Goal: Task Accomplishment & Management: Manage account settings

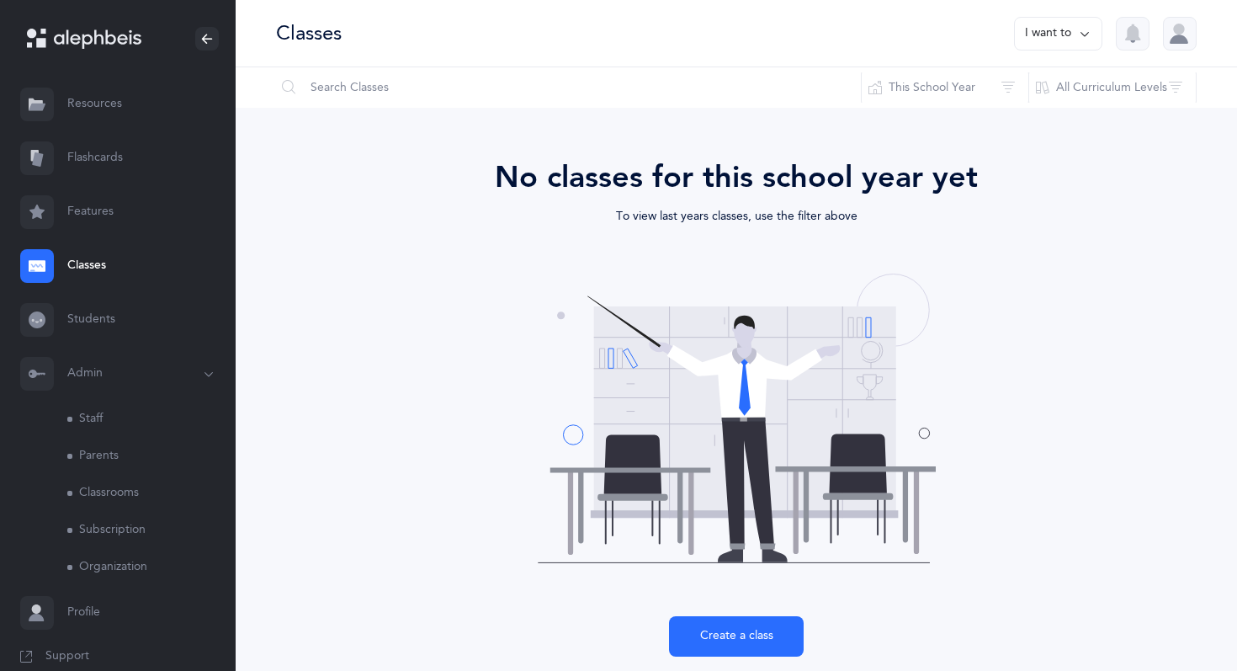
click at [110, 415] on link "Staff" at bounding box center [151, 418] width 168 height 37
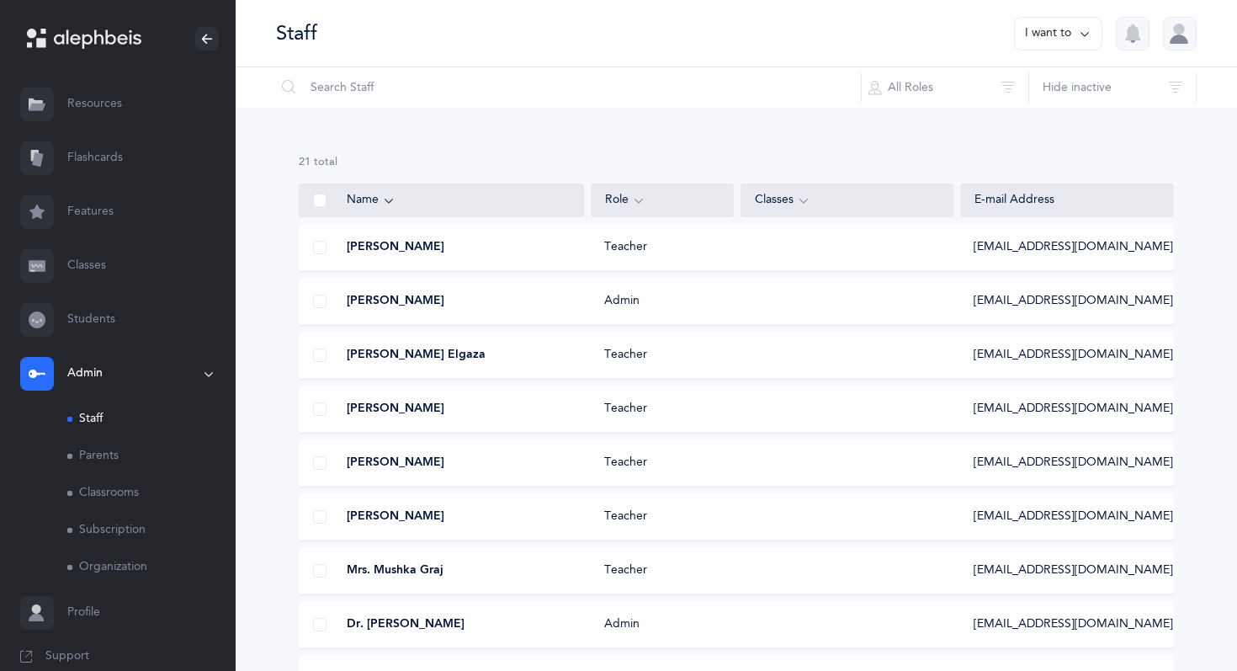
click at [315, 252] on span at bounding box center [319, 247] width 13 height 13
click at [0, 0] on input "checkbox" at bounding box center [0, 0] width 0 height 0
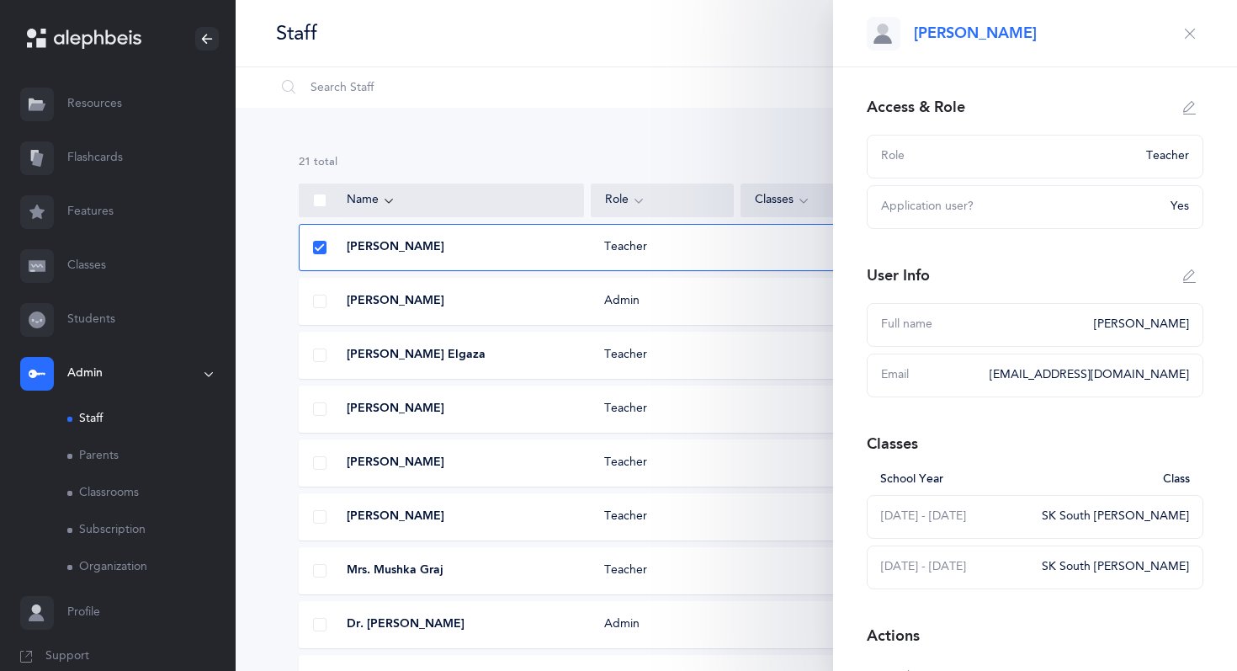
click at [317, 295] on span at bounding box center [319, 300] width 13 height 13
click at [0, 0] on input "checkbox" at bounding box center [0, 0] width 0 height 0
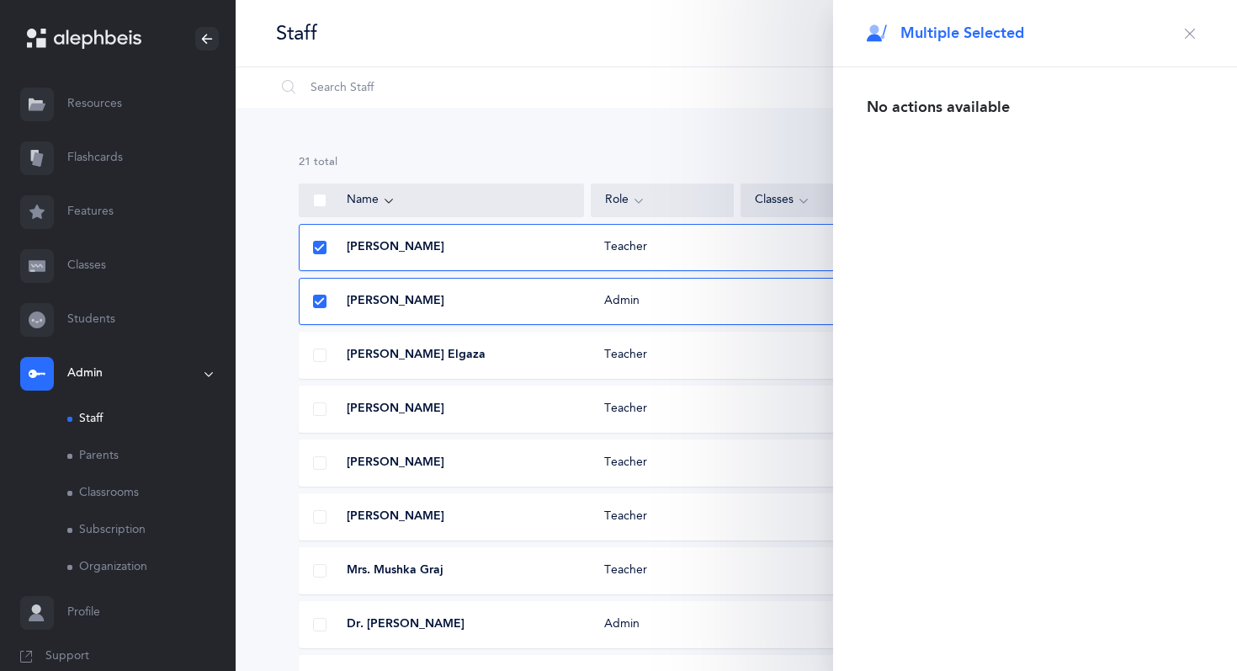
click at [1189, 34] on icon "button" at bounding box center [1189, 33] width 13 height 13
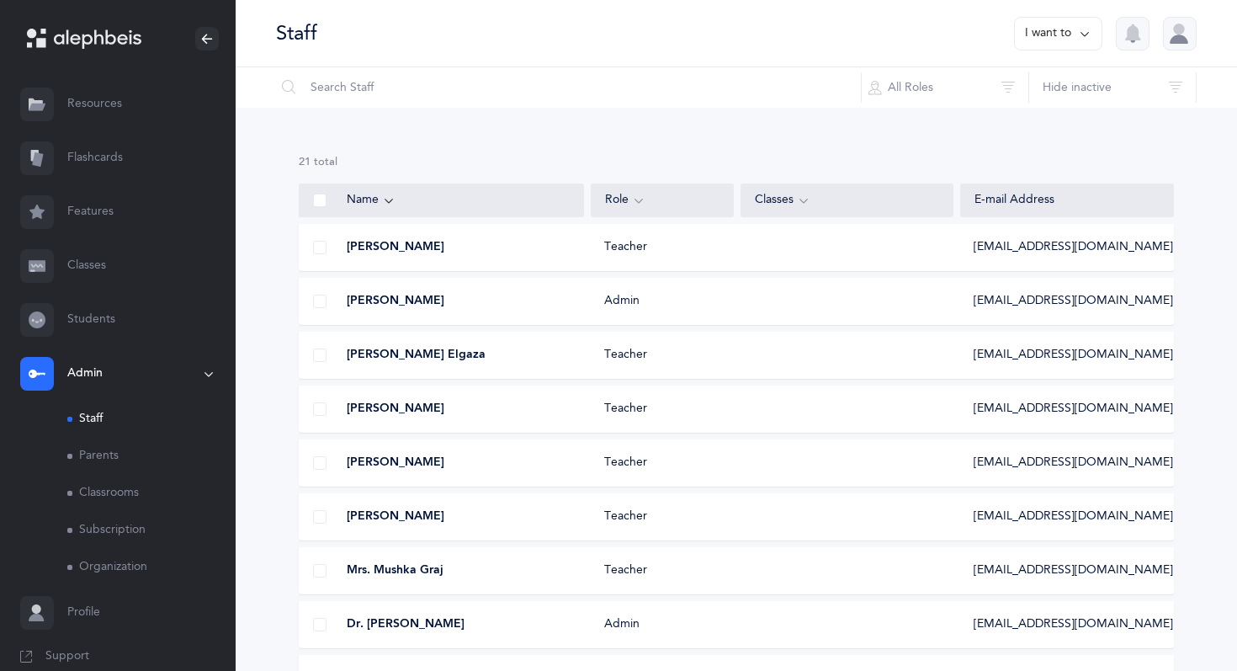
click at [315, 304] on span at bounding box center [319, 300] width 13 height 13
click at [0, 0] on input "checkbox" at bounding box center [0, 0] width 0 height 0
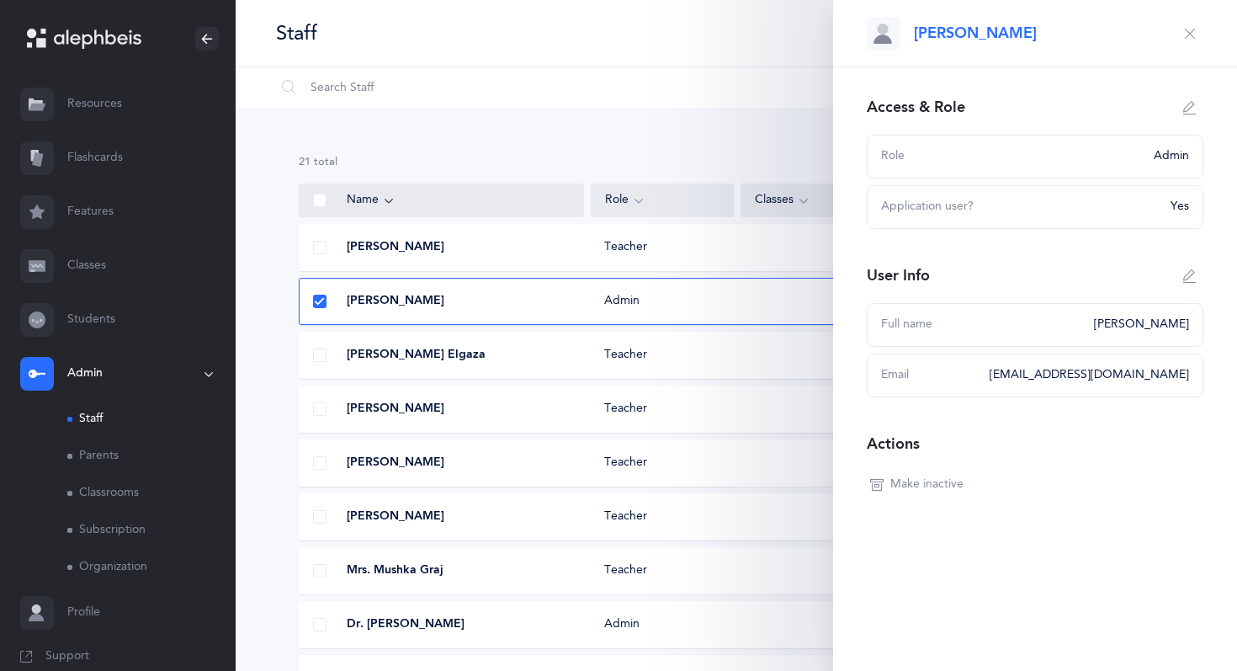
click at [925, 485] on span "Make inactive" at bounding box center [926, 484] width 73 height 17
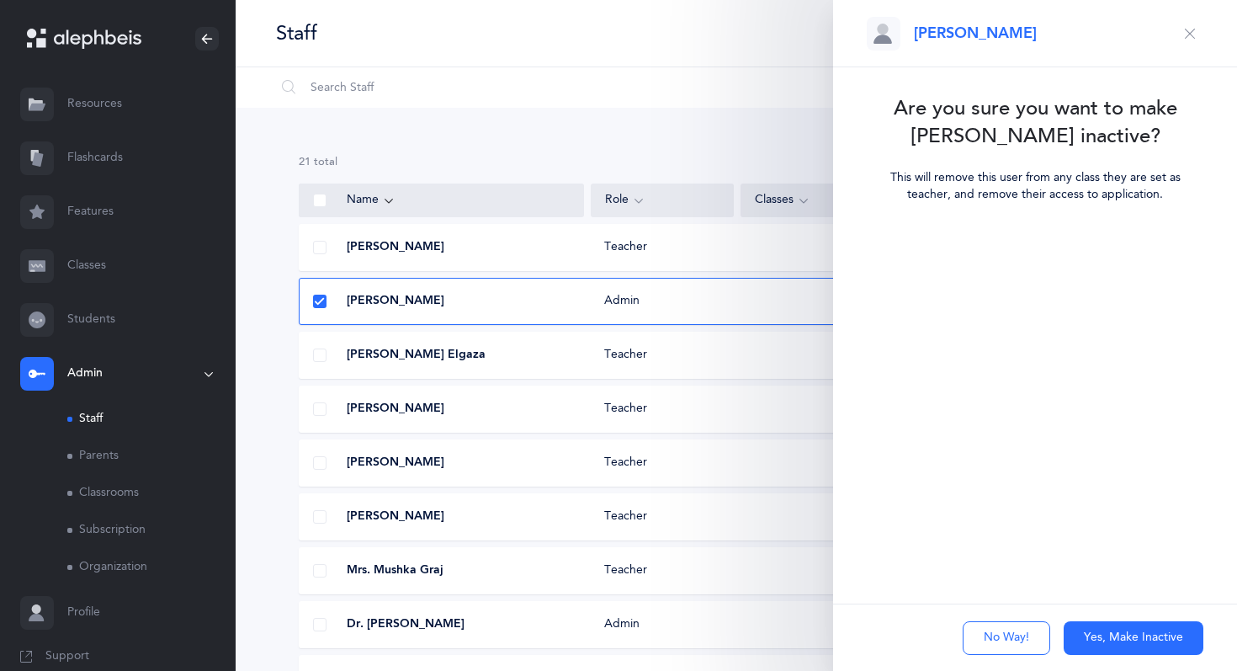
click at [1092, 634] on button "Yes, Make Inactive" at bounding box center [1133, 638] width 140 height 34
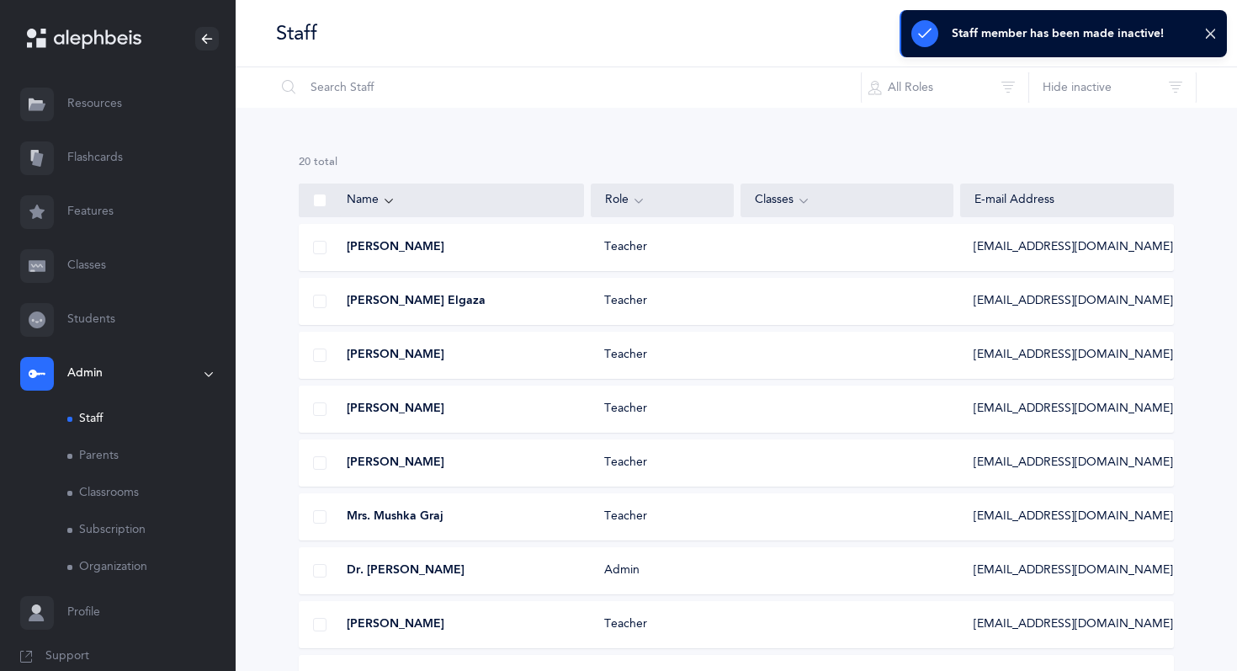
click at [314, 354] on span at bounding box center [319, 354] width 13 height 13
click at [0, 0] on input "checkbox" at bounding box center [0, 0] width 0 height 0
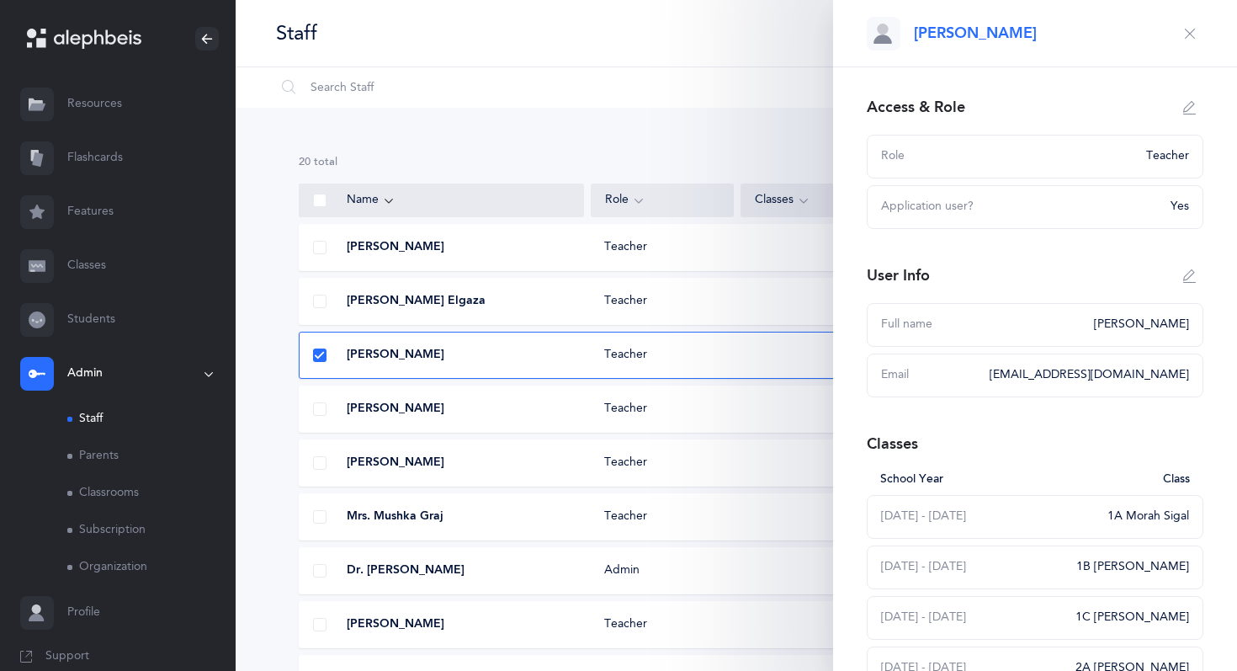
click at [1201, 30] on button "button" at bounding box center [1189, 33] width 27 height 27
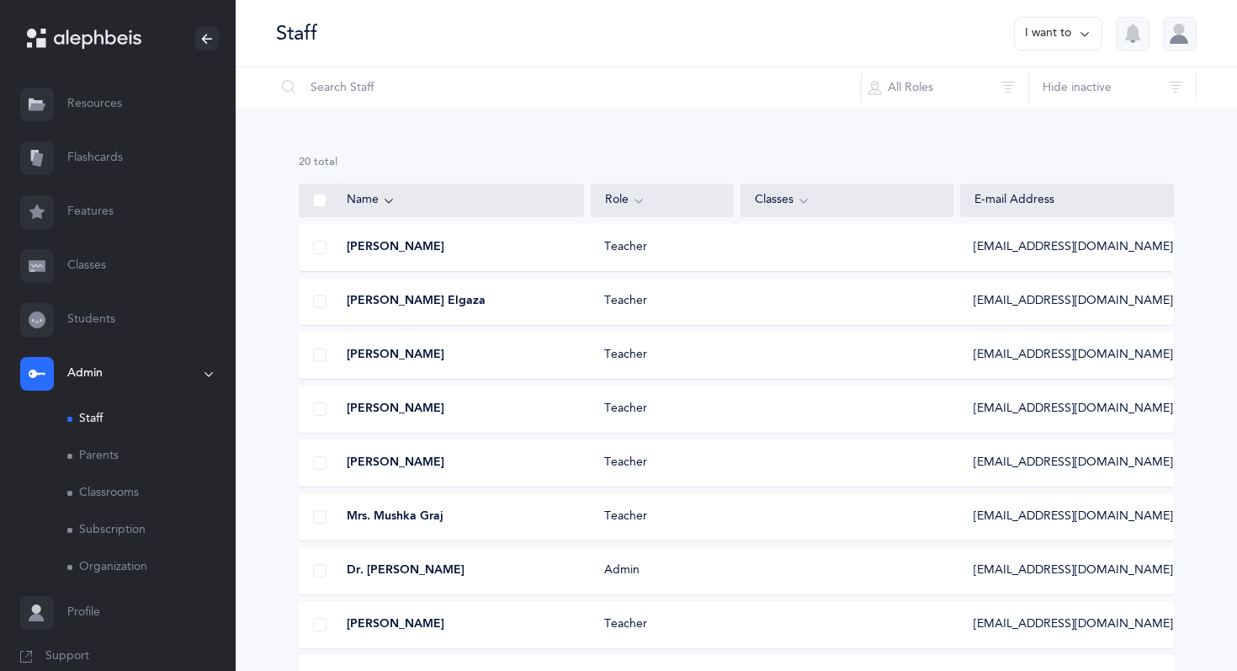
click at [321, 349] on span at bounding box center [319, 354] width 13 height 13
click at [0, 0] on input "checkbox" at bounding box center [0, 0] width 0 height 0
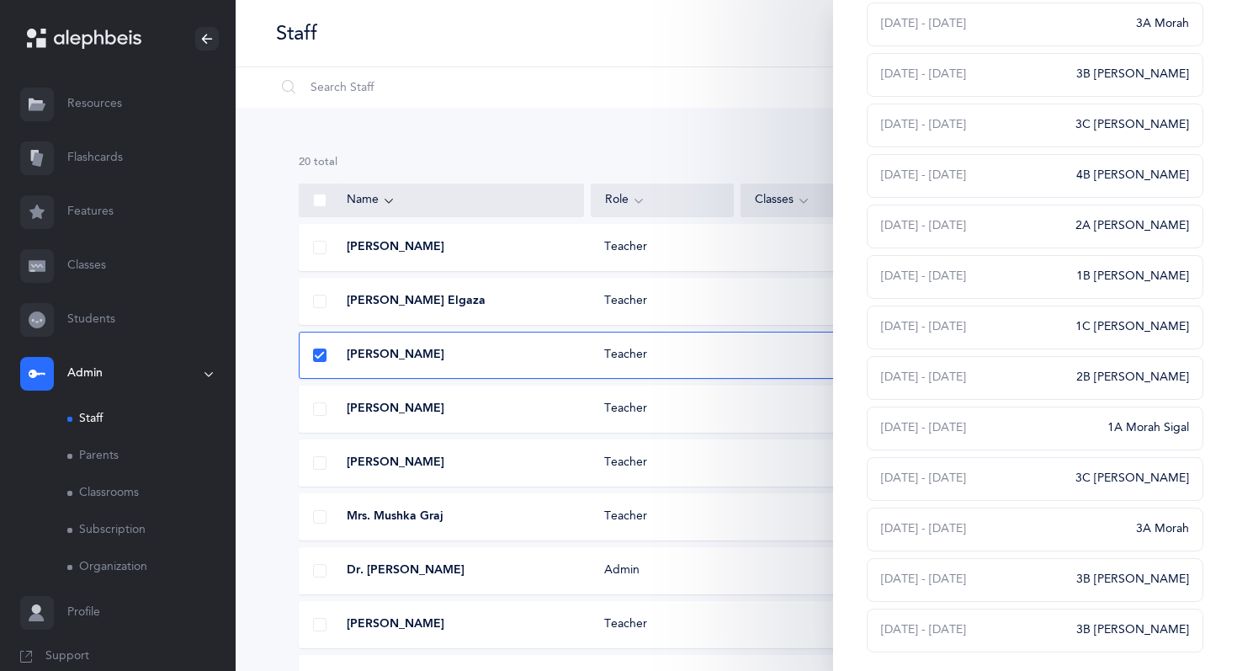
scroll to position [921, 0]
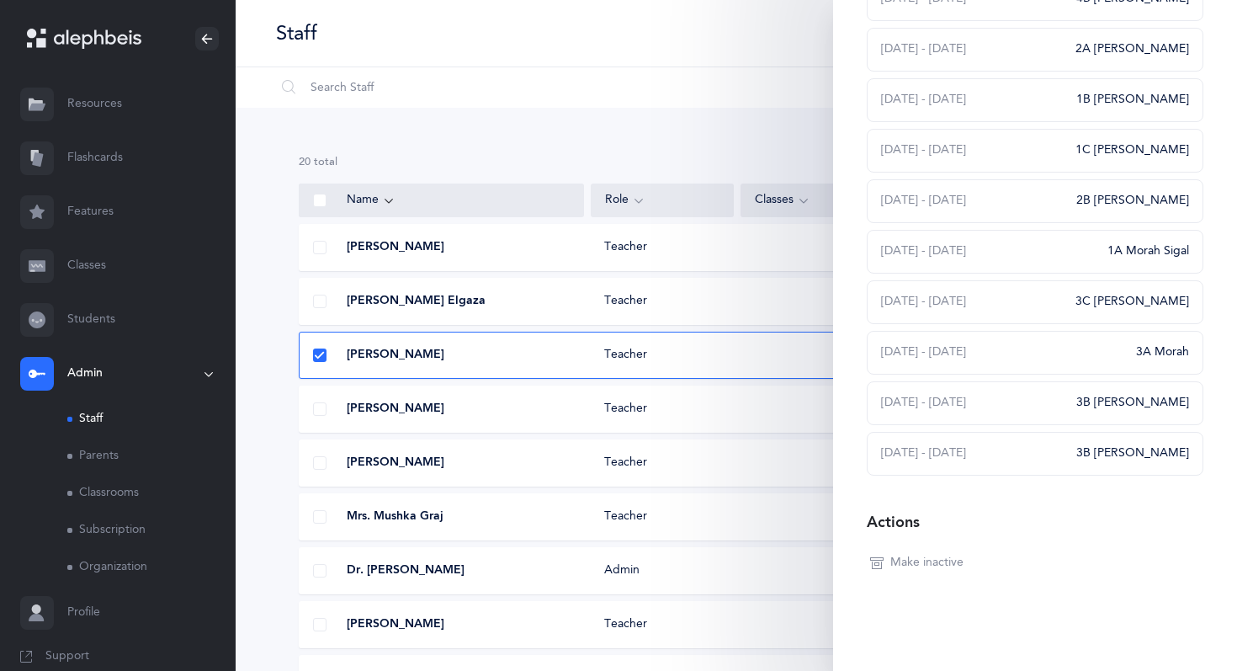
click at [936, 558] on span "Make inactive" at bounding box center [926, 562] width 73 height 17
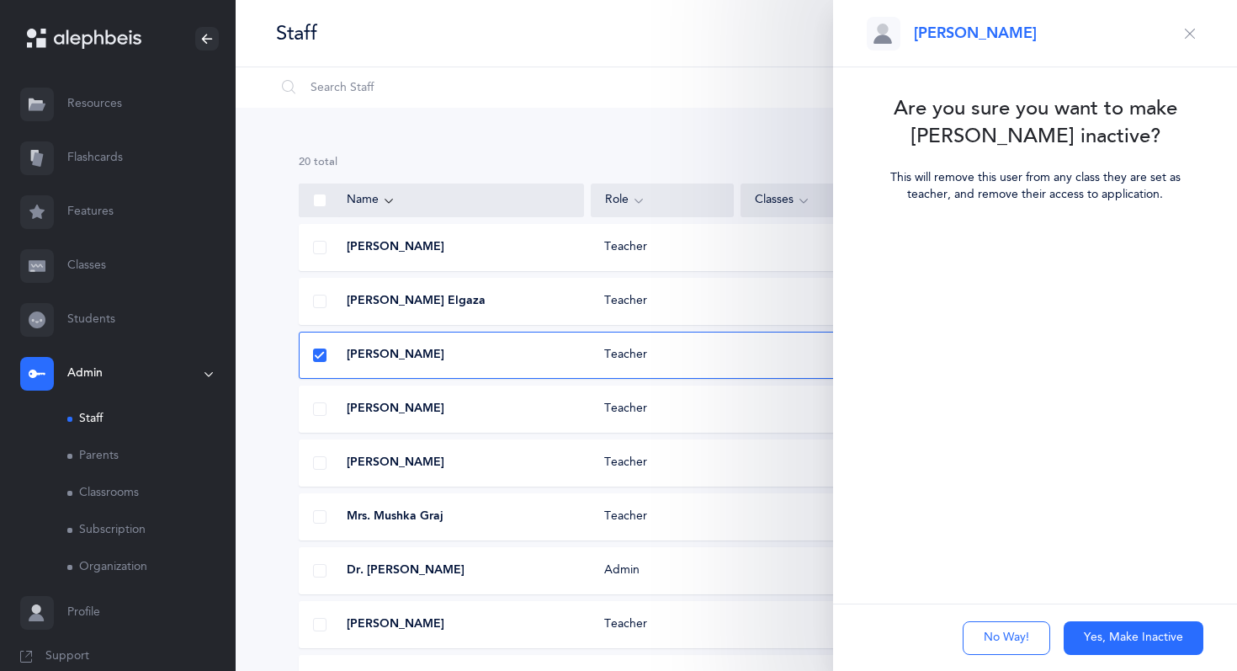
scroll to position [0, 0]
click at [1106, 644] on button "Yes, Make Inactive" at bounding box center [1133, 638] width 140 height 34
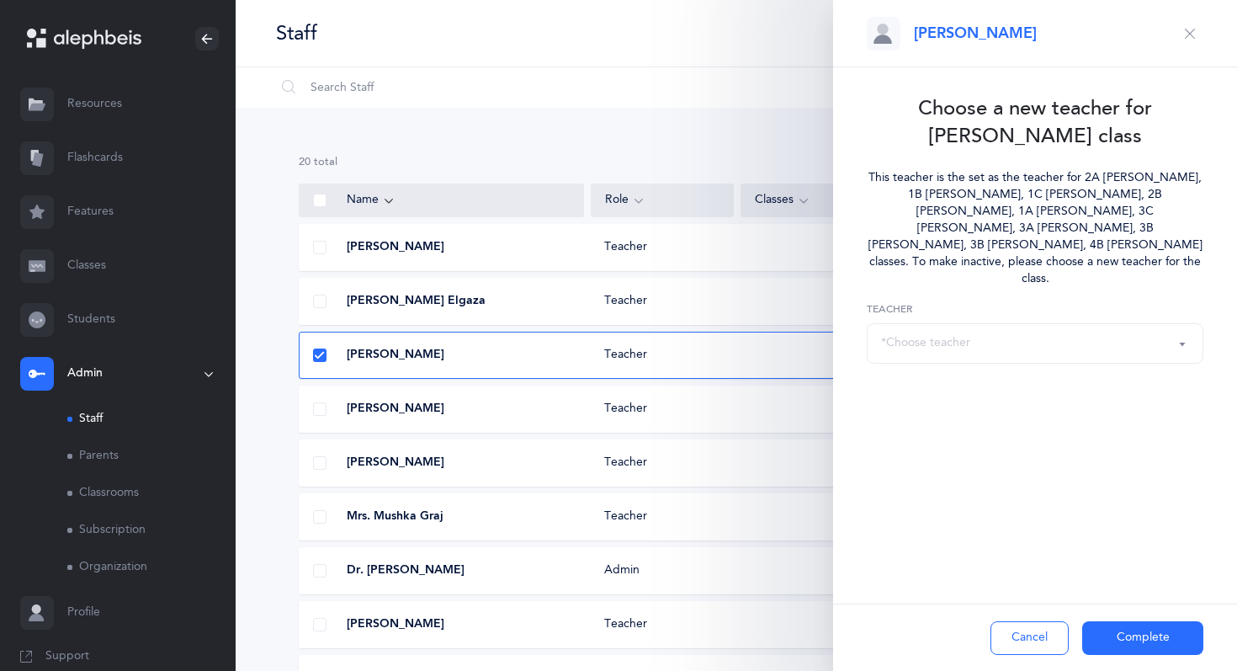
click at [1124, 329] on div "*Choose teacher" at bounding box center [1035, 343] width 308 height 29
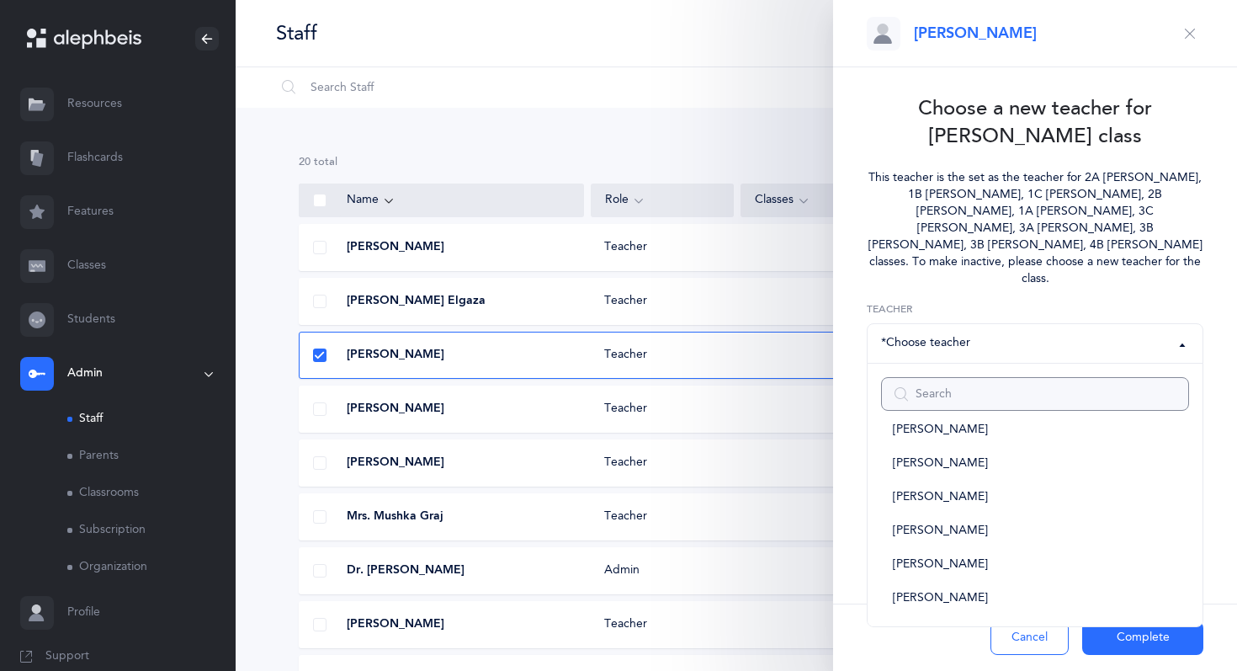
scroll to position [371, 0]
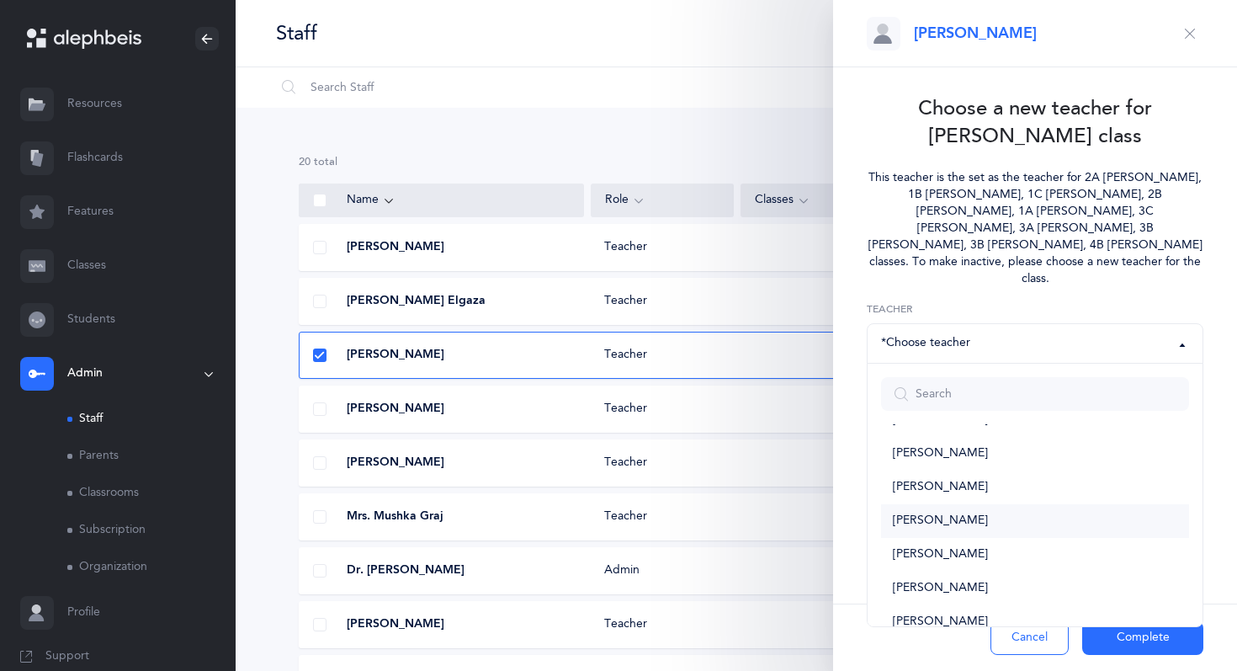
click at [1047, 504] on link "[PERSON_NAME]" at bounding box center [1035, 521] width 308 height 34
select select "1328"
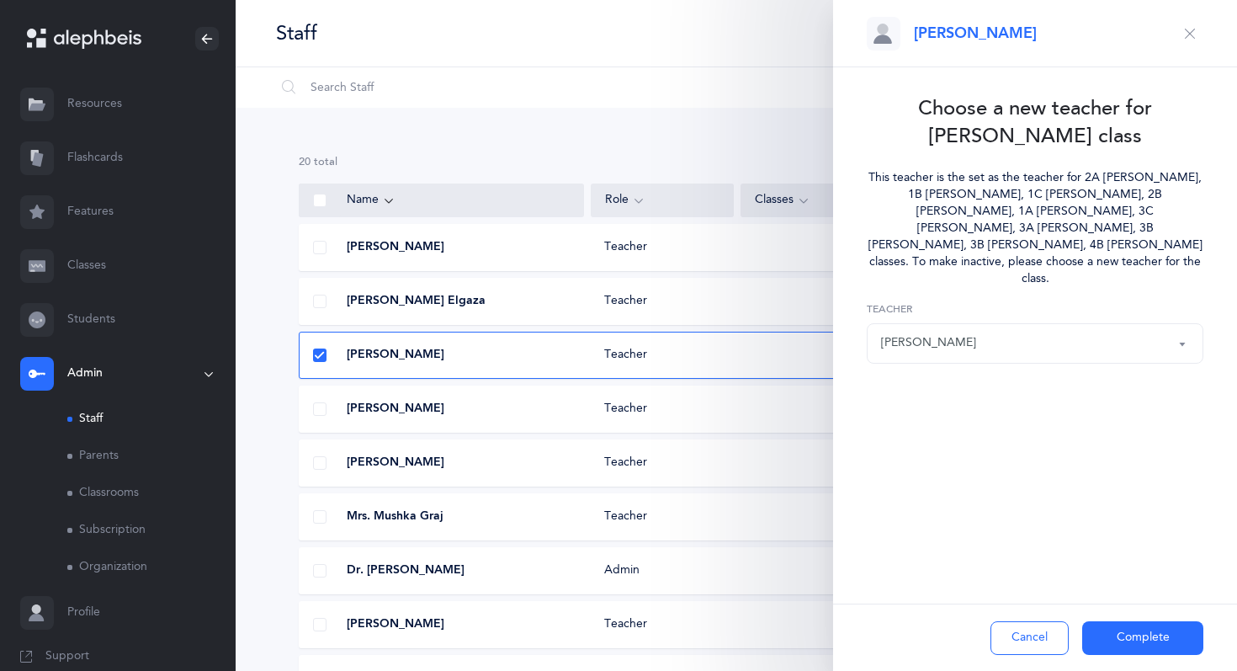
click at [1124, 632] on button "Complete" at bounding box center [1142, 638] width 121 height 34
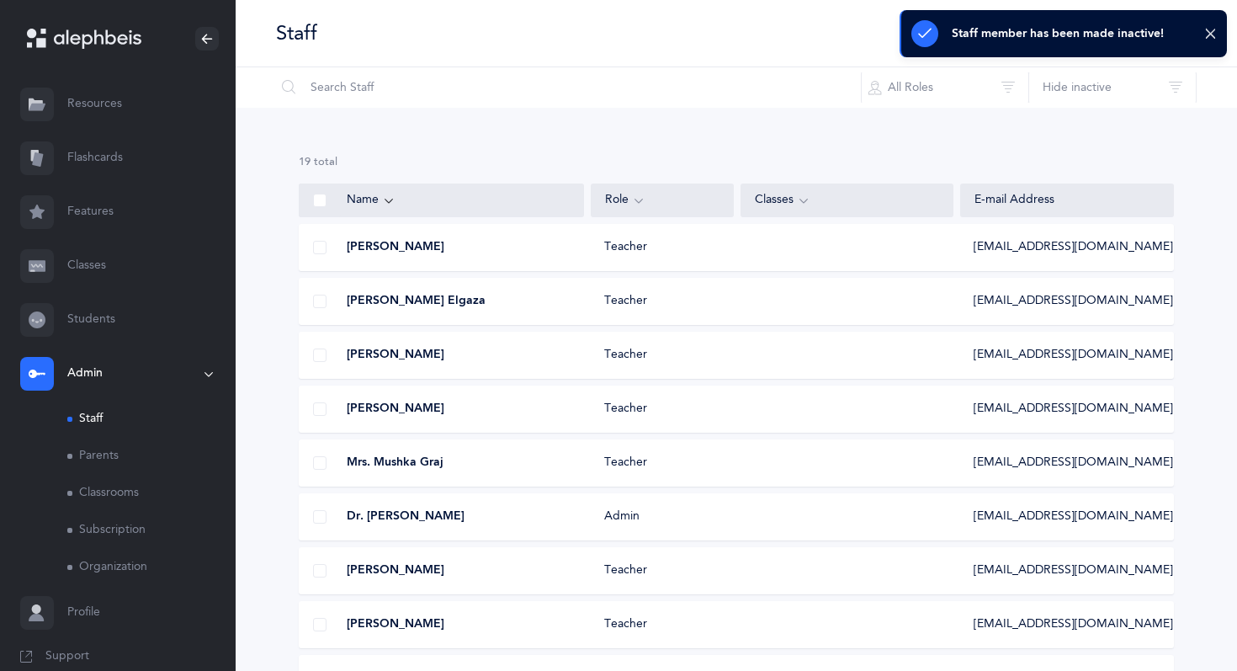
click at [316, 462] on span at bounding box center [319, 462] width 13 height 13
click at [0, 0] on input "checkbox" at bounding box center [0, 0] width 0 height 0
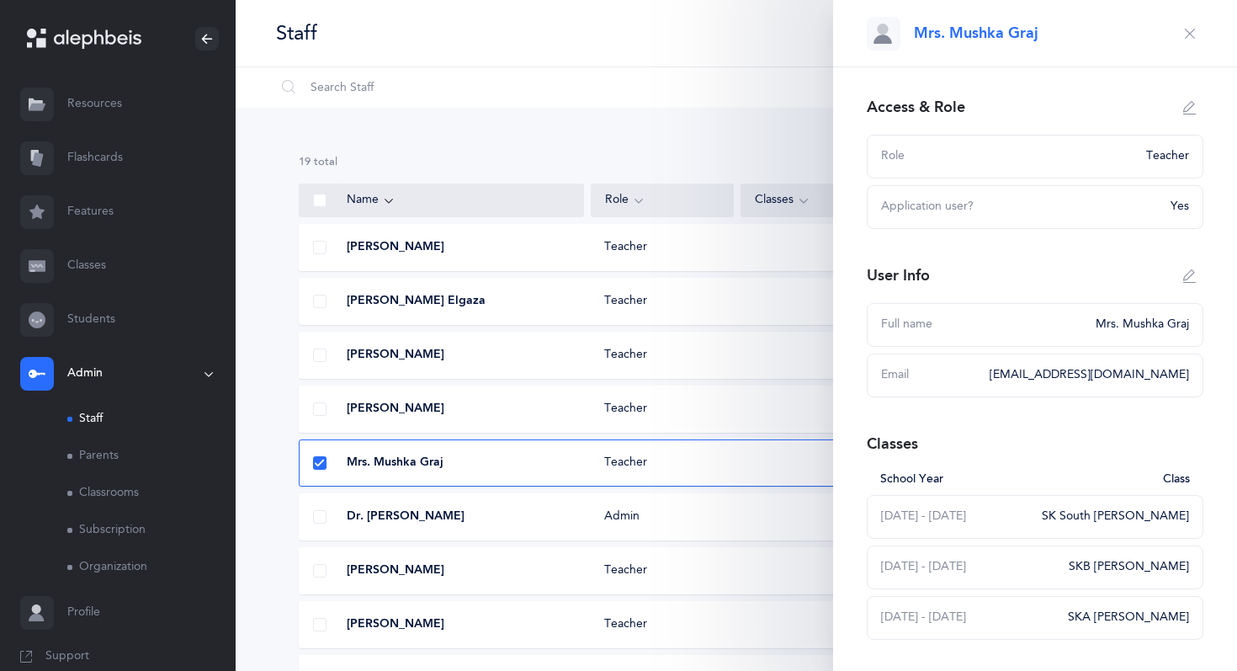
scroll to position [191, 0]
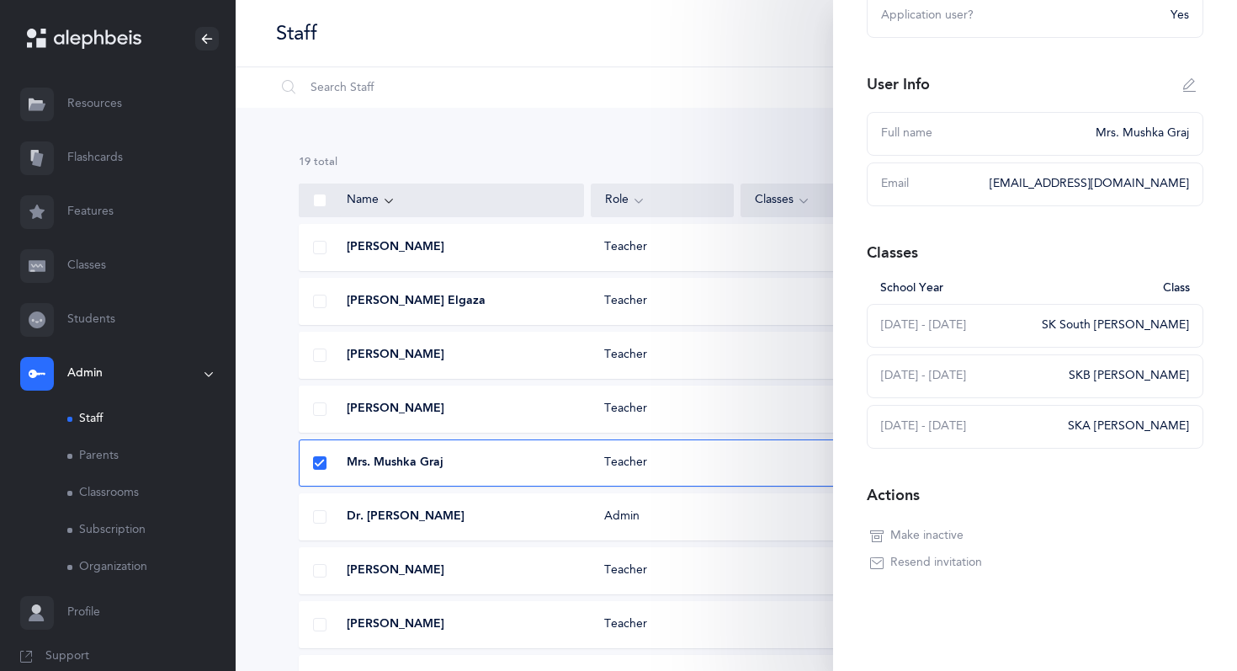
click at [952, 534] on span "Make inactive" at bounding box center [926, 535] width 73 height 17
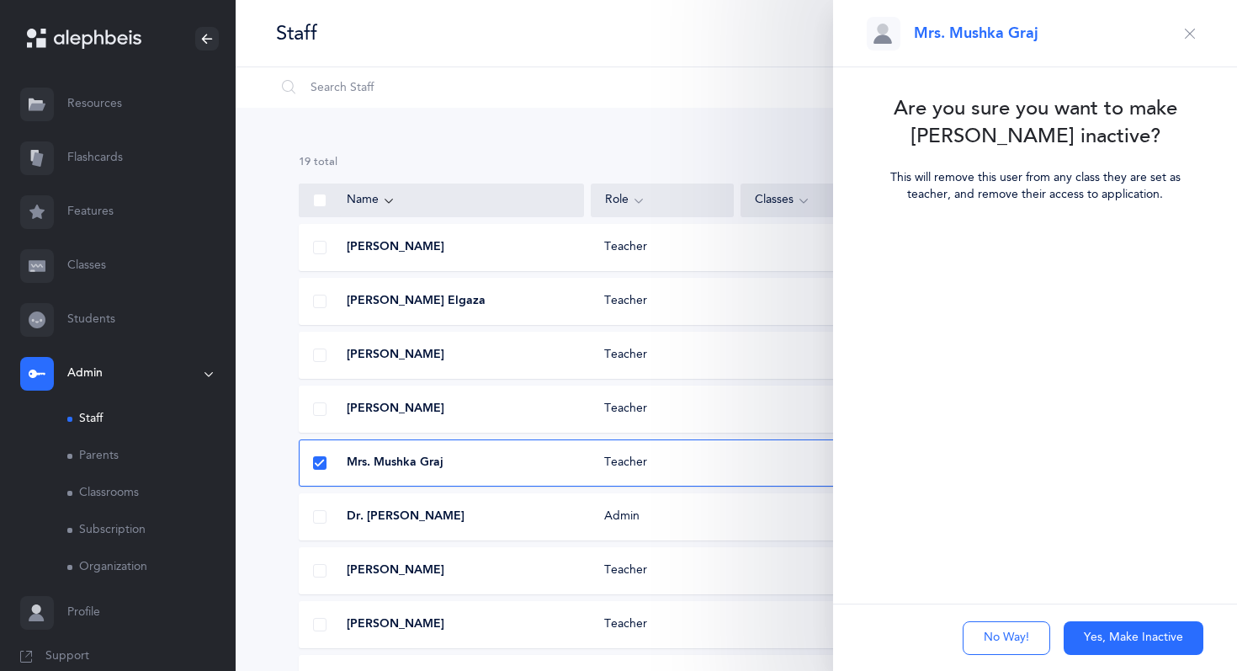
scroll to position [0, 0]
click at [1114, 631] on button "Yes, Make Inactive" at bounding box center [1133, 638] width 140 height 34
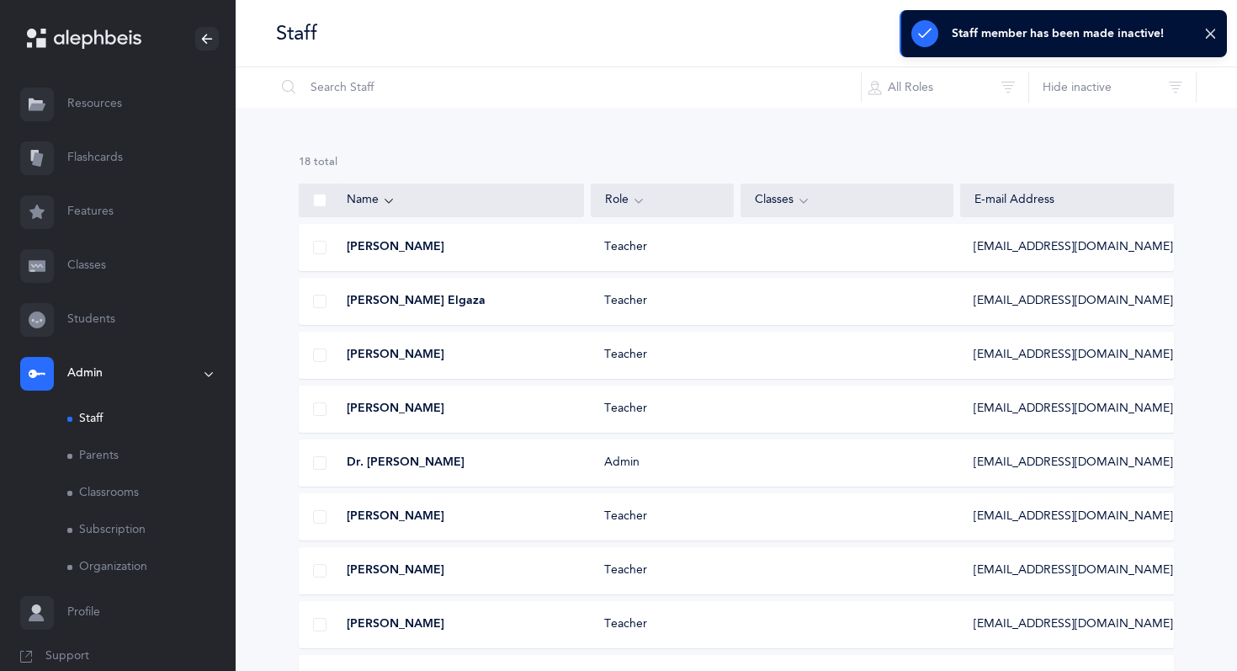
click at [322, 566] on span at bounding box center [319, 570] width 13 height 13
click at [0, 0] on input "checkbox" at bounding box center [0, 0] width 0 height 0
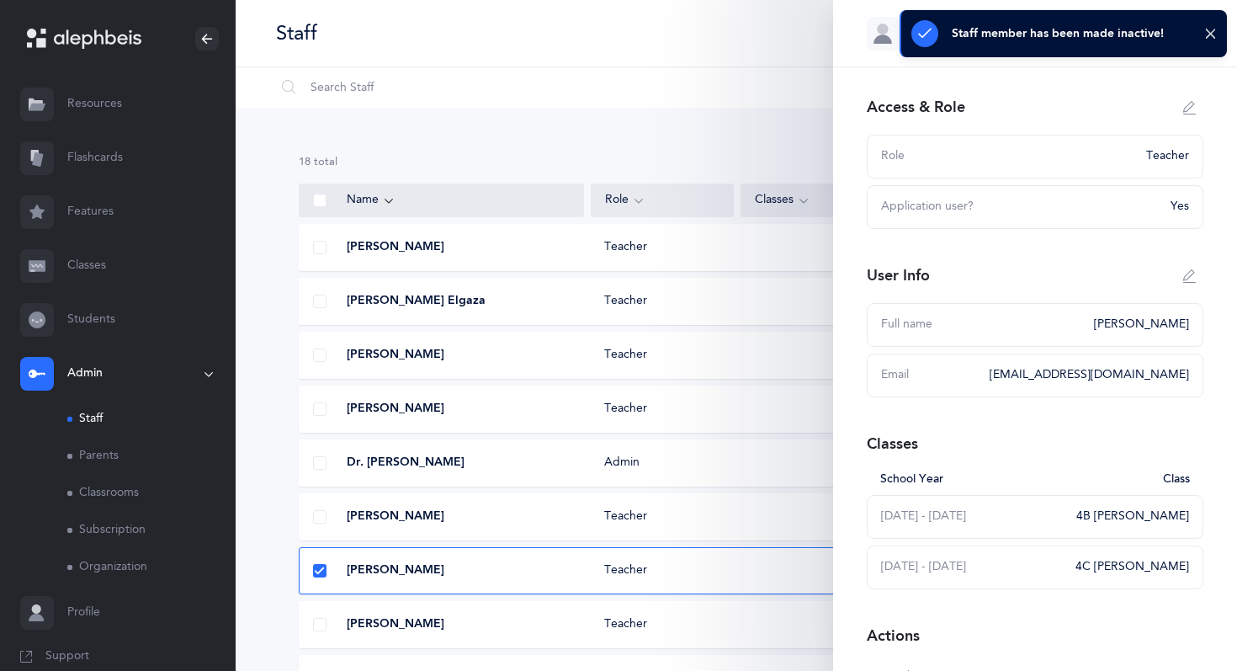
scroll to position [114, 0]
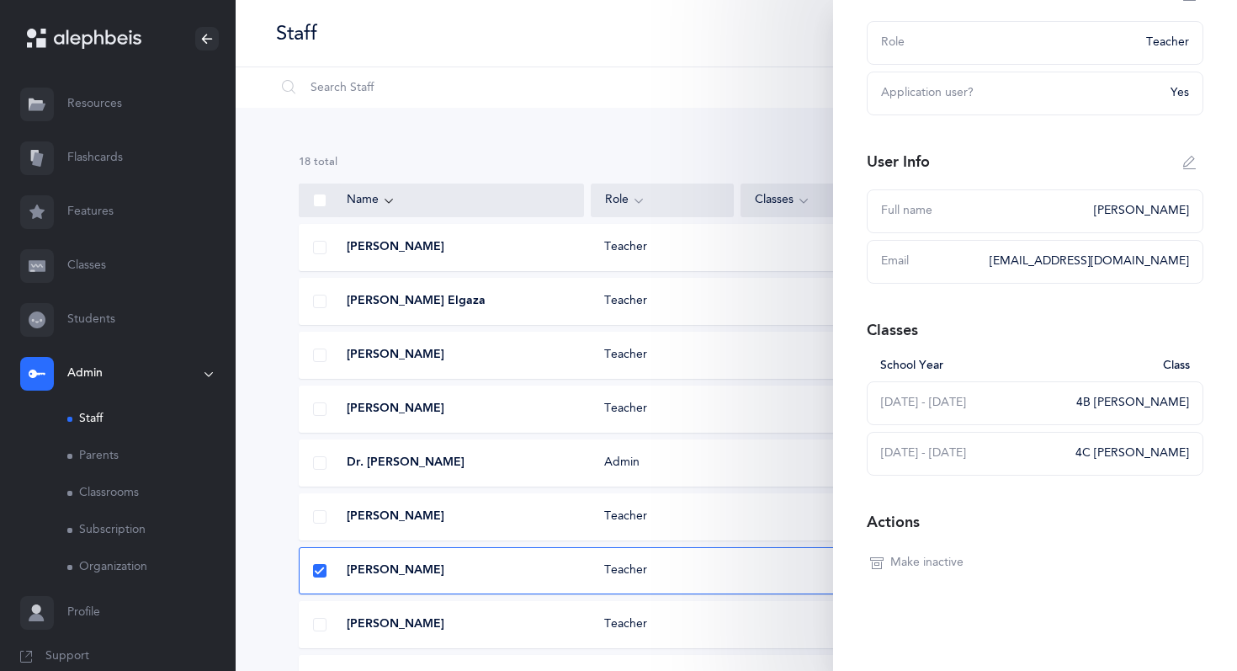
click at [947, 560] on span "Make inactive" at bounding box center [926, 562] width 73 height 17
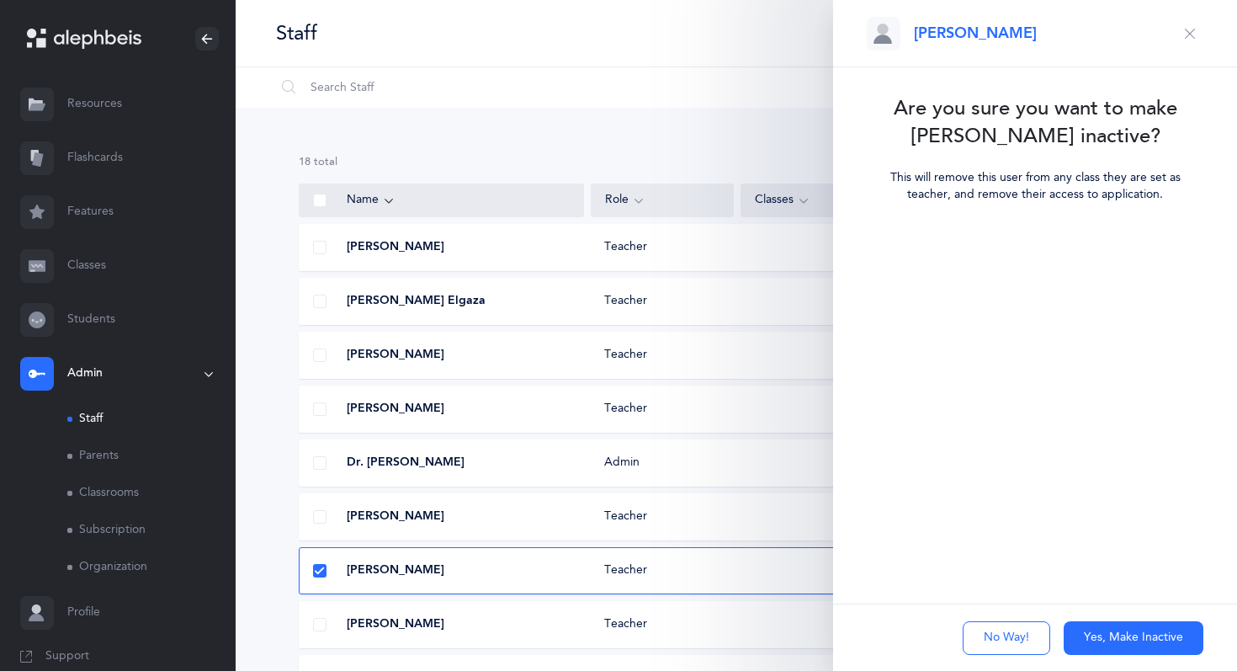
click at [1089, 637] on button "Yes, Make Inactive" at bounding box center [1133, 638] width 140 height 34
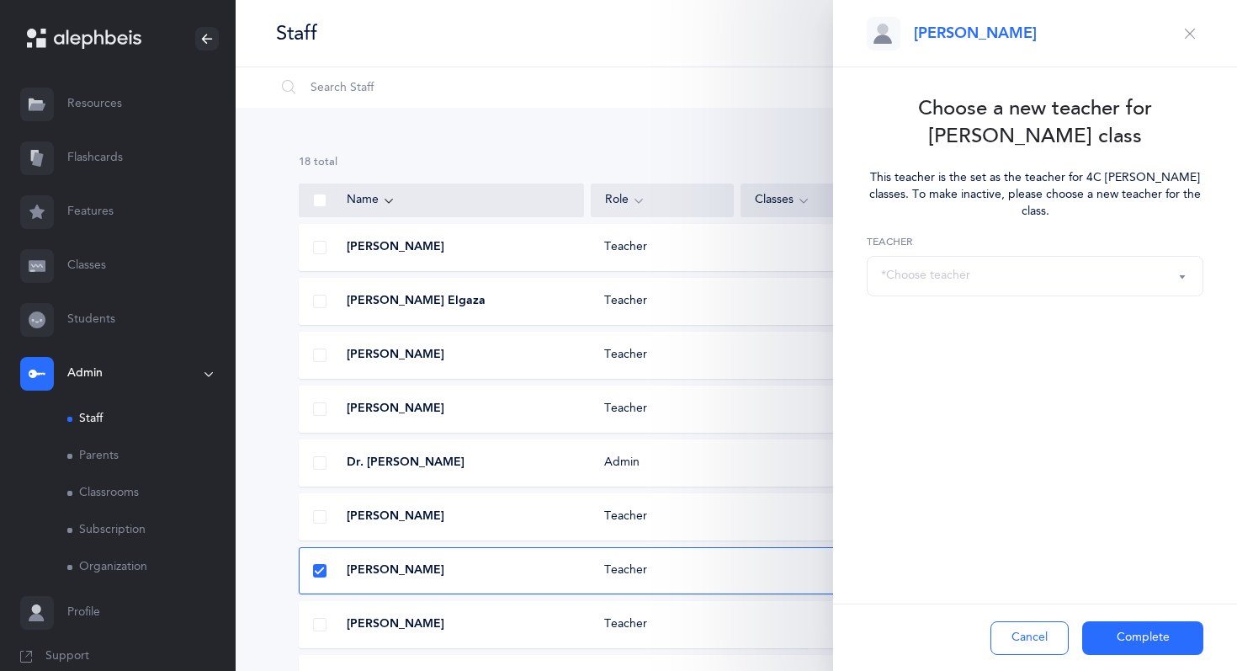
click at [1104, 270] on div "*Choose teacher" at bounding box center [1035, 276] width 308 height 29
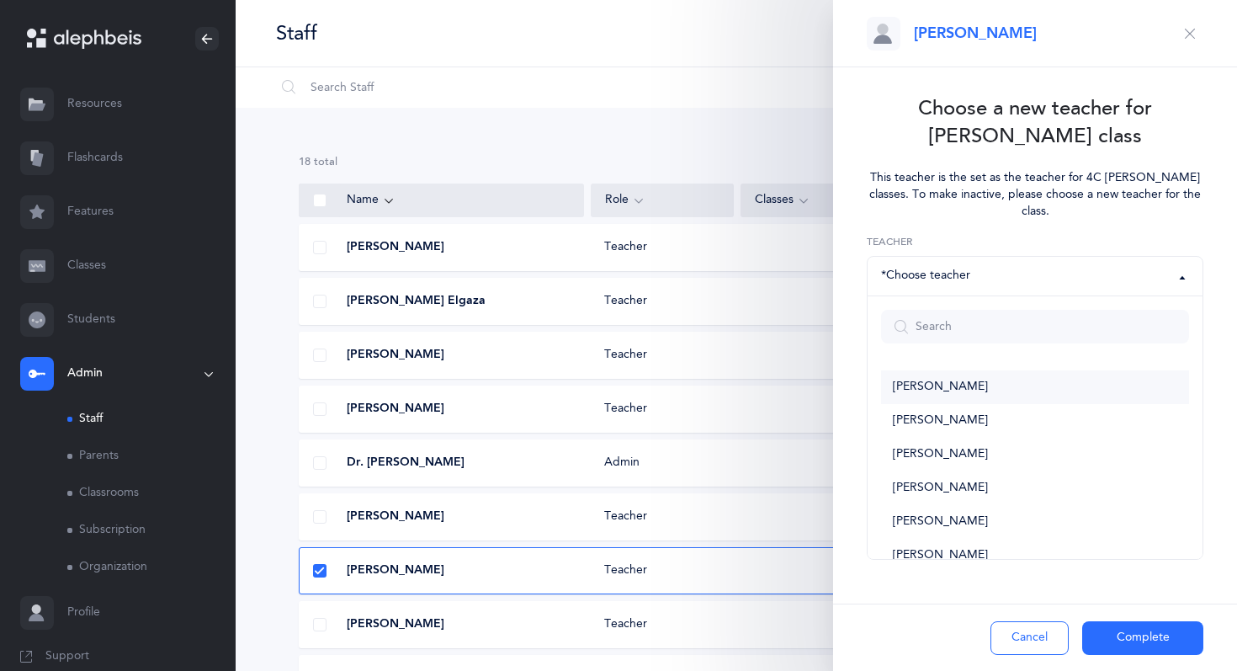
click at [1034, 387] on link "[PERSON_NAME]" at bounding box center [1035, 387] width 308 height 34
select select "1382"
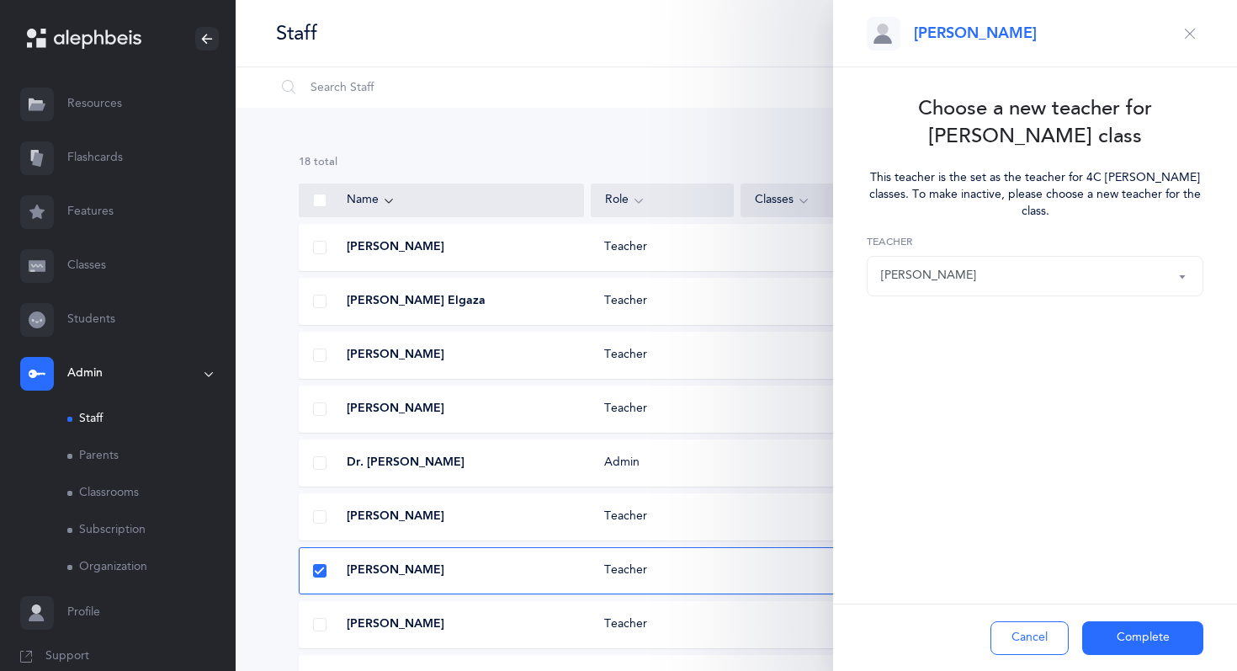
click at [1144, 649] on button "Complete" at bounding box center [1142, 638] width 121 height 34
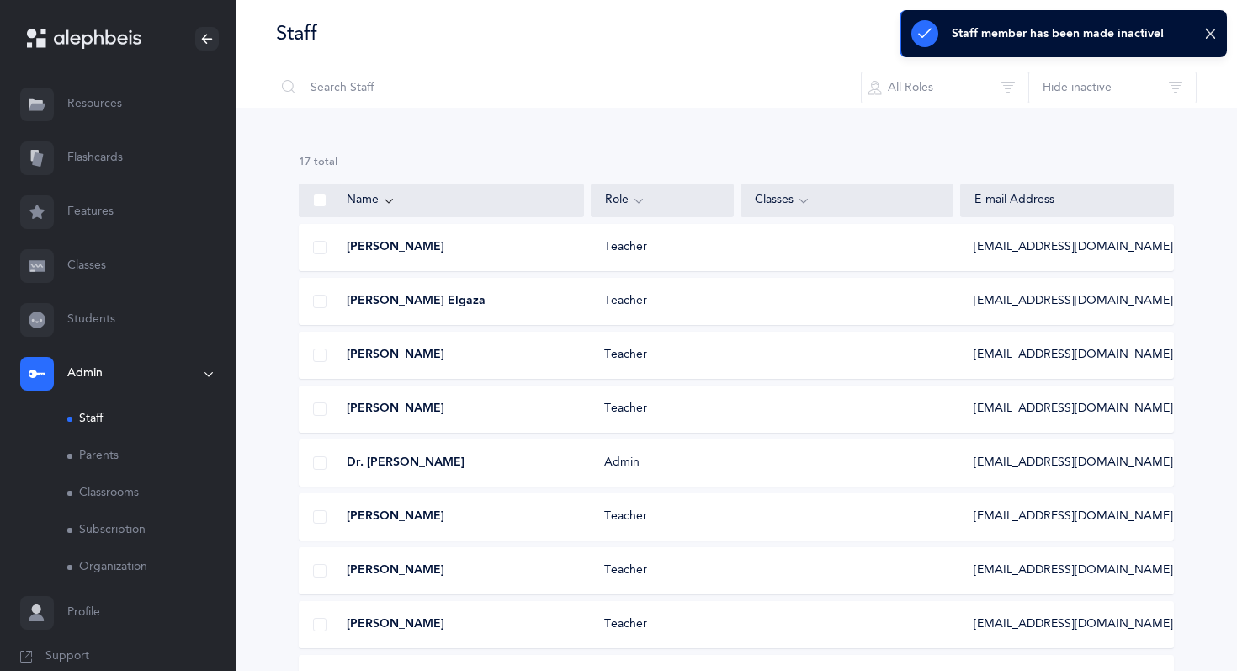
click at [317, 572] on span at bounding box center [319, 570] width 13 height 13
click at [0, 0] on input "checkbox" at bounding box center [0, 0] width 0 height 0
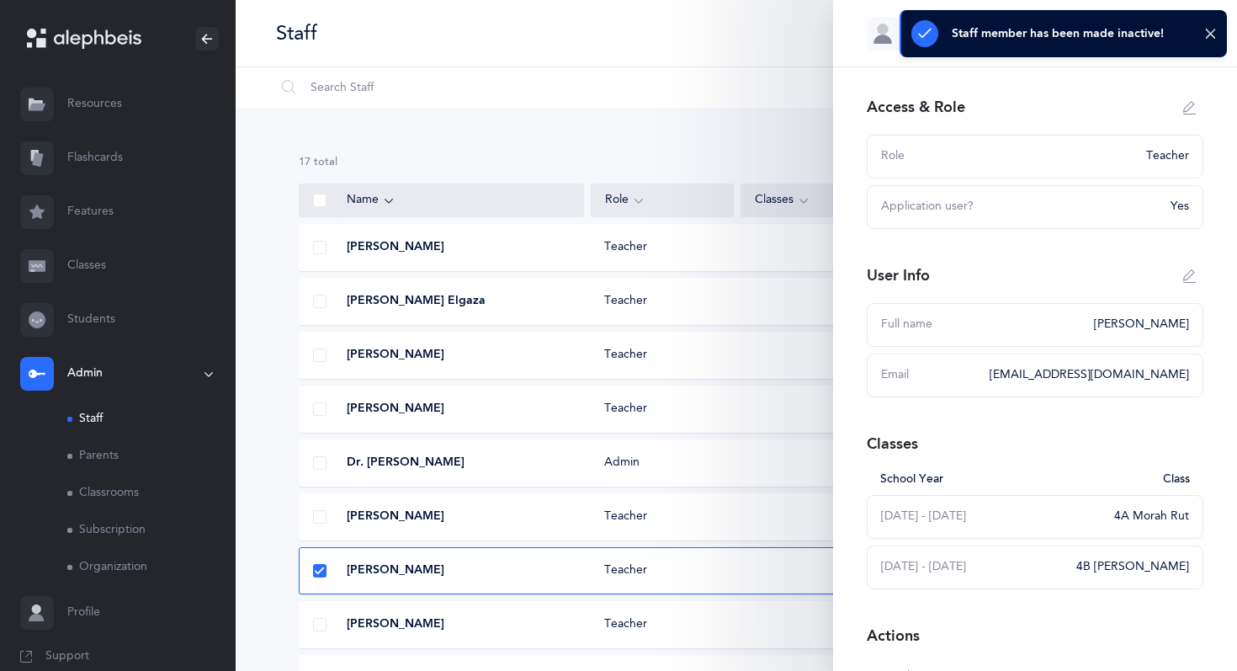
scroll to position [140, 0]
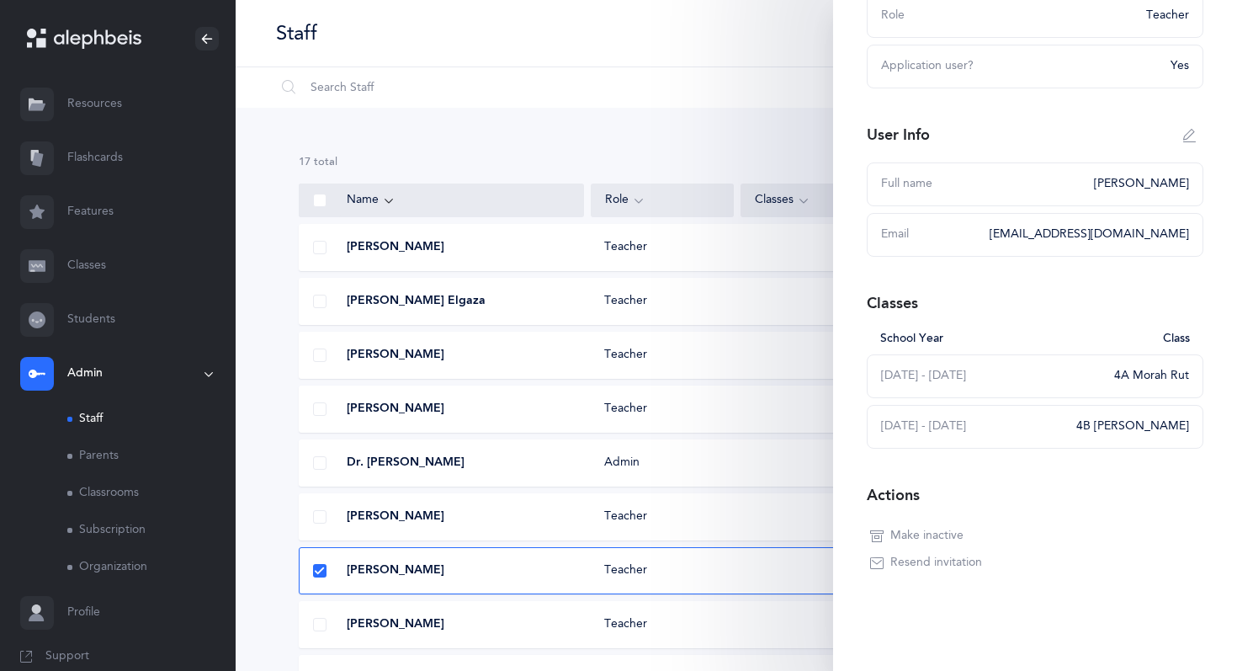
click at [952, 536] on span "Make inactive" at bounding box center [926, 535] width 73 height 17
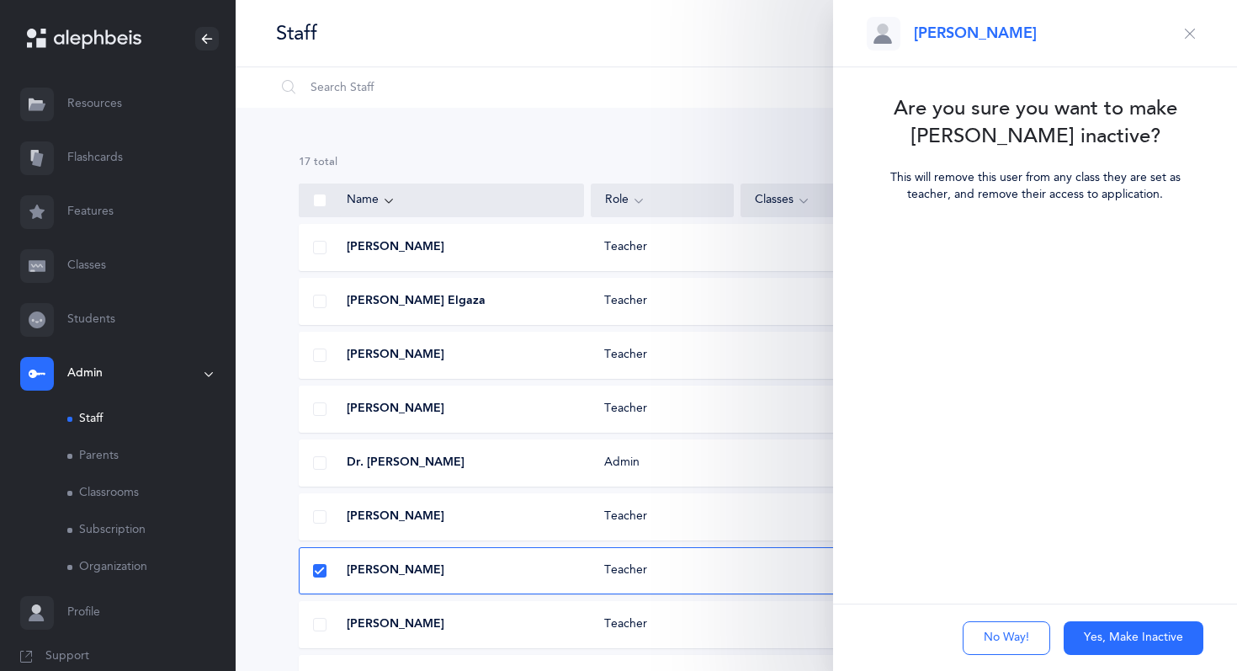
scroll to position [0, 0]
click at [1105, 646] on button "Yes, Make Inactive" at bounding box center [1133, 638] width 140 height 34
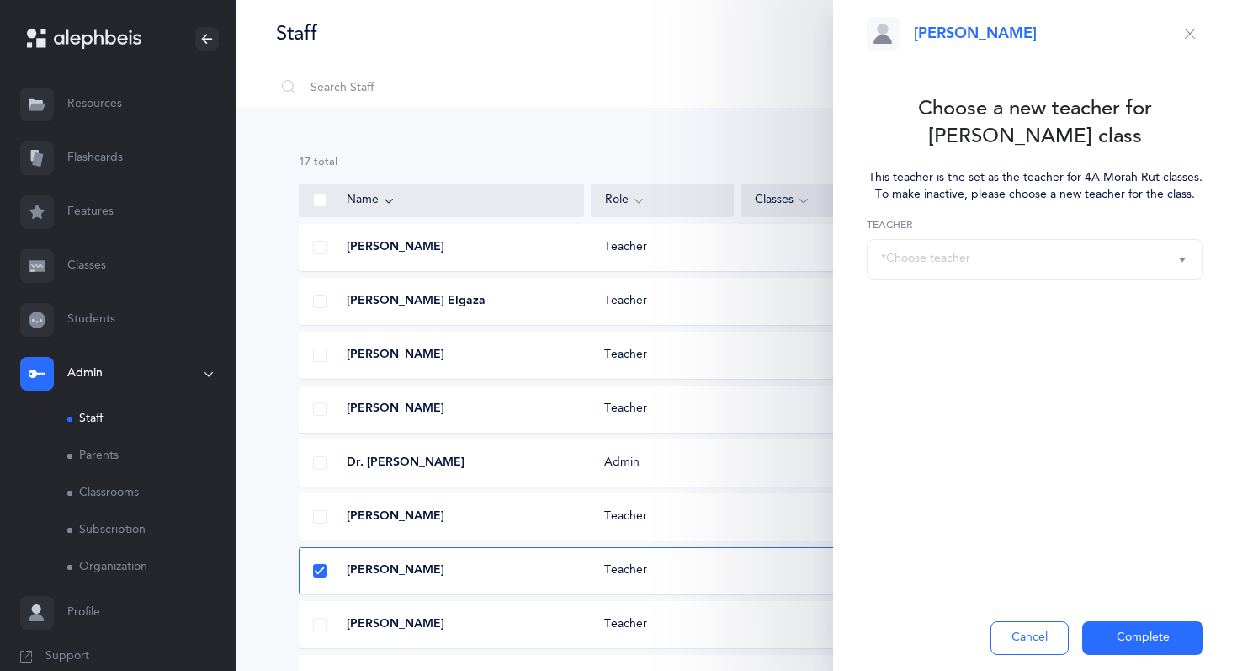
click at [1105, 641] on button "Complete" at bounding box center [1142, 638] width 121 height 34
click at [1152, 251] on div "*Choose teacher" at bounding box center [1035, 259] width 308 height 29
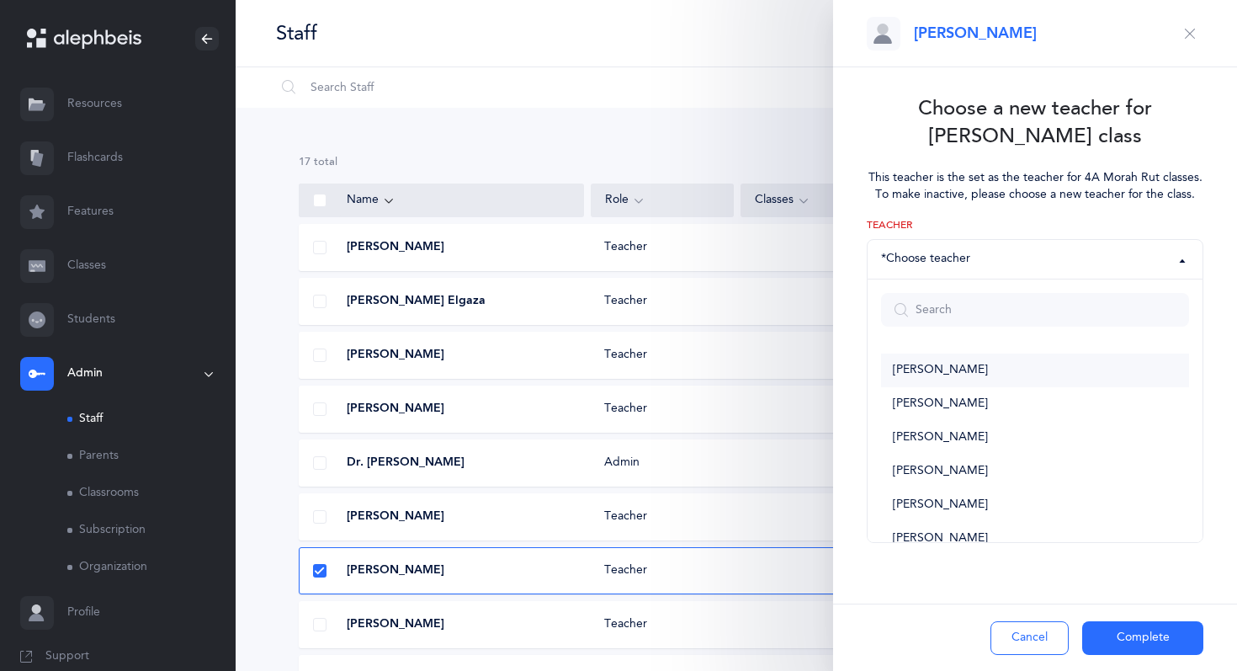
click at [1078, 369] on link "[PERSON_NAME]" at bounding box center [1035, 370] width 308 height 34
select select "1382"
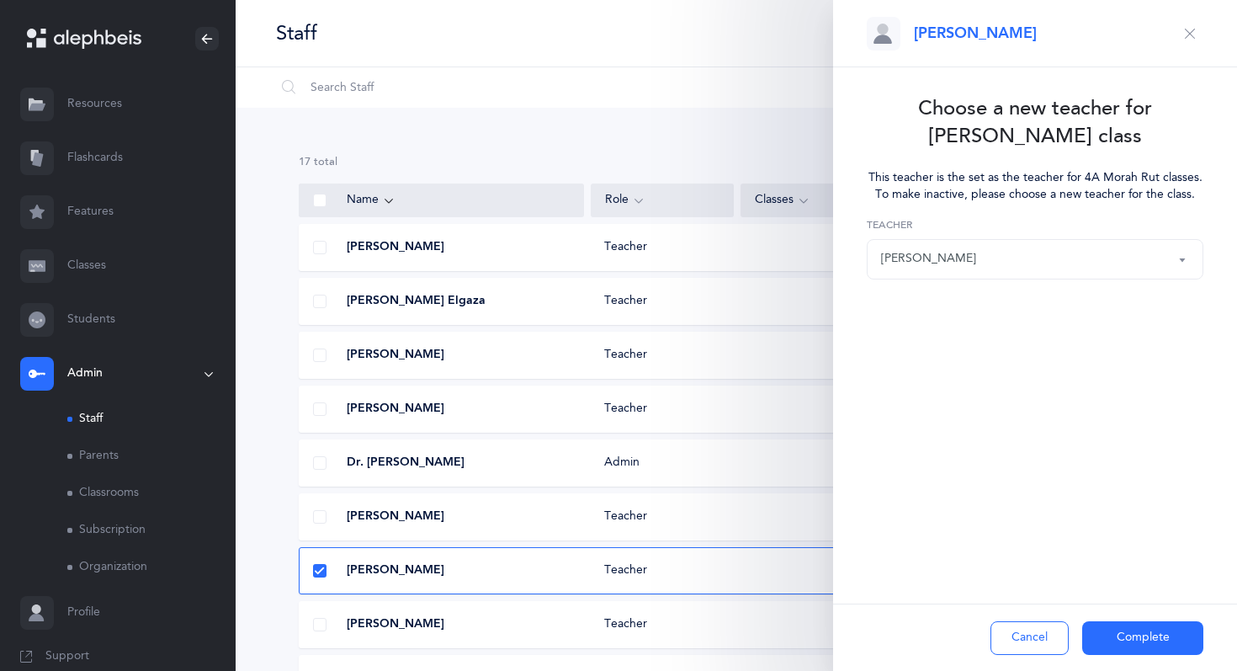
click at [1121, 641] on button "Complete" at bounding box center [1142, 638] width 121 height 34
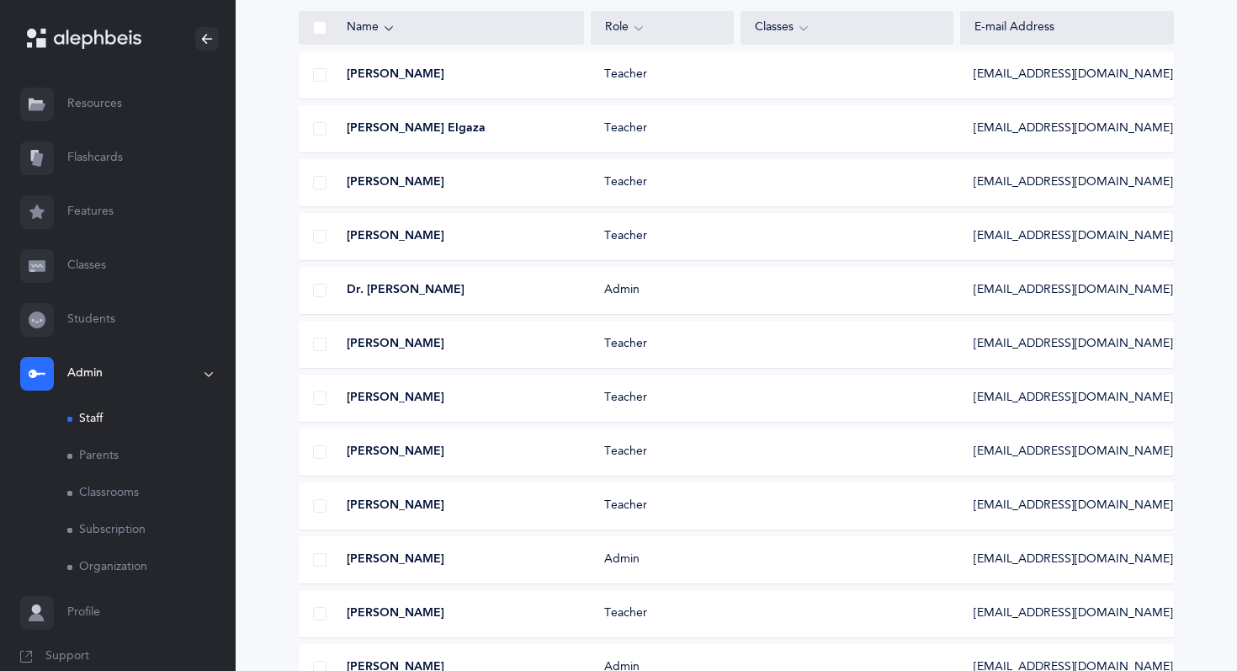
scroll to position [169, 0]
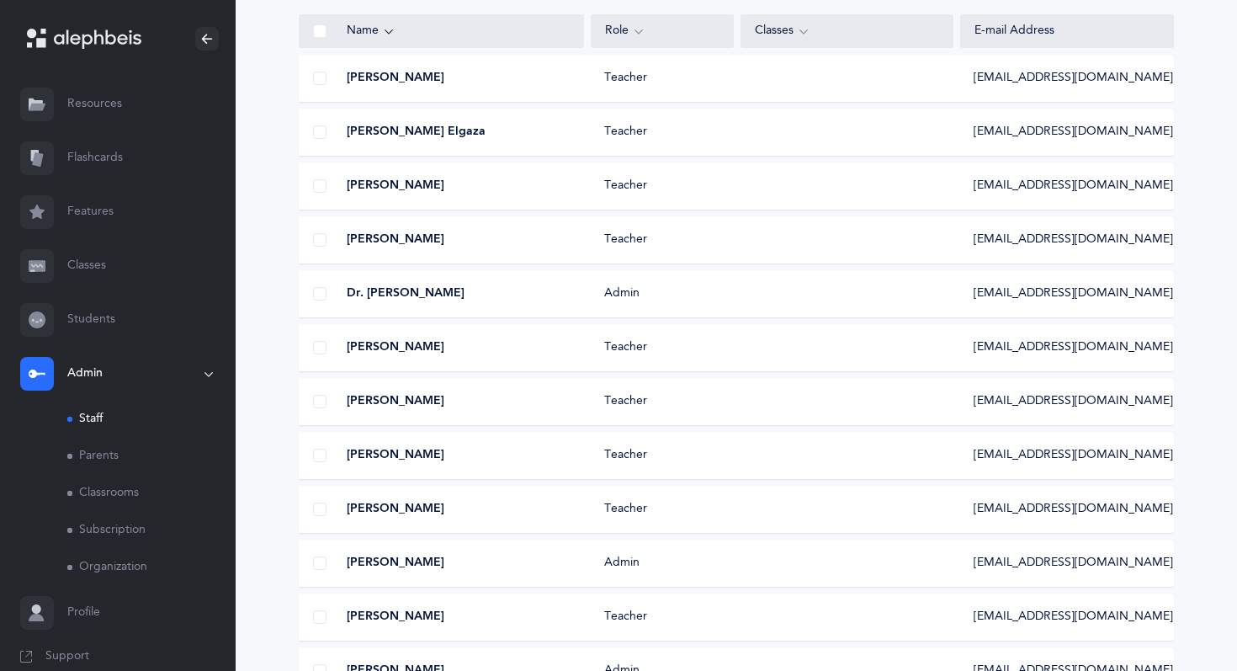
click at [117, 490] on link "Classrooms" at bounding box center [151, 492] width 168 height 37
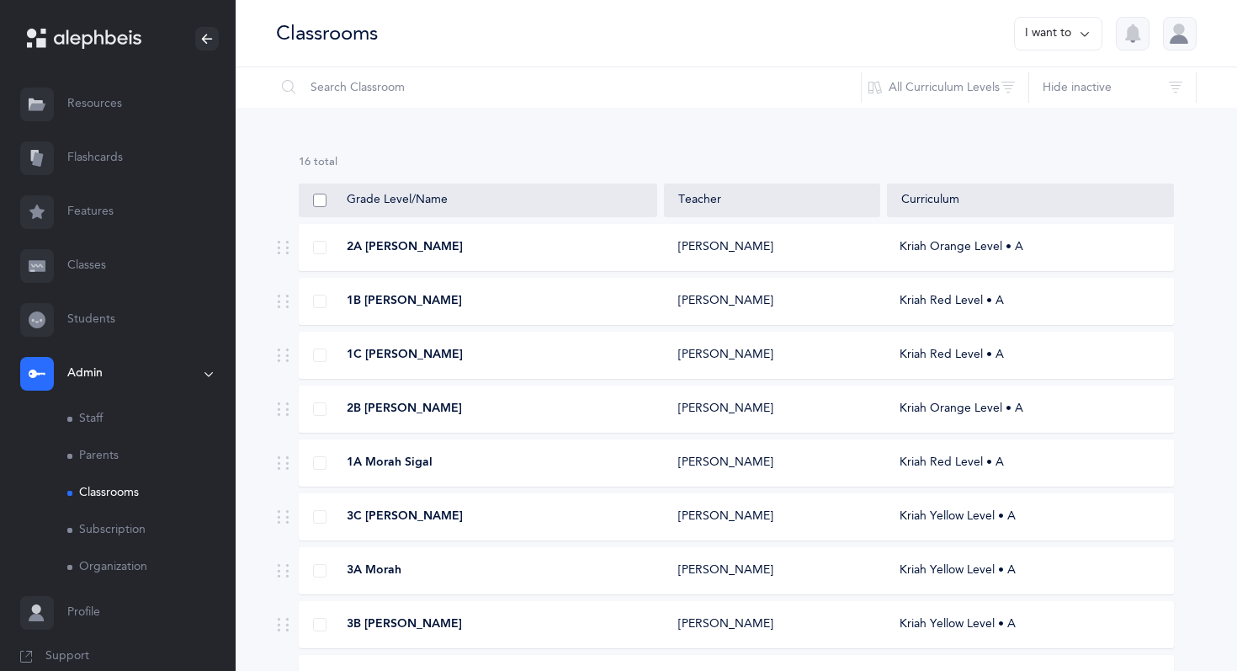
click at [321, 200] on span at bounding box center [319, 200] width 13 height 13
click at [0, 0] on input "checkbox" at bounding box center [0, 0] width 0 height 0
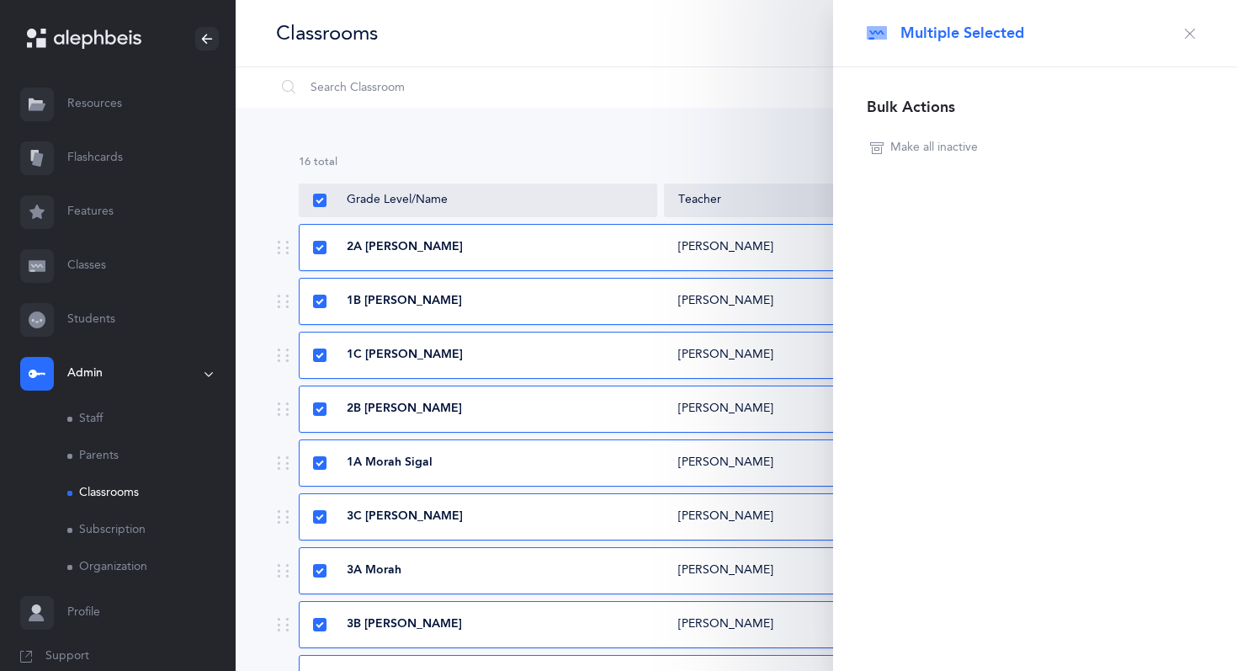
click at [1193, 34] on icon "button" at bounding box center [1189, 33] width 13 height 13
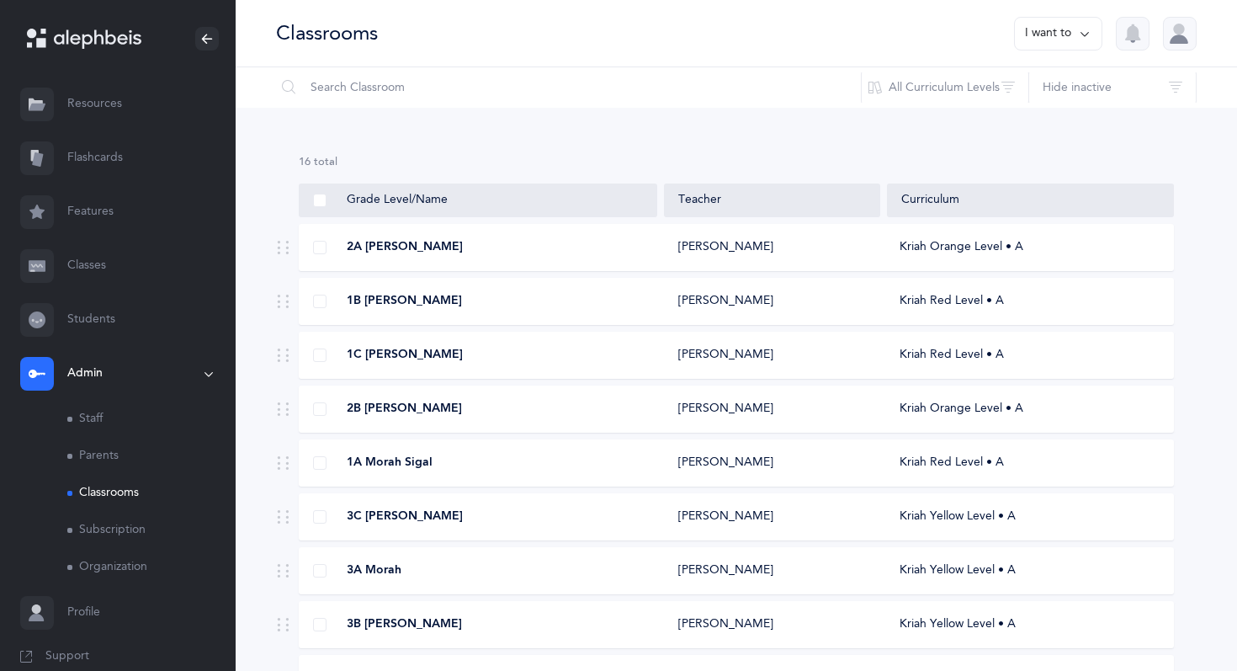
click at [414, 245] on span "2A [PERSON_NAME]" at bounding box center [405, 247] width 116 height 17
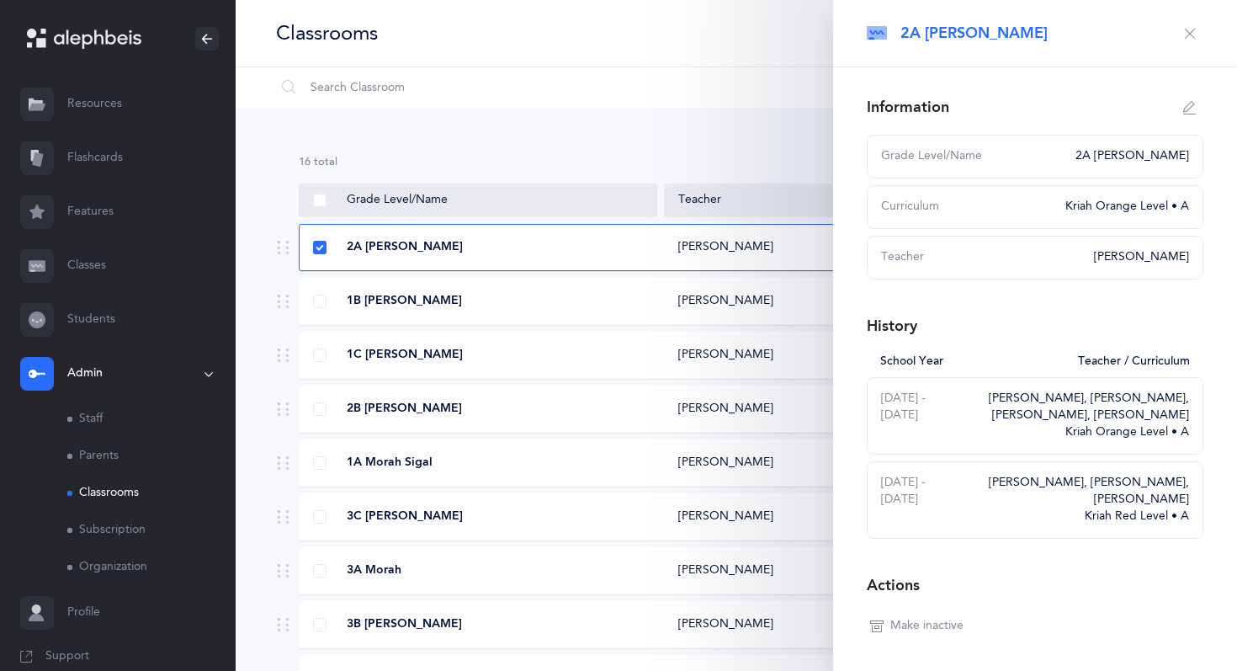
click at [1182, 36] on button "button" at bounding box center [1189, 33] width 27 height 27
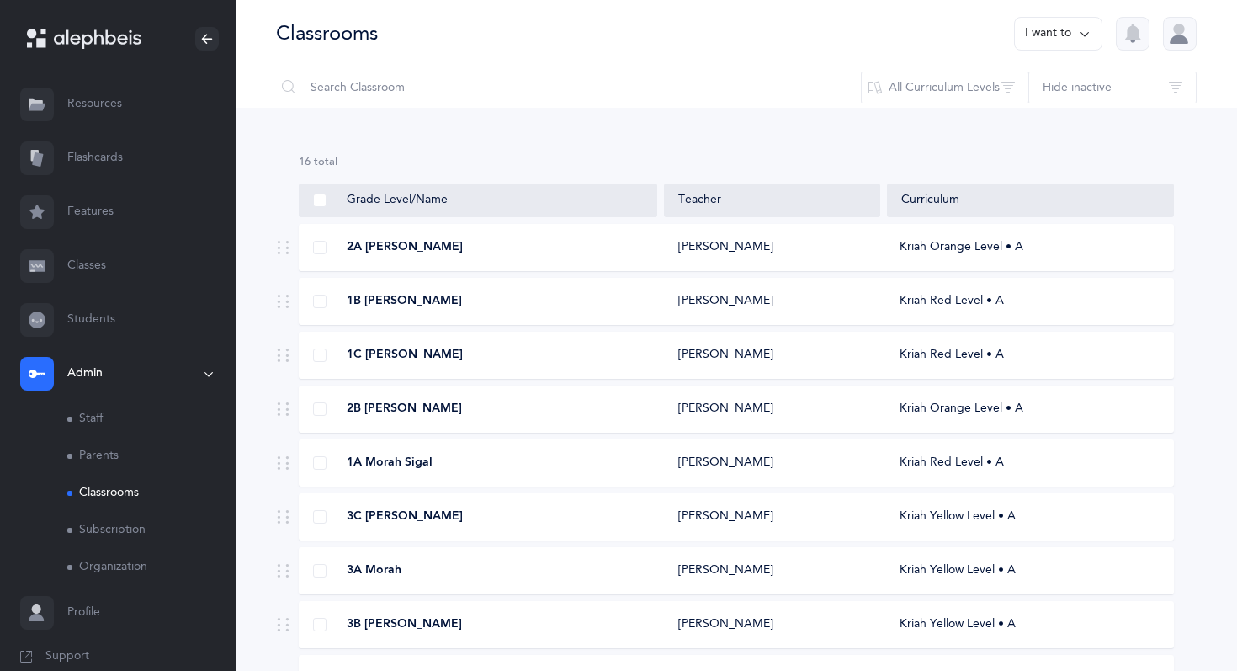
click at [122, 258] on link "Classes" at bounding box center [118, 266] width 236 height 54
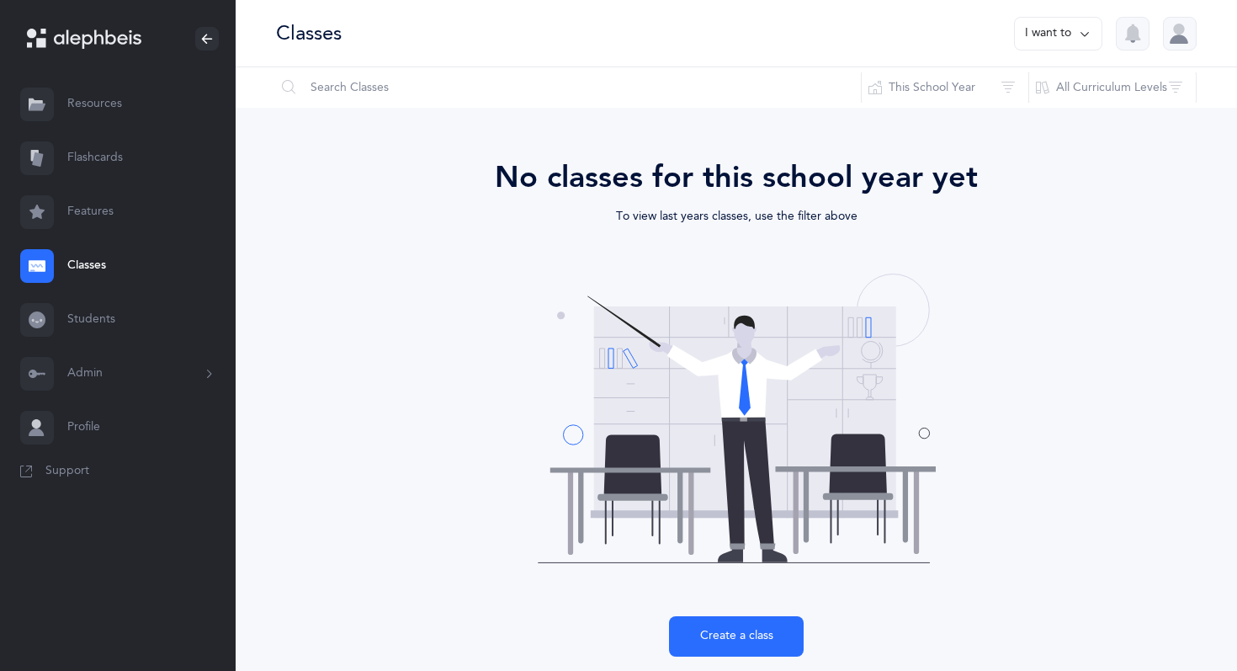
click at [80, 323] on link "Students" at bounding box center [118, 320] width 236 height 54
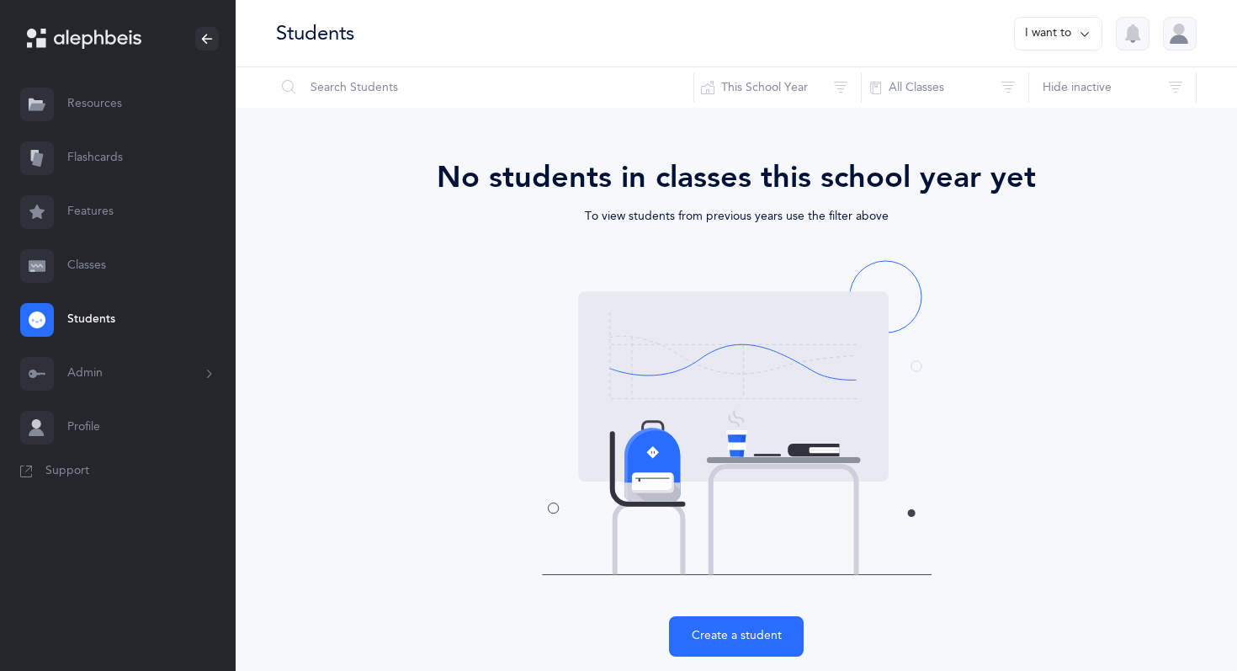
click at [137, 380] on button "Admin" at bounding box center [118, 374] width 236 height 54
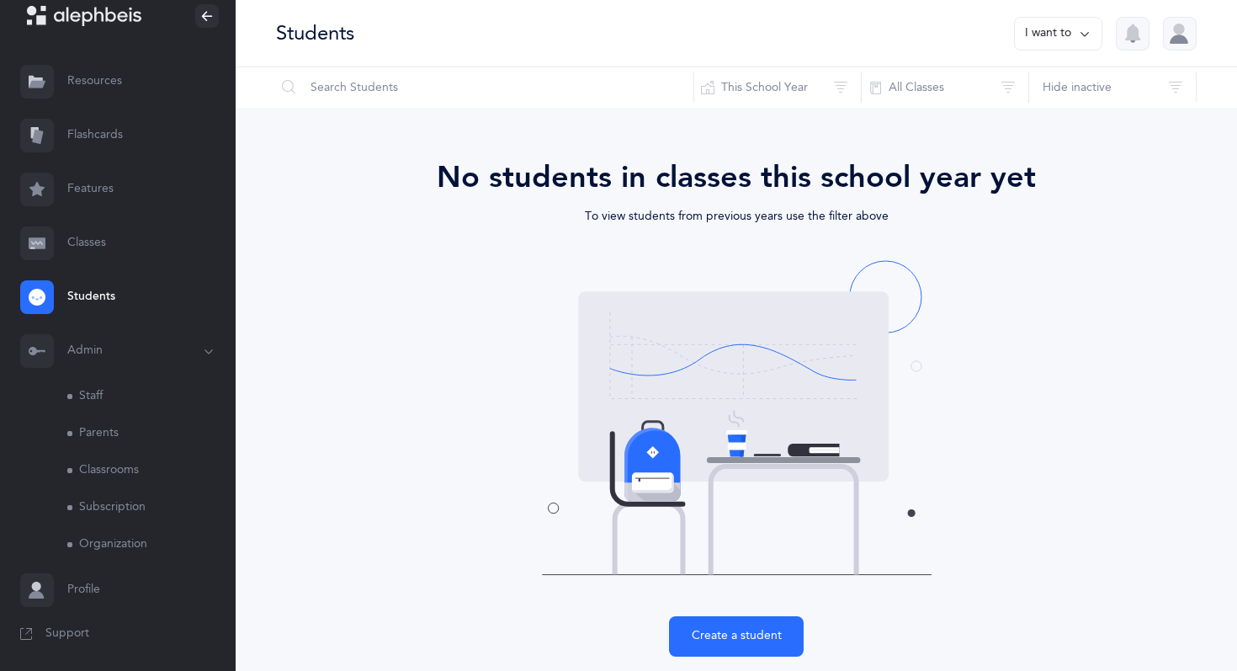
click at [106, 459] on link "Classrooms" at bounding box center [151, 470] width 168 height 37
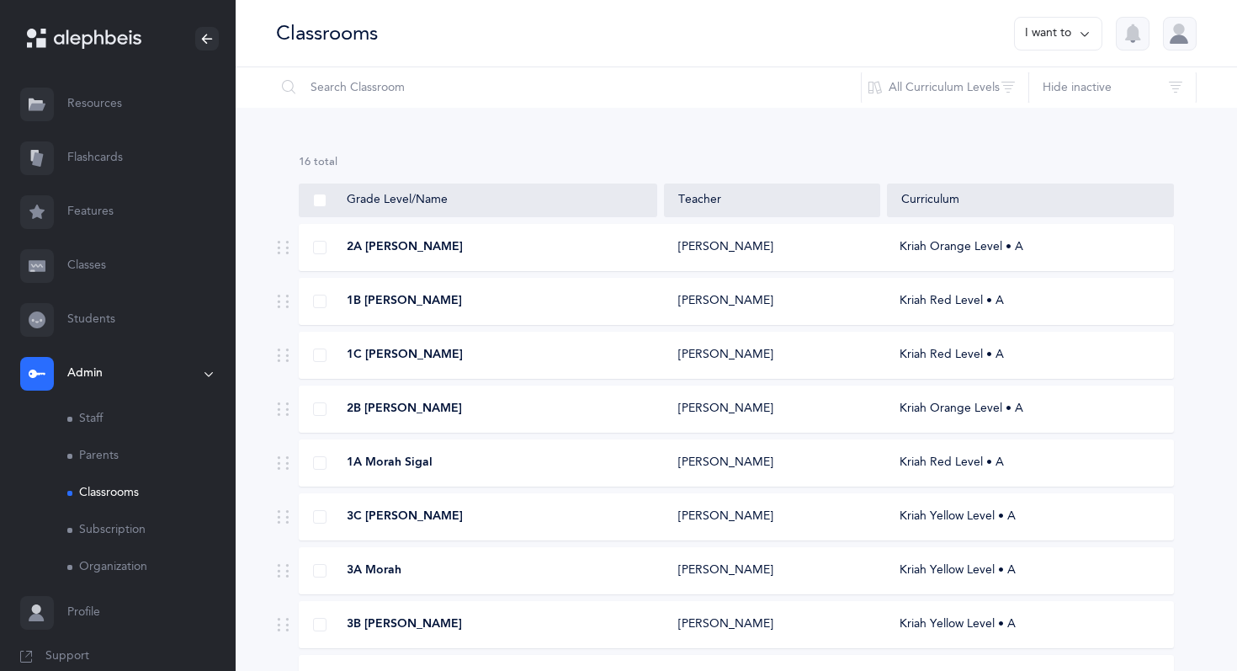
click at [384, 310] on div "1B [PERSON_NAME] [PERSON_NAME] Kriah Red Level • A" at bounding box center [736, 301] width 875 height 47
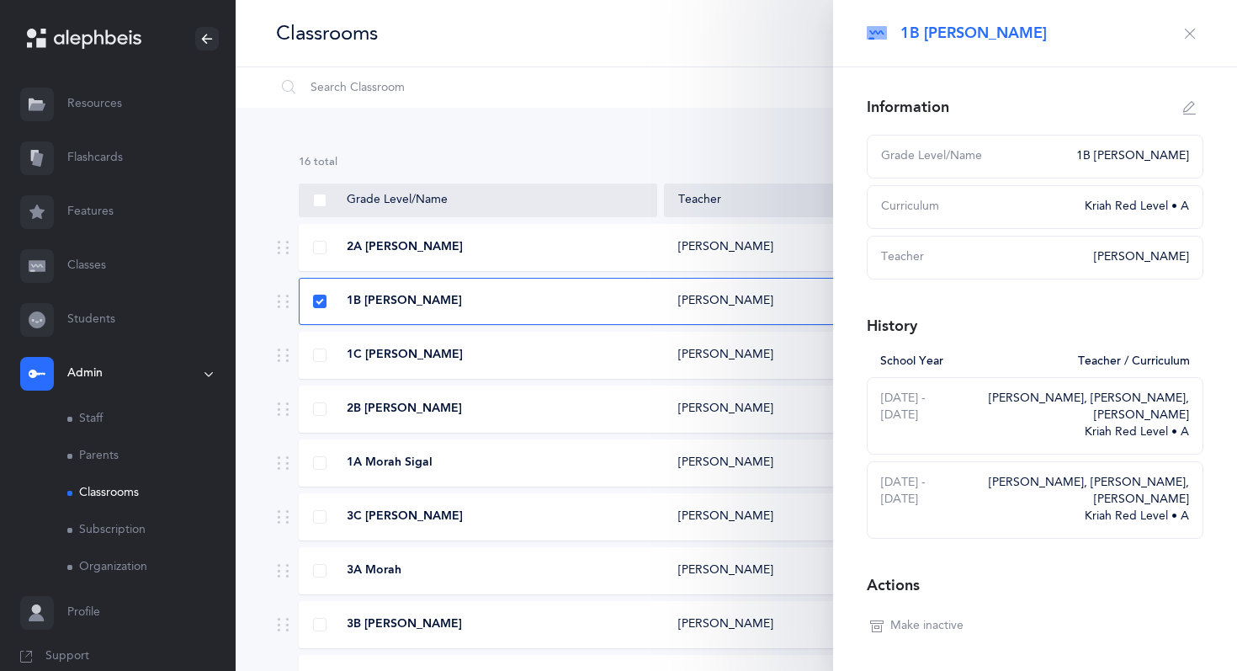
select select
click at [1185, 111] on icon "button" at bounding box center [1189, 107] width 13 height 13
type input "1B [PERSON_NAME]"
select select "2"
select select "1328"
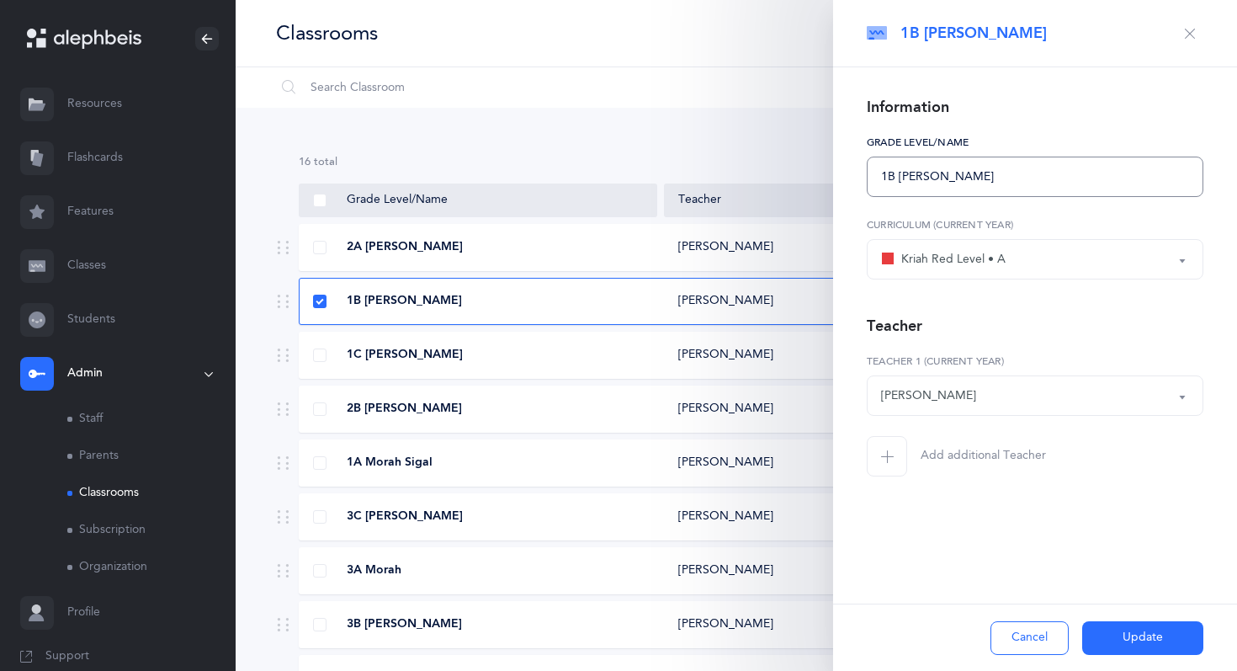
click at [894, 173] on input "1B [PERSON_NAME]" at bounding box center [1035, 176] width 337 height 40
type input "1C [PERSON_NAME]"
click at [1120, 633] on button "Update" at bounding box center [1142, 638] width 121 height 34
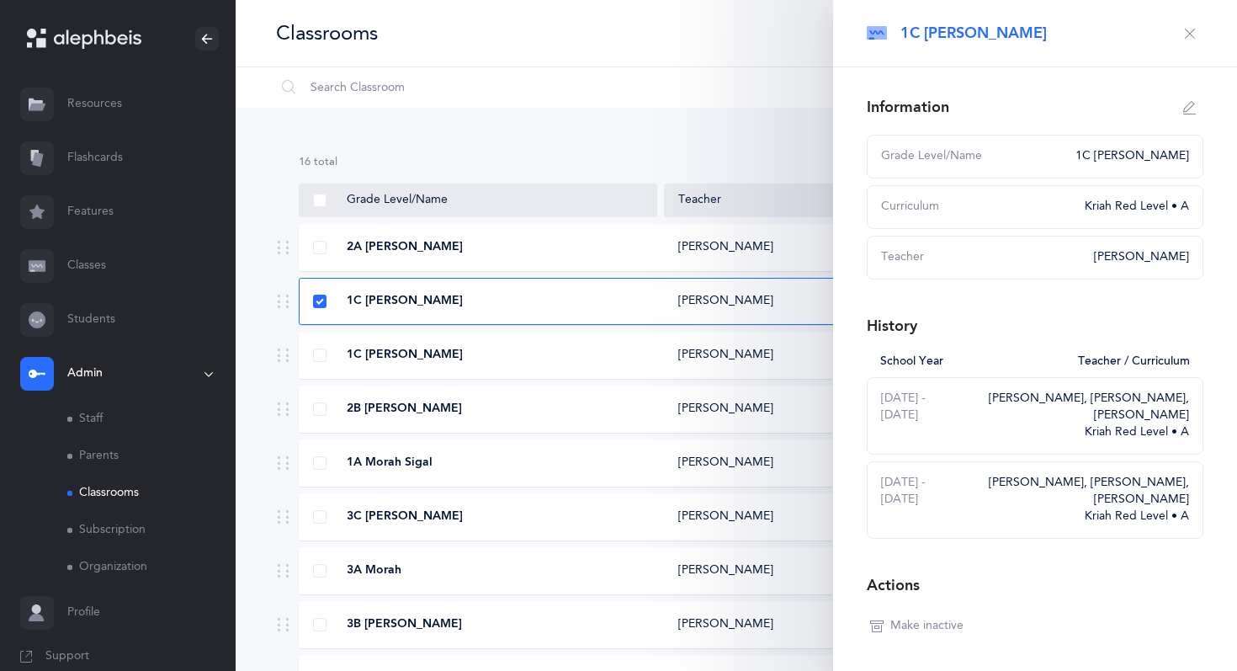
click at [1190, 34] on icon "button" at bounding box center [1189, 33] width 13 height 13
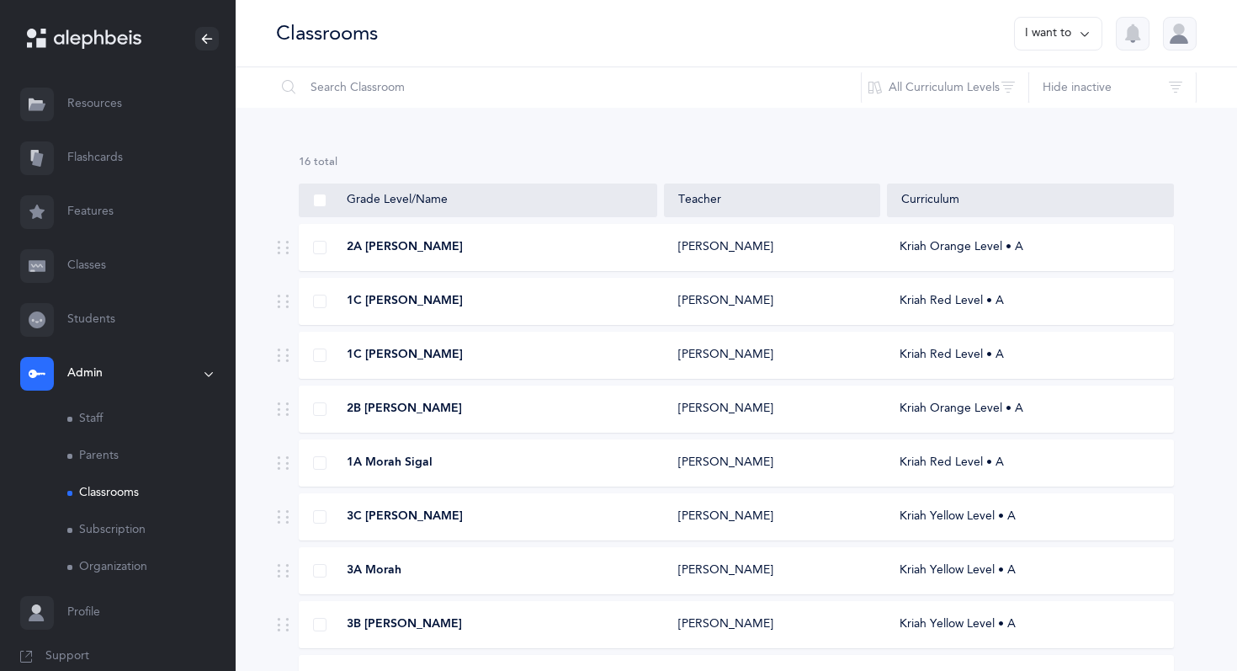
click at [370, 355] on span "1C [PERSON_NAME]" at bounding box center [405, 355] width 116 height 17
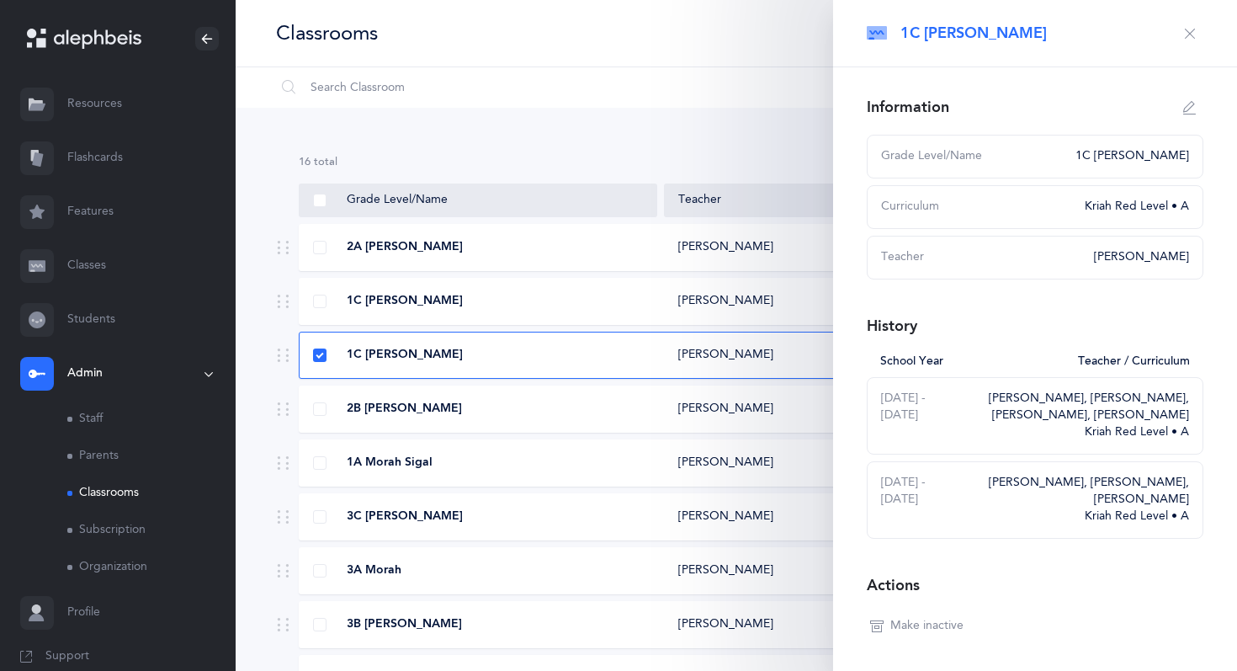
select select
click at [1193, 107] on icon "button" at bounding box center [1189, 107] width 13 height 13
type input "1C [PERSON_NAME]"
select select "2"
select select "1328"
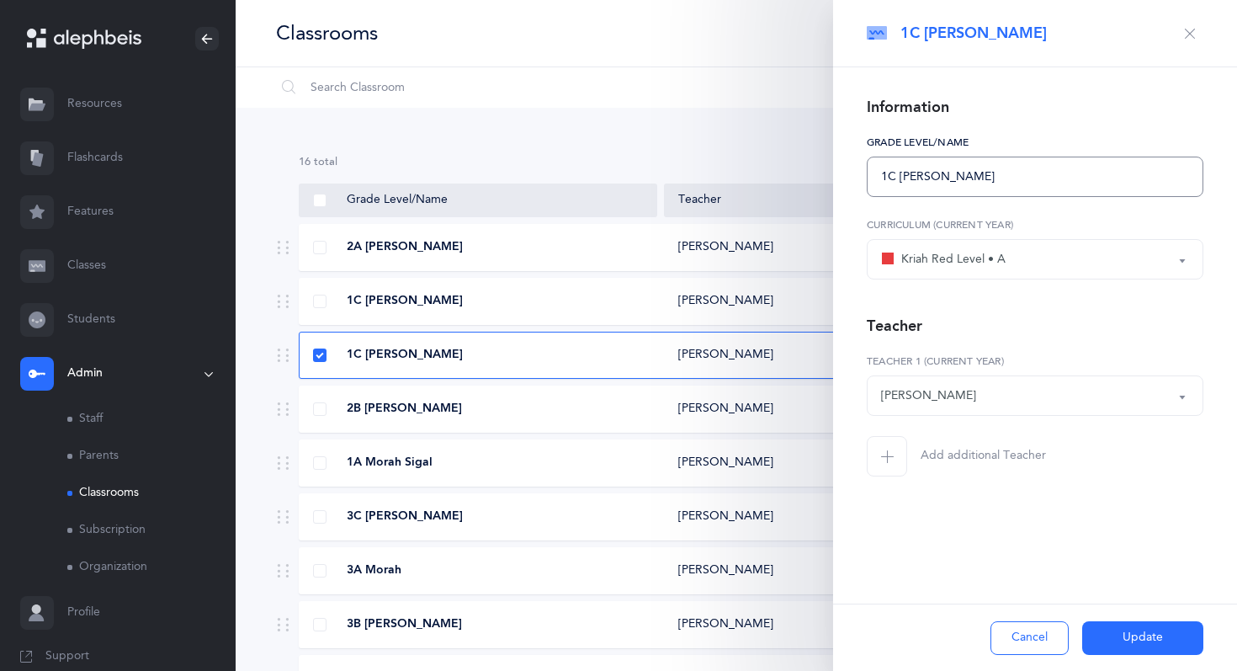
click at [898, 174] on input "1C [PERSON_NAME]" at bounding box center [1035, 176] width 337 height 40
click at [1111, 640] on button "Update" at bounding box center [1142, 638] width 121 height 34
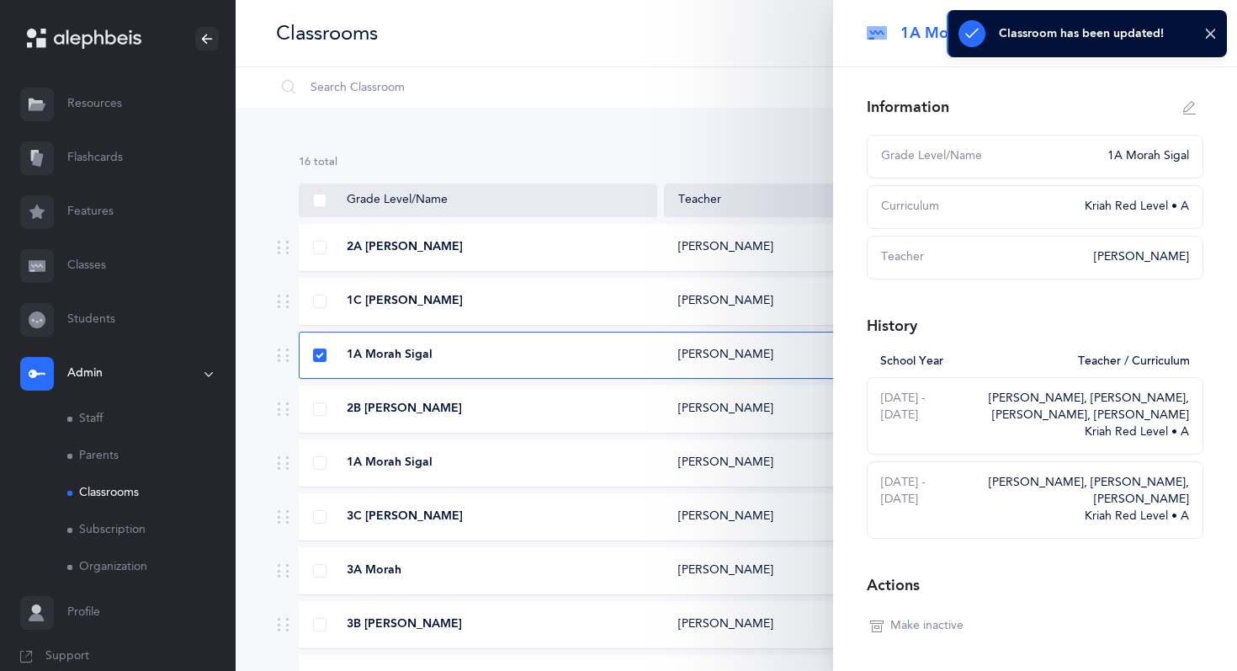
click at [350, 462] on span "1A Morah Sigal" at bounding box center [390, 462] width 86 height 17
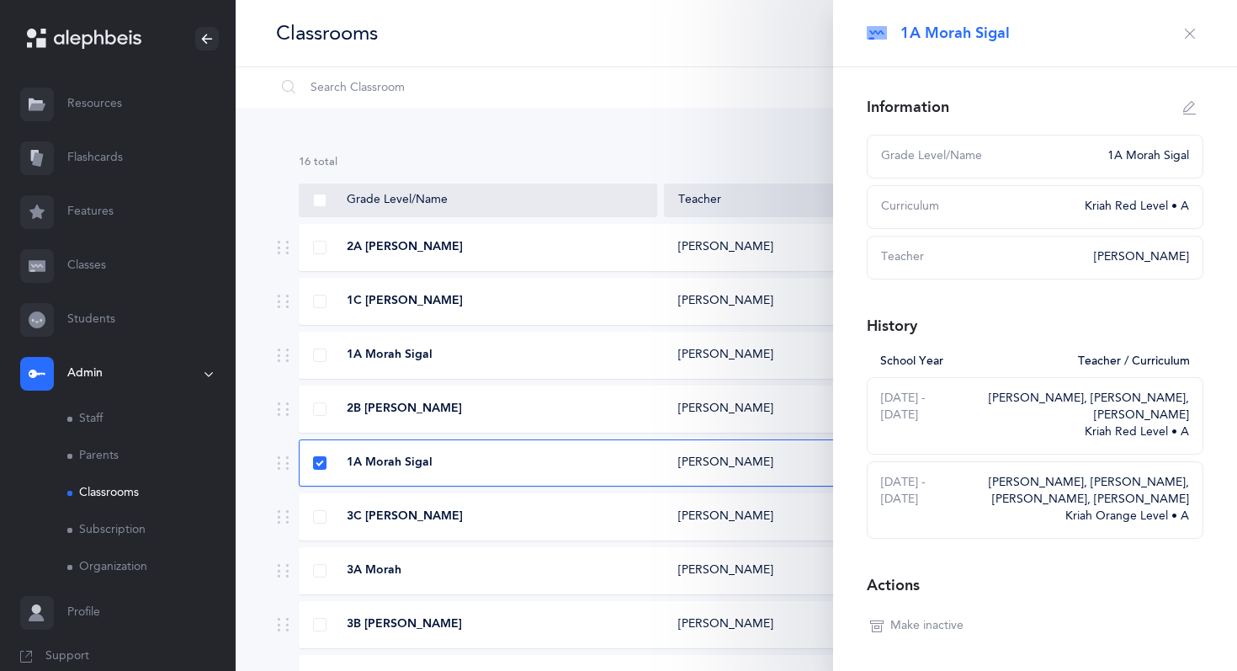
click at [1184, 108] on icon "button" at bounding box center [1189, 107] width 13 height 13
type input "1A Morah Sigal"
select select "2"
select select "1328"
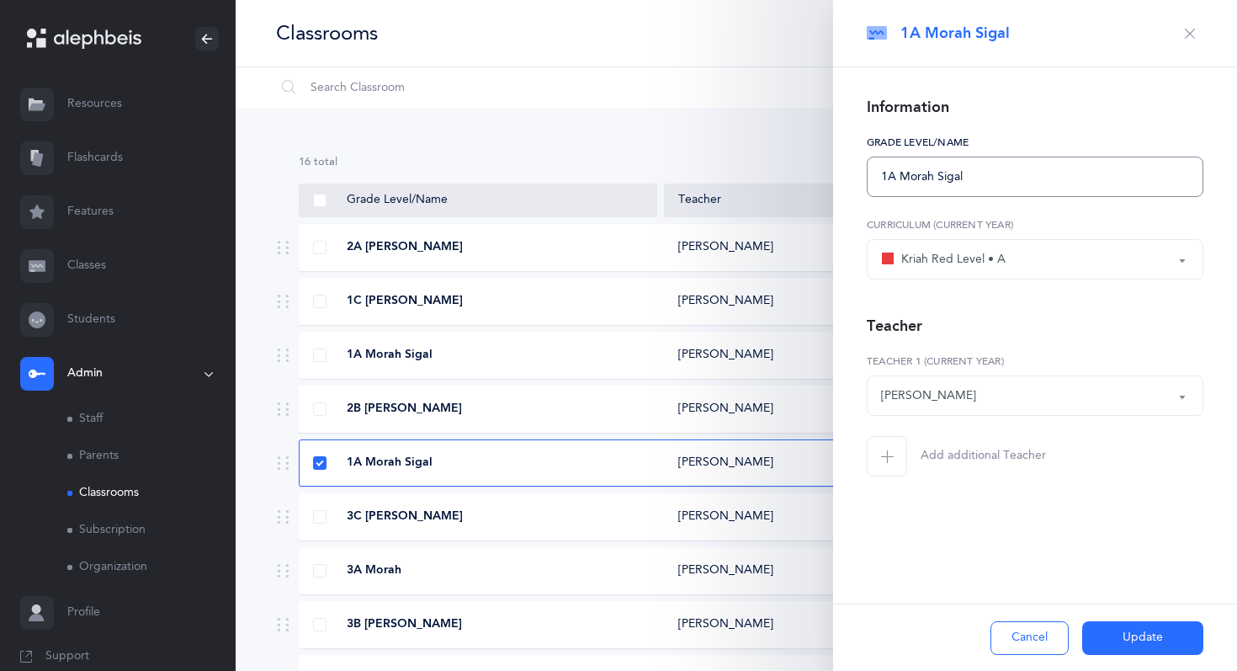
click at [900, 177] on input "1A Morah Sigal" at bounding box center [1035, 176] width 337 height 40
type input "1B [PERSON_NAME]"
click at [1126, 638] on button "Update" at bounding box center [1142, 638] width 121 height 34
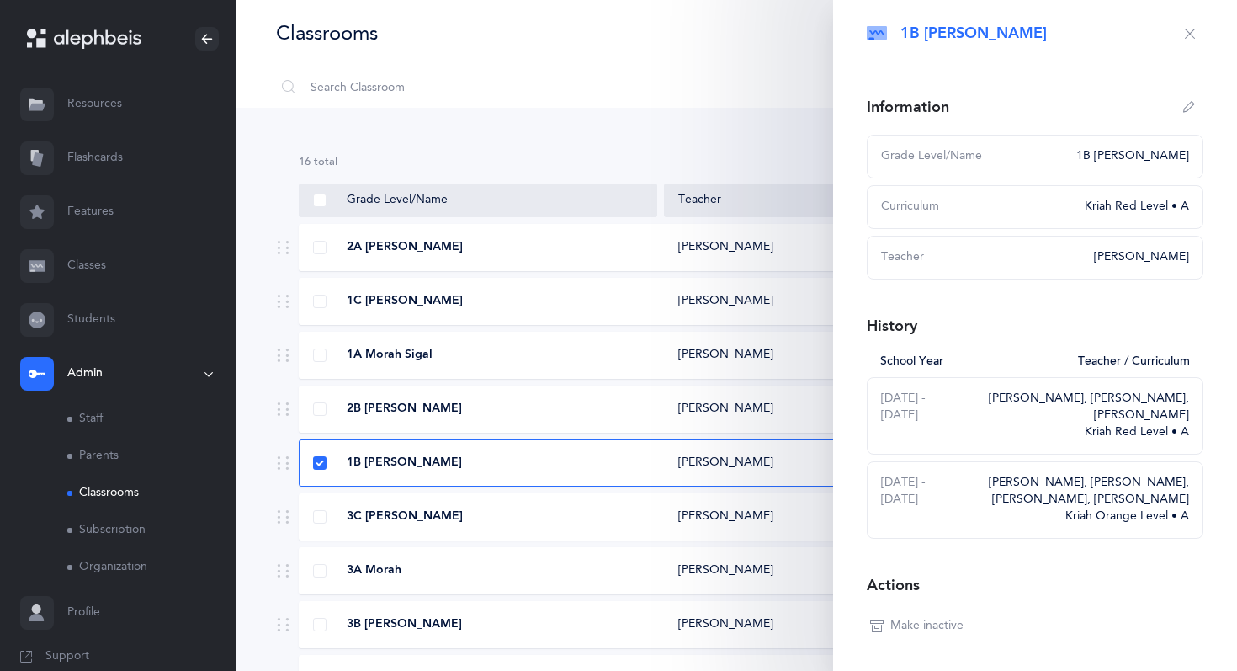
click at [1192, 26] on button "button" at bounding box center [1189, 33] width 27 height 27
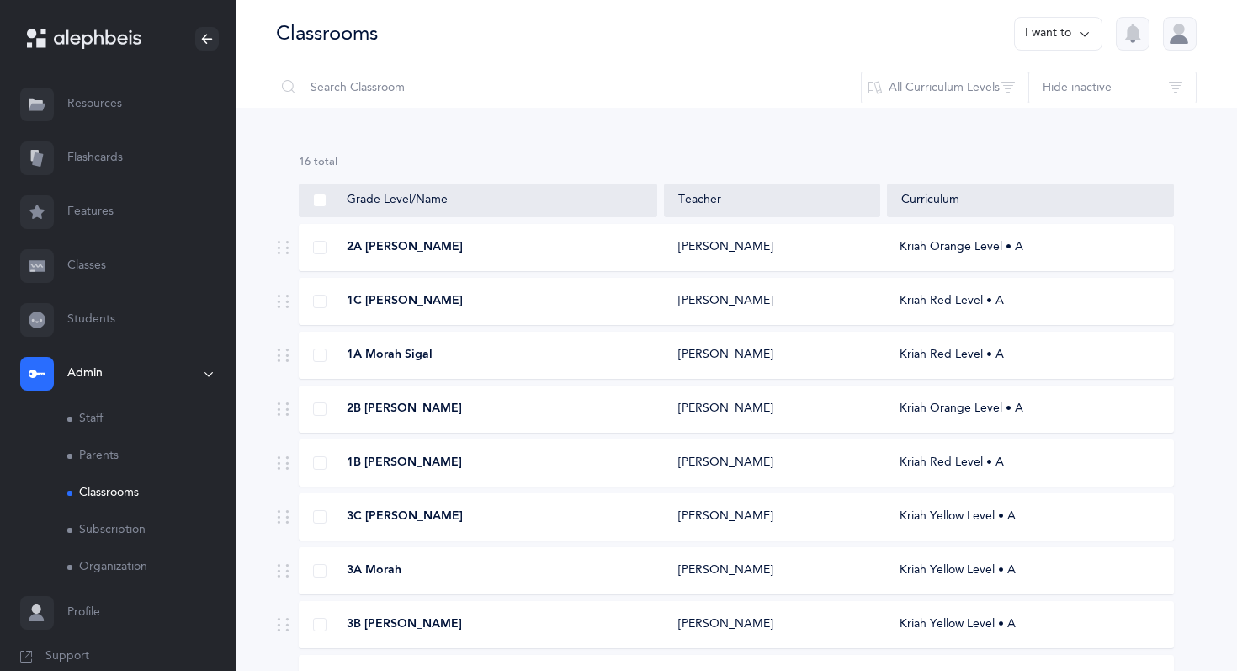
click at [113, 420] on link "Staff" at bounding box center [151, 418] width 168 height 37
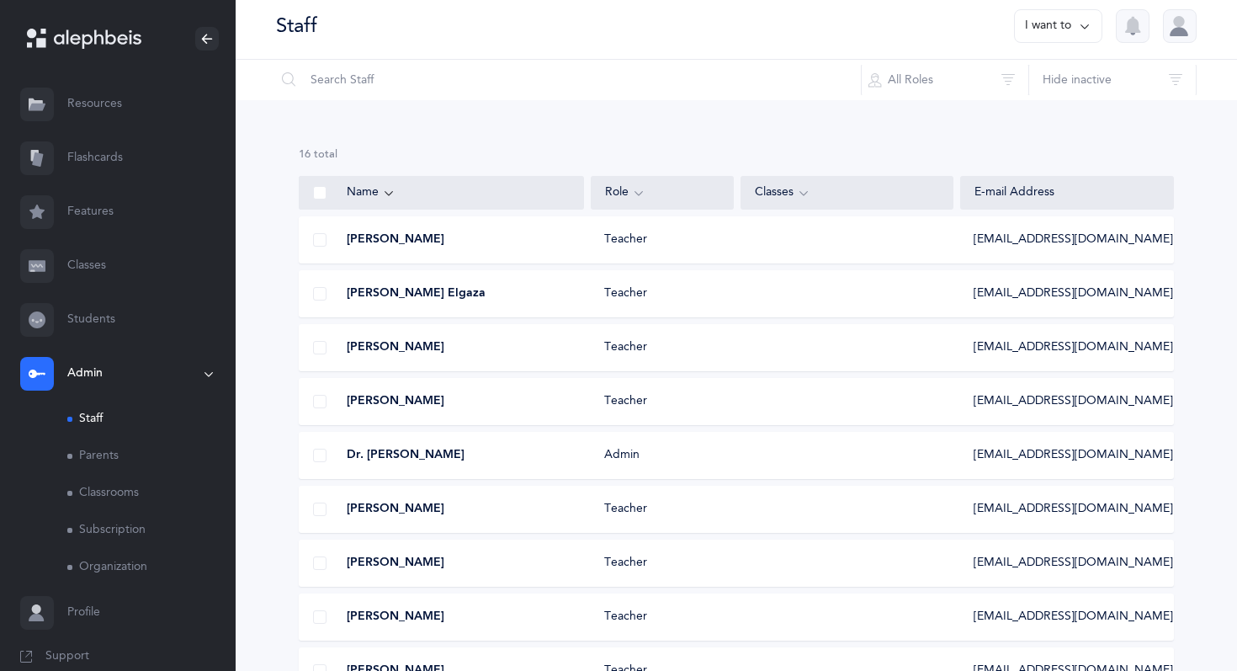
scroll to position [5, 0]
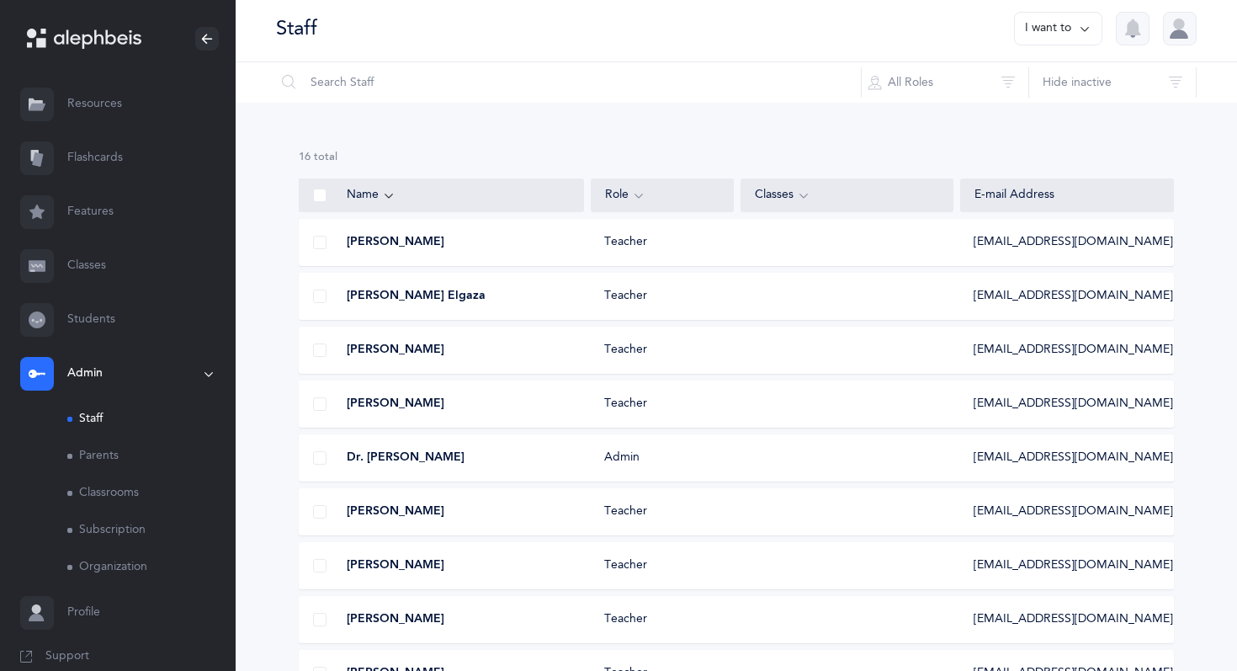
click at [1081, 33] on icon at bounding box center [1084, 28] width 13 height 19
click at [1051, 69] on button "Add staff member" at bounding box center [1025, 81] width 125 height 30
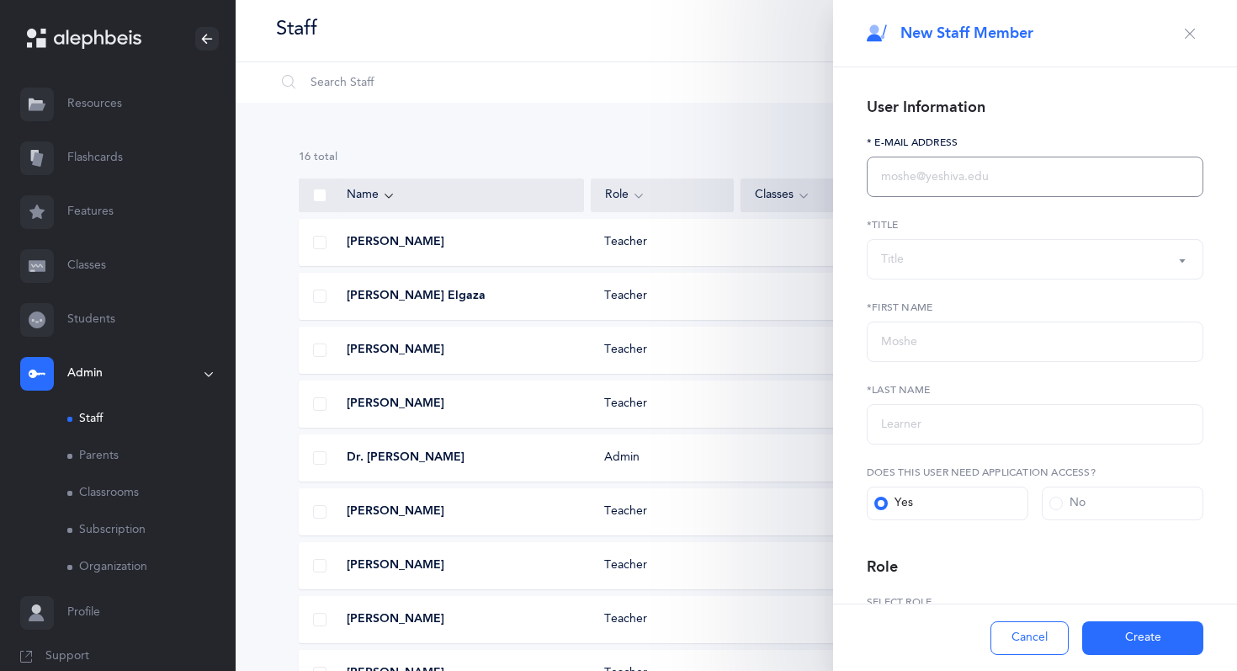
click at [998, 172] on input "text" at bounding box center [1035, 176] width 337 height 40
type input "[EMAIL_ADDRESS][DOMAIN_NAME]"
click at [1021, 245] on div "Title" at bounding box center [1035, 259] width 308 height 29
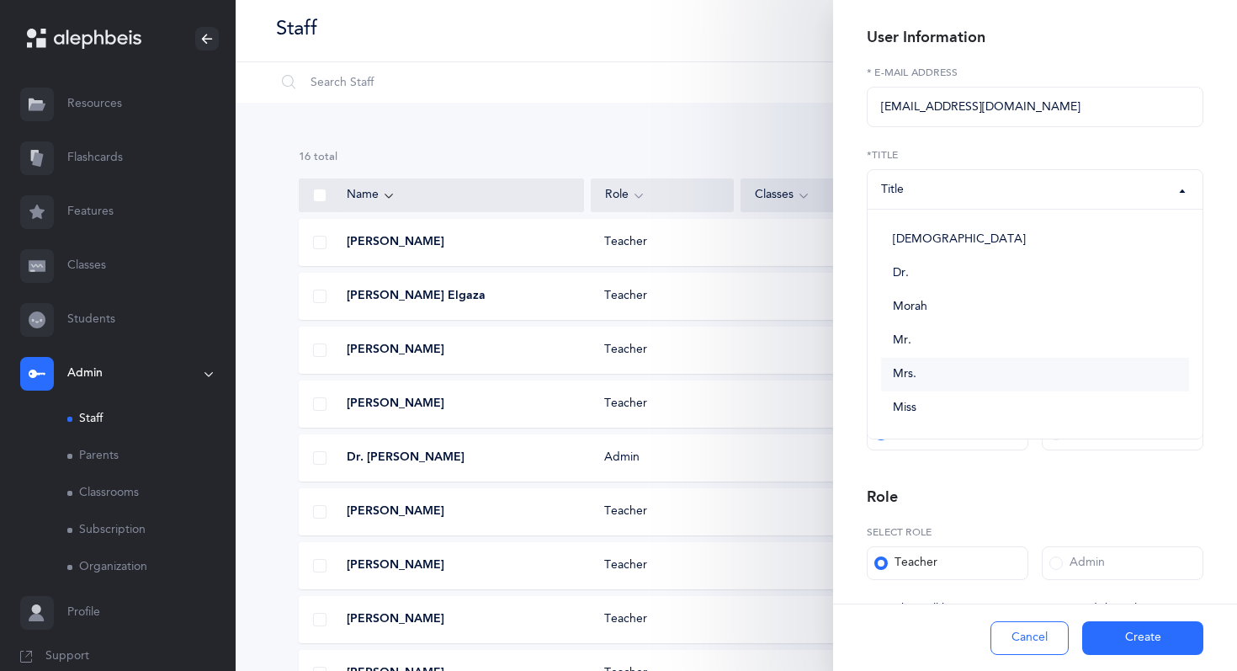
scroll to position [74, 0]
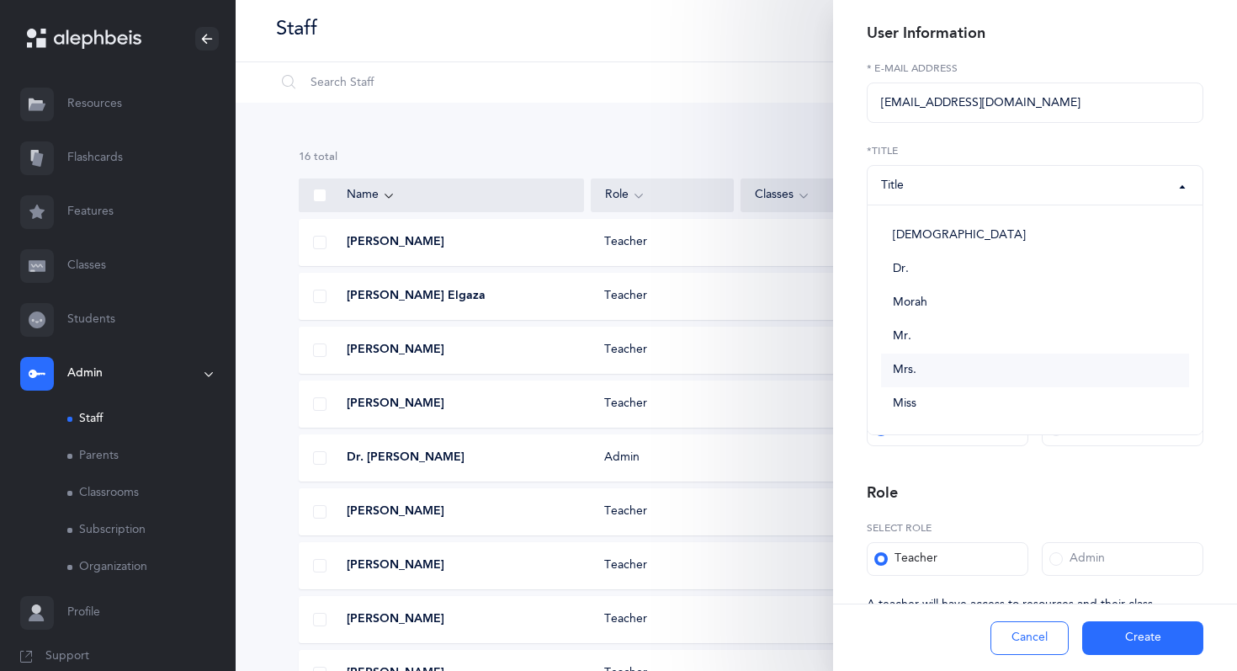
click at [1000, 373] on link "Mrs." at bounding box center [1035, 370] width 308 height 34
select select "4"
click at [974, 262] on input "text" at bounding box center [1035, 267] width 337 height 40
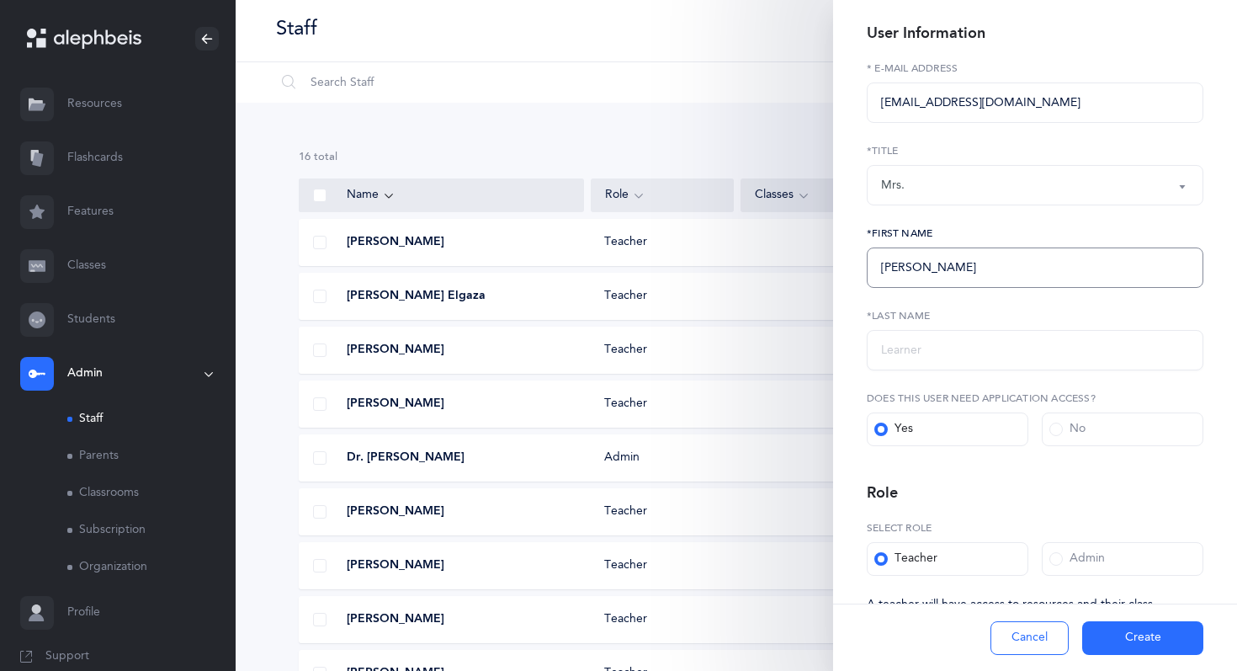
type input "[PERSON_NAME]"
click at [968, 360] on input "text" at bounding box center [1035, 350] width 337 height 40
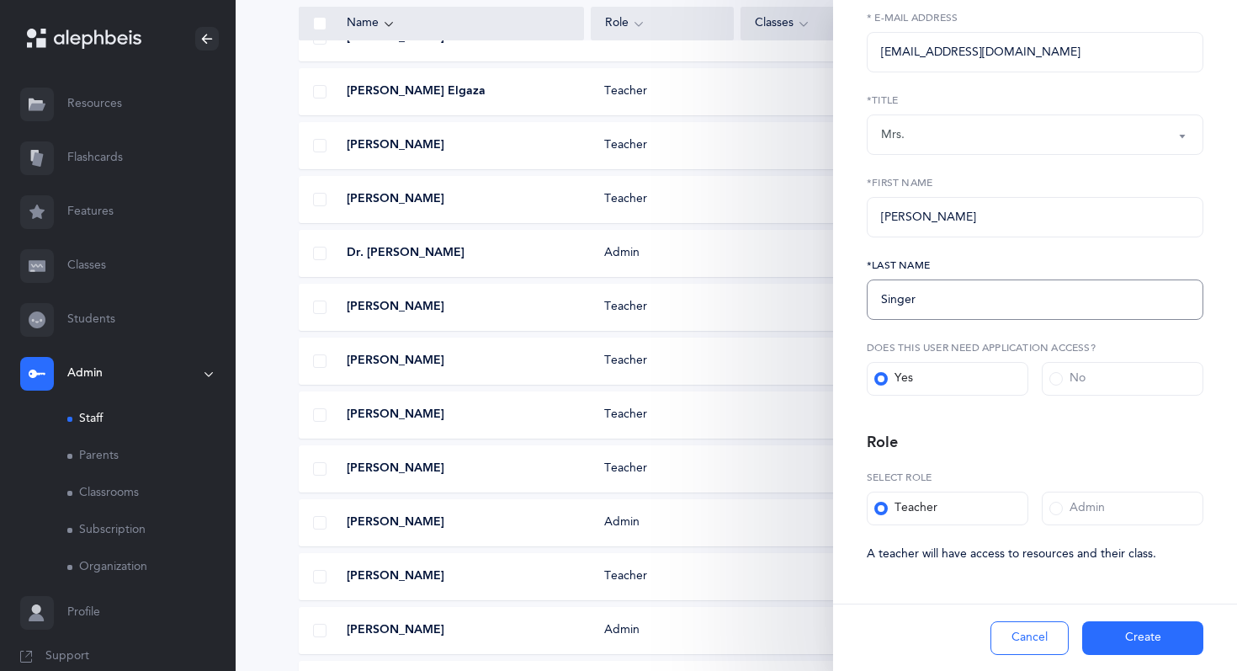
scroll to position [227, 0]
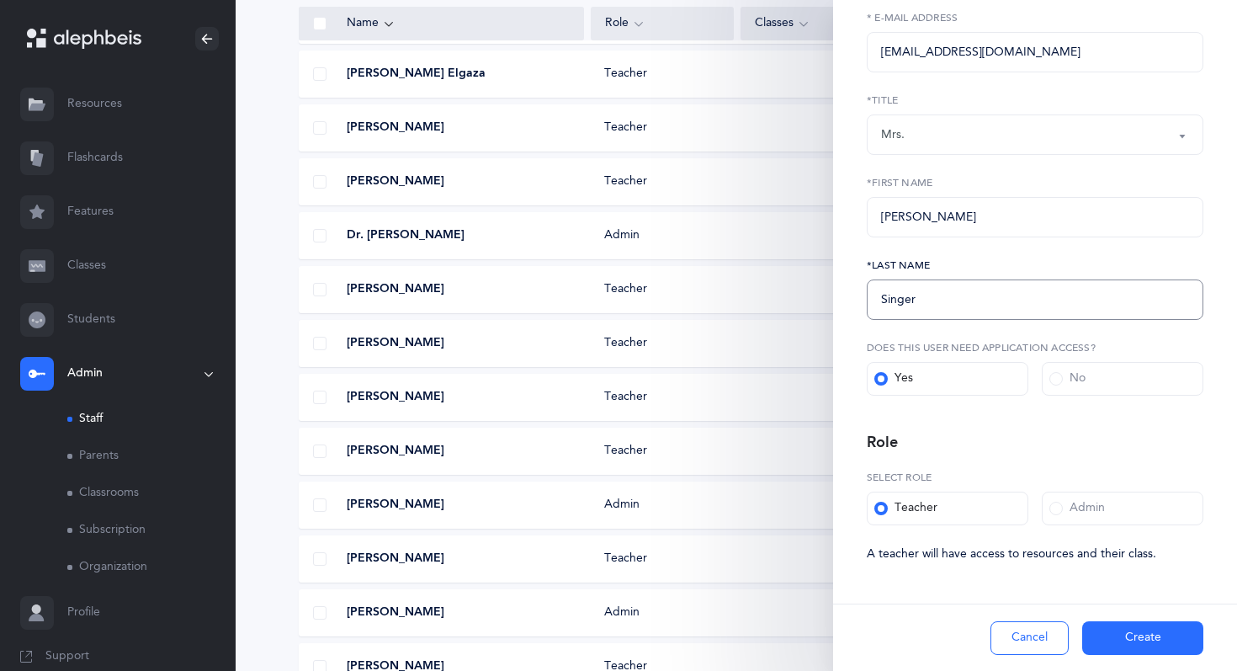
type input "Singer"
click at [1150, 645] on button "Create" at bounding box center [1142, 638] width 121 height 34
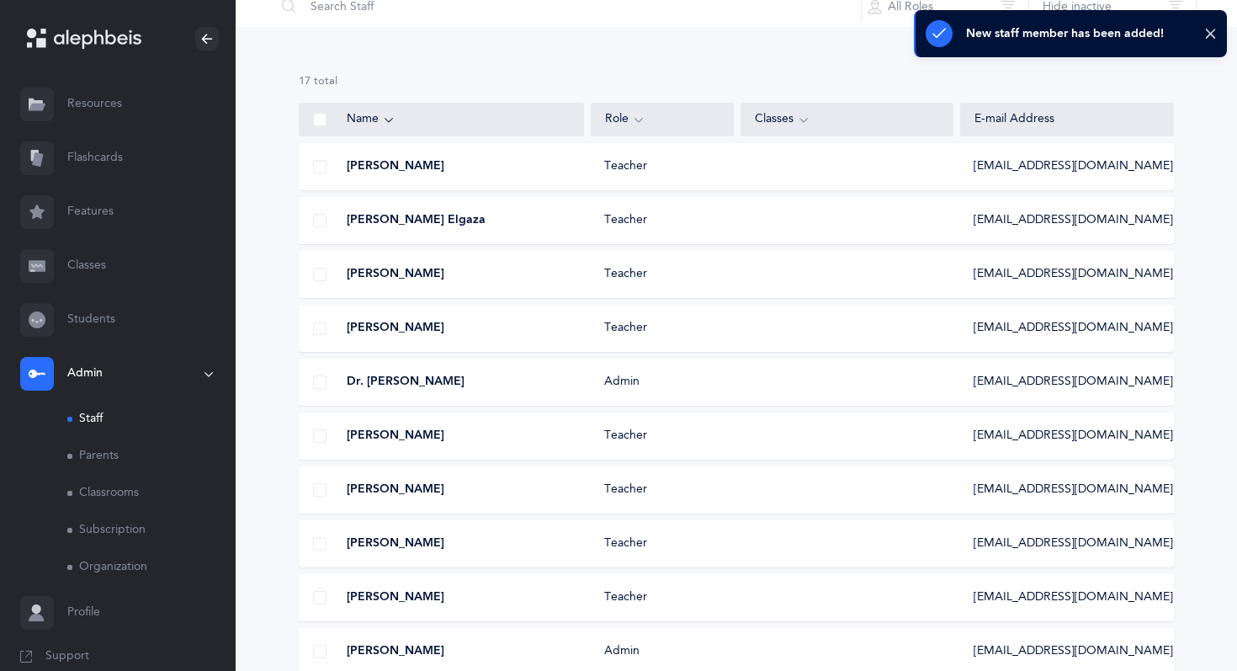
scroll to position [0, 0]
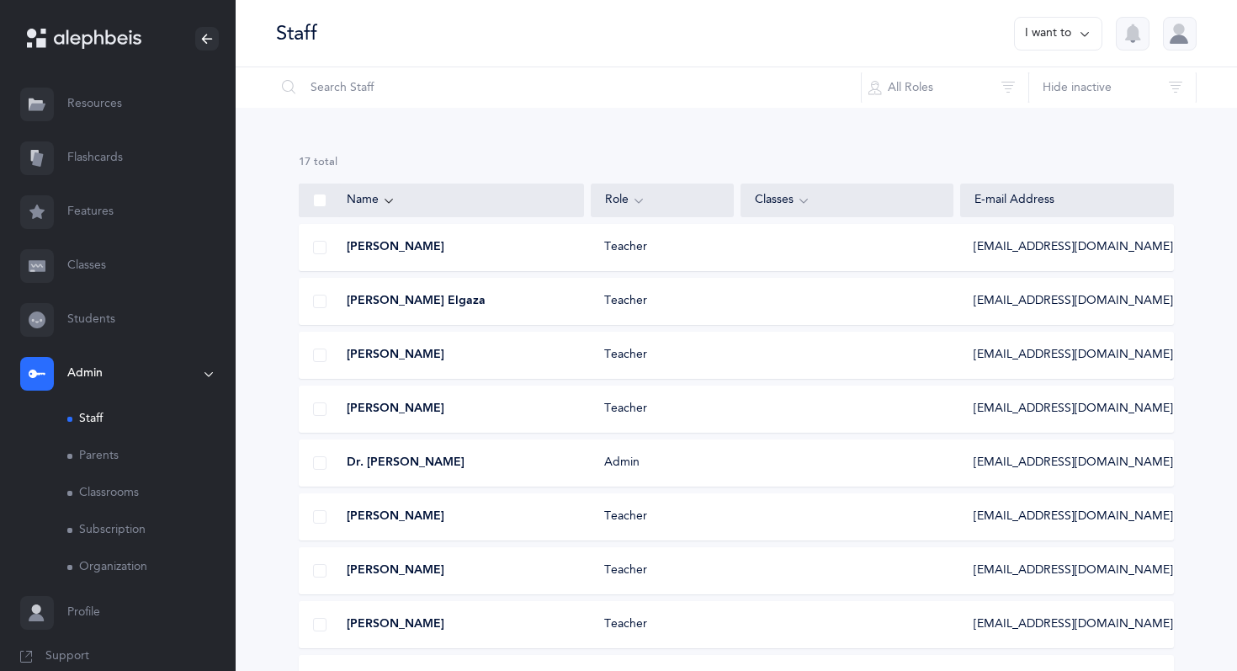
click at [103, 491] on link "Classrooms" at bounding box center [151, 492] width 168 height 37
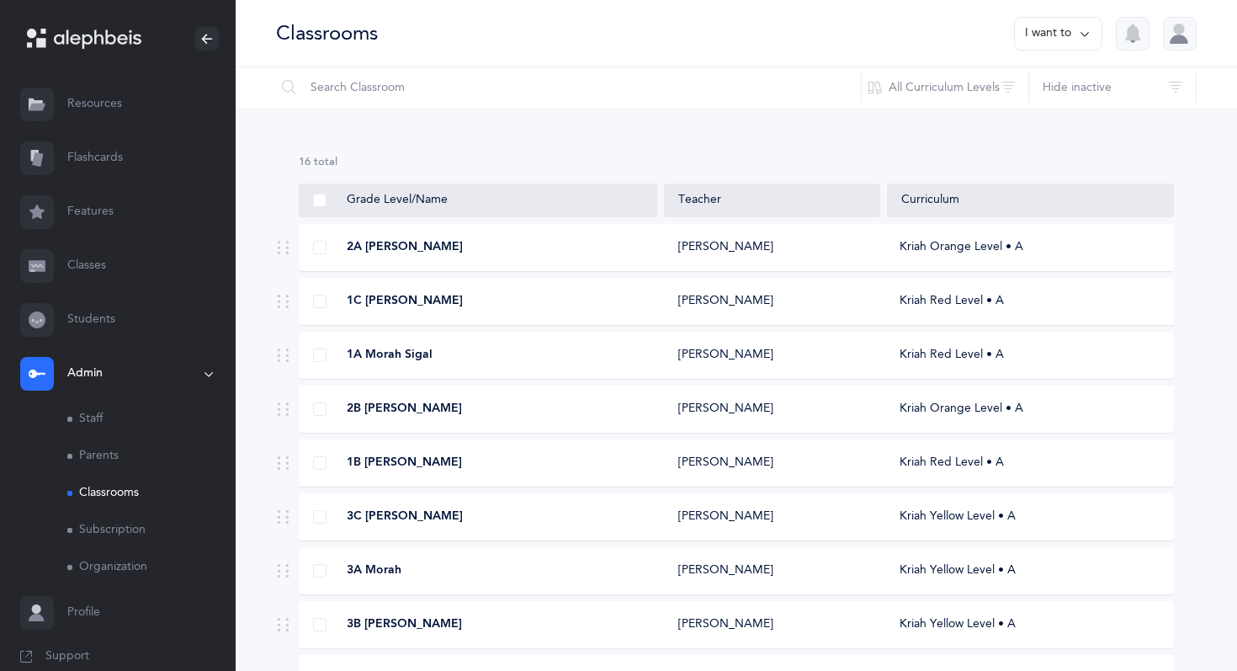
click at [1069, 31] on button "I want to" at bounding box center [1058, 34] width 88 height 34
click at [1032, 74] on button "Add new classroom" at bounding box center [1022, 87] width 131 height 30
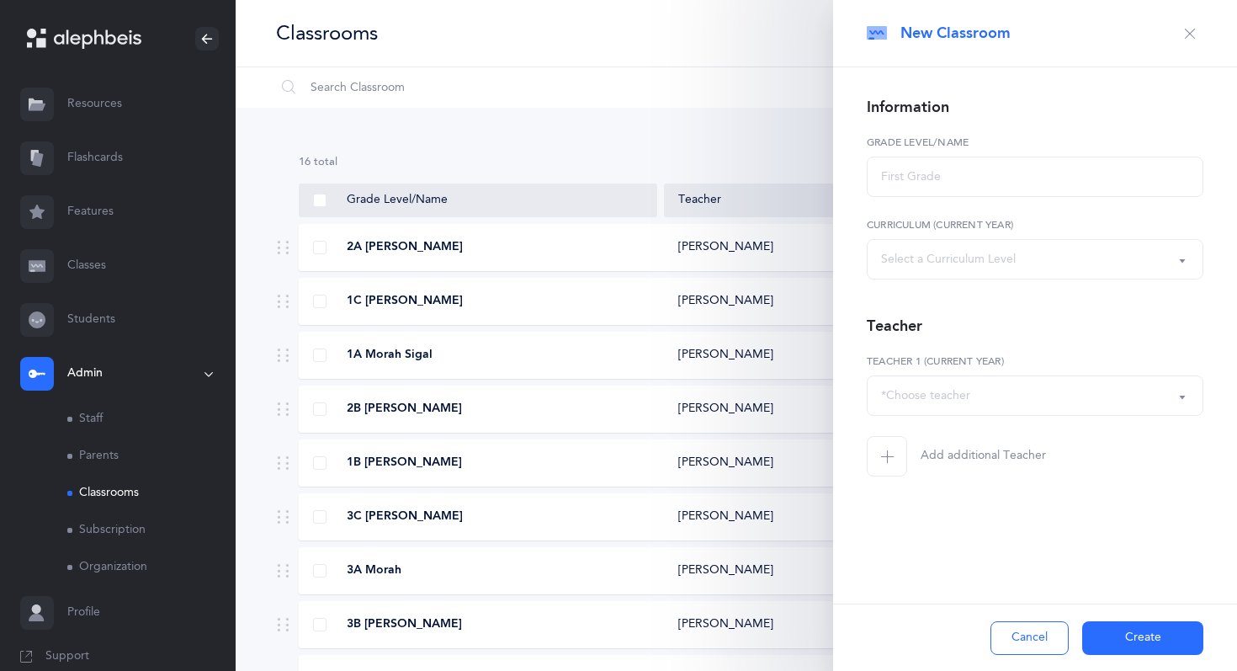
select select
click at [1191, 32] on icon "button" at bounding box center [1189, 33] width 13 height 13
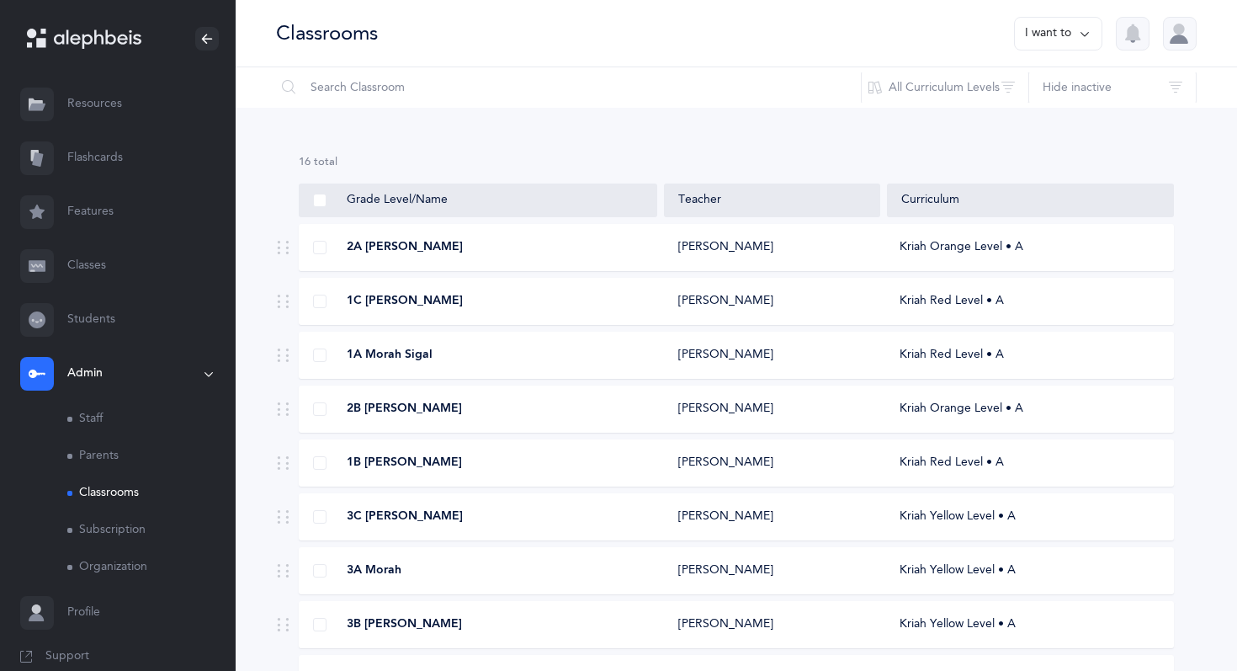
click at [366, 411] on span "2B [PERSON_NAME]" at bounding box center [404, 408] width 115 height 17
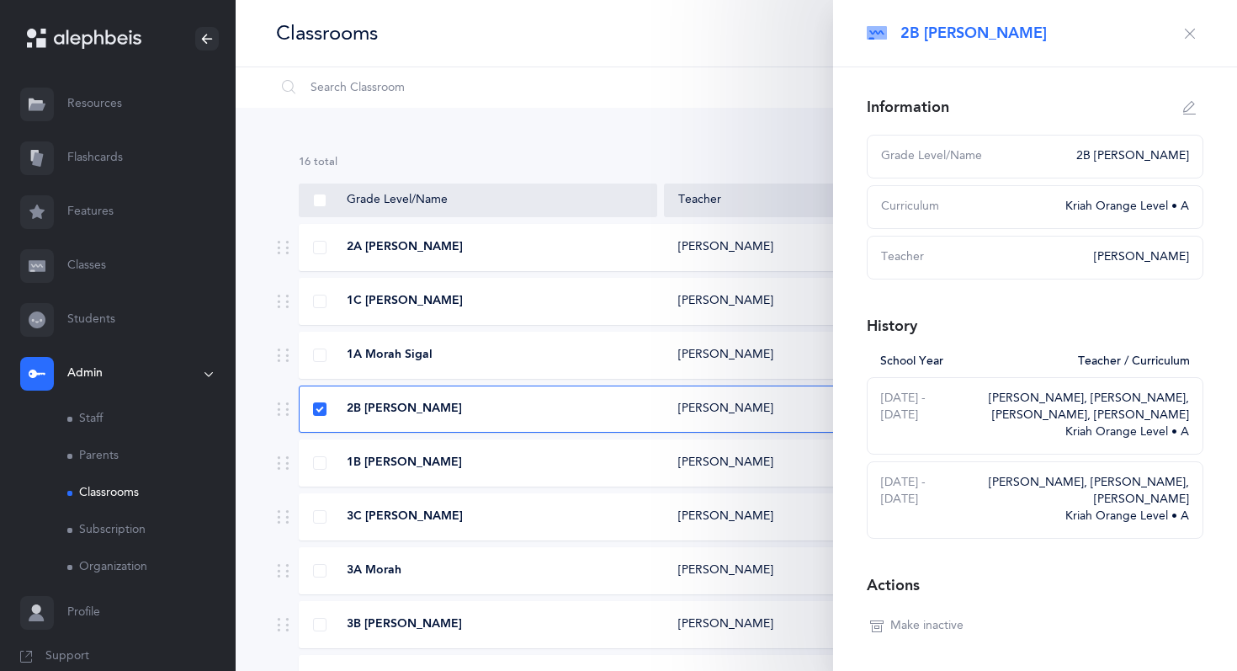
select select
click at [1182, 118] on button "button" at bounding box center [1189, 107] width 27 height 27
type input "2B [PERSON_NAME]"
select select "3"
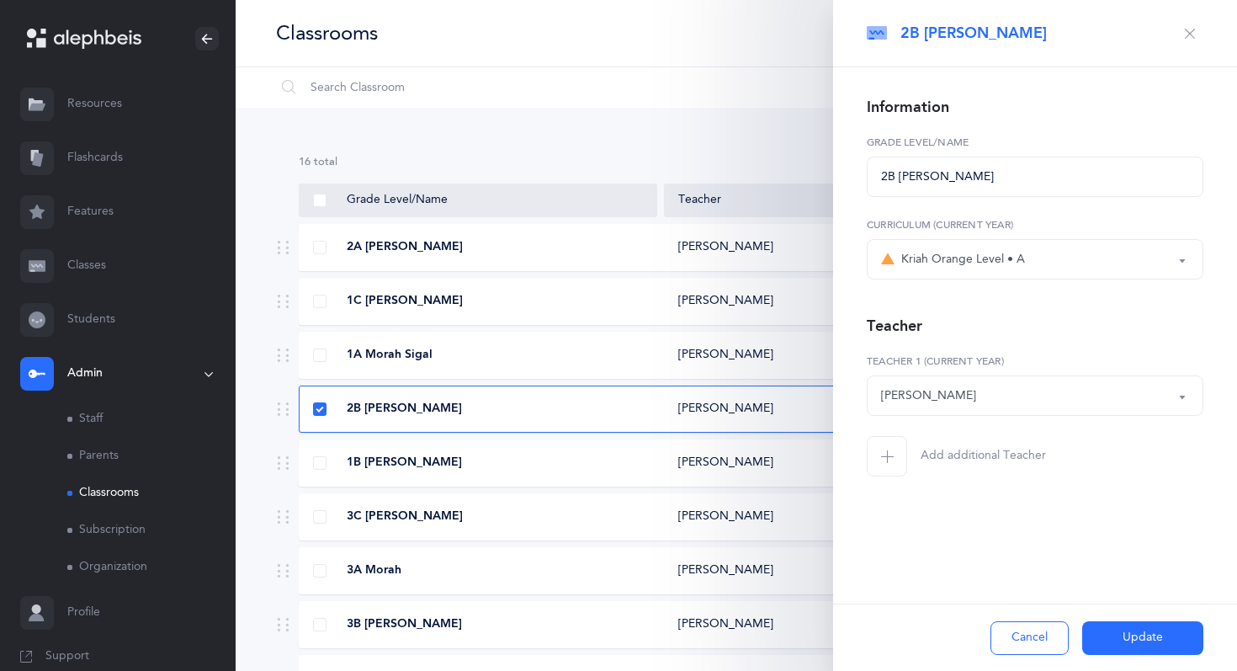
click at [997, 391] on div "[PERSON_NAME]" at bounding box center [1035, 395] width 308 height 29
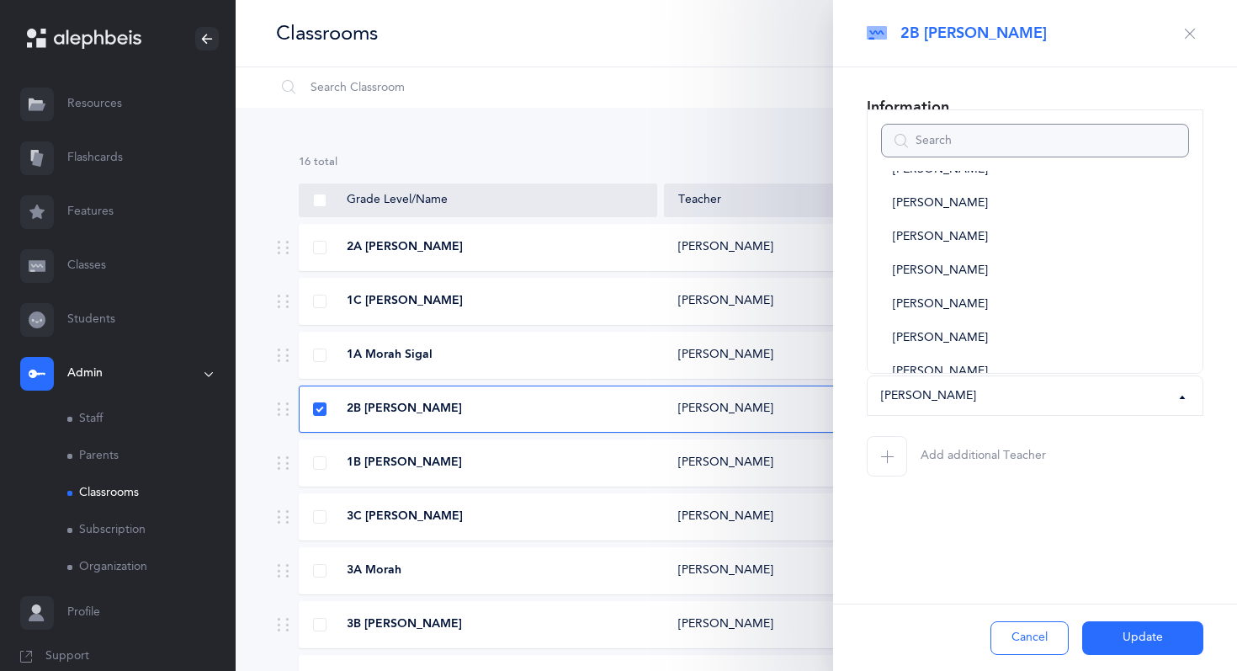
scroll to position [94, 0]
click at [1079, 233] on link "[PERSON_NAME]" at bounding box center [1035, 242] width 308 height 34
select select "2695"
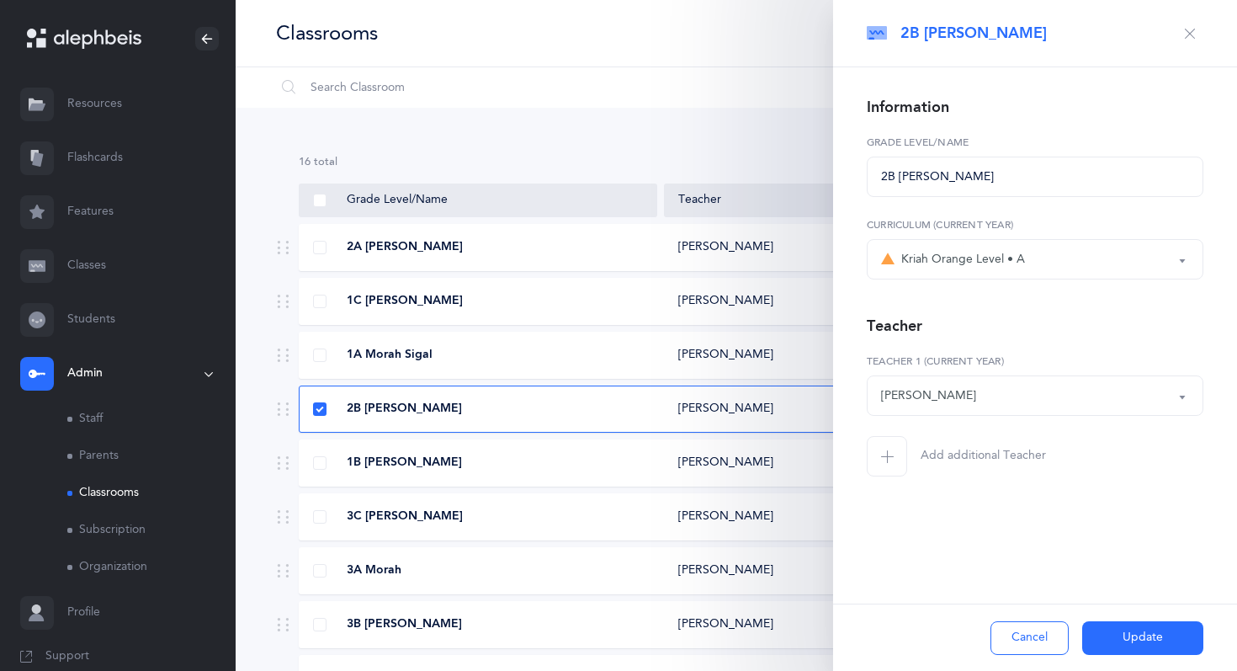
click at [1132, 644] on button "Update" at bounding box center [1142, 638] width 121 height 34
select select
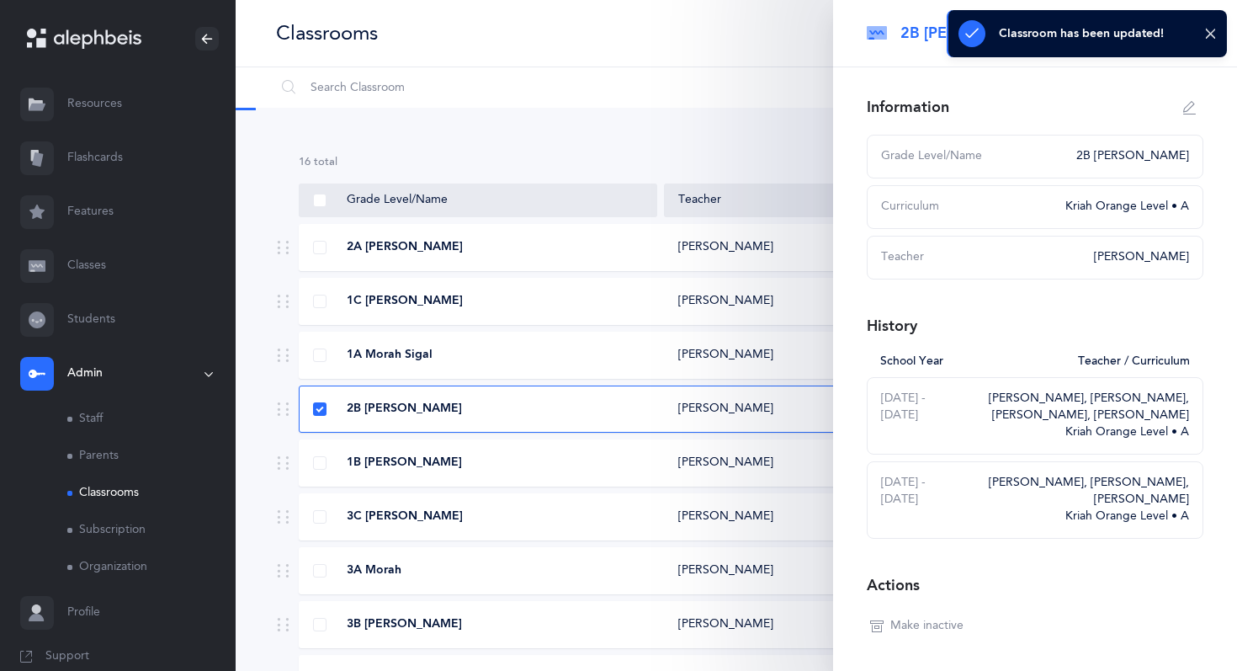
select select
click at [1176, 109] on button "button" at bounding box center [1189, 107] width 27 height 27
type input "2B [PERSON_NAME]"
select select "3"
select select "2695"
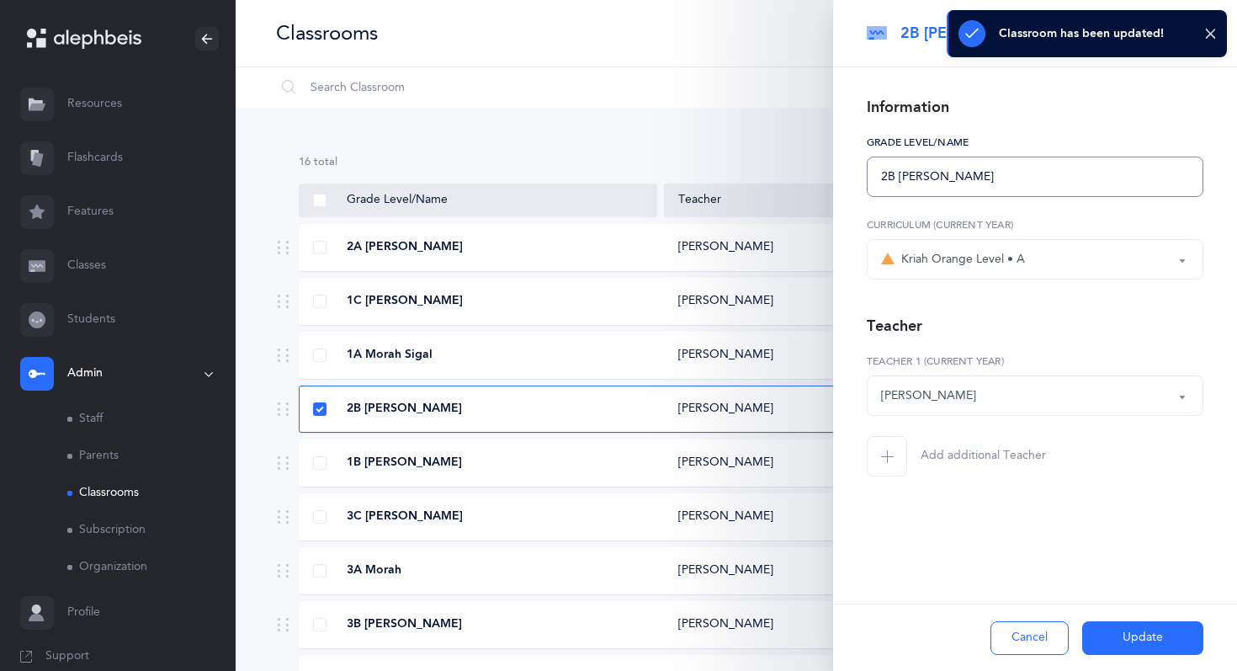
click at [1058, 177] on input "2B [PERSON_NAME]" at bounding box center [1035, 176] width 337 height 40
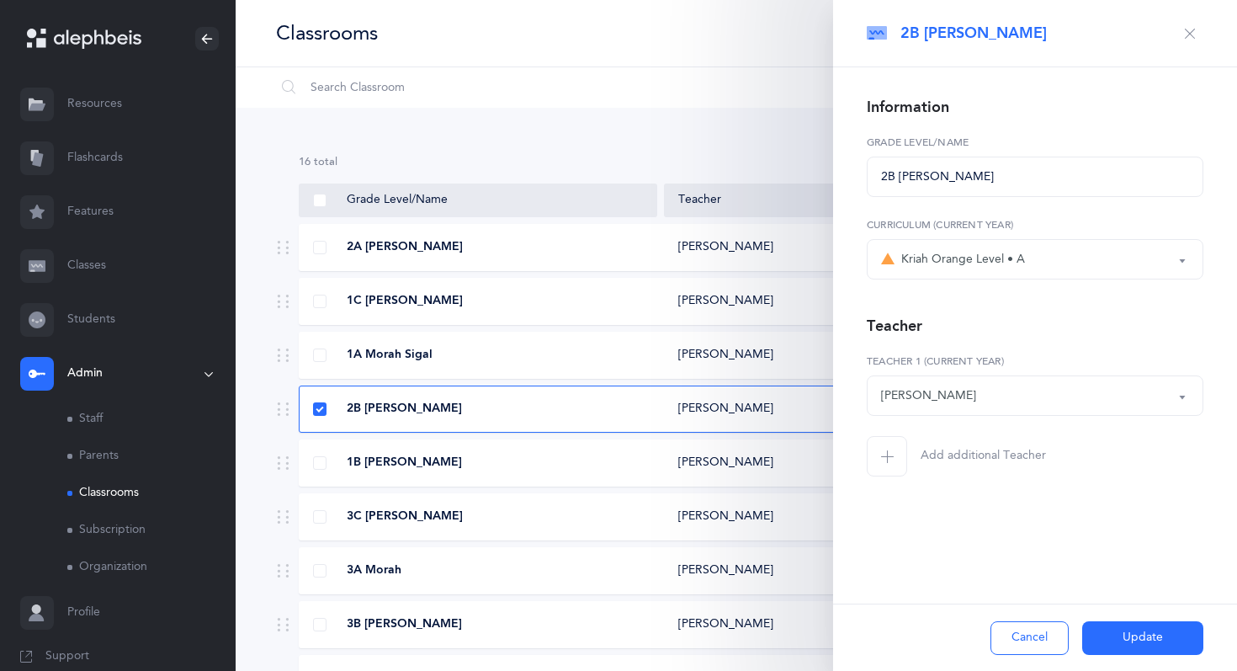
click at [1118, 633] on button "Update" at bounding box center [1142, 638] width 121 height 34
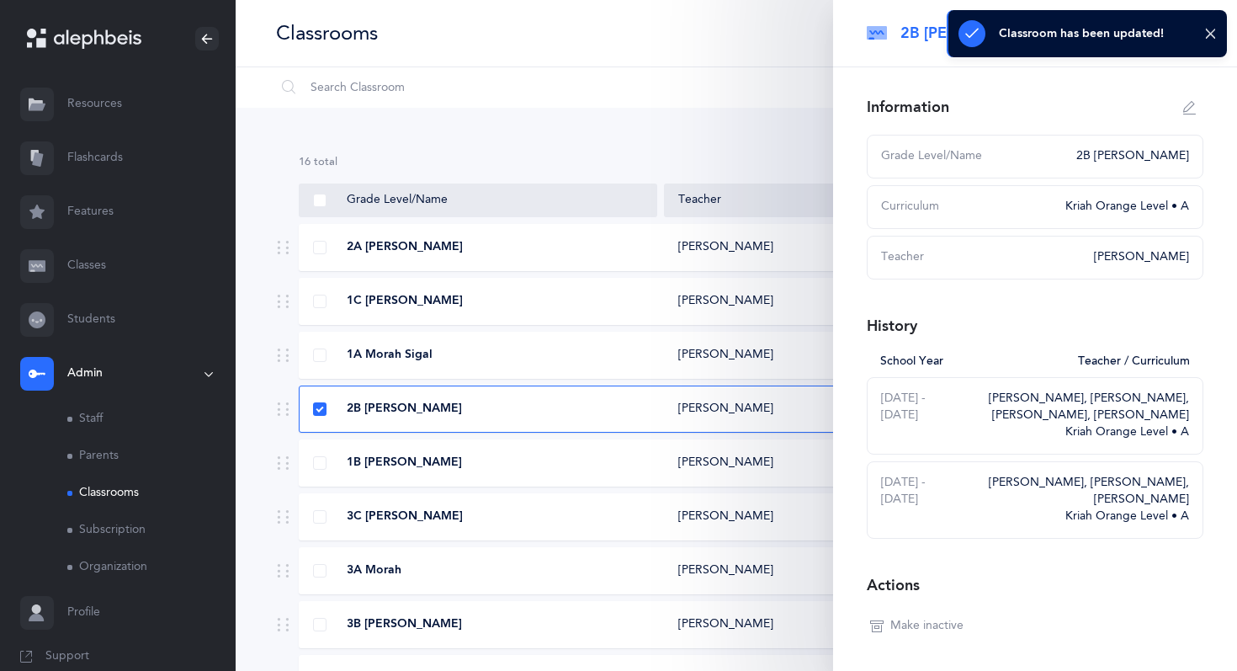
click at [800, 34] on div "Classrooms I want to" at bounding box center [736, 33] width 1001 height 67
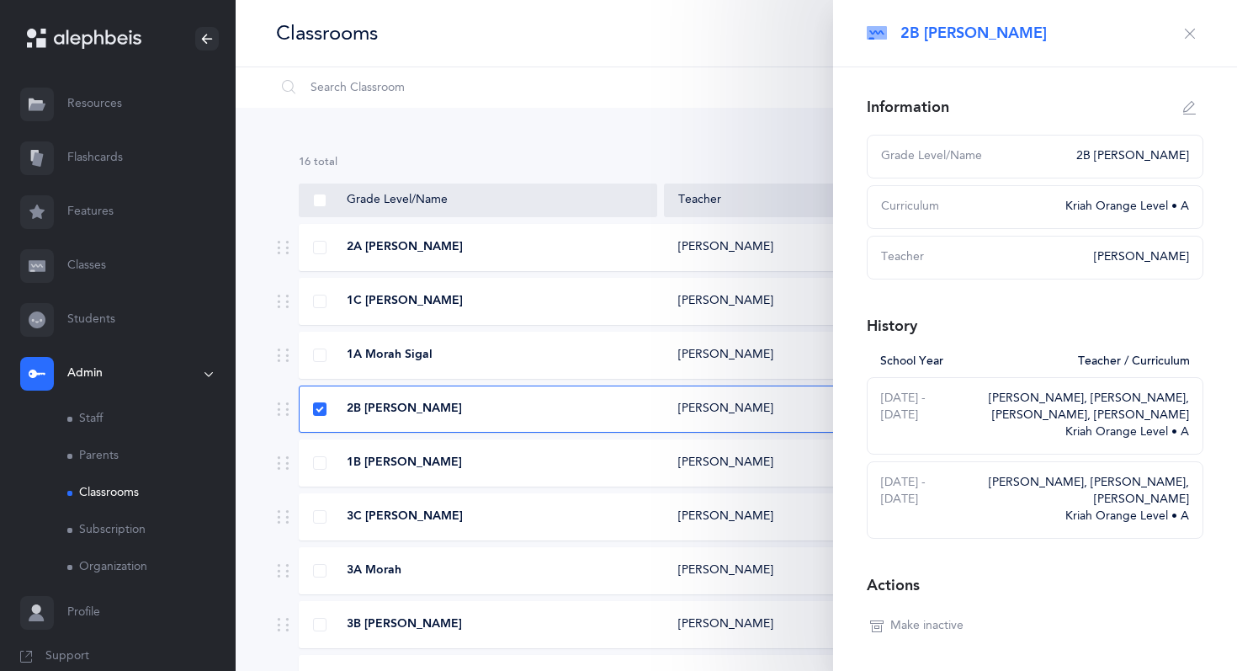
click at [395, 517] on span "3C [PERSON_NAME]" at bounding box center [405, 516] width 116 height 17
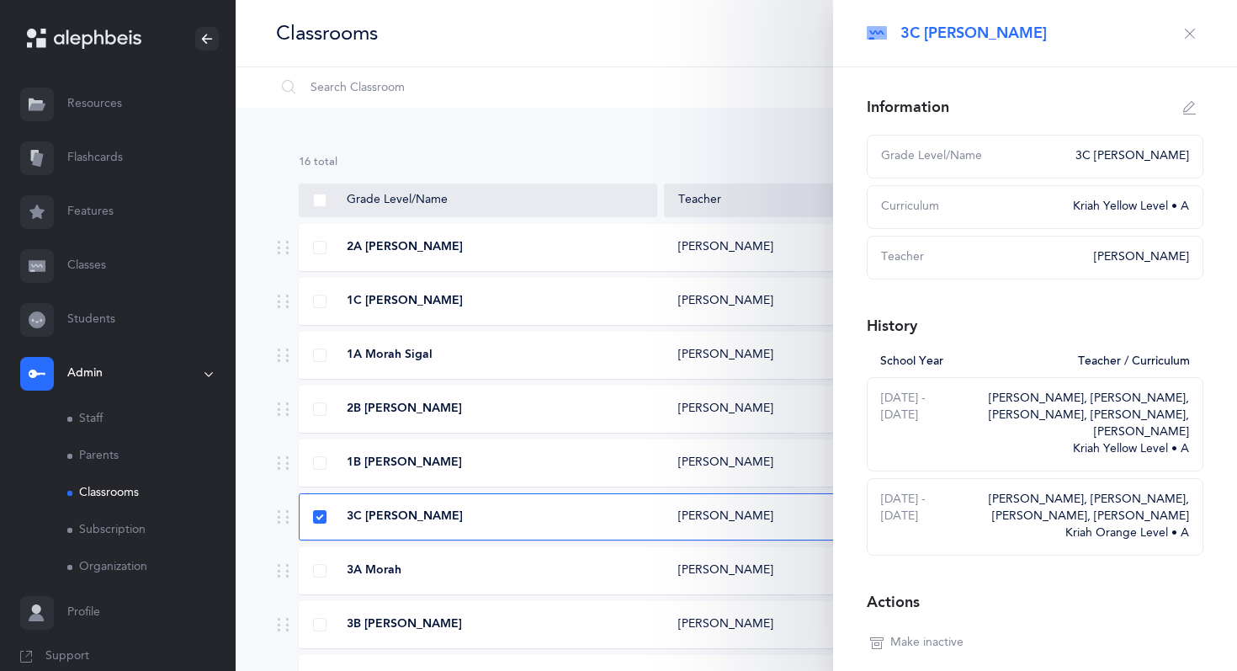
click at [1194, 111] on icon "button" at bounding box center [1189, 107] width 13 height 13
type input "3C [PERSON_NAME]"
select select "11"
select select "1328"
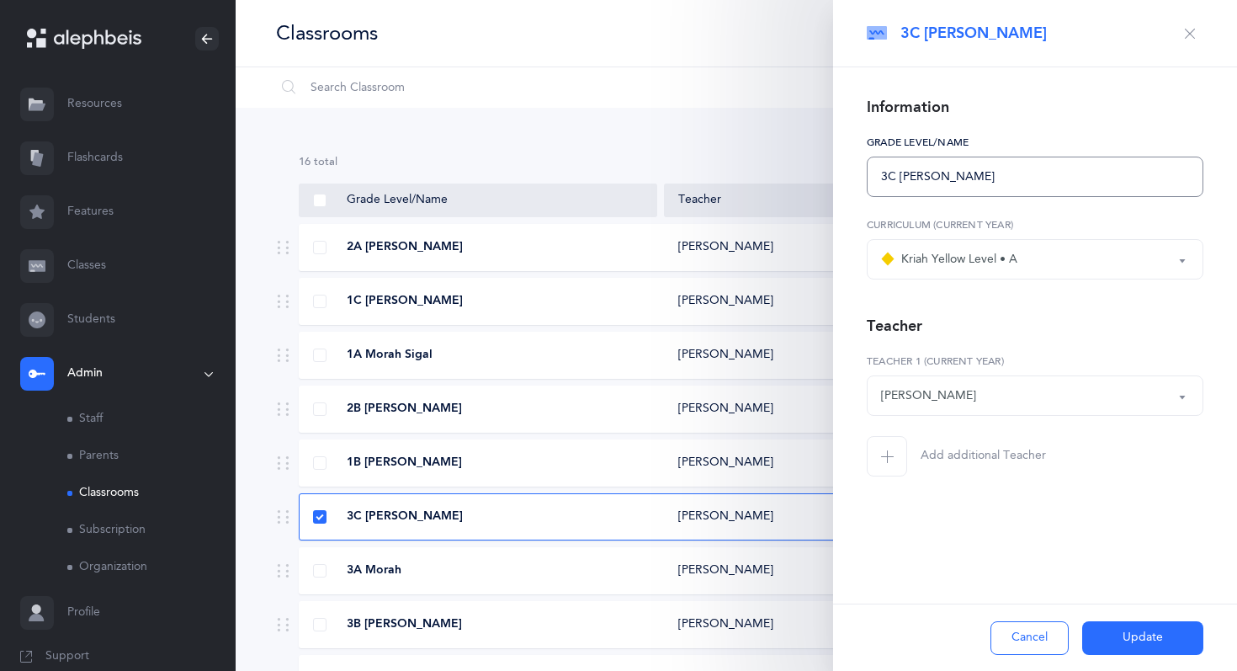
drag, startPoint x: 1016, startPoint y: 177, endPoint x: 936, endPoint y: 175, distance: 80.8
click at [936, 175] on input "3C [PERSON_NAME]" at bounding box center [1035, 176] width 337 height 40
type input "3C Morah [PERSON_NAME]"
click at [1117, 400] on div "[PERSON_NAME]" at bounding box center [1035, 395] width 308 height 29
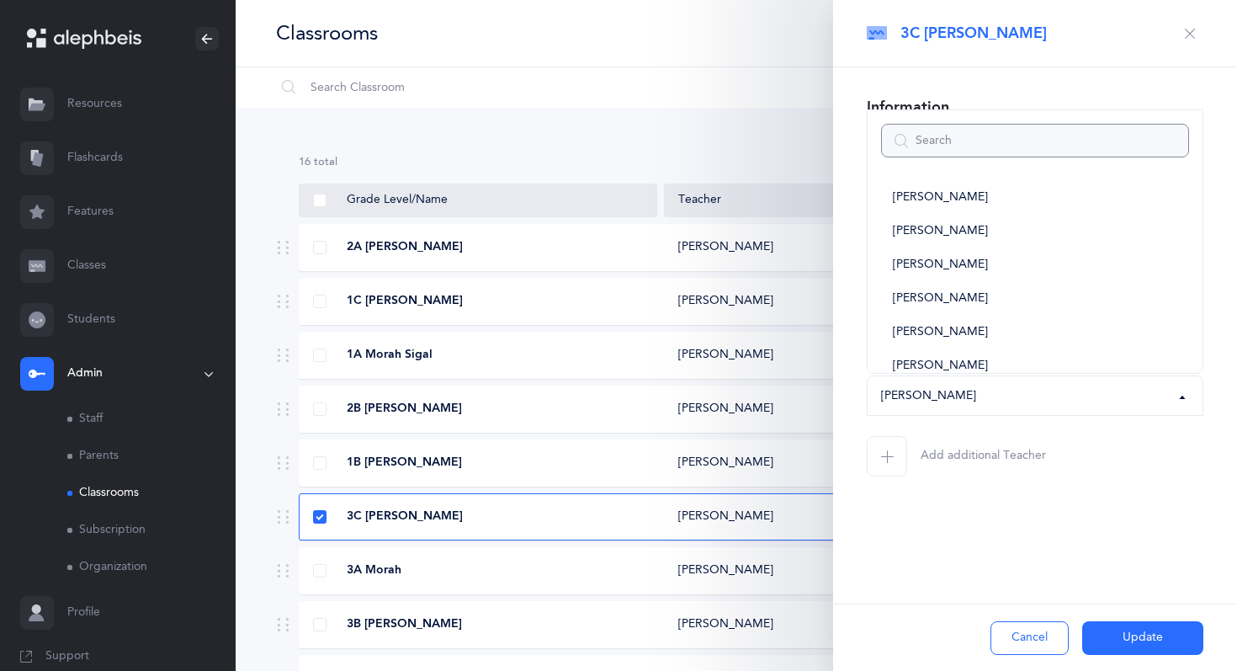
scroll to position [0, 0]
click at [1077, 278] on link "[PERSON_NAME]" at bounding box center [1035, 269] width 308 height 34
select select "1326"
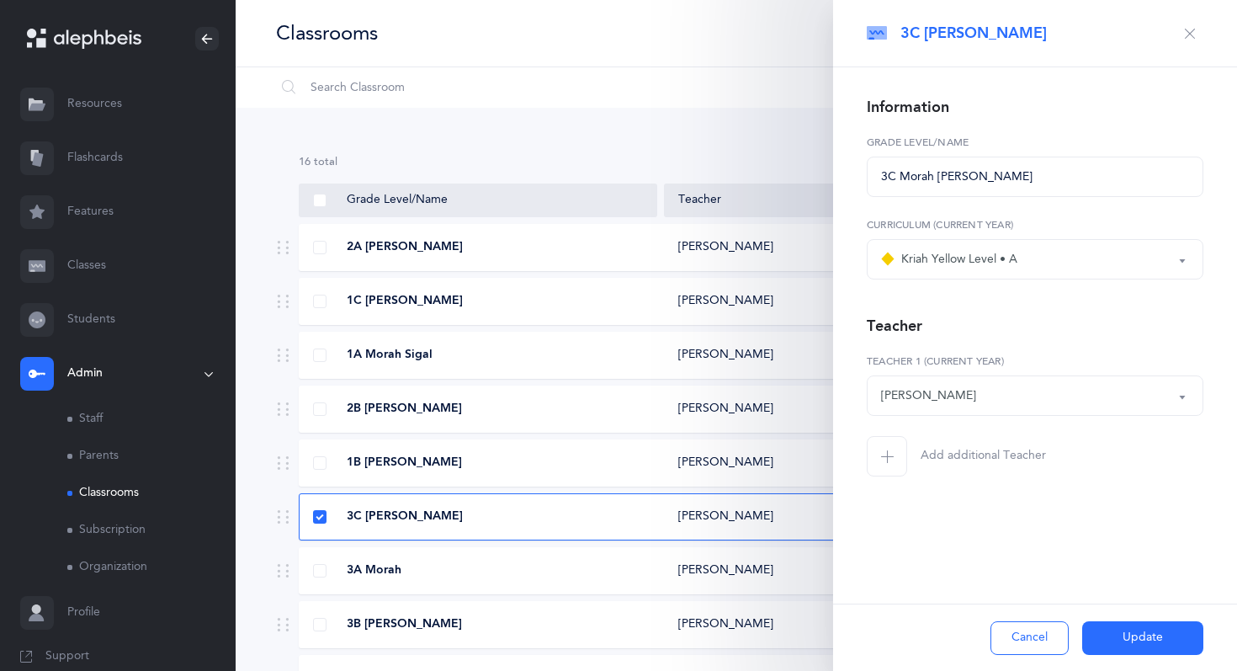
click at [886, 452] on icon "button" at bounding box center [886, 455] width 13 height 13
click at [935, 471] on div "*Choose teacher" at bounding box center [925, 478] width 89 height 18
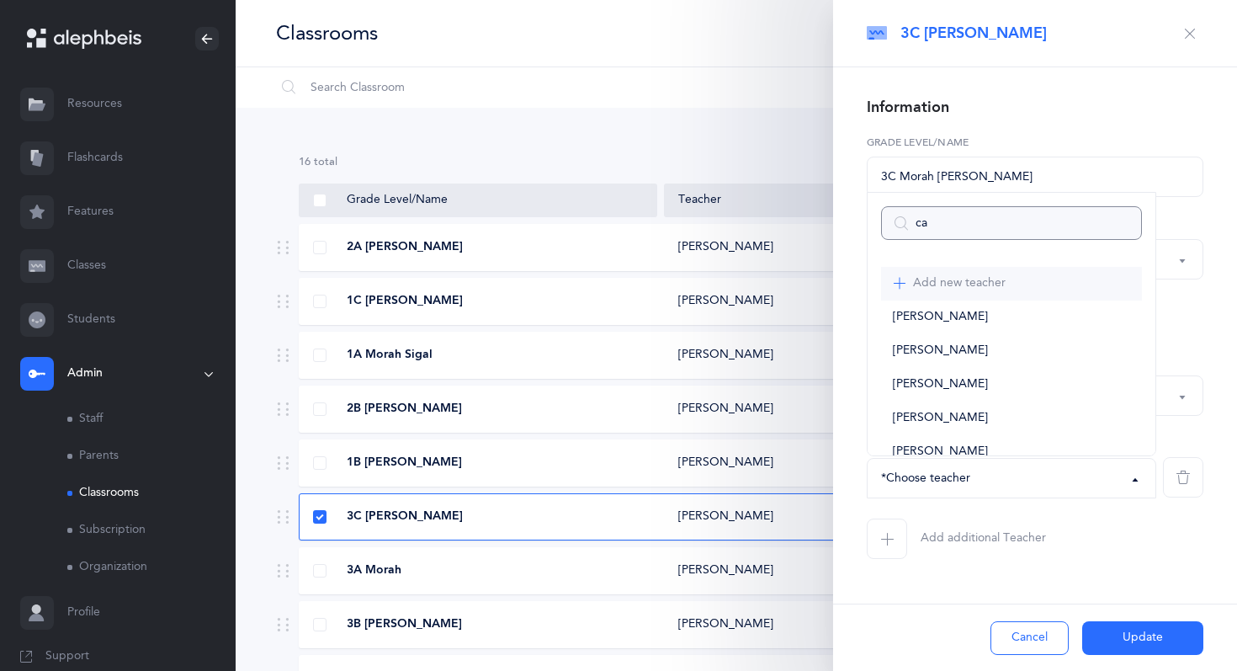
type input "car"
select select
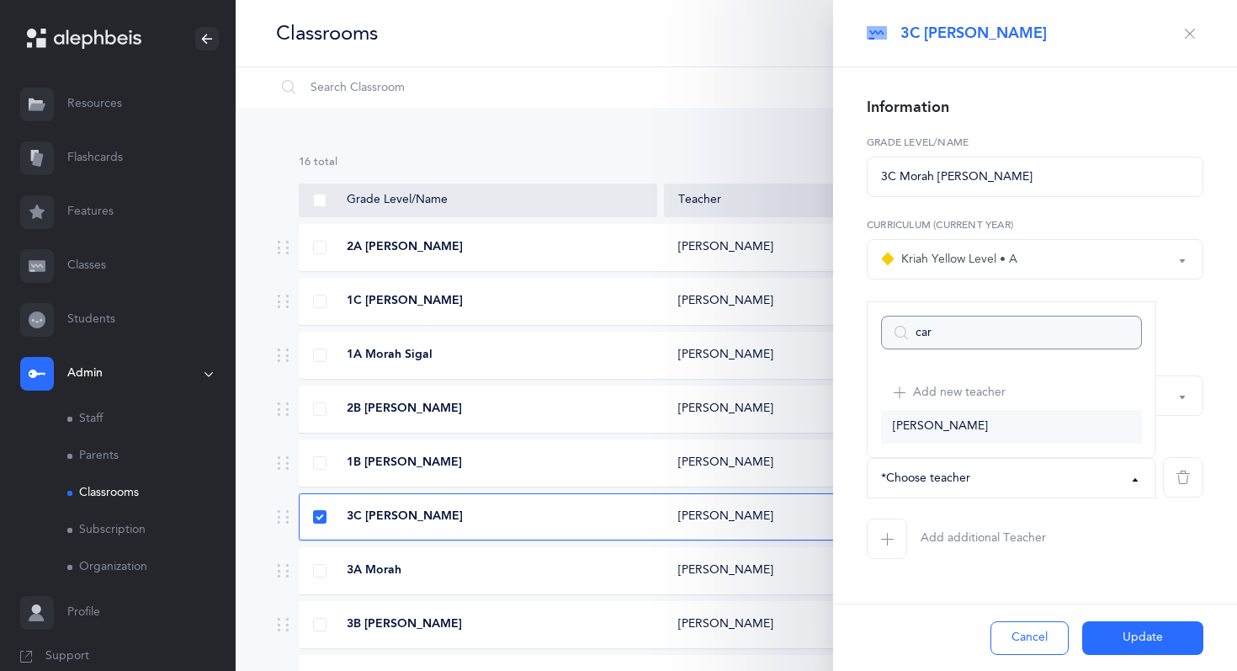
type input "car"
click at [941, 416] on link "[PERSON_NAME]" at bounding box center [1011, 427] width 261 height 34
select select "1328"
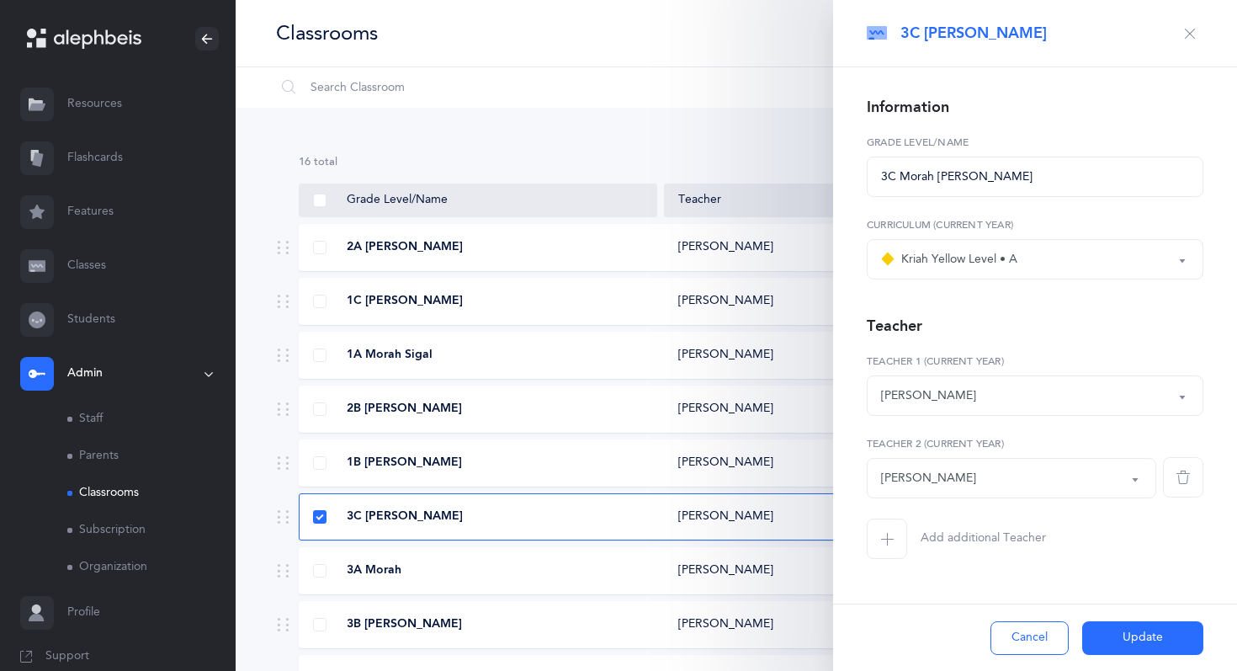
click at [1116, 631] on button "Update" at bounding box center [1142, 638] width 121 height 34
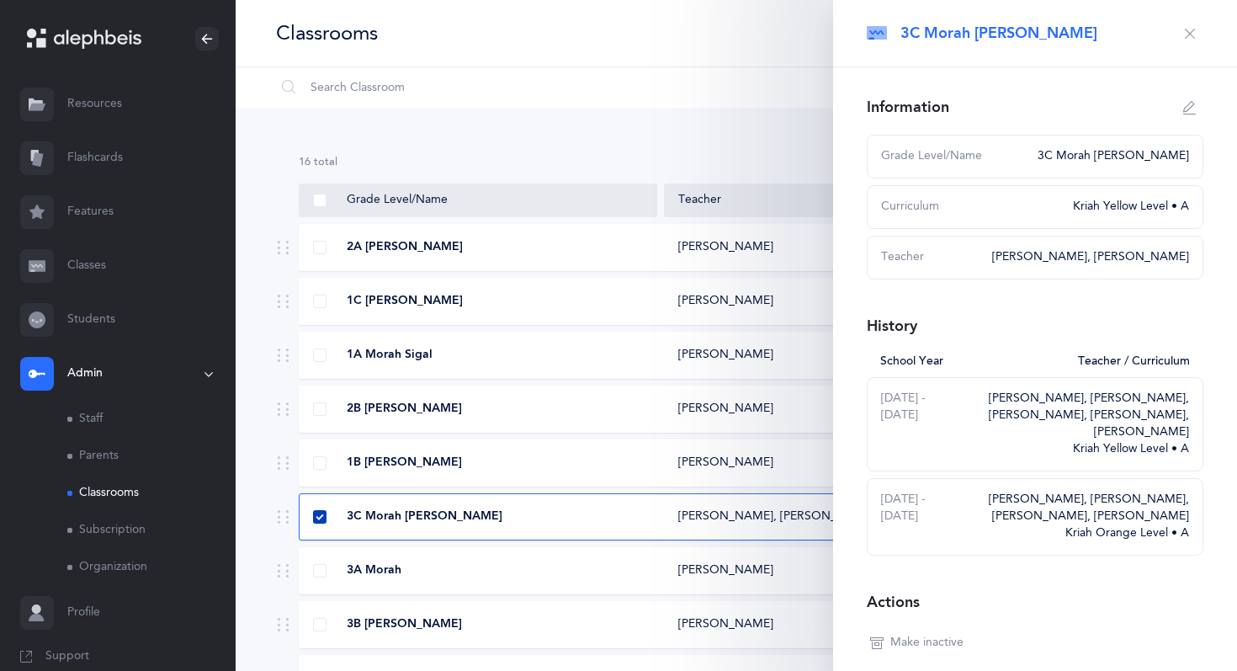
click at [314, 514] on span at bounding box center [319, 516] width 13 height 13
click at [0, 0] on input "checkbox" at bounding box center [0, 0] width 0 height 0
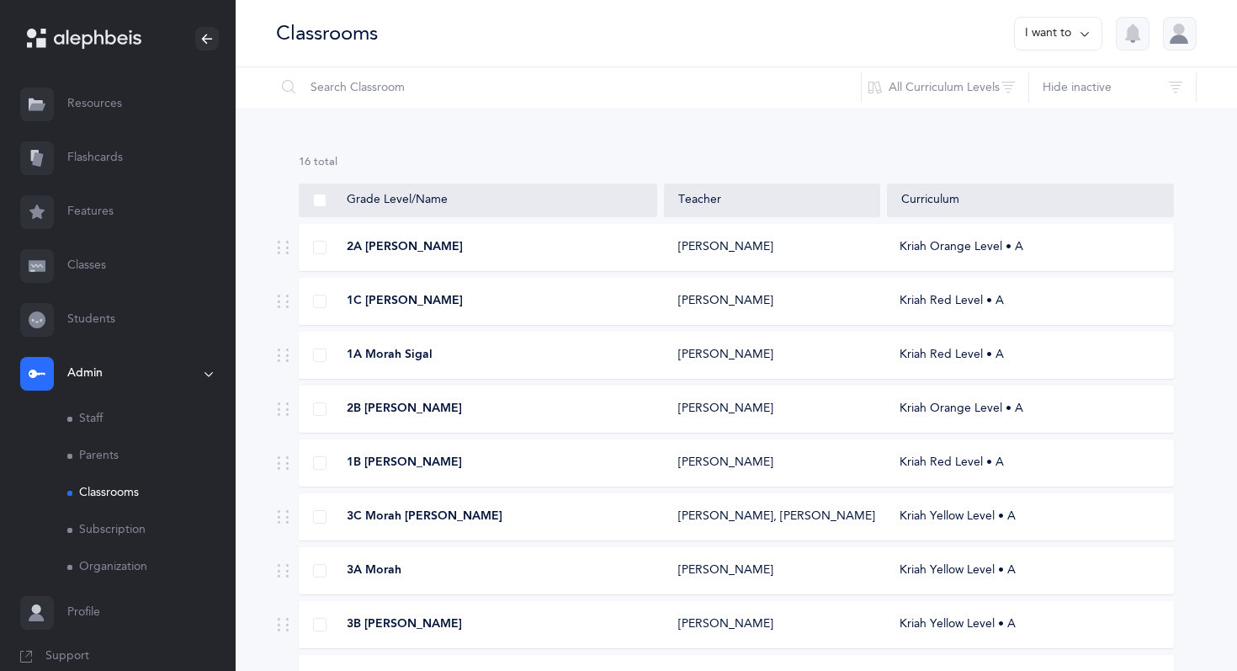
click at [380, 559] on div "3A Morah [PERSON_NAME] Kriah Yellow Level • A" at bounding box center [736, 570] width 875 height 47
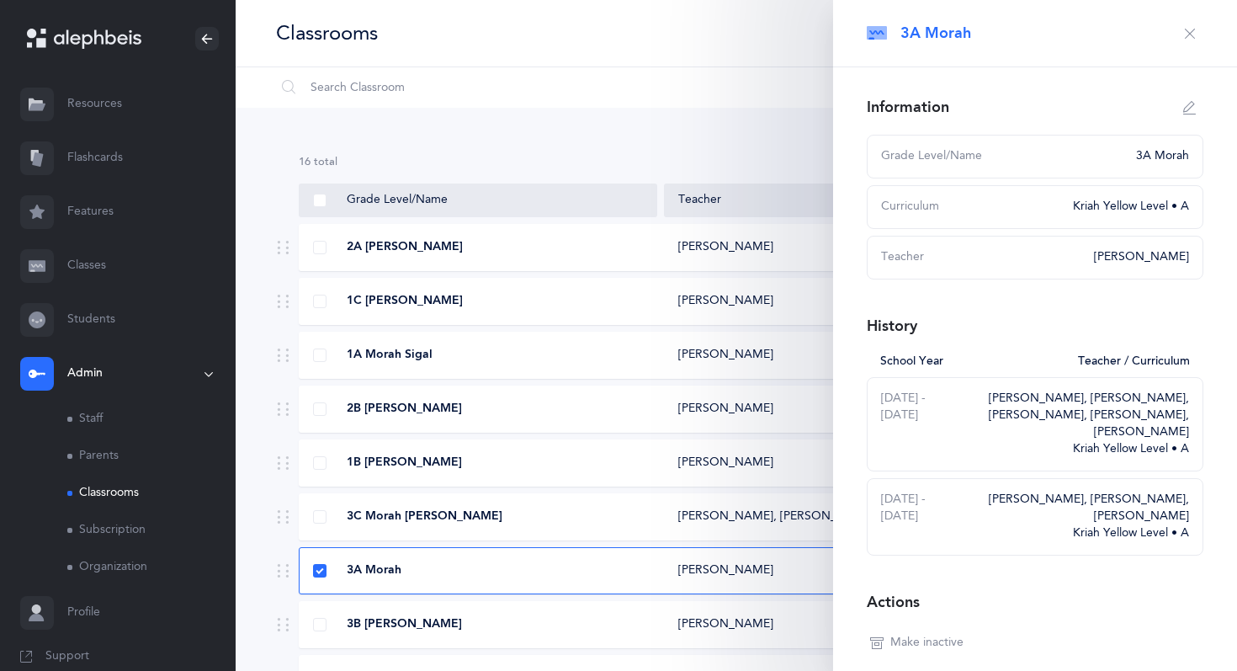
select select
click at [1179, 112] on button "button" at bounding box center [1189, 107] width 27 height 27
type input "3A Morah"
select select "11"
select select "1328"
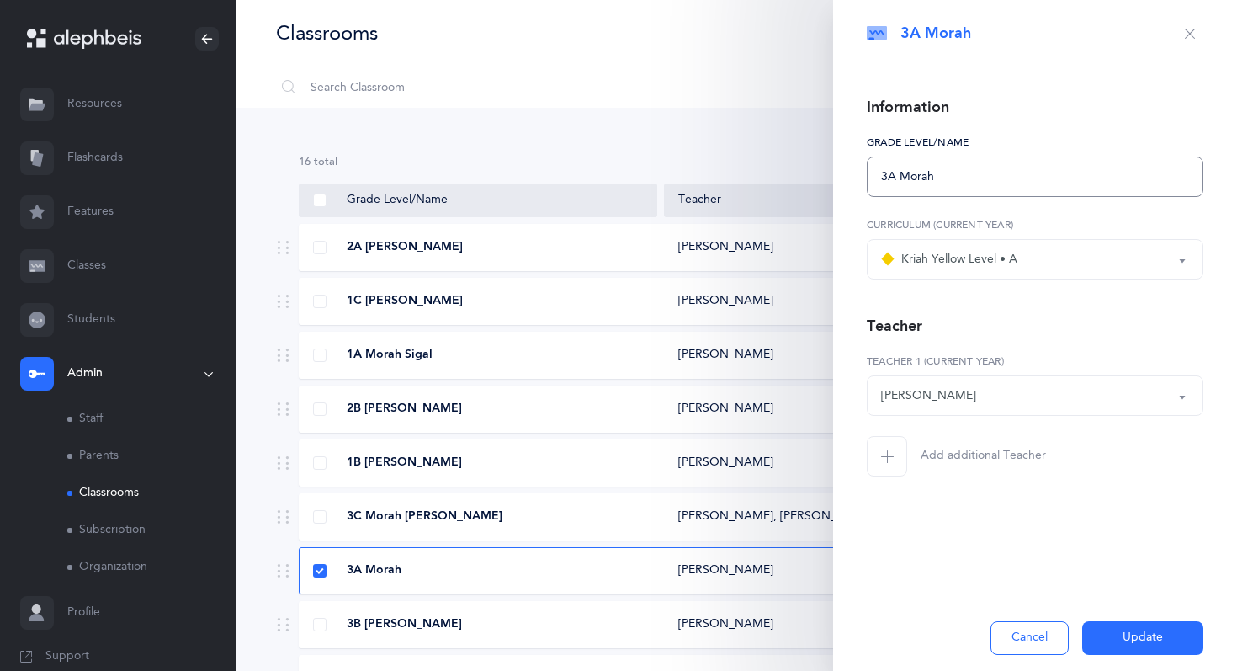
click at [999, 165] on input "3A Morah" at bounding box center [1035, 176] width 337 height 40
click at [986, 174] on input "3A Morah" at bounding box center [1035, 176] width 337 height 40
type input "3A [PERSON_NAME]"
click at [1000, 402] on div "[PERSON_NAME]" at bounding box center [1035, 395] width 308 height 29
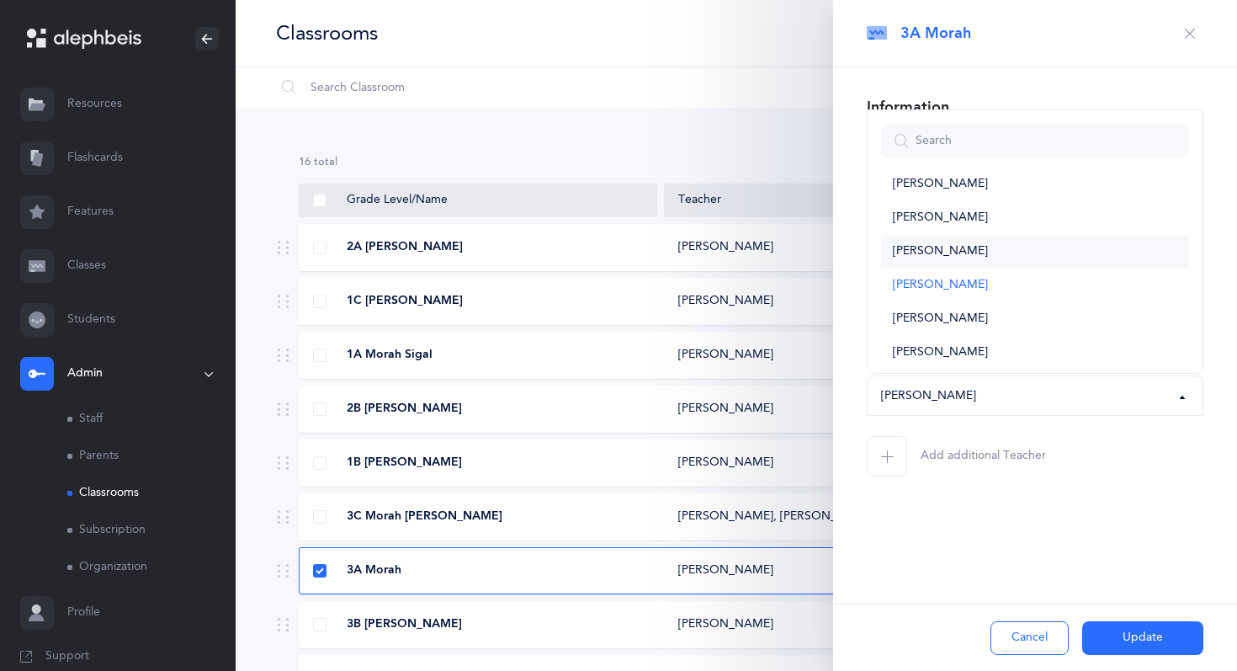
click at [1011, 252] on link "[PERSON_NAME]" at bounding box center [1035, 252] width 308 height 34
select select "1322"
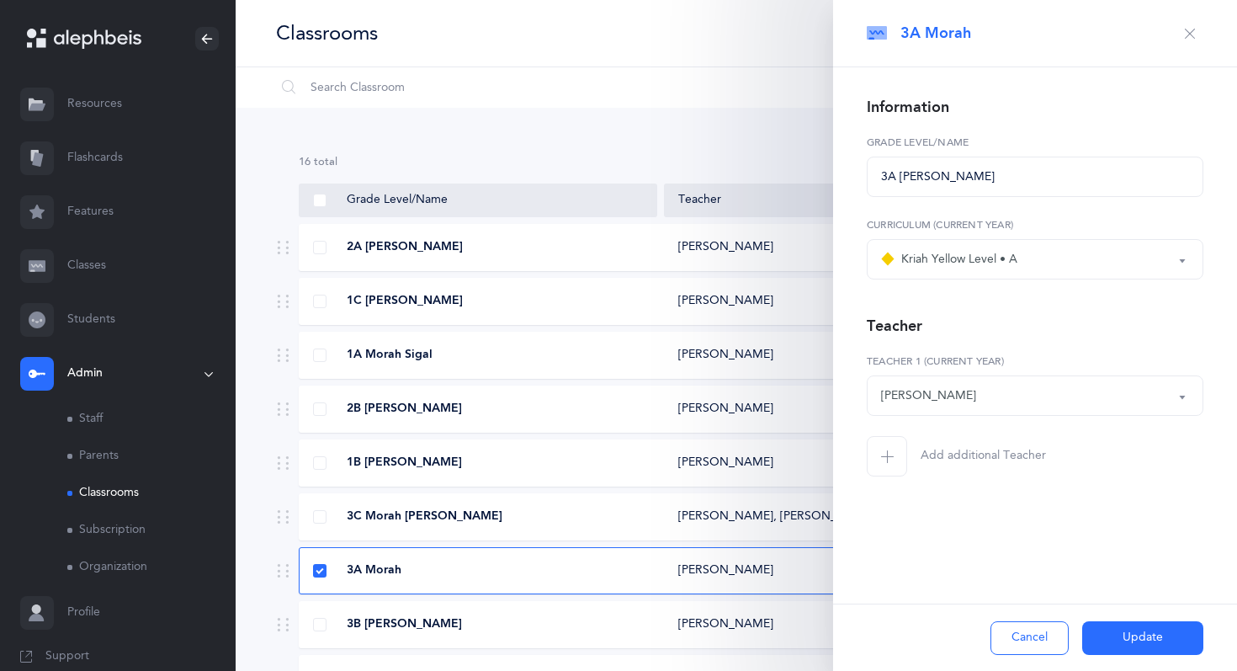
click at [878, 451] on span "button" at bounding box center [887, 456] width 40 height 40
click at [938, 489] on div "*Choose teacher" at bounding box center [1011, 478] width 261 height 29
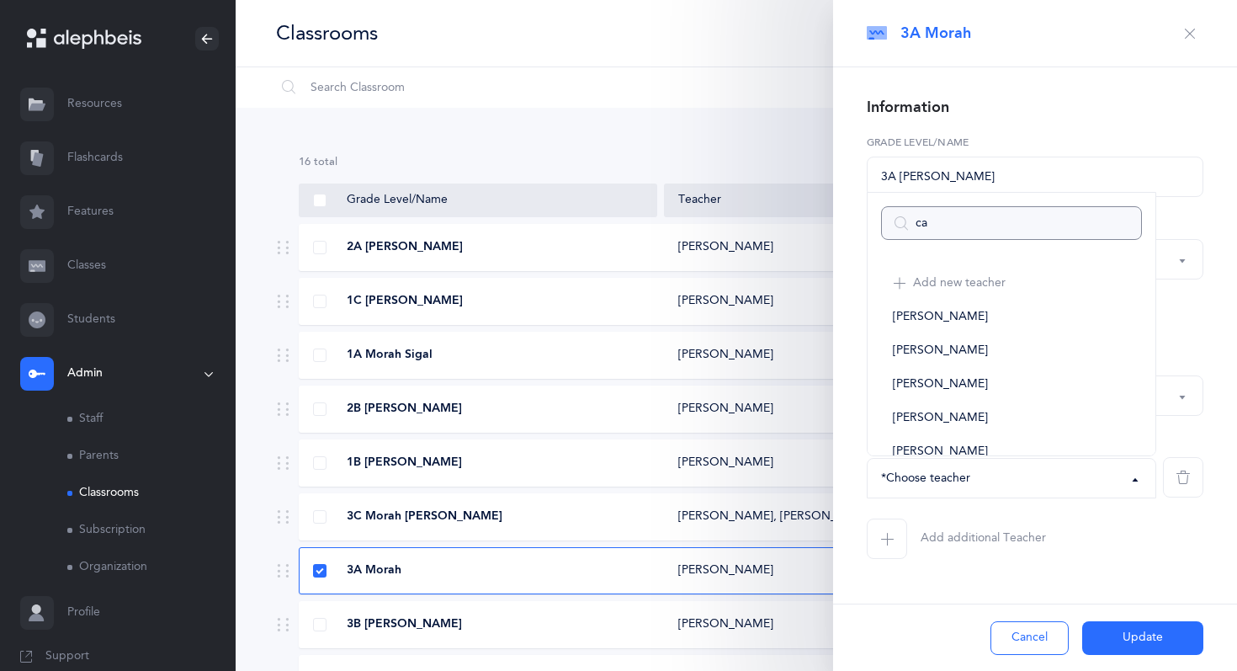
type input "car"
select select
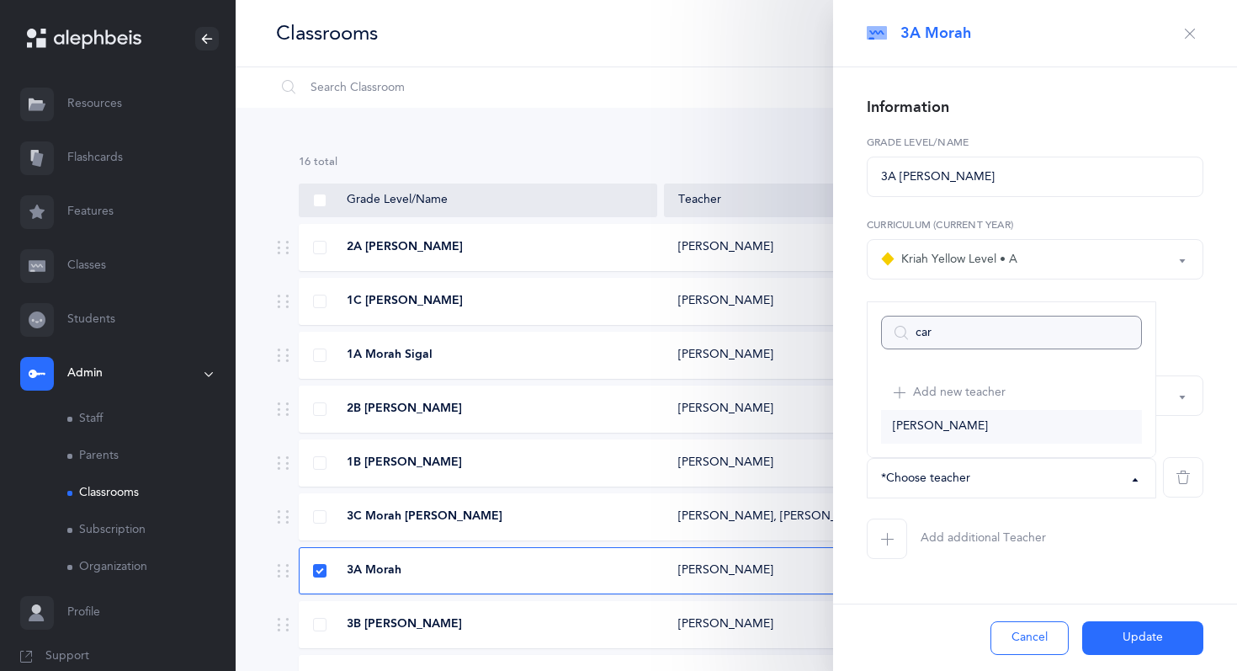
type input "car"
click at [961, 423] on link "[PERSON_NAME]" at bounding box center [1011, 427] width 261 height 34
select select "1328"
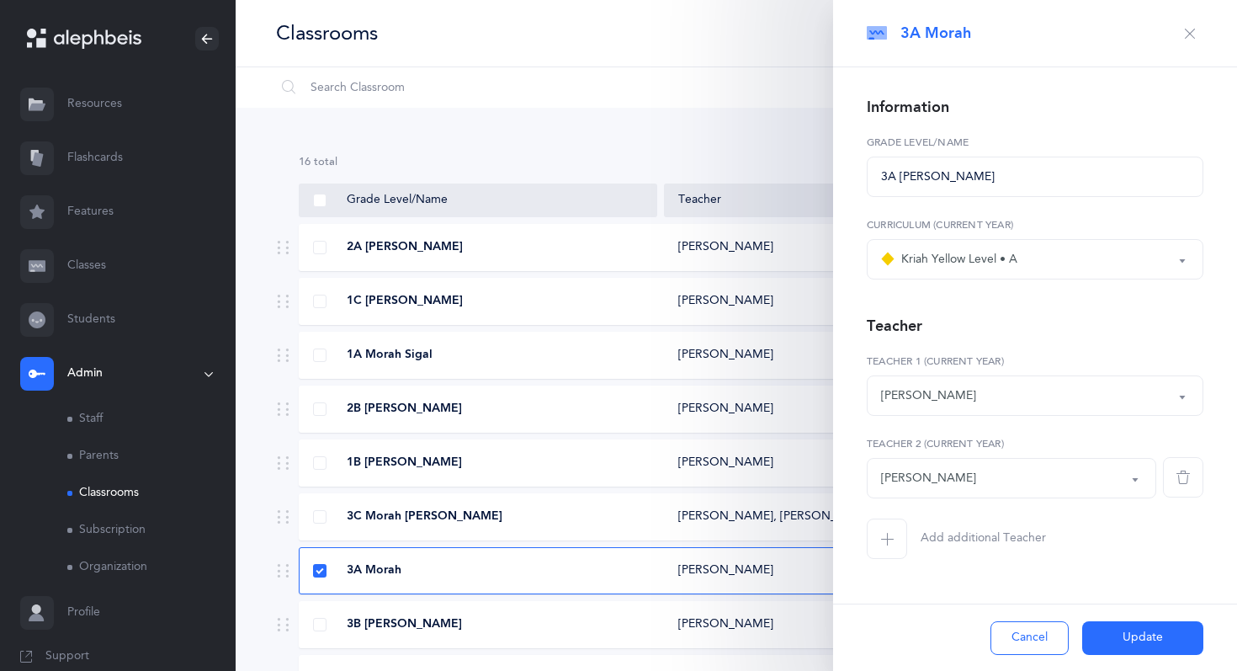
click at [1116, 635] on button "Update" at bounding box center [1142, 638] width 121 height 34
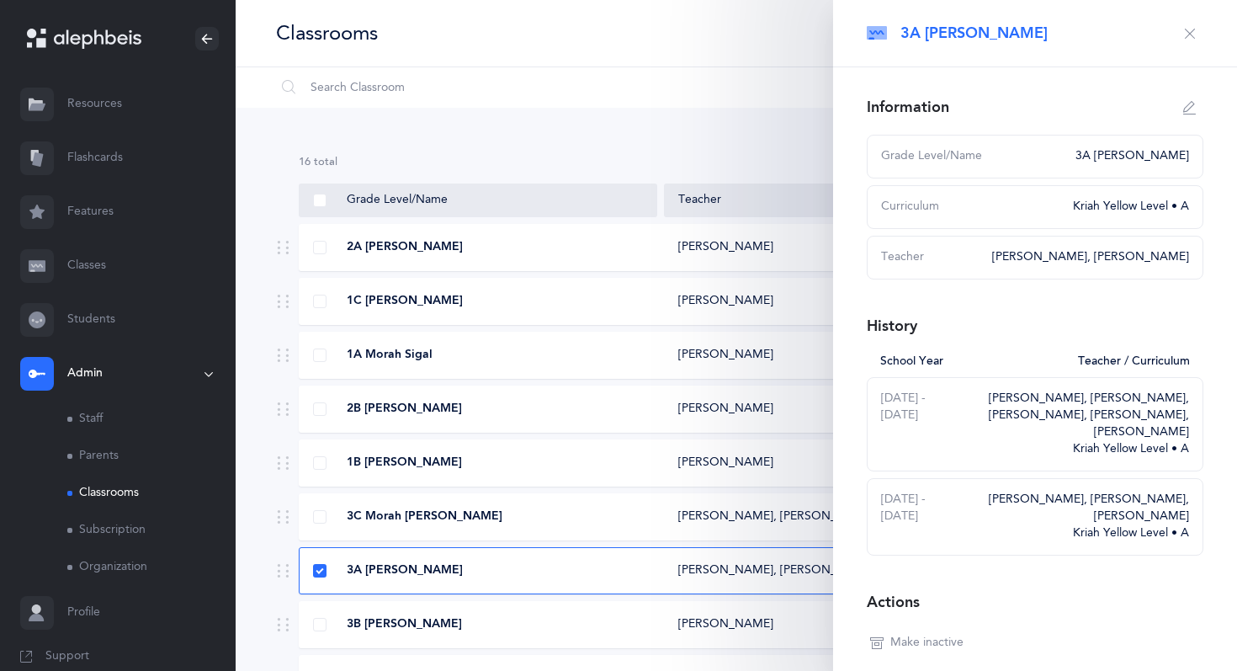
click at [1187, 33] on icon "button" at bounding box center [1189, 33] width 13 height 13
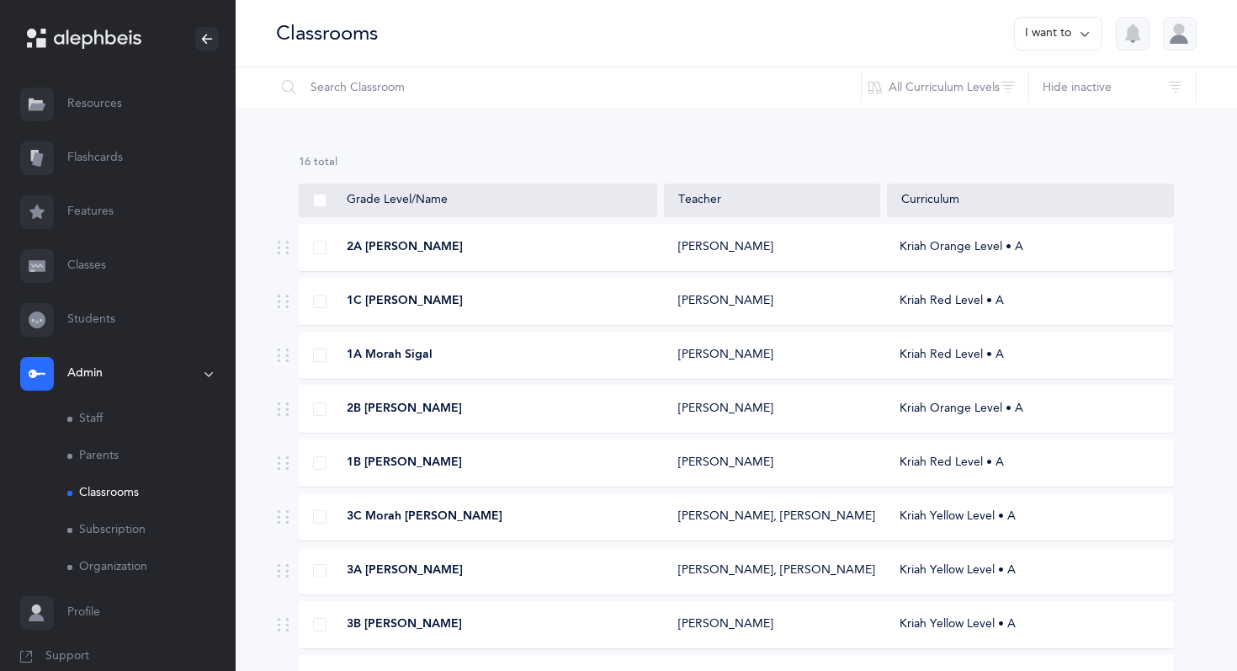
click at [409, 618] on span "3B [PERSON_NAME]" at bounding box center [404, 624] width 115 height 17
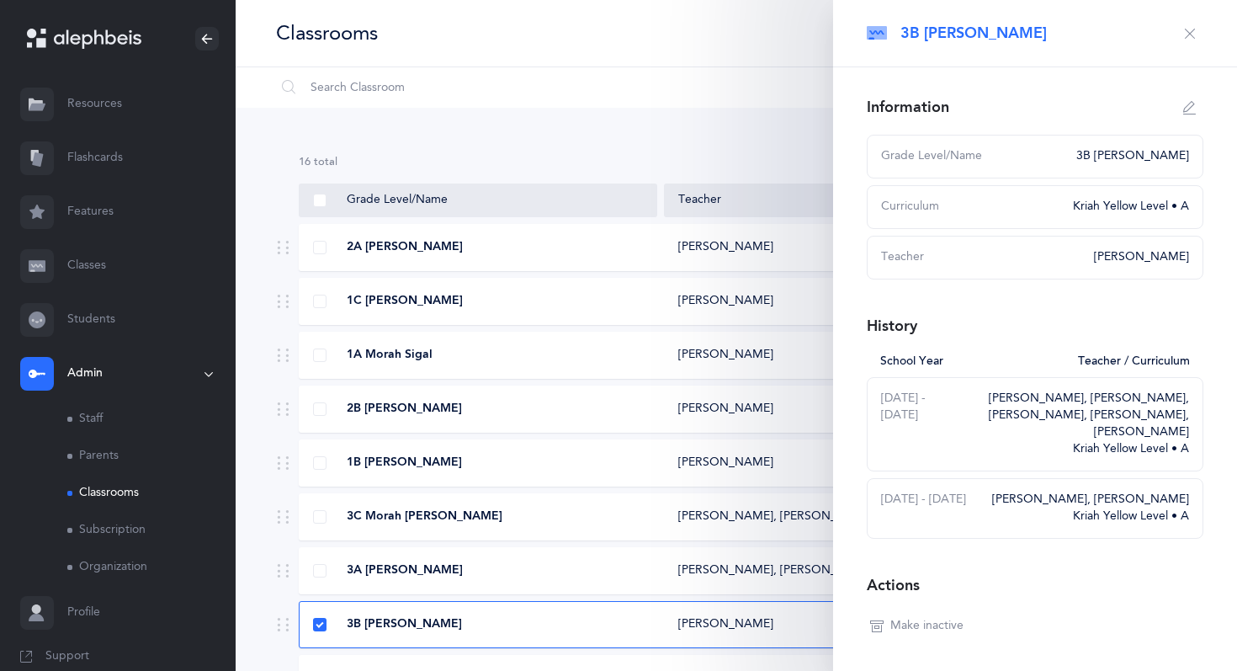
select select
click at [1183, 119] on button "button" at bounding box center [1189, 107] width 27 height 27
type input "3B [PERSON_NAME]"
select select "11"
select select "1328"
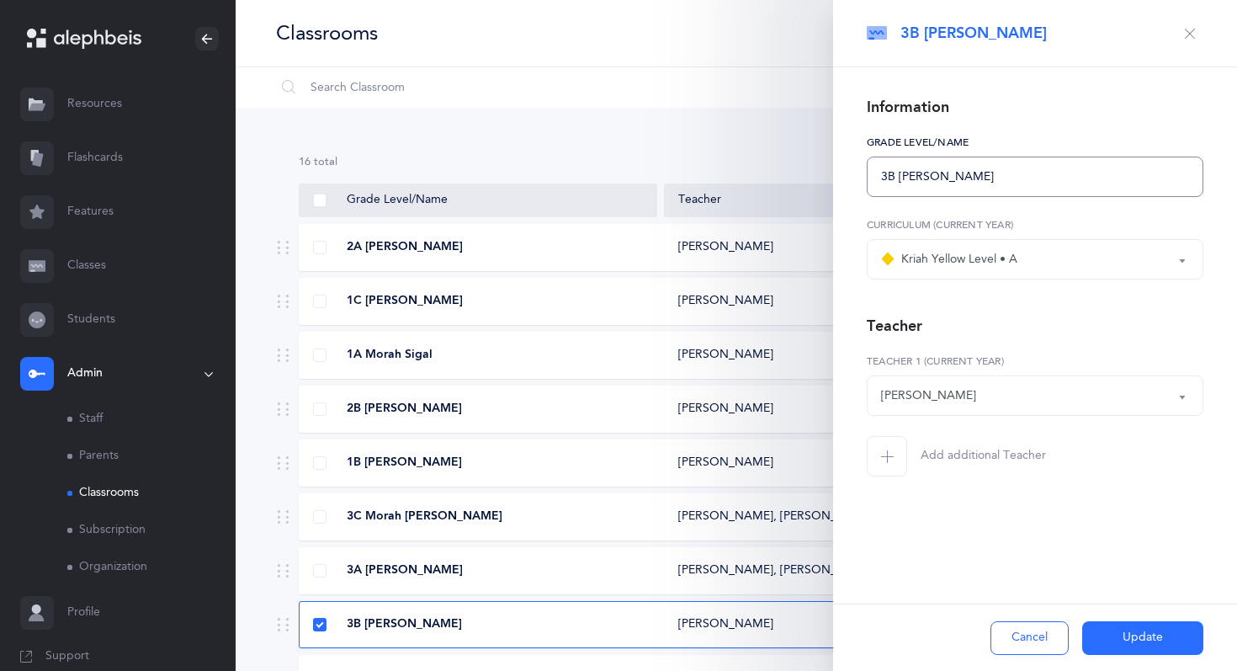
drag, startPoint x: 986, startPoint y: 176, endPoint x: 936, endPoint y: 172, distance: 49.8
click at [936, 172] on input "3B [PERSON_NAME]" at bounding box center [1035, 176] width 337 height 40
type input "3B [PERSON_NAME]"
click at [992, 397] on div "[PERSON_NAME]" at bounding box center [1035, 395] width 308 height 29
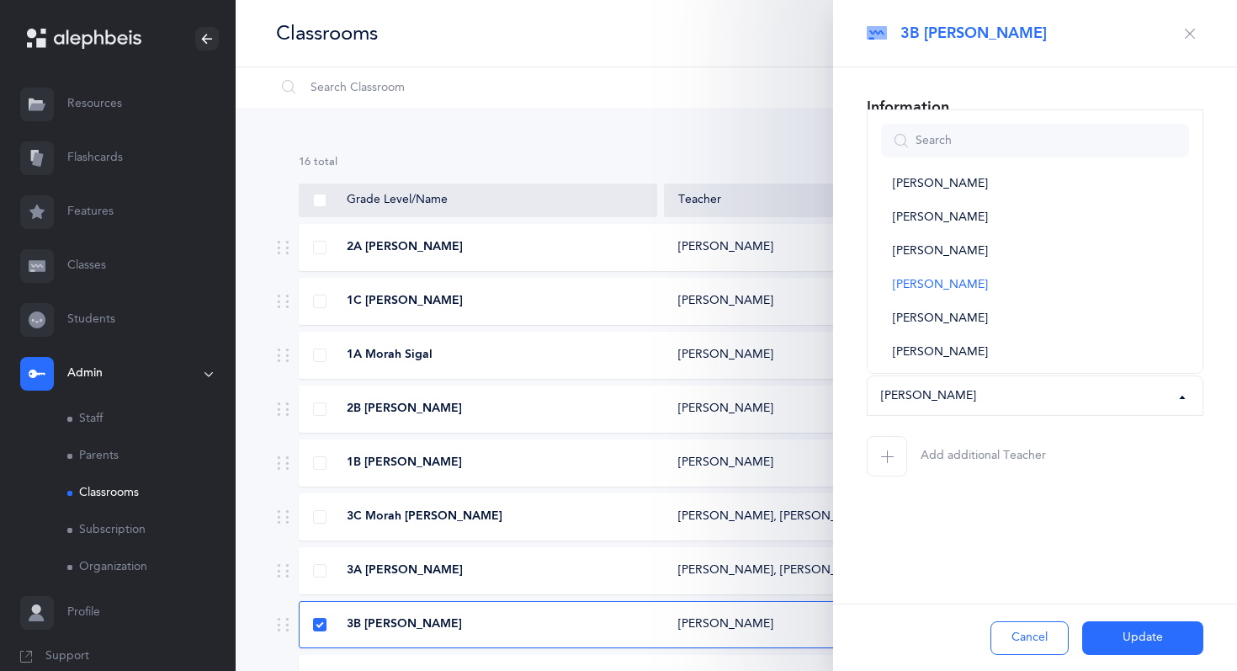
click at [1001, 400] on div "[PERSON_NAME]" at bounding box center [1035, 395] width 308 height 29
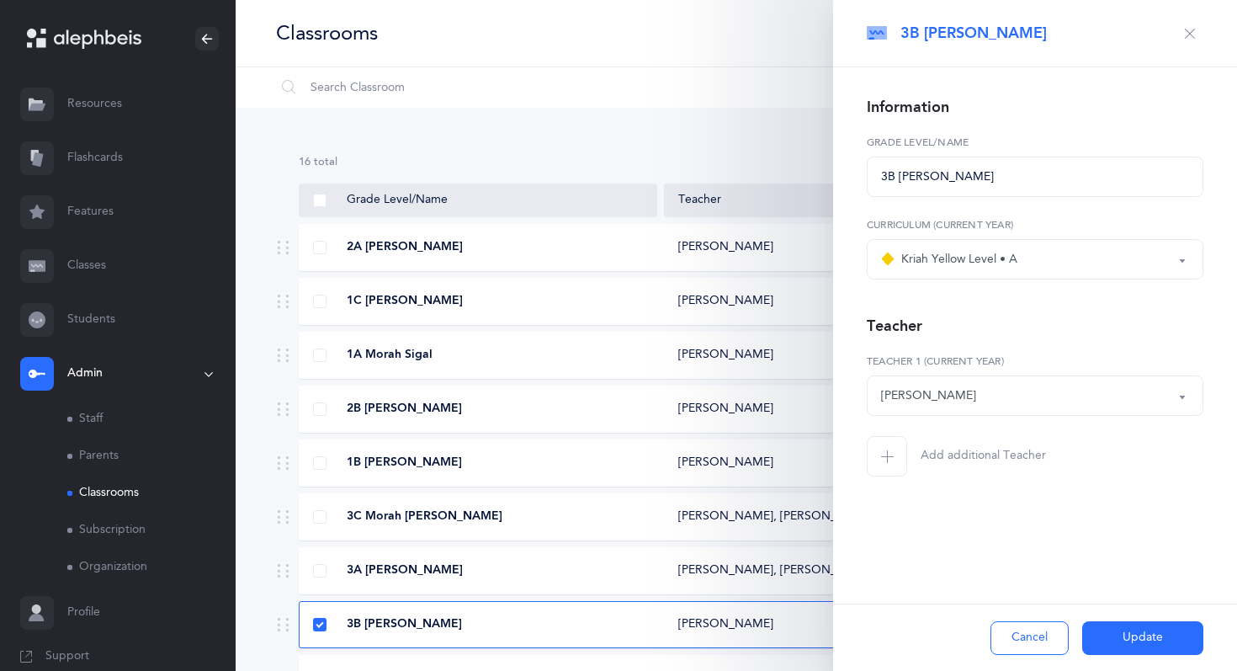
click at [902, 452] on span "button" at bounding box center [887, 456] width 40 height 40
click at [962, 486] on div "*Choose teacher" at bounding box center [1011, 478] width 261 height 29
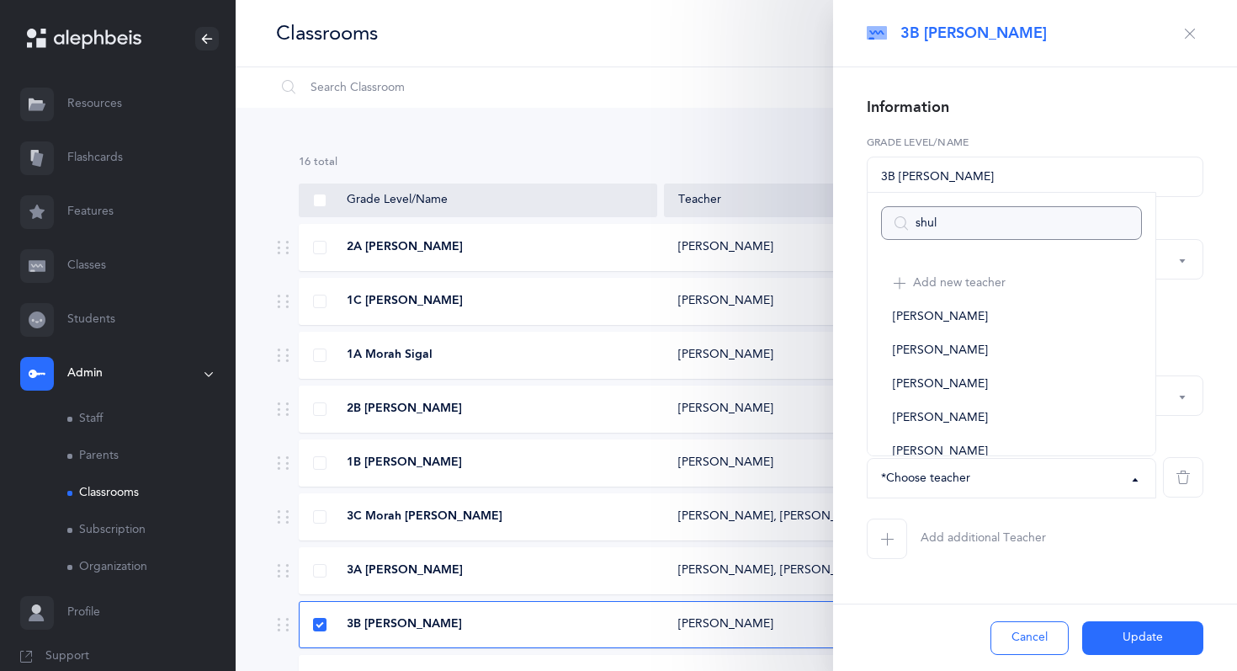
type input "[PERSON_NAME]"
select select
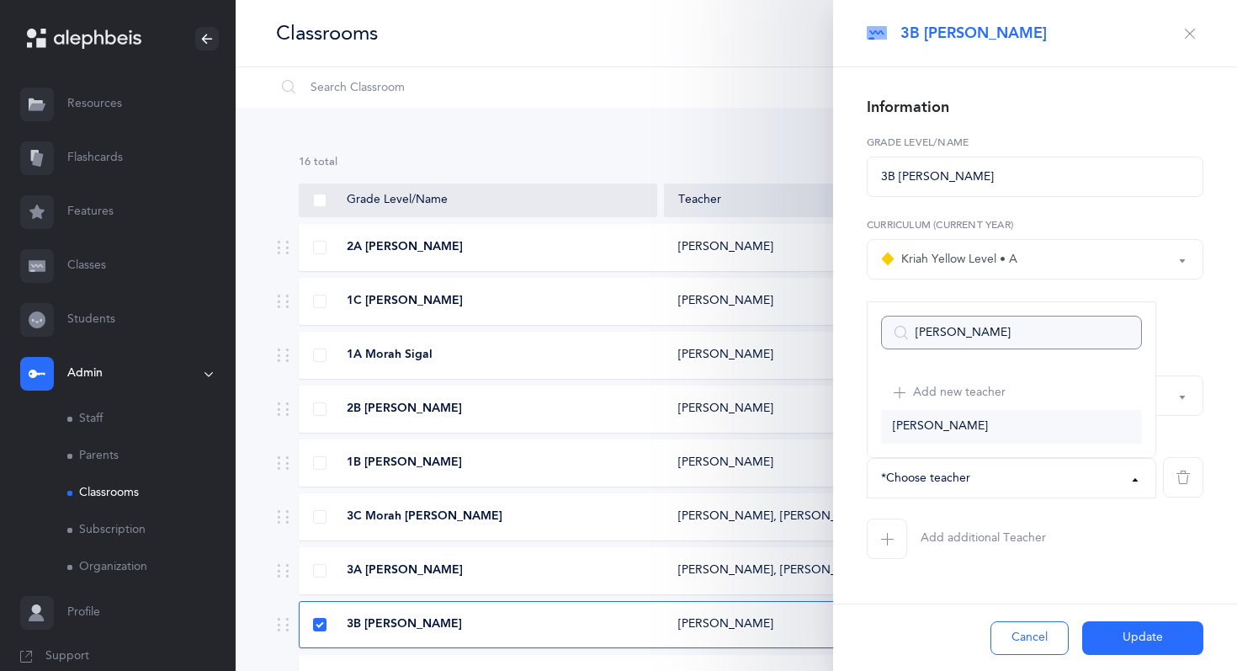
type input "[PERSON_NAME]"
click at [991, 419] on link "[PERSON_NAME]" at bounding box center [1011, 427] width 261 height 34
select select "1322"
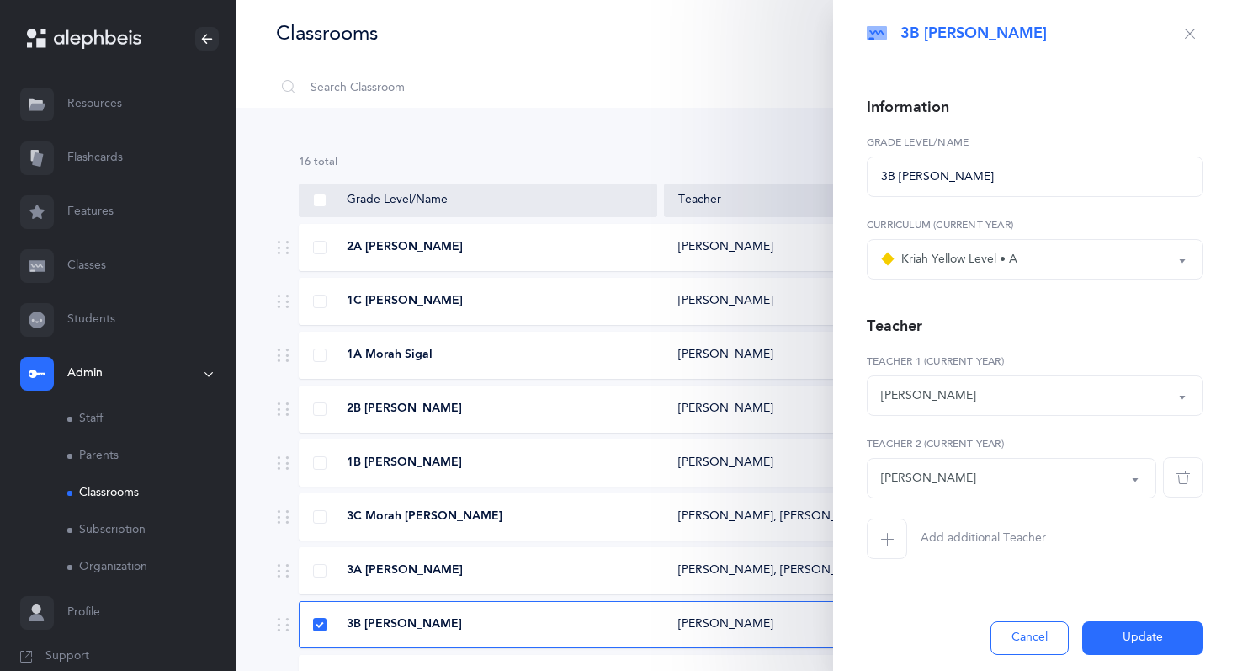
click at [1129, 632] on button "Update" at bounding box center [1142, 638] width 121 height 34
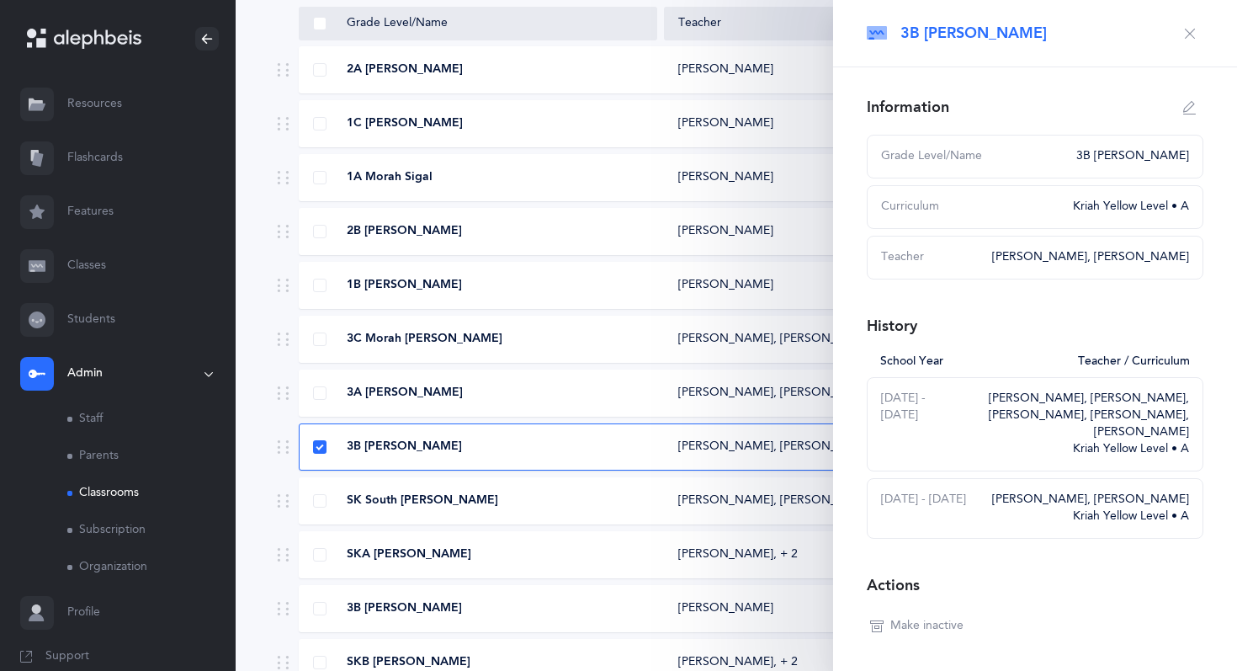
scroll to position [267, 0]
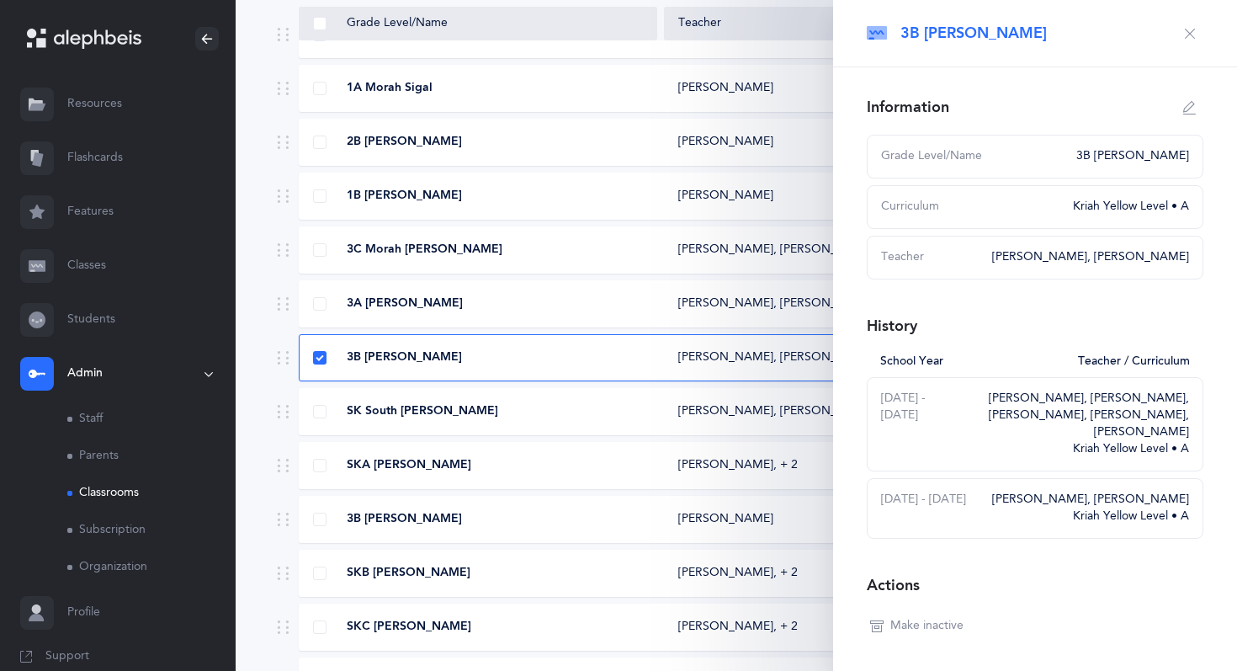
click at [384, 523] on span "3B [PERSON_NAME]" at bounding box center [404, 519] width 115 height 17
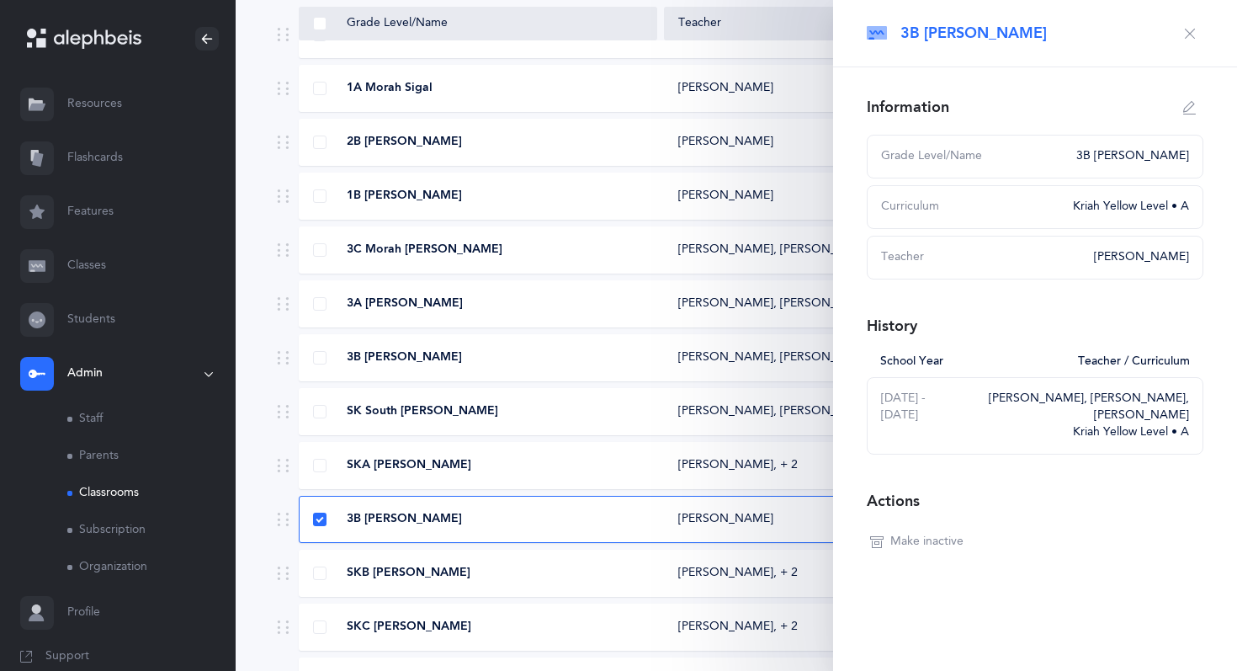
click at [1136, 152] on div "3B [PERSON_NAME]" at bounding box center [1127, 156] width 123 height 17
click at [1181, 112] on button "button" at bounding box center [1189, 107] width 27 height 27
type input "3B [PERSON_NAME]"
select select "11"
select select "1328"
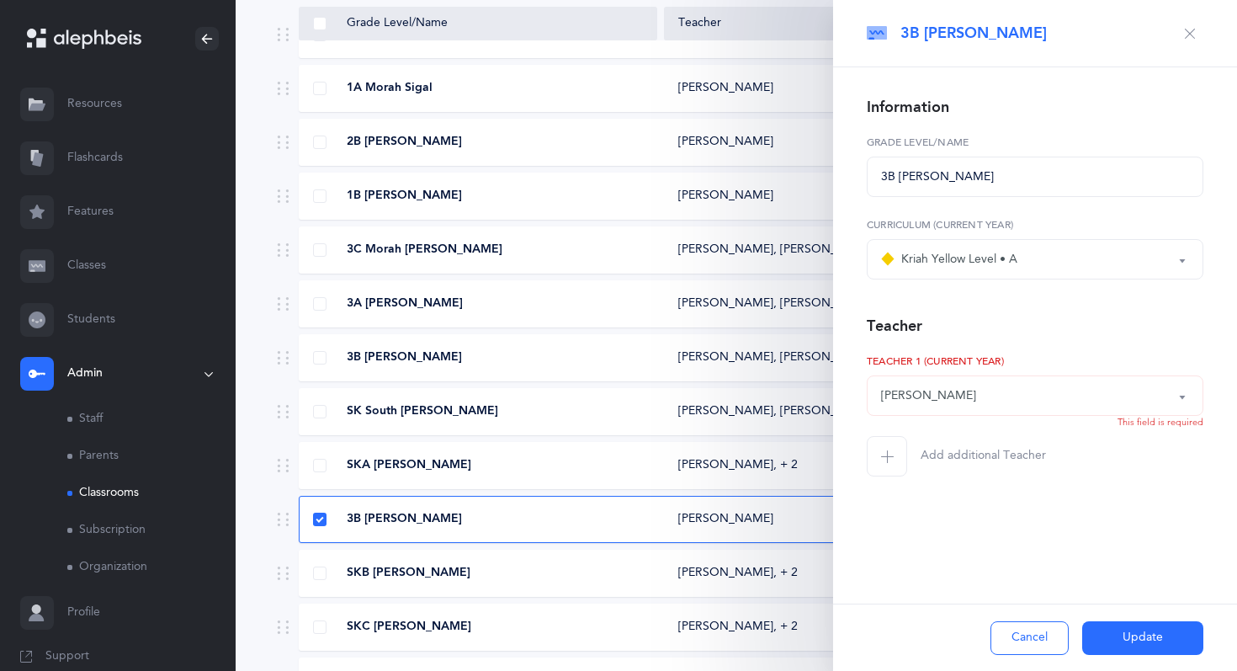
click at [1185, 34] on icon "button" at bounding box center [1189, 33] width 13 height 13
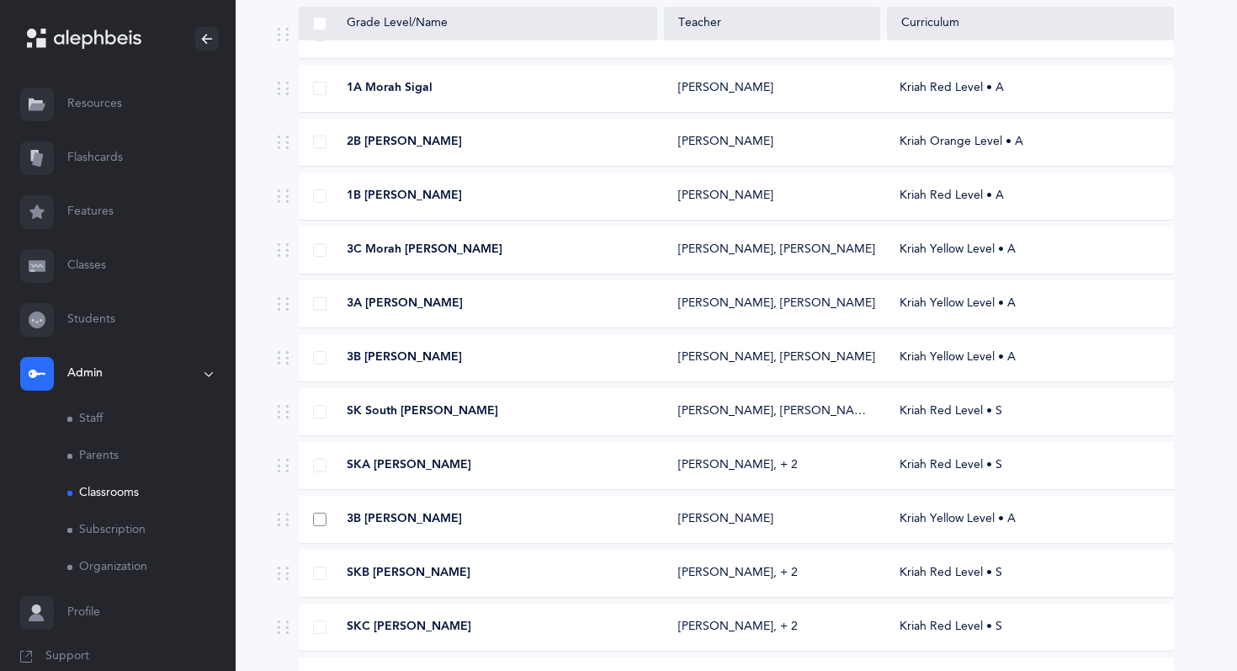
click at [321, 518] on span at bounding box center [319, 518] width 13 height 13
click at [0, 0] on input "checkbox" at bounding box center [0, 0] width 0 height 0
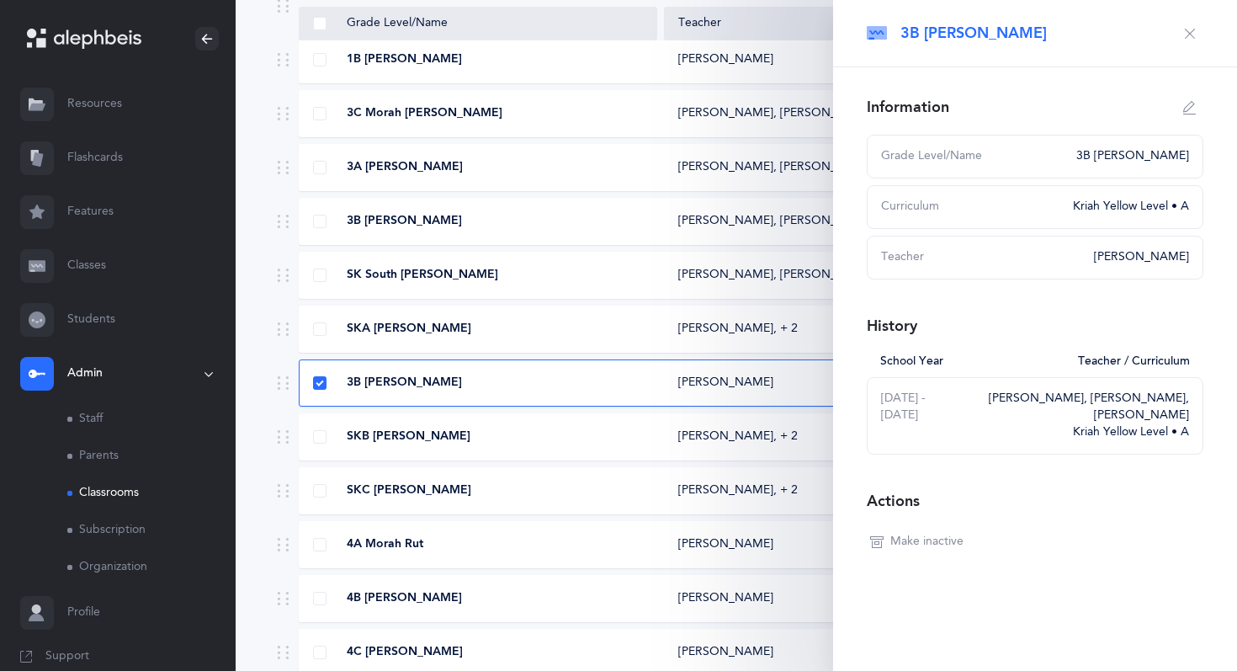
scroll to position [404, 0]
click at [929, 545] on span "Make inactive" at bounding box center [926, 541] width 73 height 17
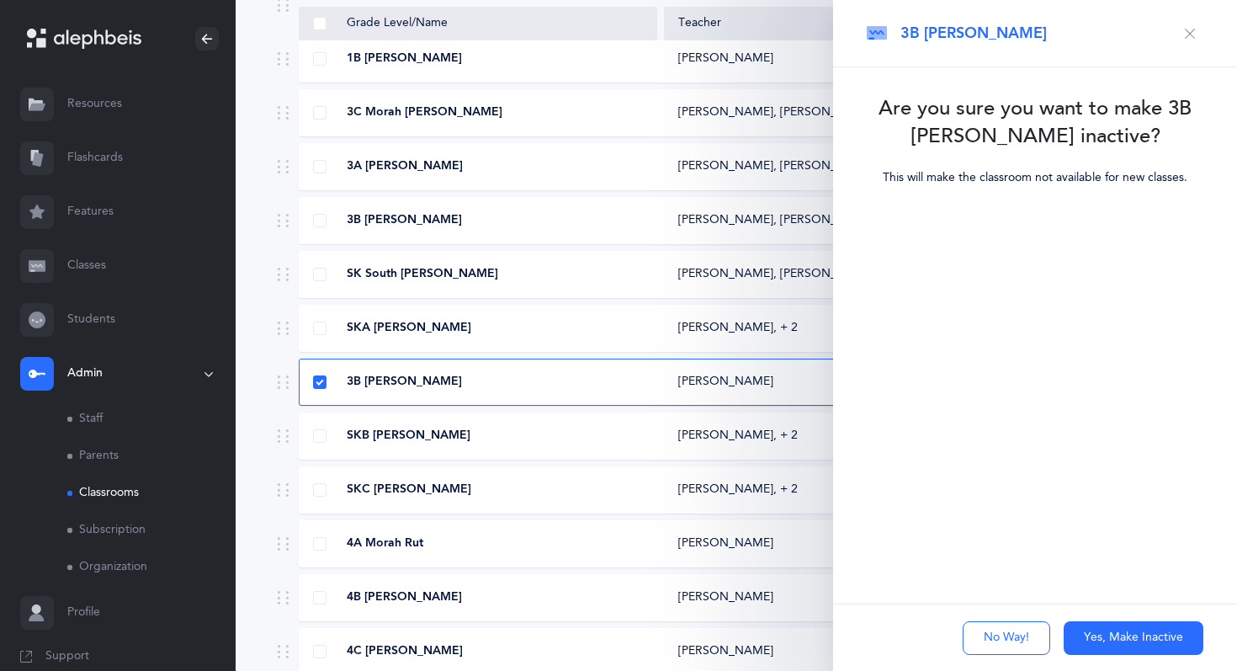
click at [1121, 639] on button "Yes, Make Inactive" at bounding box center [1133, 638] width 140 height 34
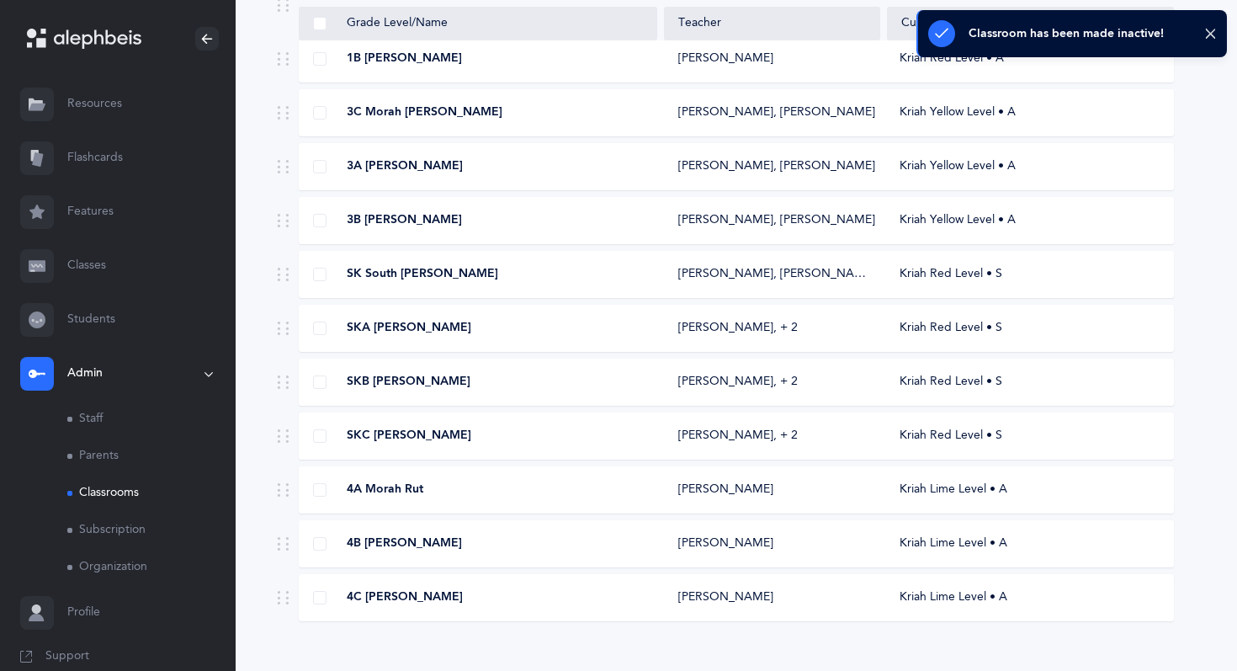
scroll to position [399, 0]
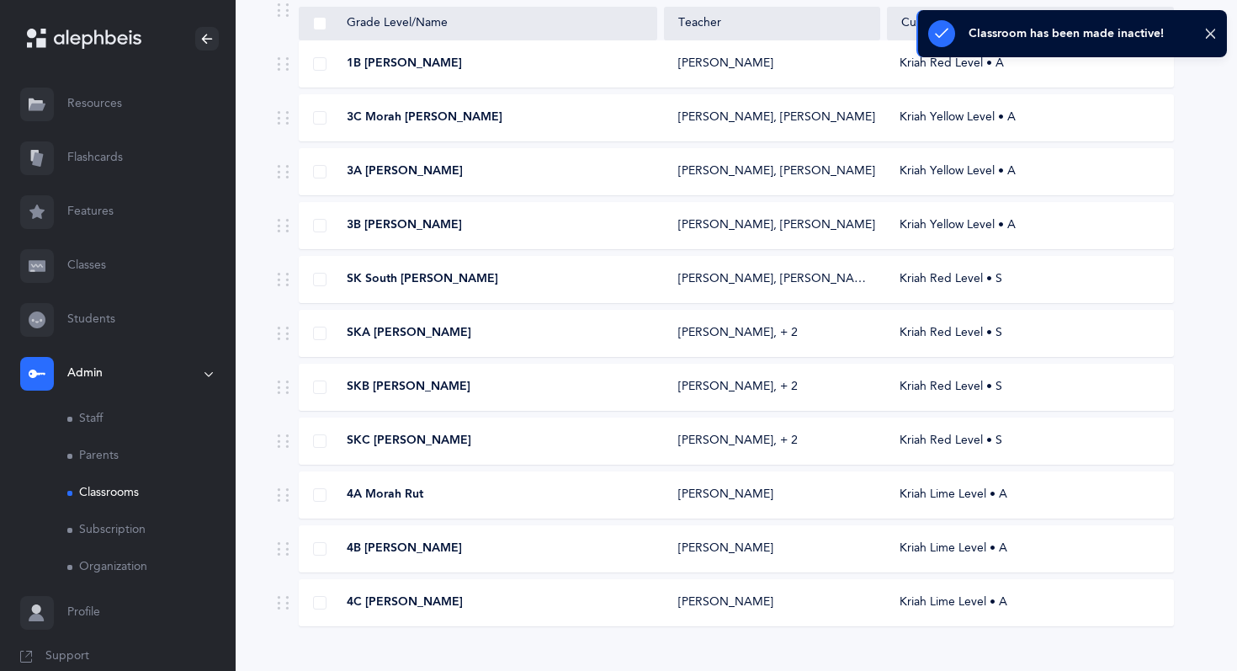
click at [310, 498] on div "4A Morah Rut" at bounding box center [479, 494] width 358 height 17
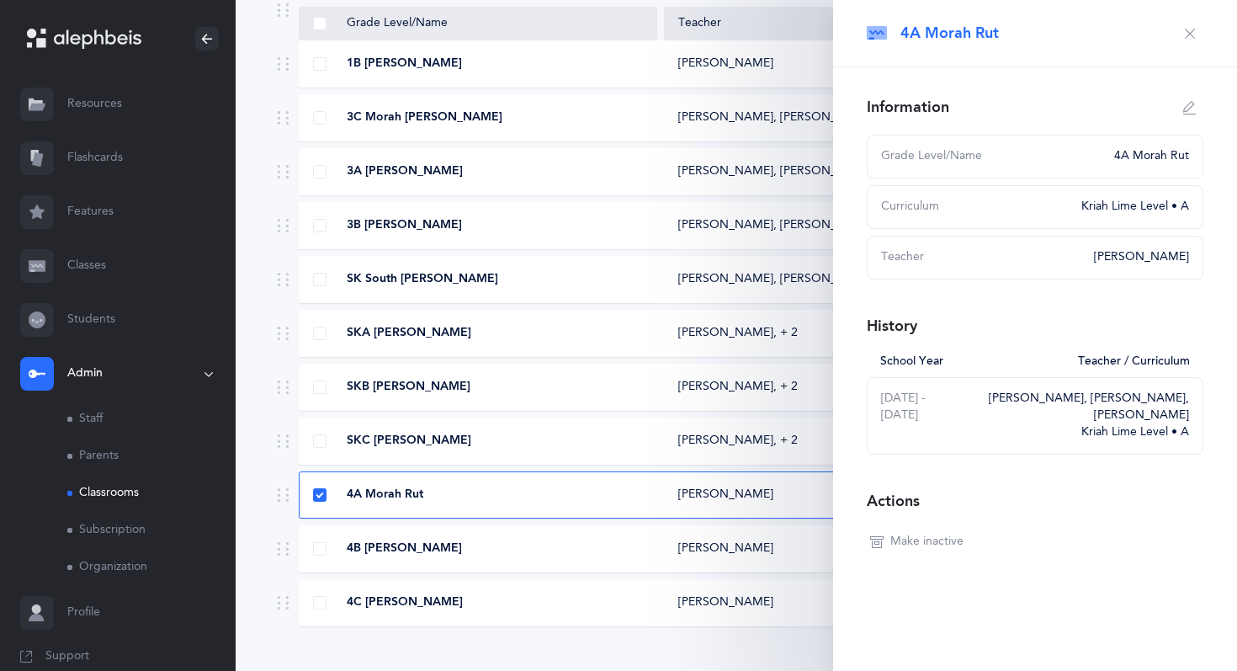
click at [319, 535] on div "4B [PERSON_NAME] [PERSON_NAME] Kriah Lime Level • A" at bounding box center [736, 548] width 875 height 47
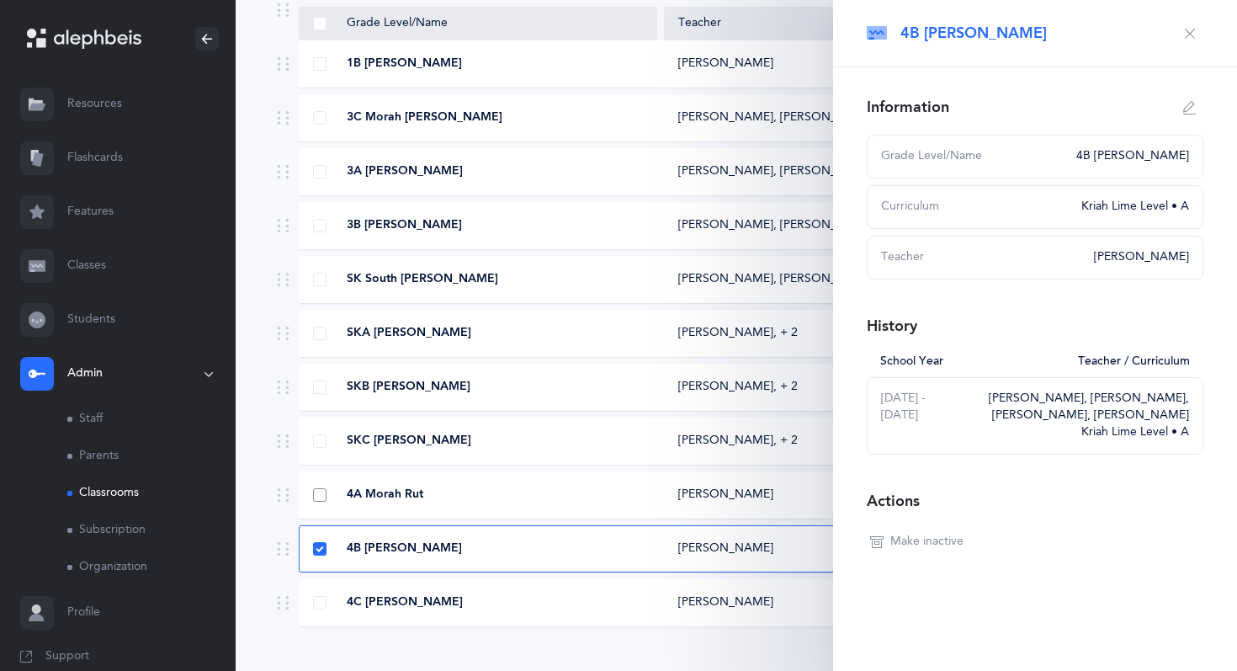
click at [320, 496] on span at bounding box center [319, 494] width 13 height 13
click at [0, 0] on input "checkbox" at bounding box center [0, 0] width 0 height 0
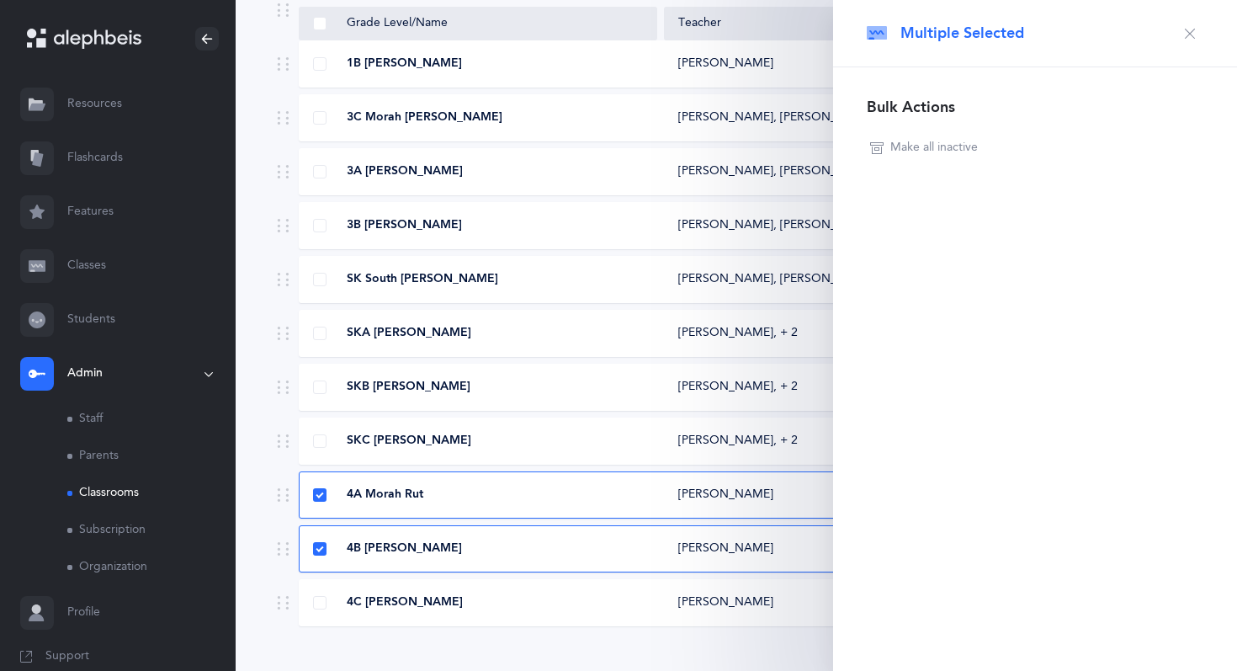
click at [939, 149] on span "Make all inactive" at bounding box center [933, 148] width 87 height 17
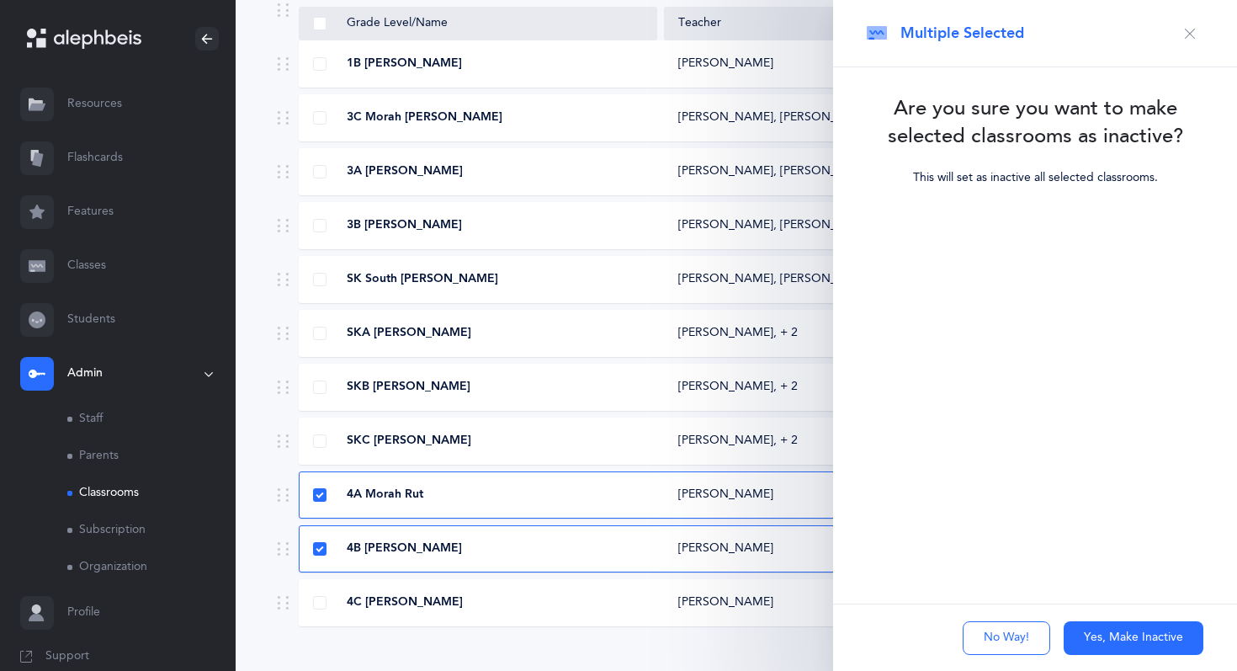
click at [1099, 636] on button "Yes, Make Inactive" at bounding box center [1133, 638] width 140 height 34
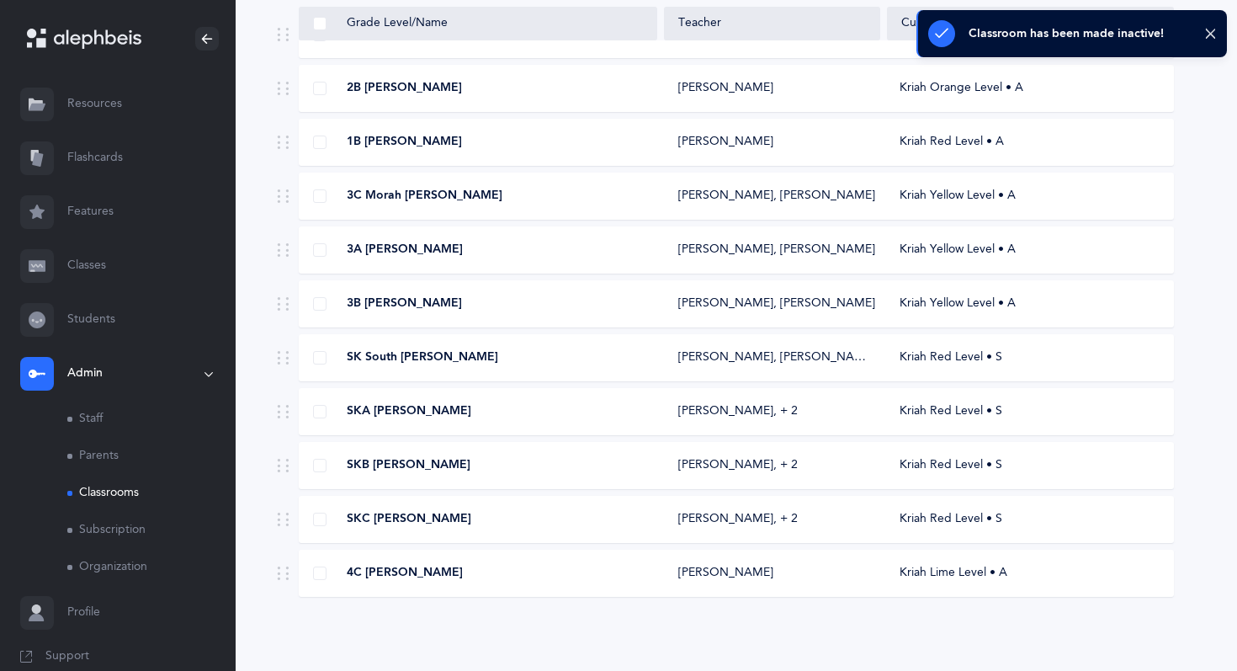
scroll to position [321, 0]
click at [318, 568] on span at bounding box center [319, 572] width 13 height 13
click at [0, 0] on input "checkbox" at bounding box center [0, 0] width 0 height 0
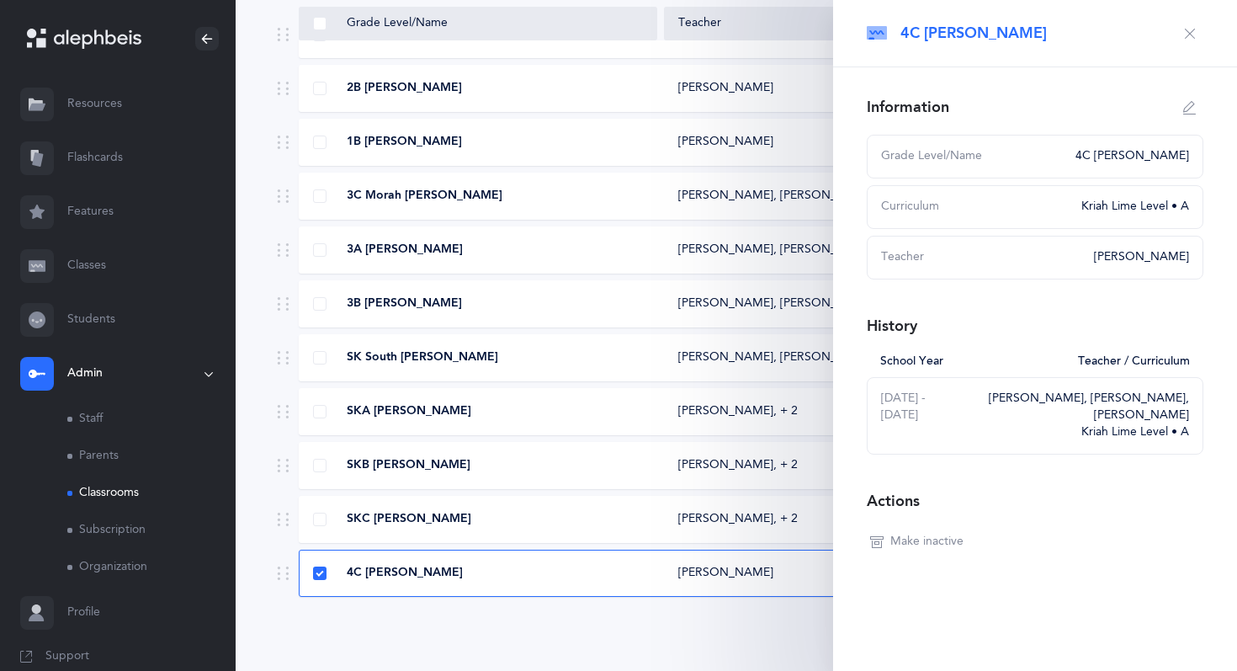
click at [945, 533] on span "Make inactive" at bounding box center [926, 541] width 73 height 17
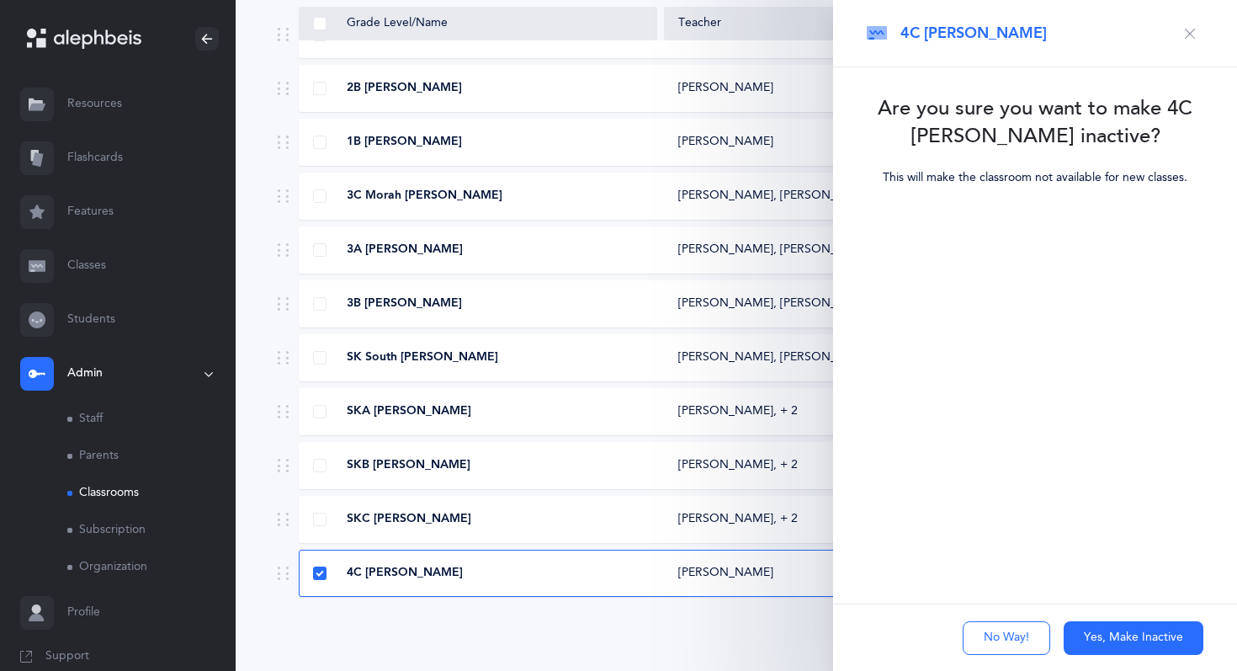
click at [1129, 629] on button "Yes, Make Inactive" at bounding box center [1133, 638] width 140 height 34
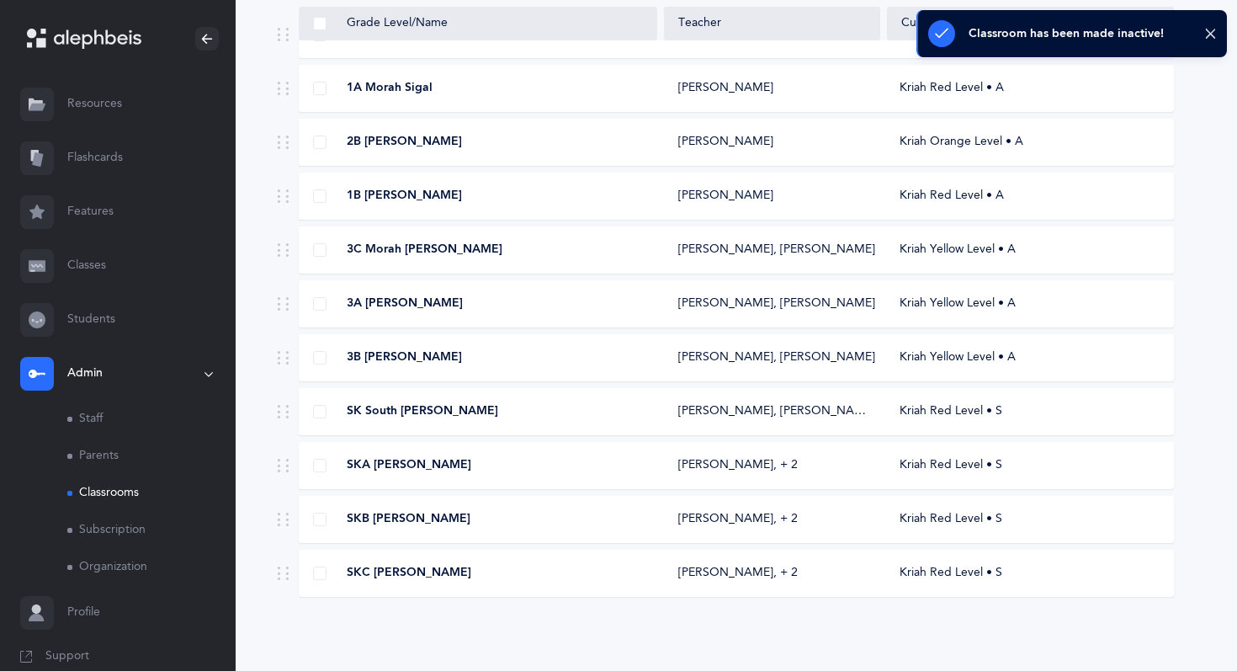
scroll to position [267, 0]
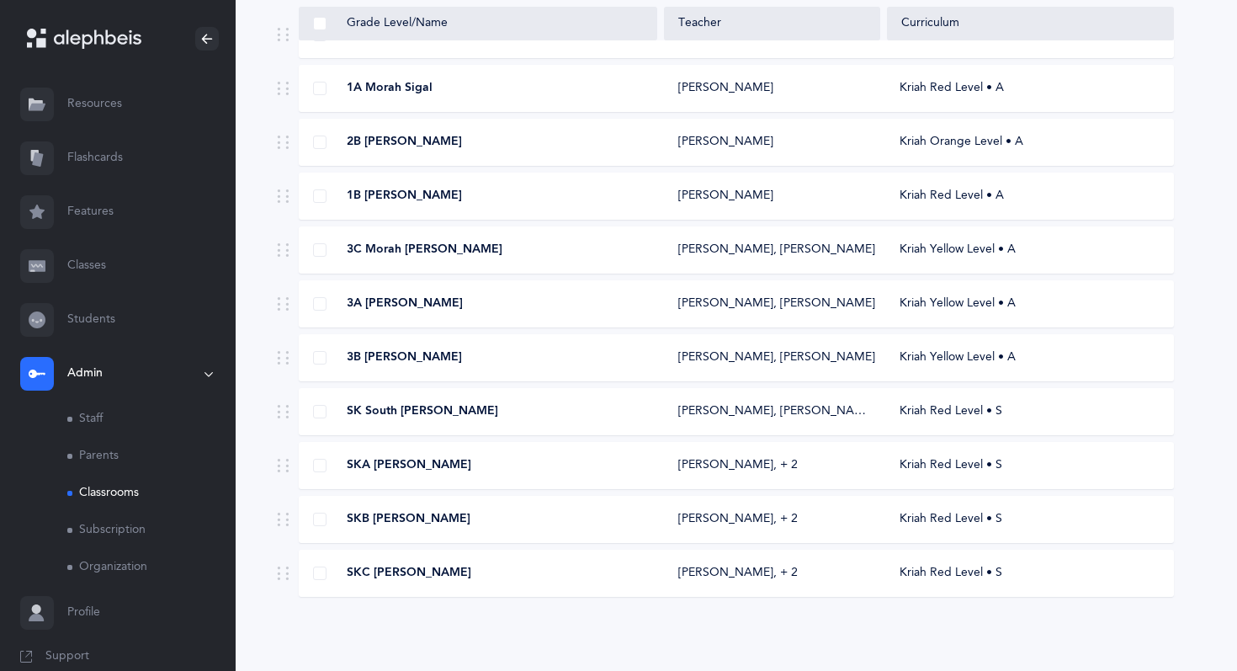
click at [384, 572] on span "SKC [PERSON_NAME]" at bounding box center [409, 573] width 125 height 17
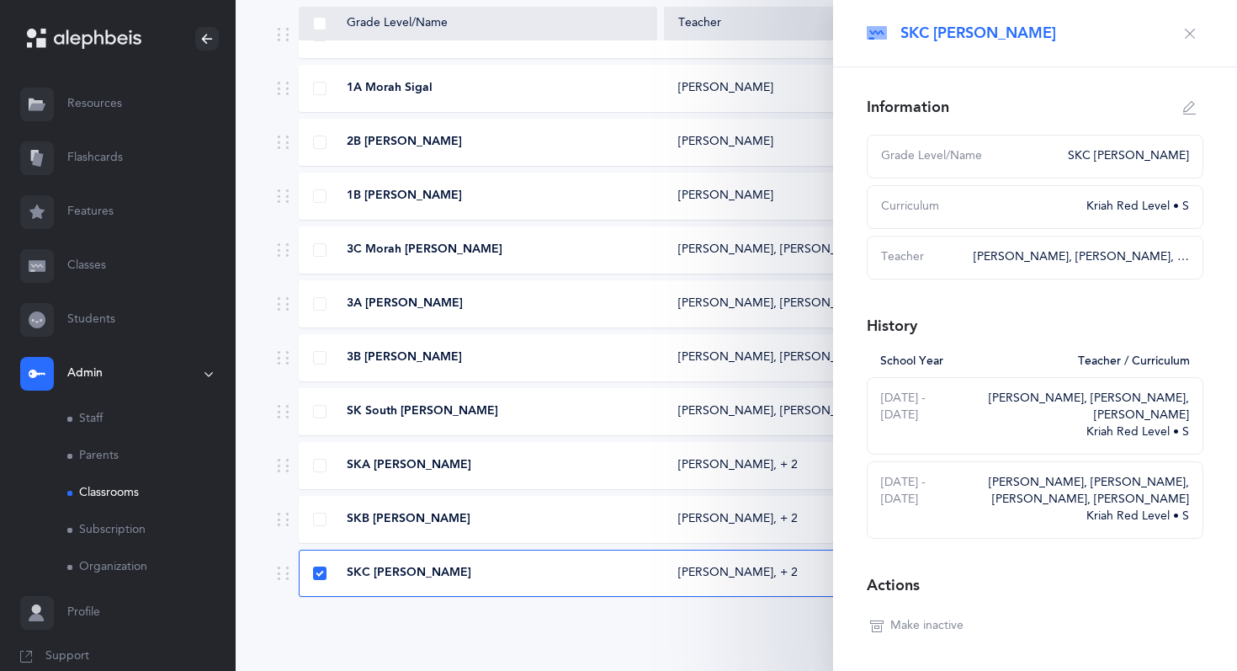
click at [329, 567] on div "SKC [PERSON_NAME]" at bounding box center [479, 573] width 358 height 17
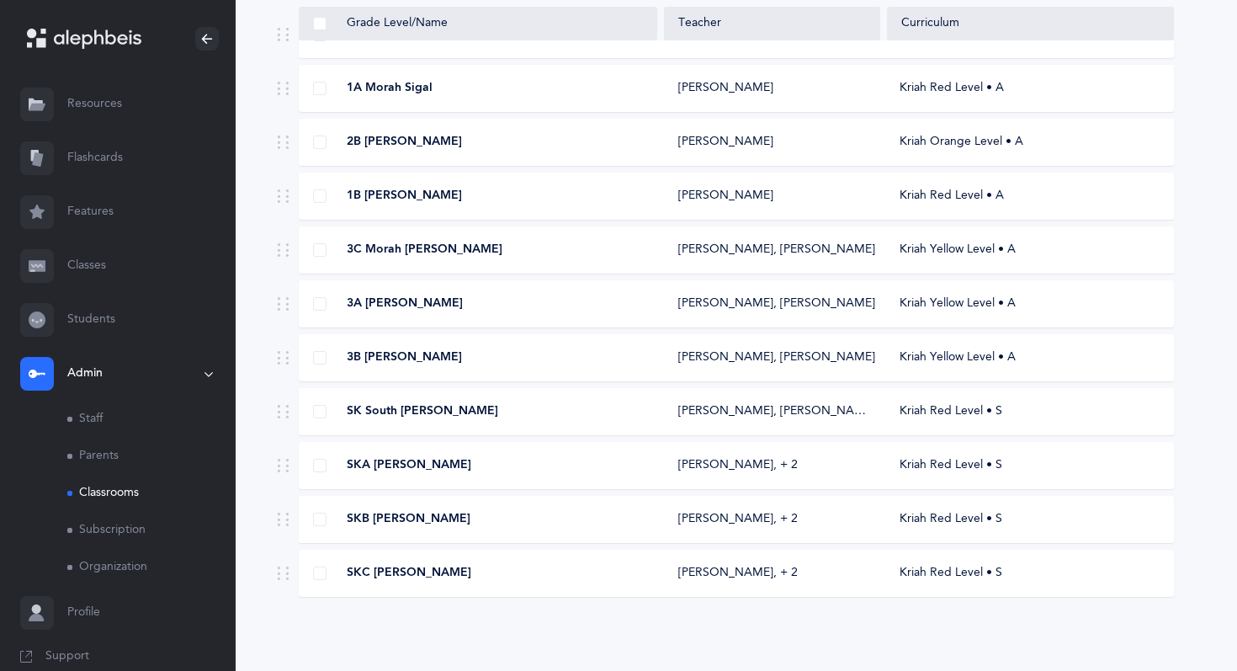
click at [330, 410] on div "SK South [PERSON_NAME]" at bounding box center [479, 411] width 358 height 17
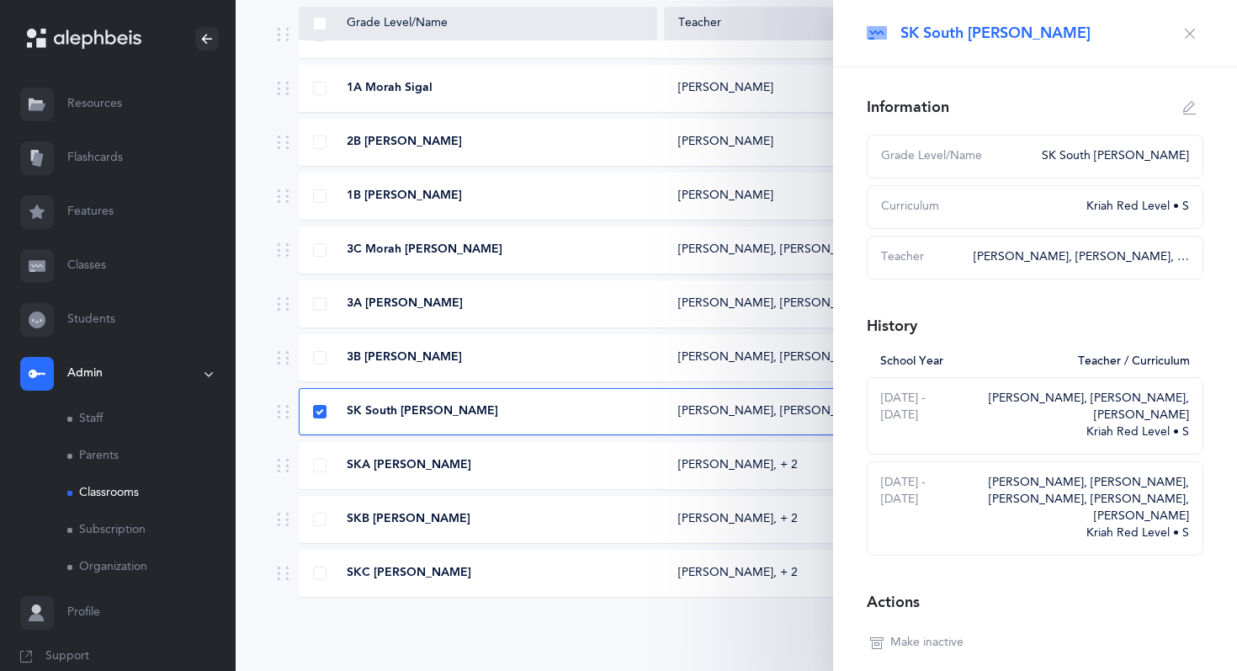
click at [930, 634] on span "Make inactive" at bounding box center [926, 642] width 73 height 17
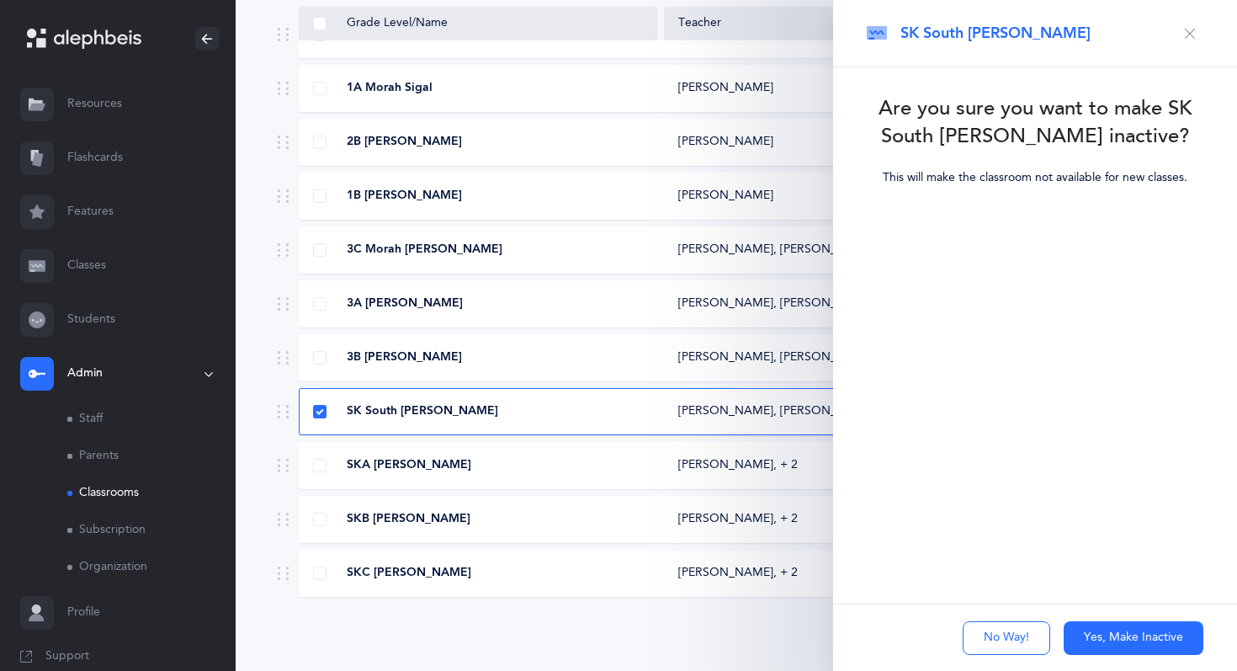
click at [1118, 634] on button "Yes, Make Inactive" at bounding box center [1133, 638] width 140 height 34
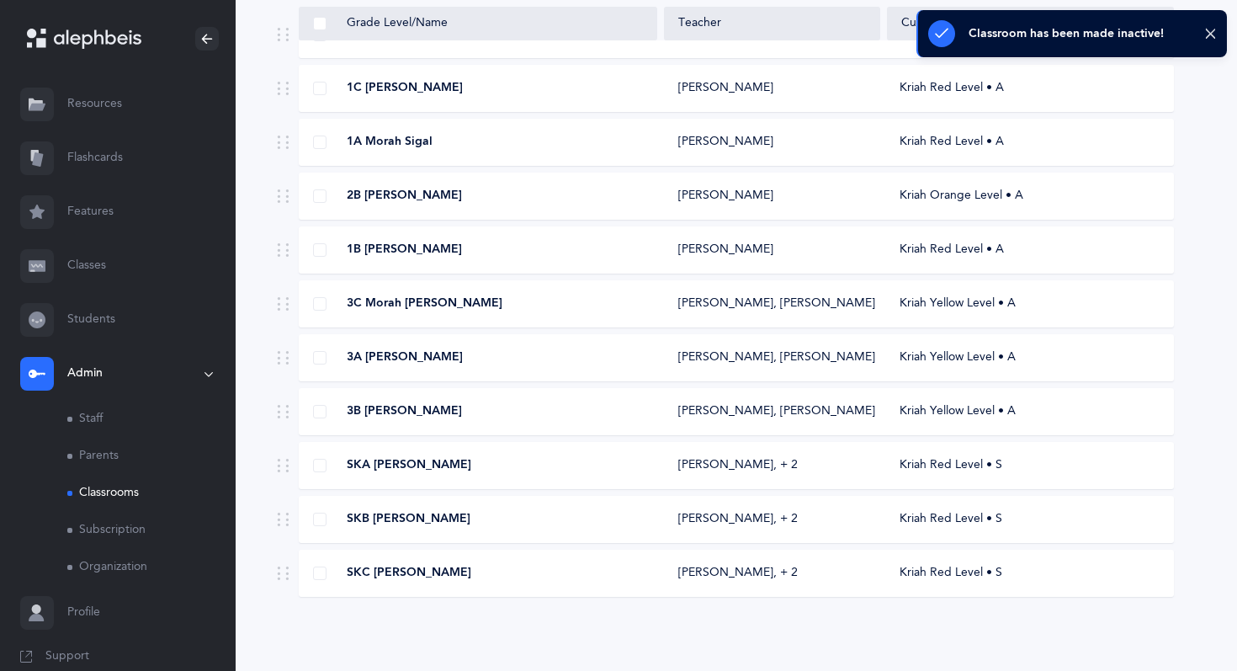
scroll to position [213, 0]
click at [416, 571] on span "SKC [PERSON_NAME]" at bounding box center [409, 573] width 125 height 17
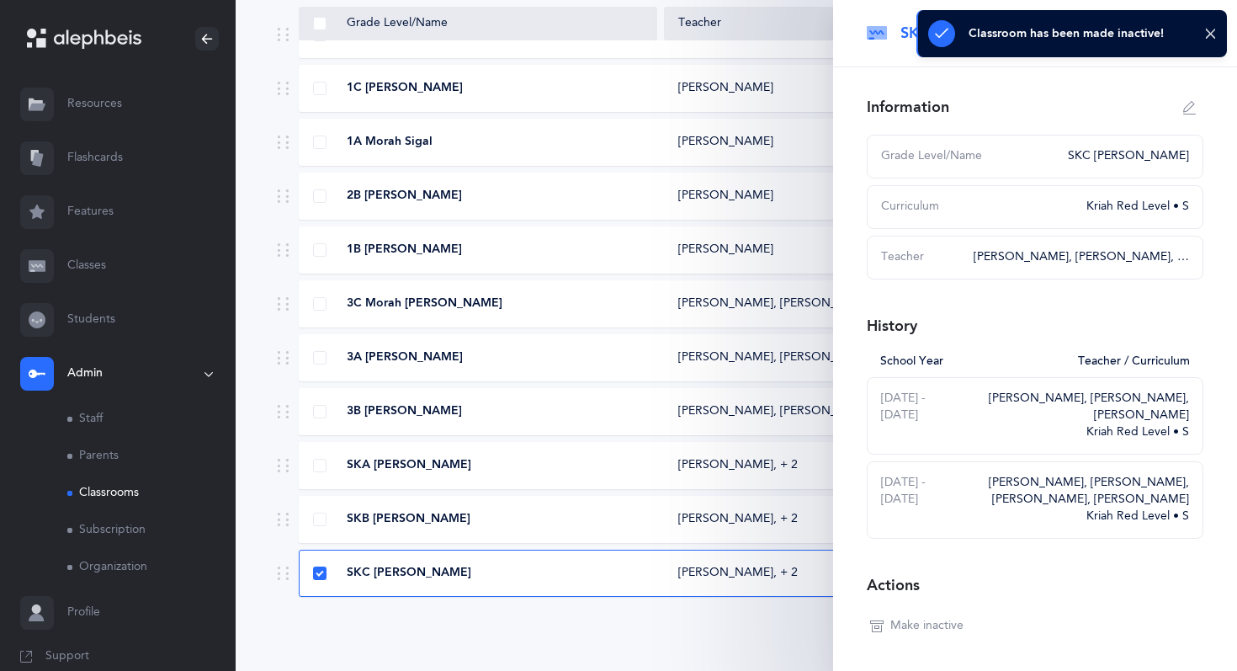
select select
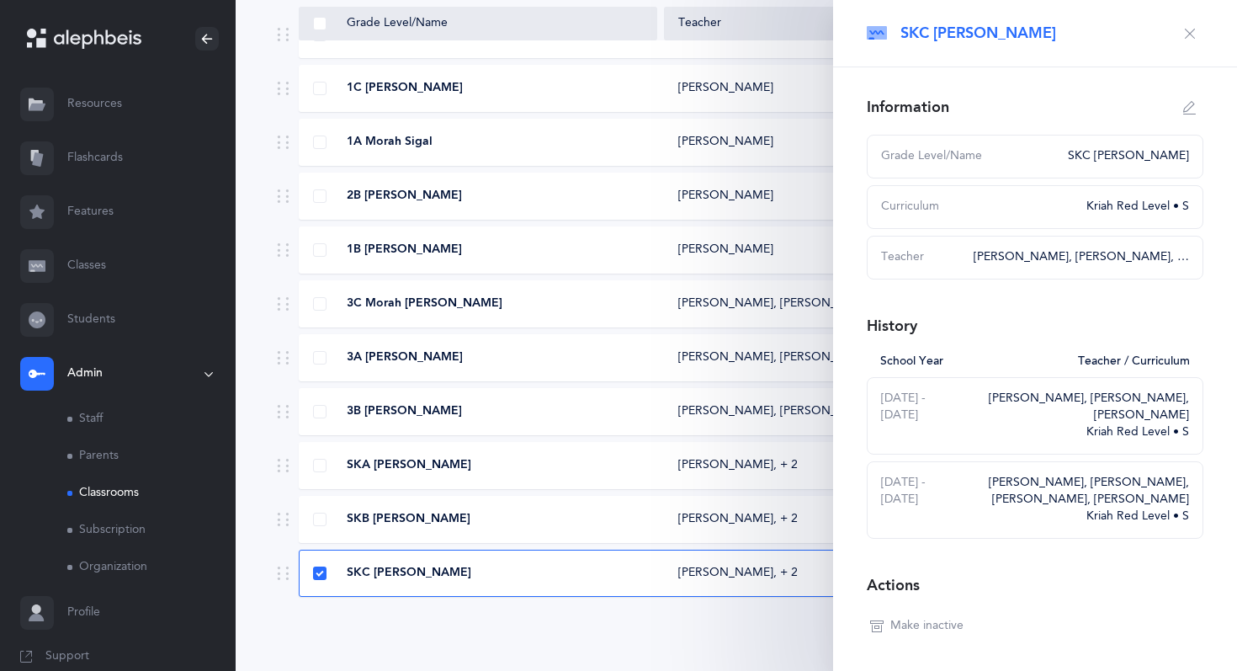
click at [1185, 105] on icon "button" at bounding box center [1189, 107] width 13 height 13
type input "SKC [PERSON_NAME]"
select select "14"
select select "1325"
select select "1322"
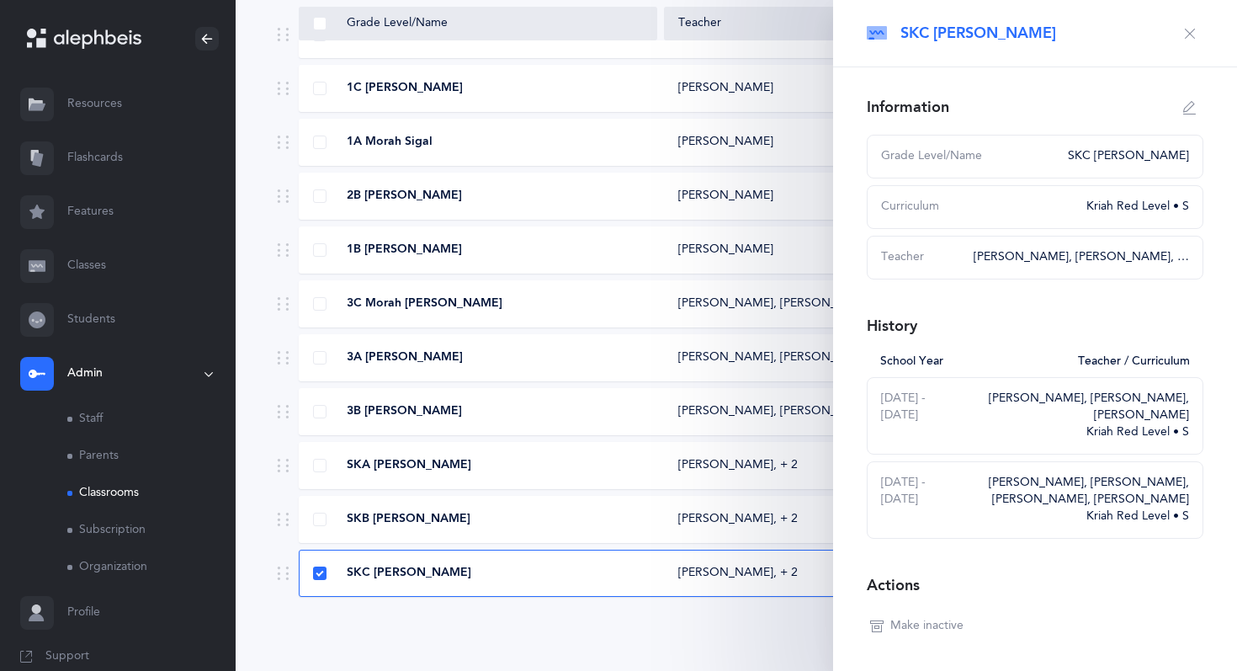
select select "1328"
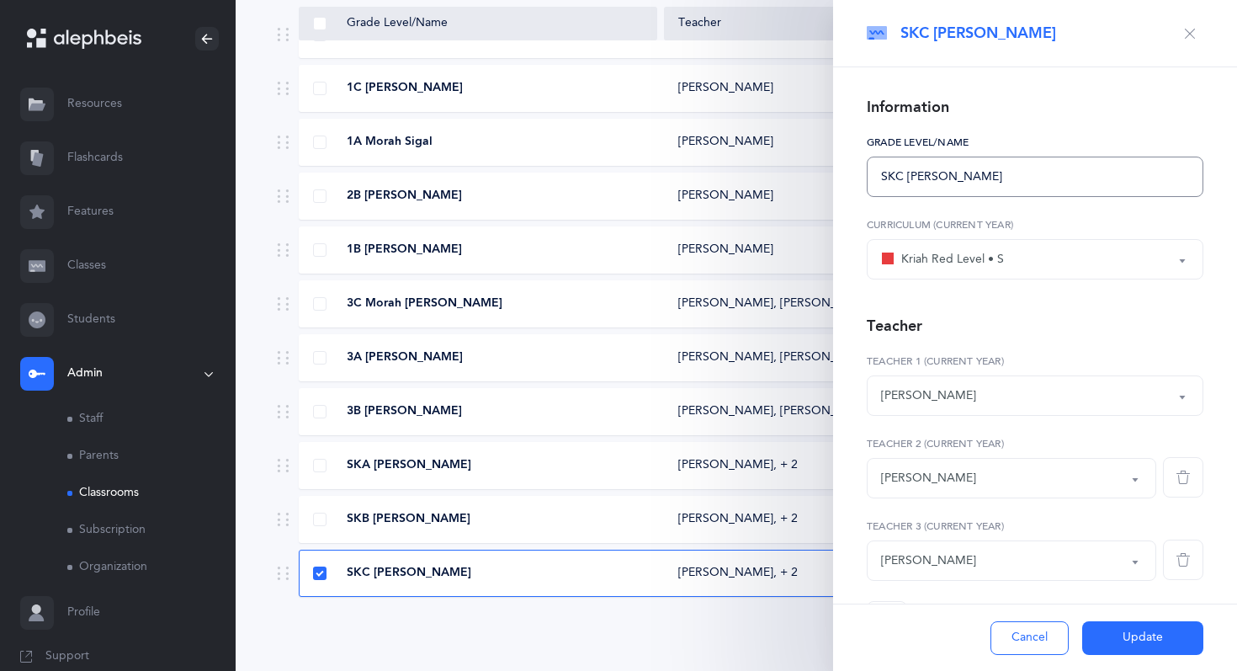
drag, startPoint x: 1047, startPoint y: 178, endPoint x: 911, endPoint y: 171, distance: 135.6
click at [911, 171] on input "SKC [PERSON_NAME]" at bounding box center [1035, 176] width 337 height 40
click at [904, 172] on input "SKC [PERSON_NAME]" at bounding box center [1035, 176] width 337 height 40
type input "SK South [PERSON_NAME]"
click at [1187, 479] on icon "button" at bounding box center [1182, 476] width 13 height 13
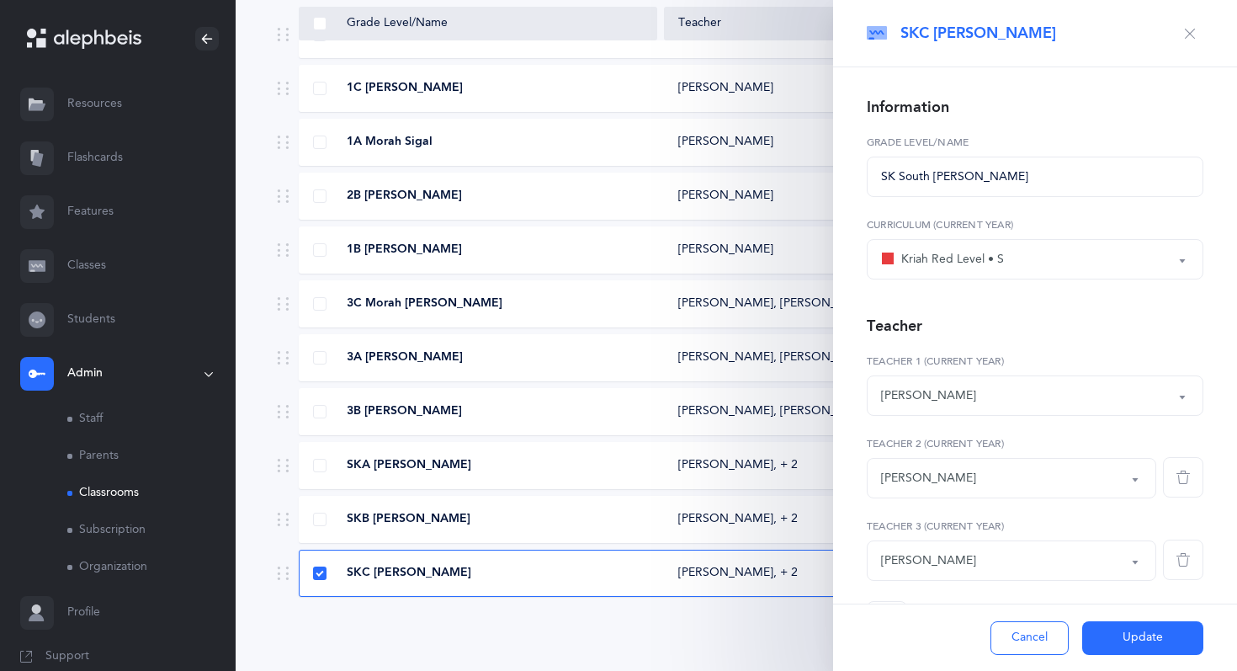
select select "1328"
click at [1195, 475] on span "button" at bounding box center [1183, 477] width 40 height 40
click at [888, 454] on icon "button" at bounding box center [886, 455] width 13 height 13
click at [955, 480] on div "*Choose teacher" at bounding box center [925, 478] width 89 height 18
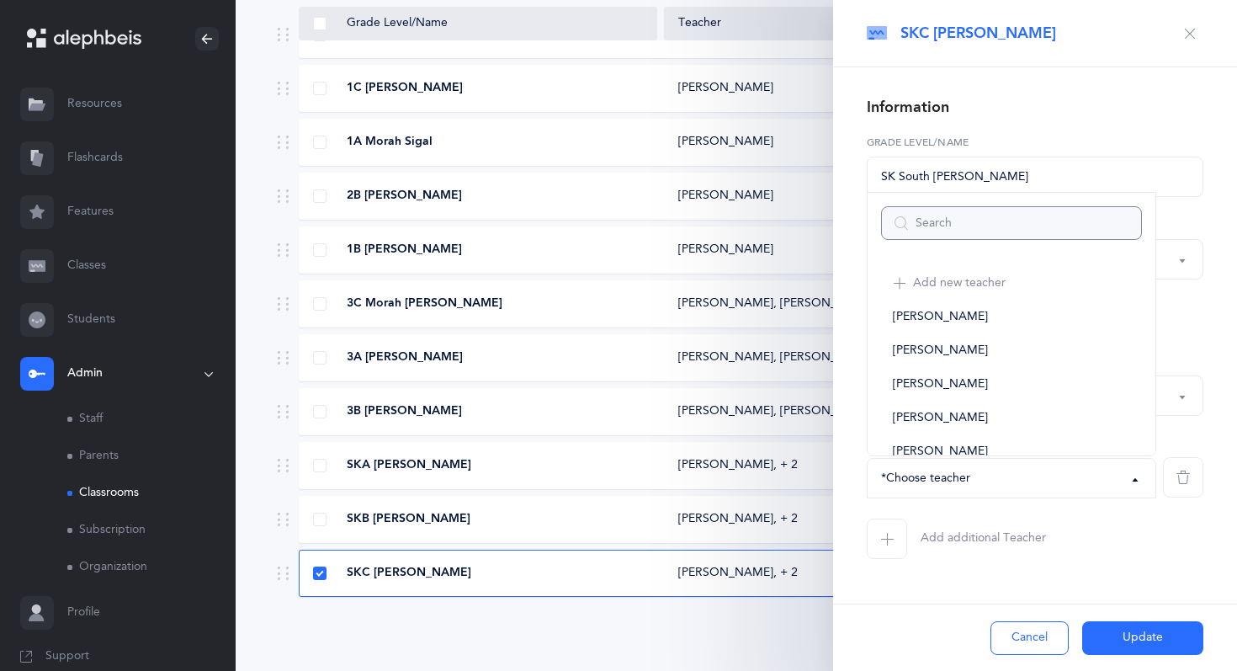
type input "a"
select select
type input "alu"
select select
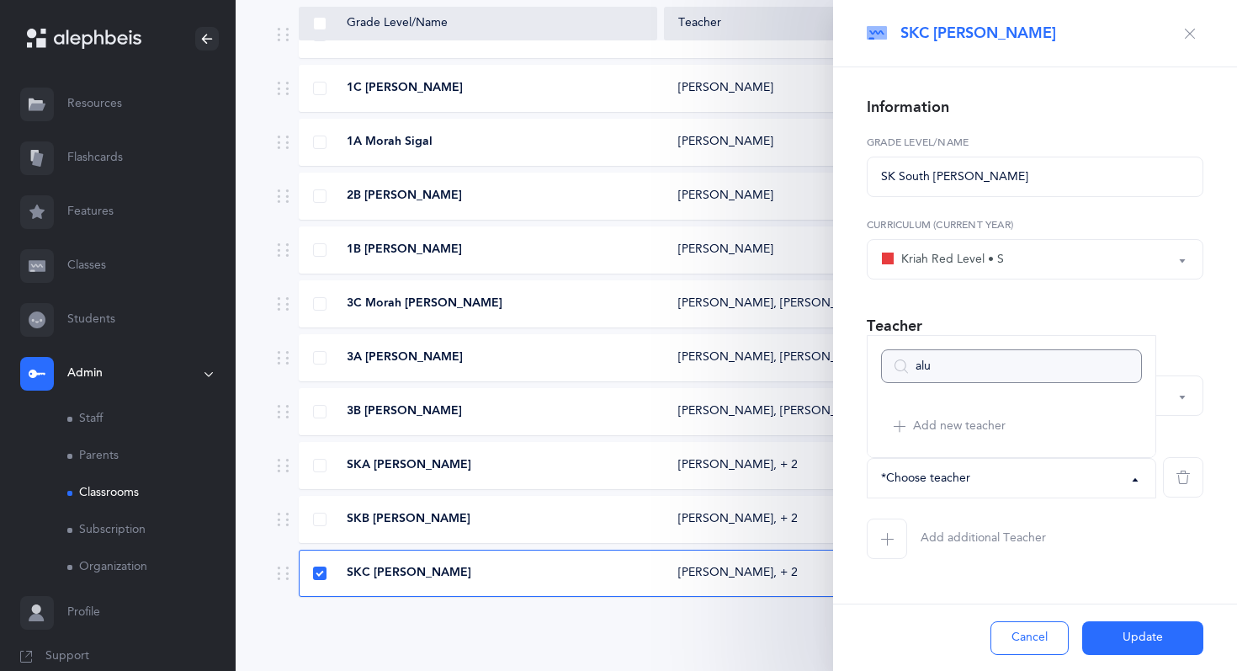
type input "aluo"
select select
type input "alon"
select select
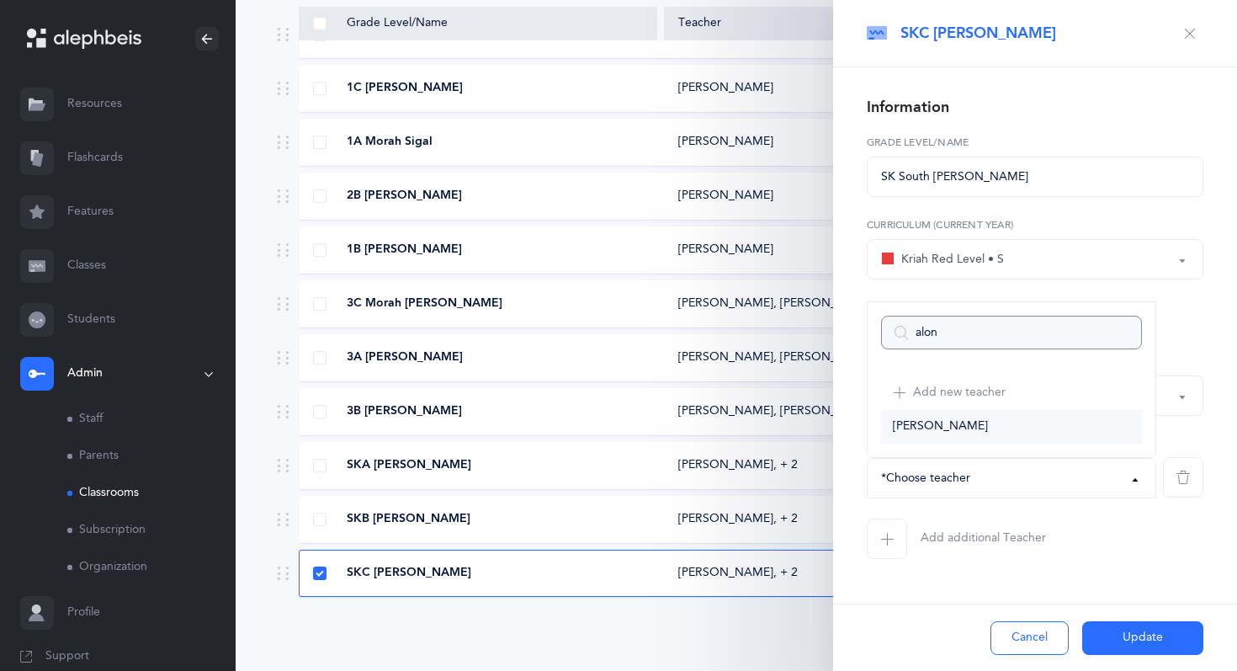
type input "alon"
click at [970, 421] on link "[PERSON_NAME]" at bounding box center [1011, 427] width 261 height 34
select select "1837"
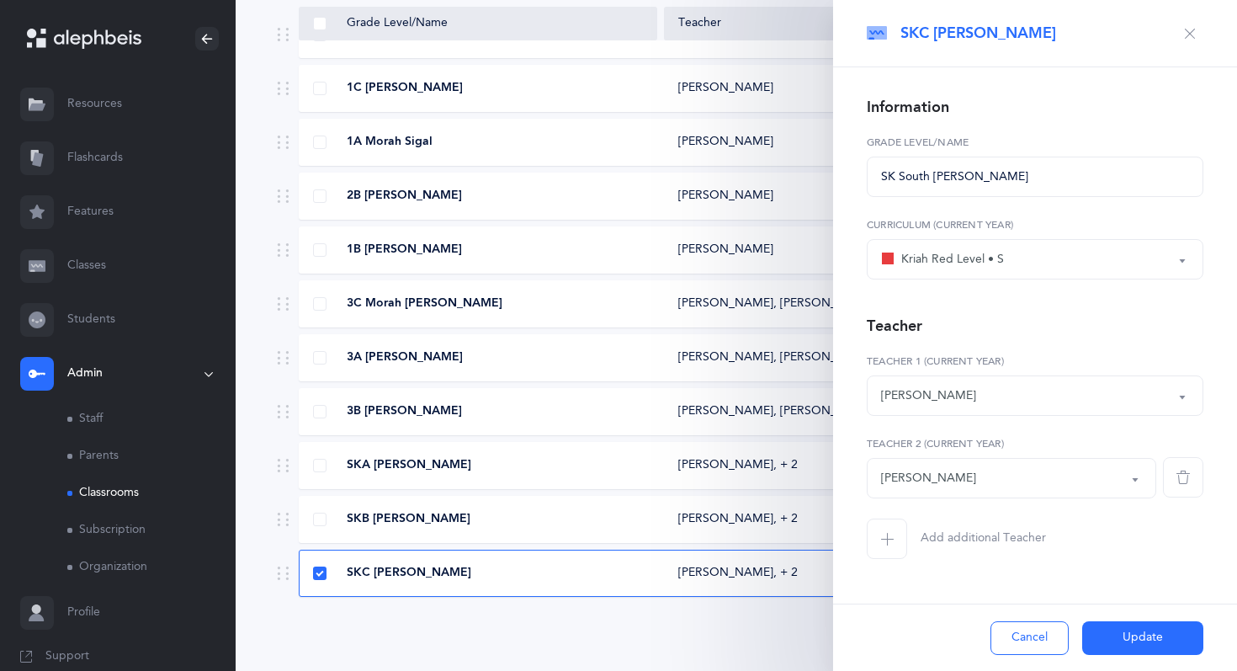
click at [1127, 629] on button "Update" at bounding box center [1142, 638] width 121 height 34
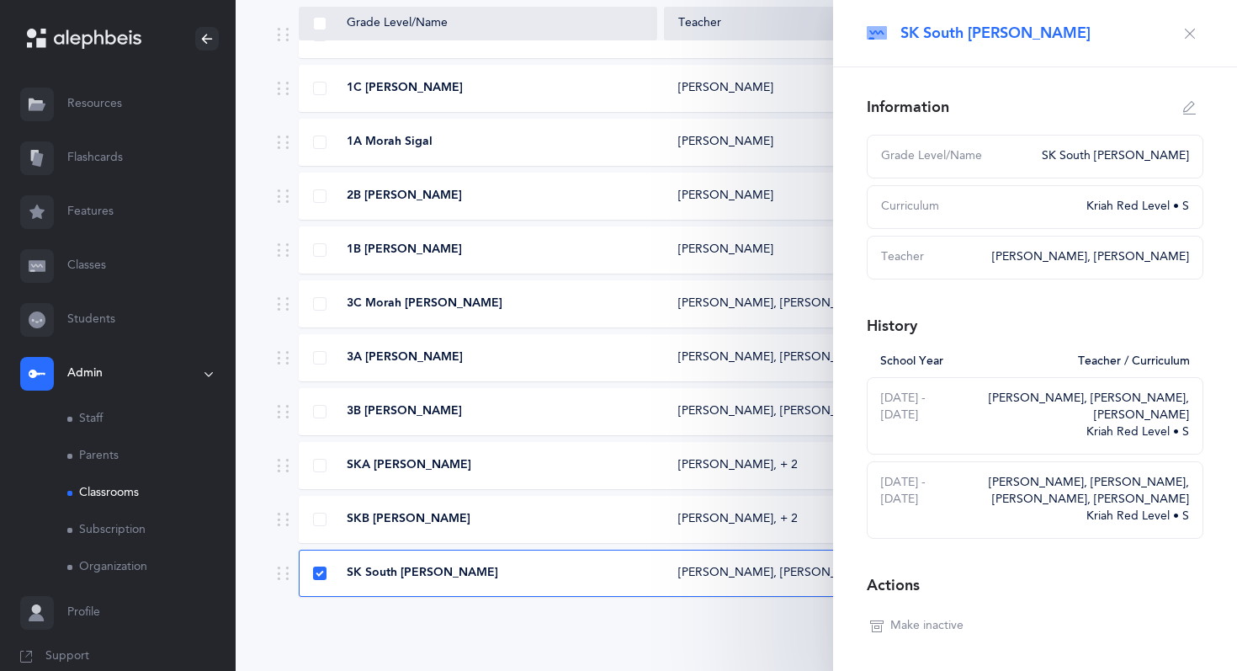
click at [1198, 31] on button "button" at bounding box center [1189, 33] width 27 height 27
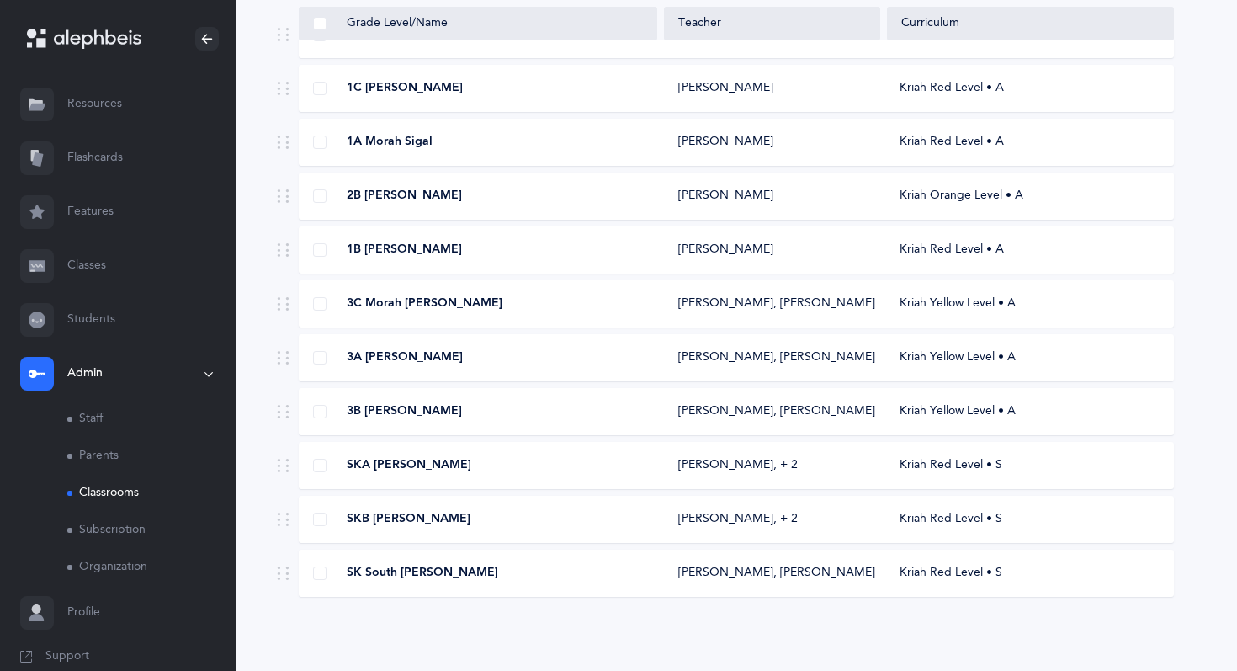
click at [400, 518] on span "SKB [PERSON_NAME]" at bounding box center [409, 519] width 124 height 17
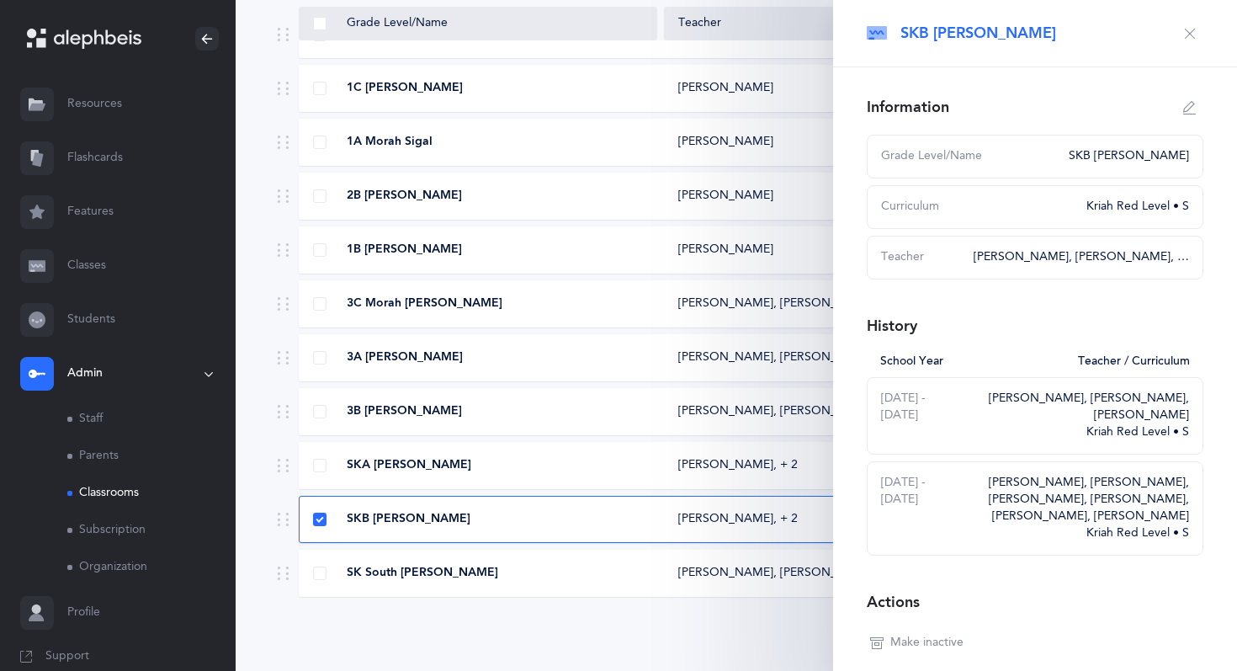
click at [1190, 103] on icon "button" at bounding box center [1189, 107] width 13 height 13
type input "SKB [PERSON_NAME]"
select select "14"
select select "1837"
select select "1322"
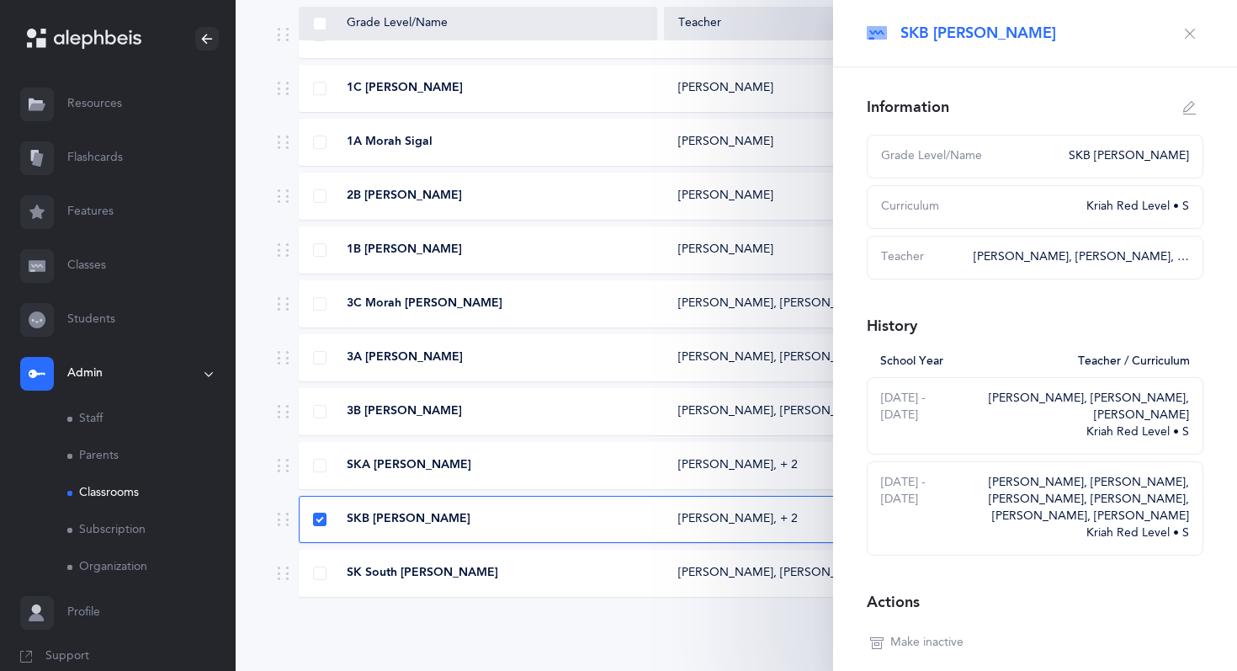
select select "1328"
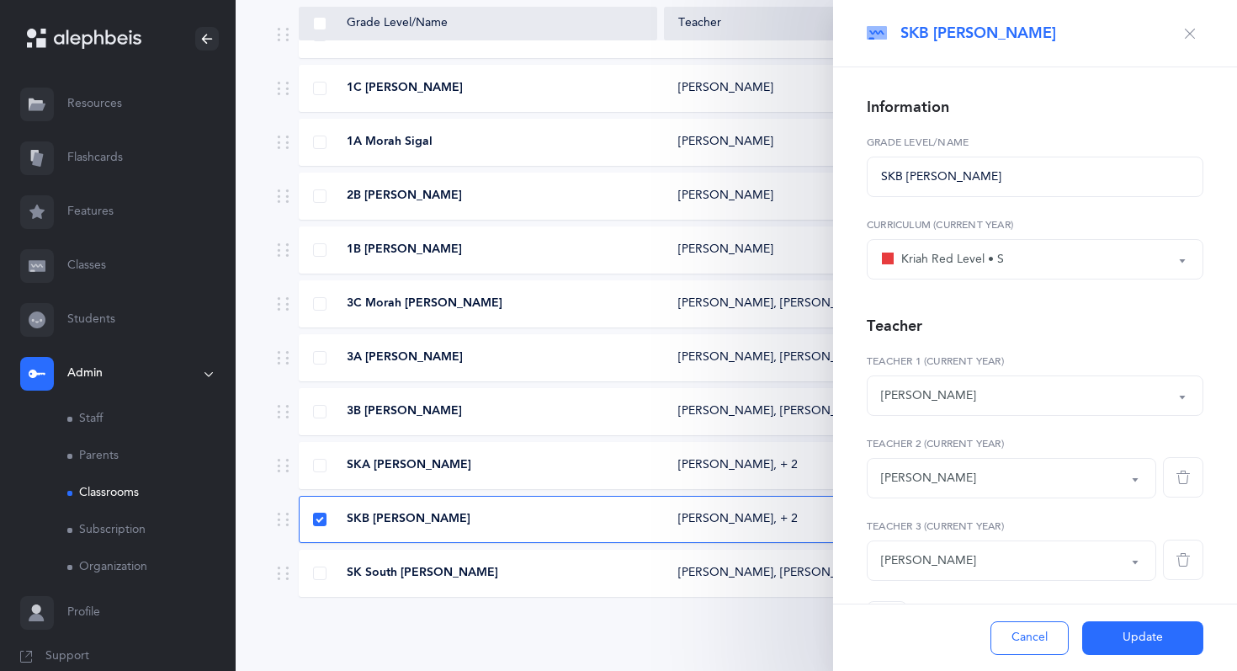
scroll to position [65, 0]
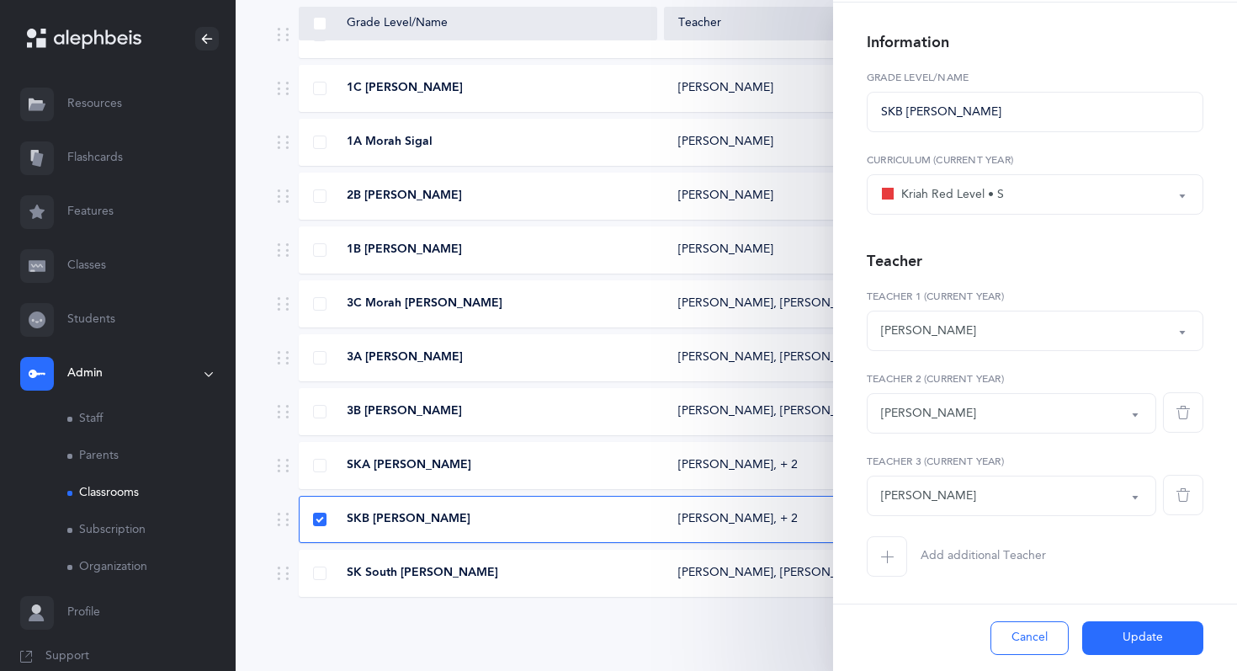
click at [1174, 416] on span "button" at bounding box center [1183, 412] width 40 height 40
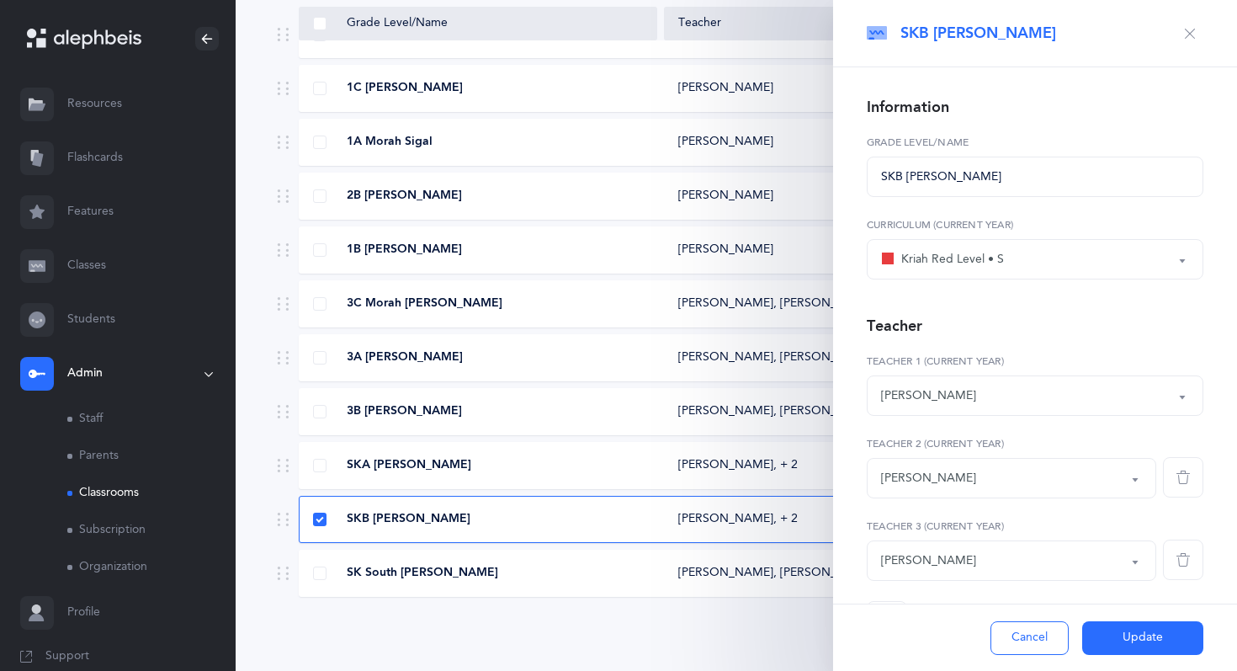
select select "1328"
click at [1111, 645] on button "Update" at bounding box center [1142, 638] width 121 height 34
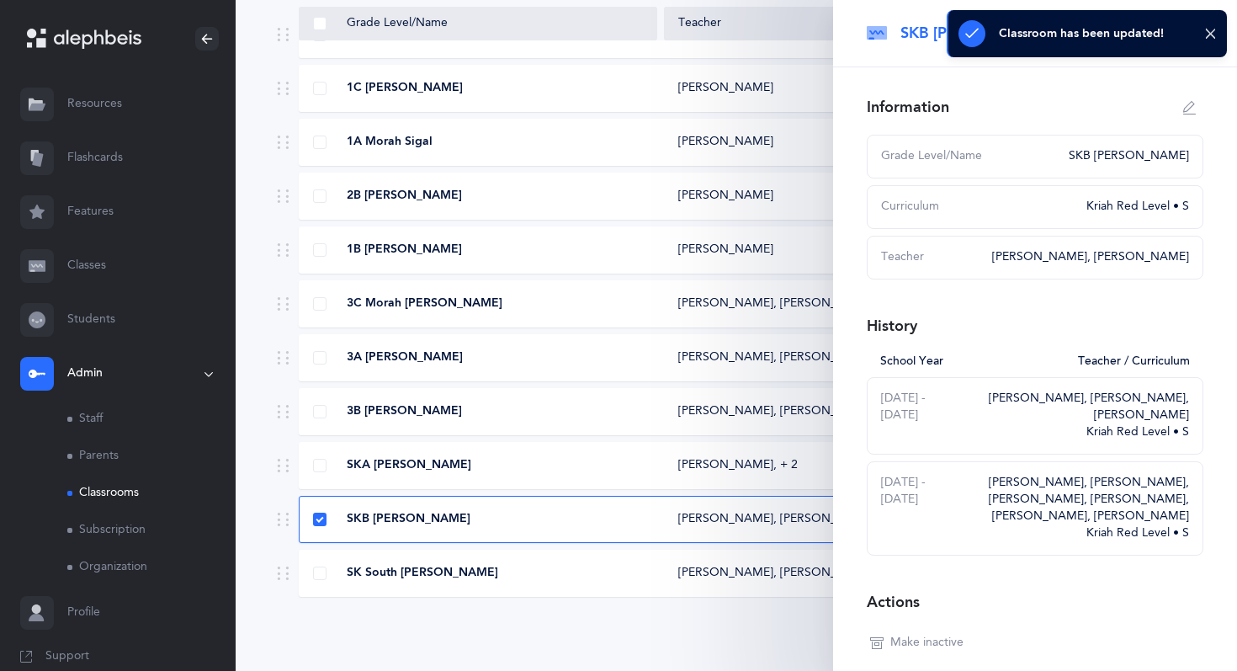
click at [452, 460] on div "SKA [PERSON_NAME]" at bounding box center [479, 465] width 358 height 17
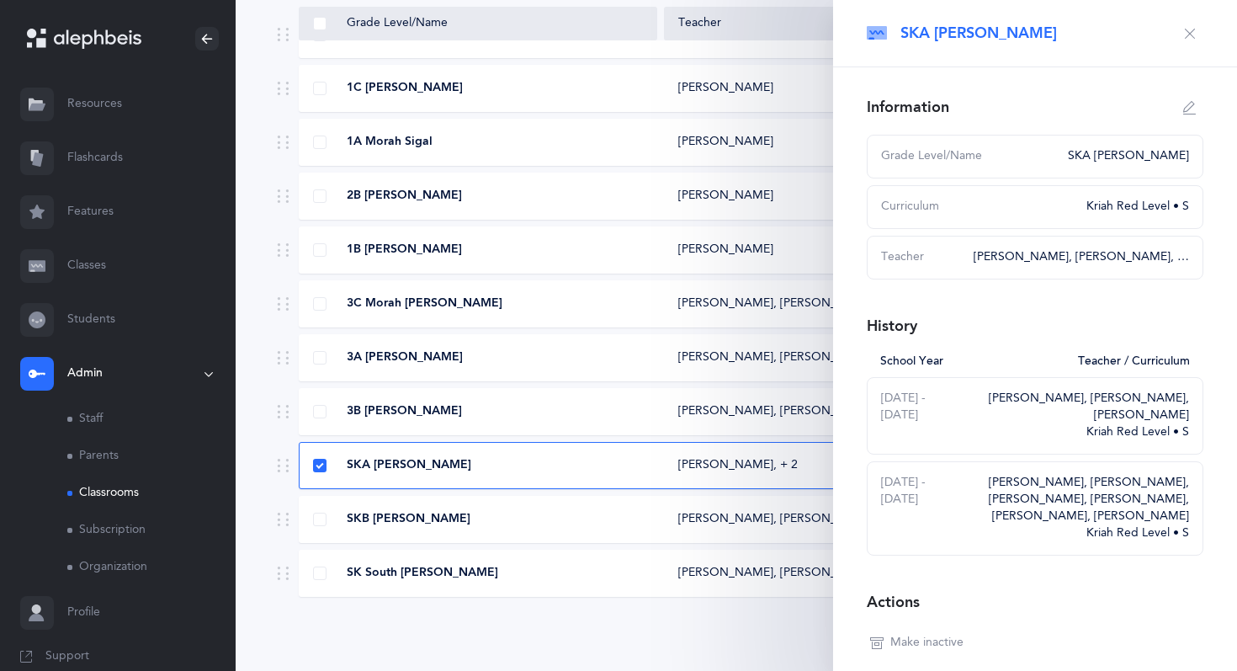
click at [1195, 103] on icon "button" at bounding box center [1189, 107] width 13 height 13
type input "SKA [PERSON_NAME]"
select select "14"
select select "1325"
select select "1322"
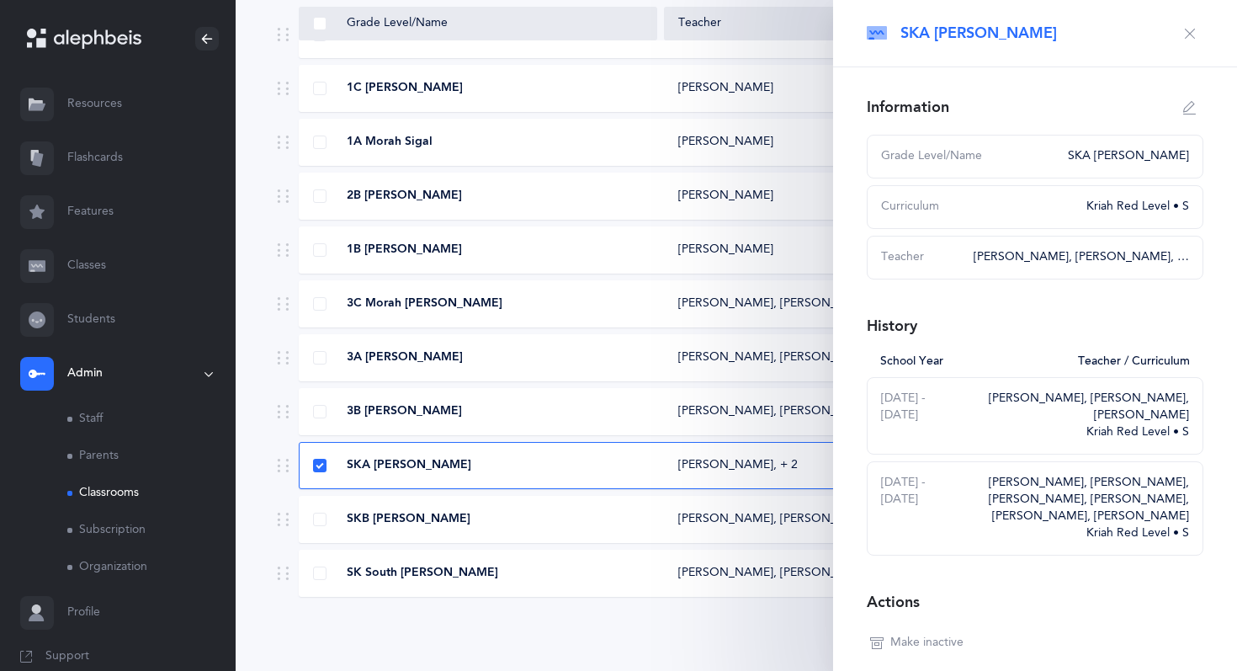
select select "1328"
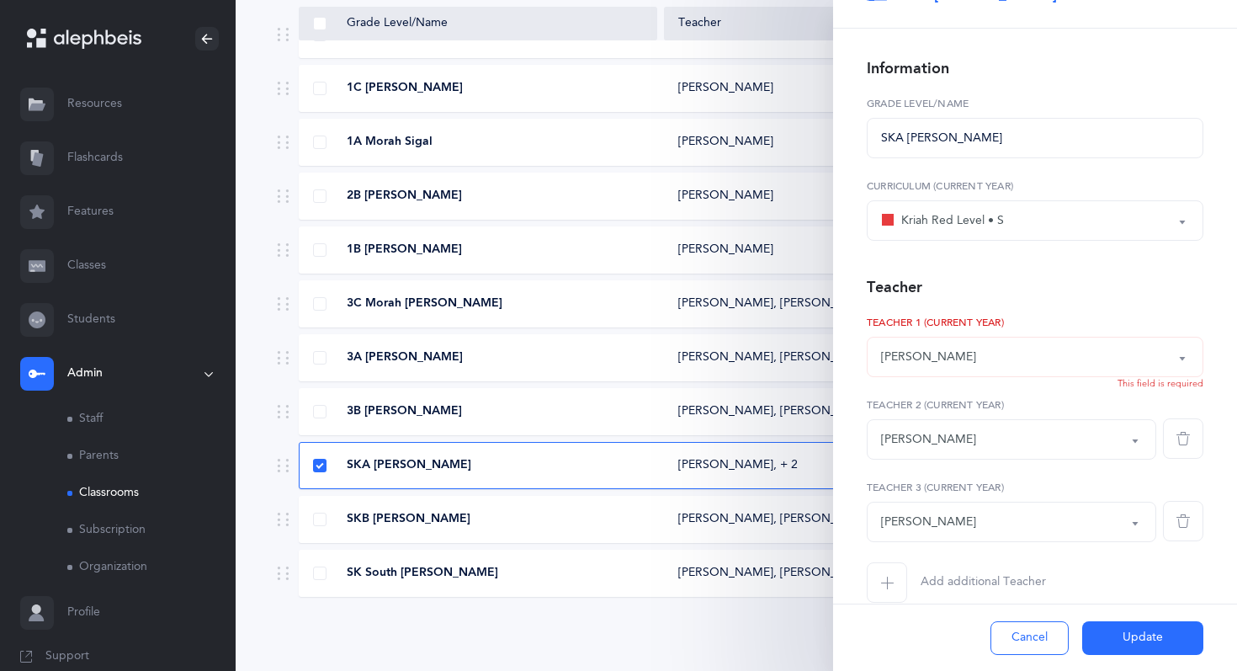
scroll to position [45, 0]
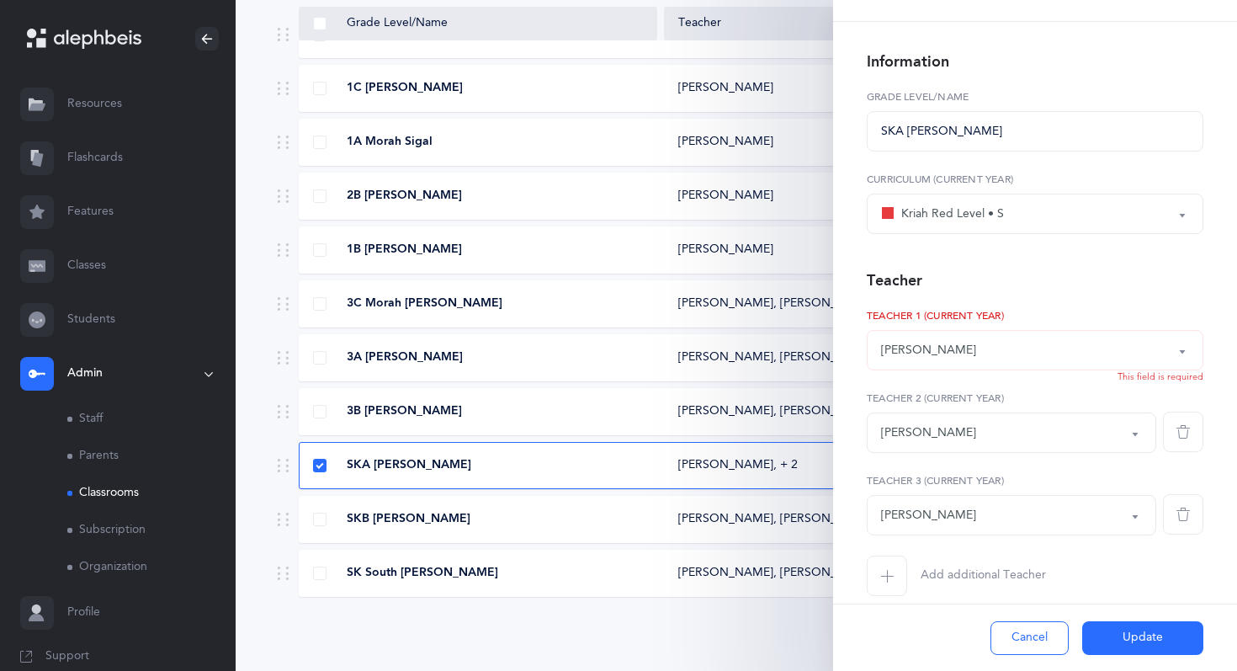
click at [1183, 436] on icon "button" at bounding box center [1182, 431] width 13 height 13
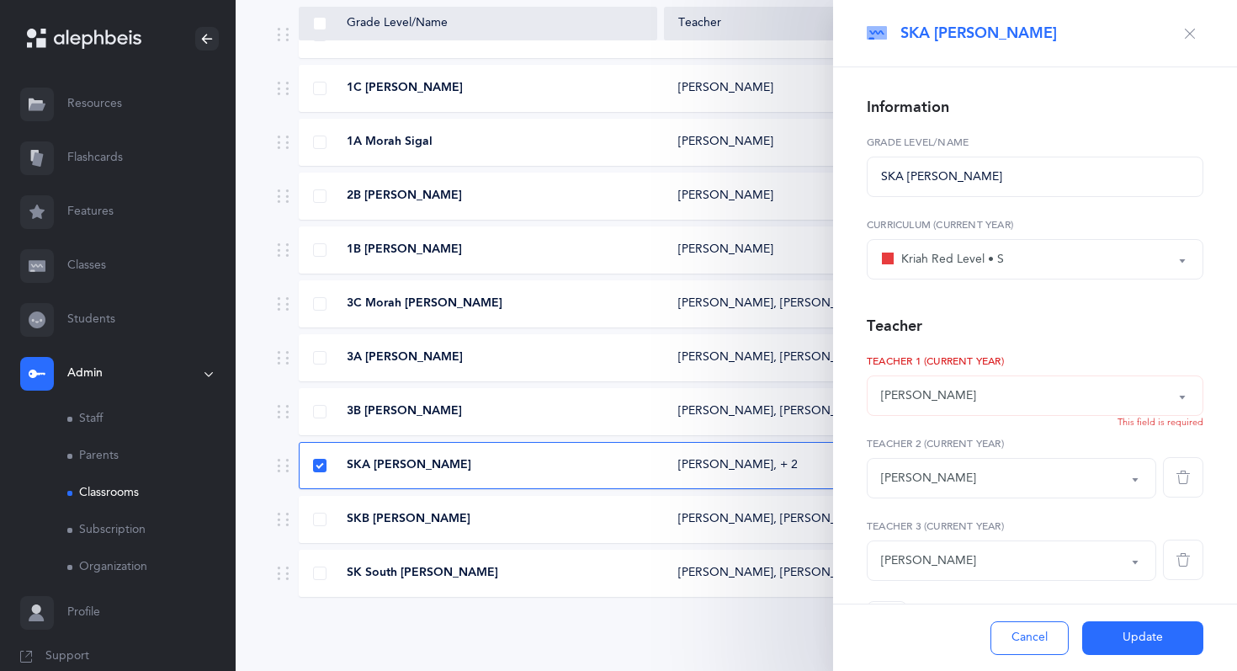
select select "1328"
click at [1133, 651] on button "Update" at bounding box center [1142, 638] width 121 height 34
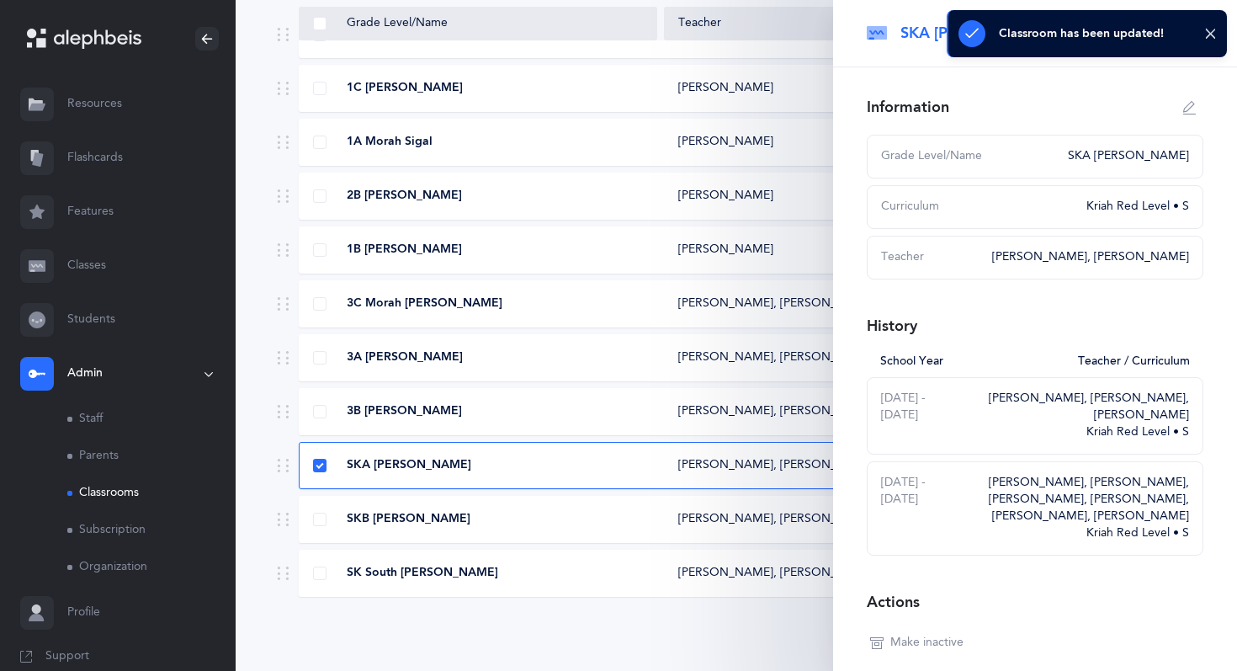
click at [474, 406] on div "3B [PERSON_NAME]" at bounding box center [479, 411] width 358 height 17
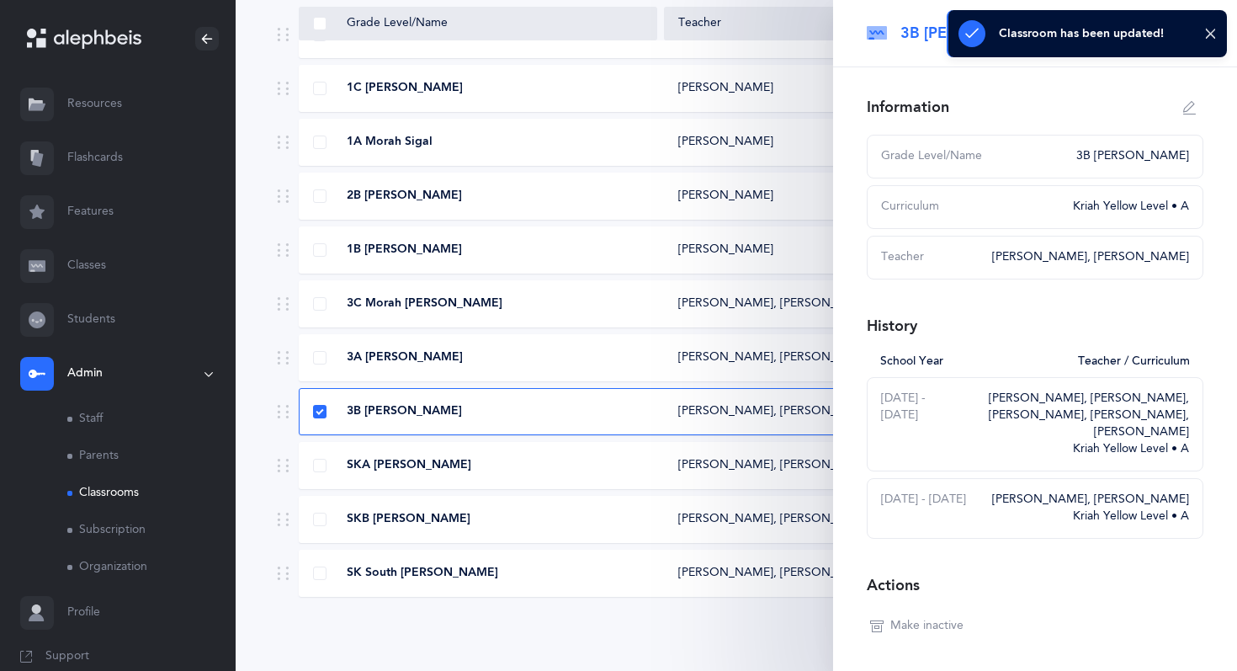
click at [1190, 106] on icon "button" at bounding box center [1189, 107] width 13 height 13
type input "3B [PERSON_NAME]"
select select "11"
select select "1328"
select select "1322"
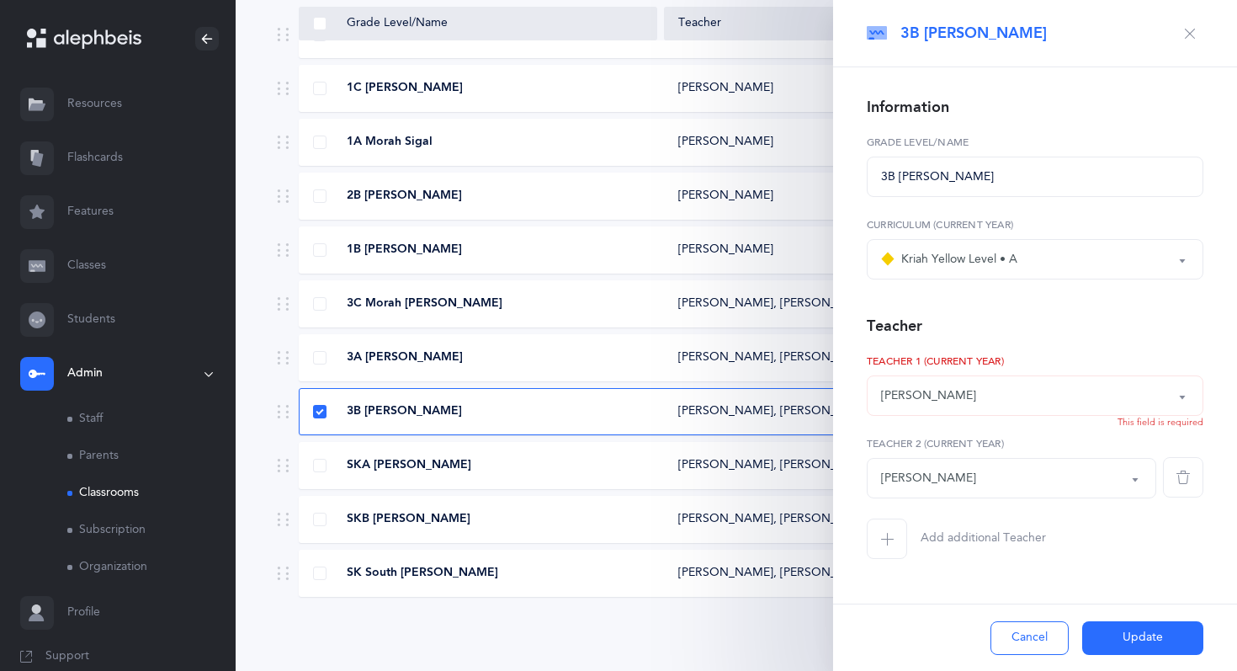
click at [522, 360] on div "3A [PERSON_NAME]" at bounding box center [479, 357] width 358 height 17
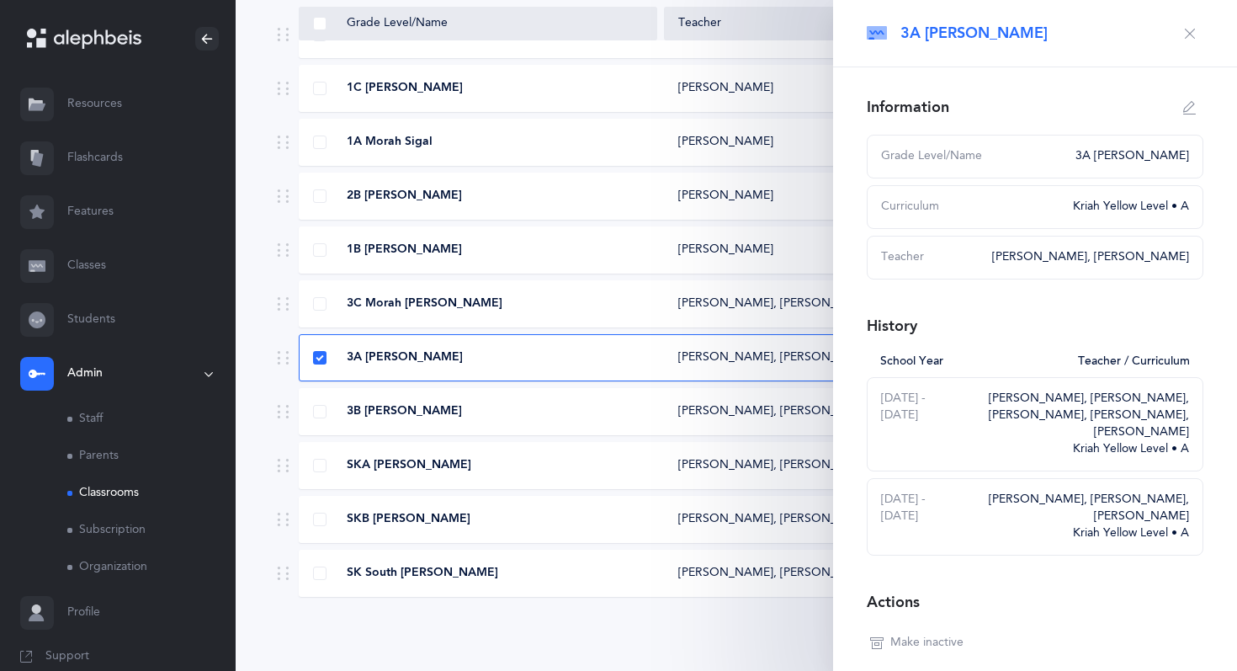
click at [520, 299] on div "3C Morah [PERSON_NAME]" at bounding box center [479, 303] width 358 height 17
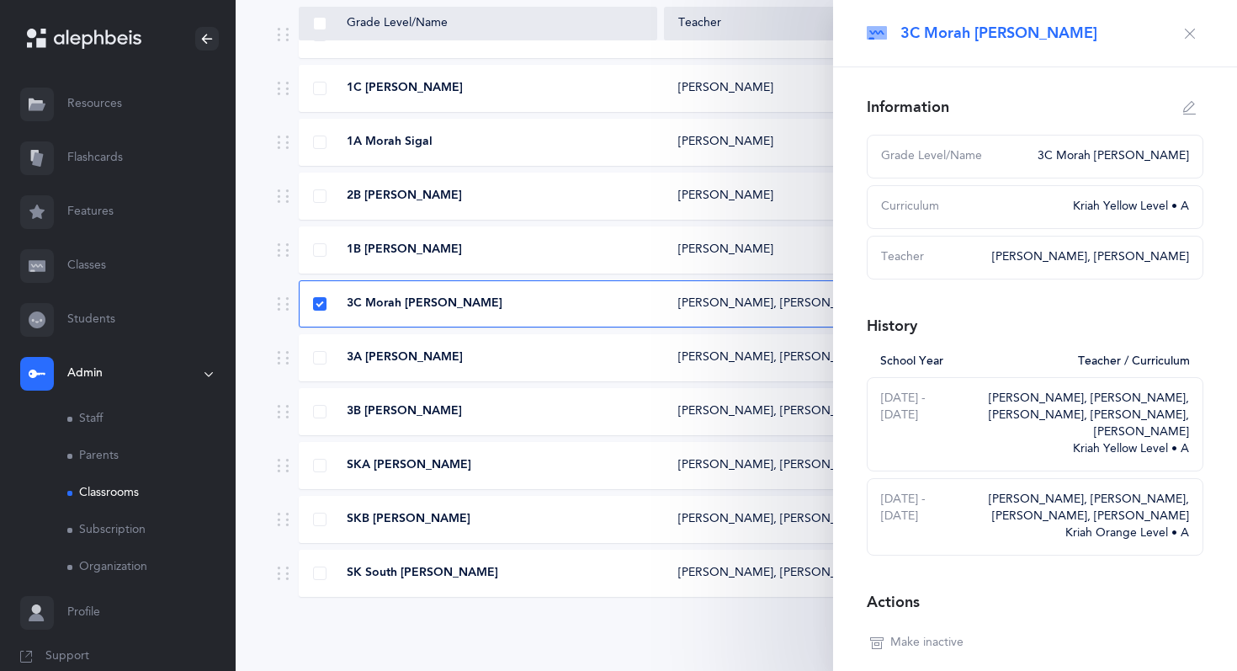
click at [537, 250] on div "1B [PERSON_NAME]" at bounding box center [479, 249] width 358 height 17
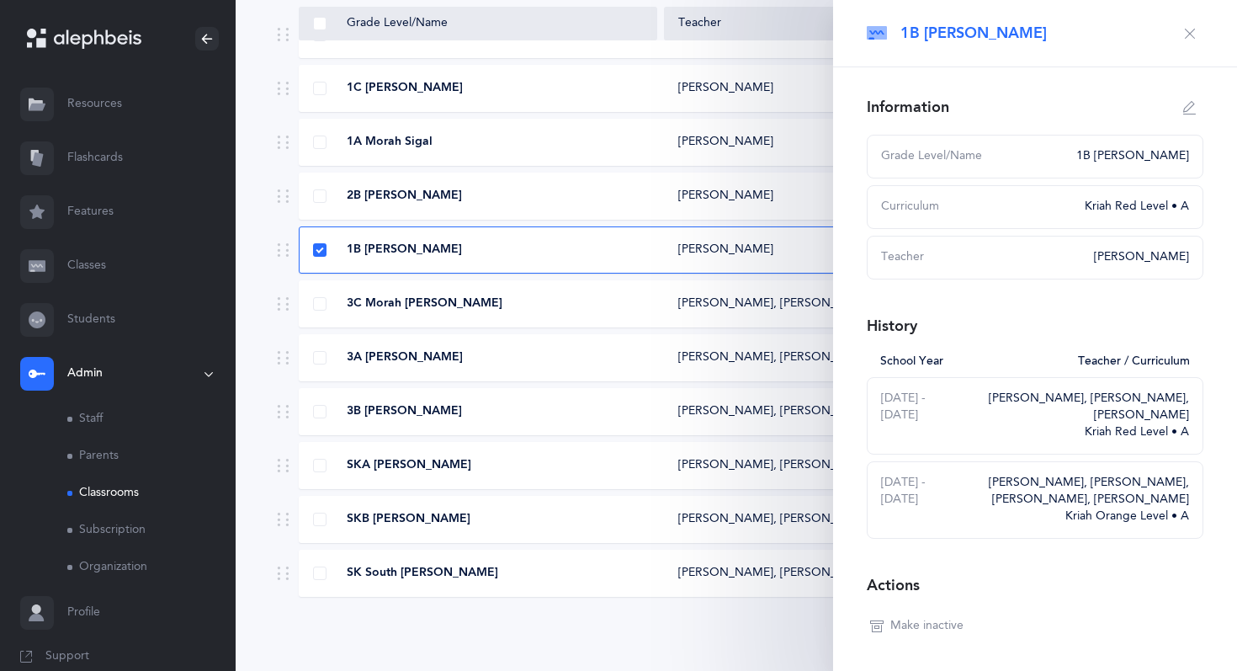
click at [1186, 111] on icon "button" at bounding box center [1189, 107] width 13 height 13
type input "1B [PERSON_NAME]"
select select "2"
select select "1328"
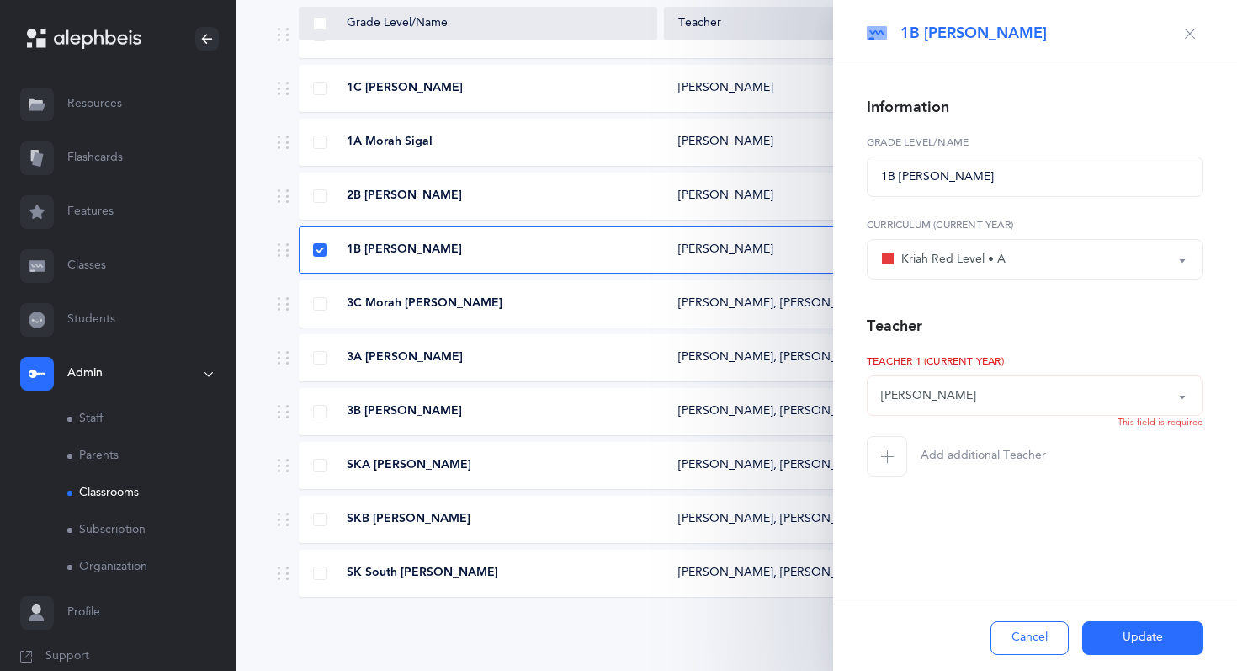
click at [899, 451] on span "button" at bounding box center [887, 456] width 40 height 40
click at [950, 478] on div "*Choose teacher" at bounding box center [925, 478] width 89 height 18
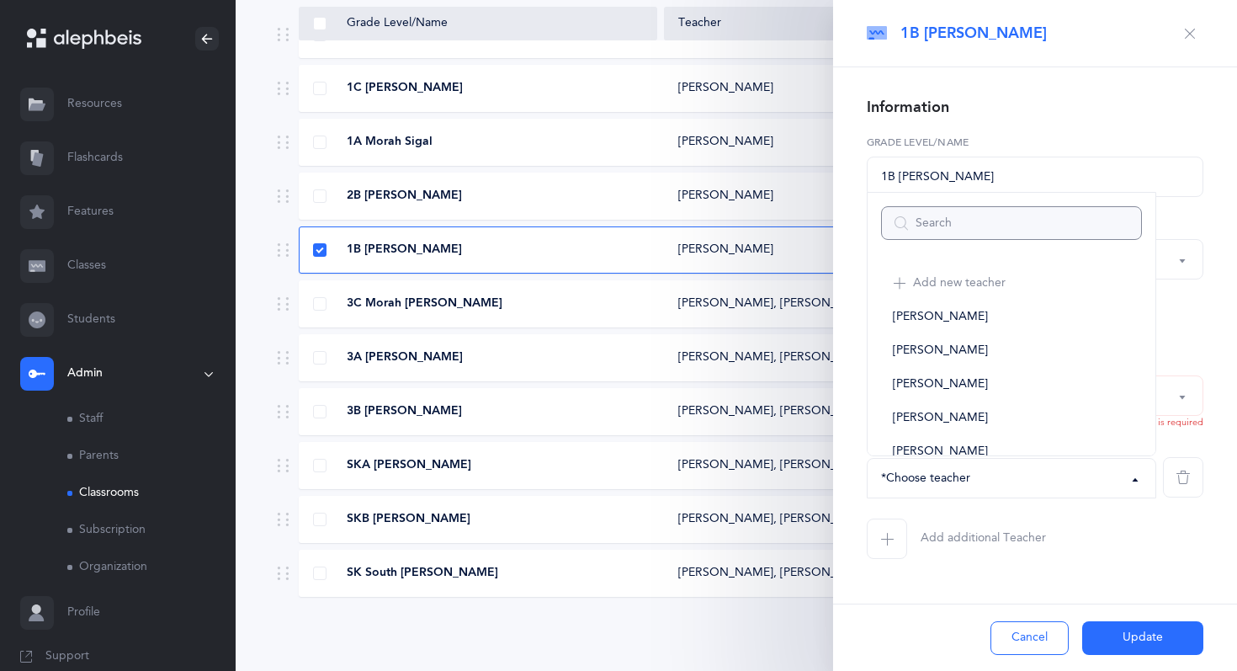
type input "s"
select select
type input "siga"
select select
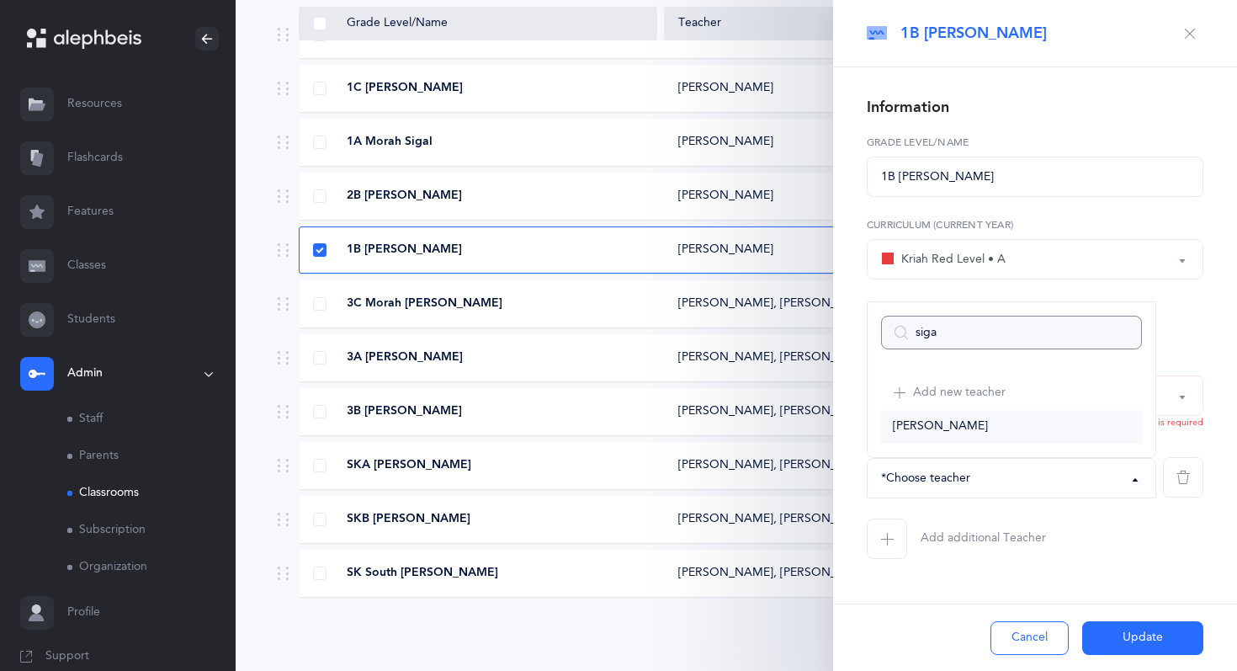
type input "siga"
click at [964, 416] on link "[PERSON_NAME]" at bounding box center [1011, 427] width 261 height 34
select select "1327"
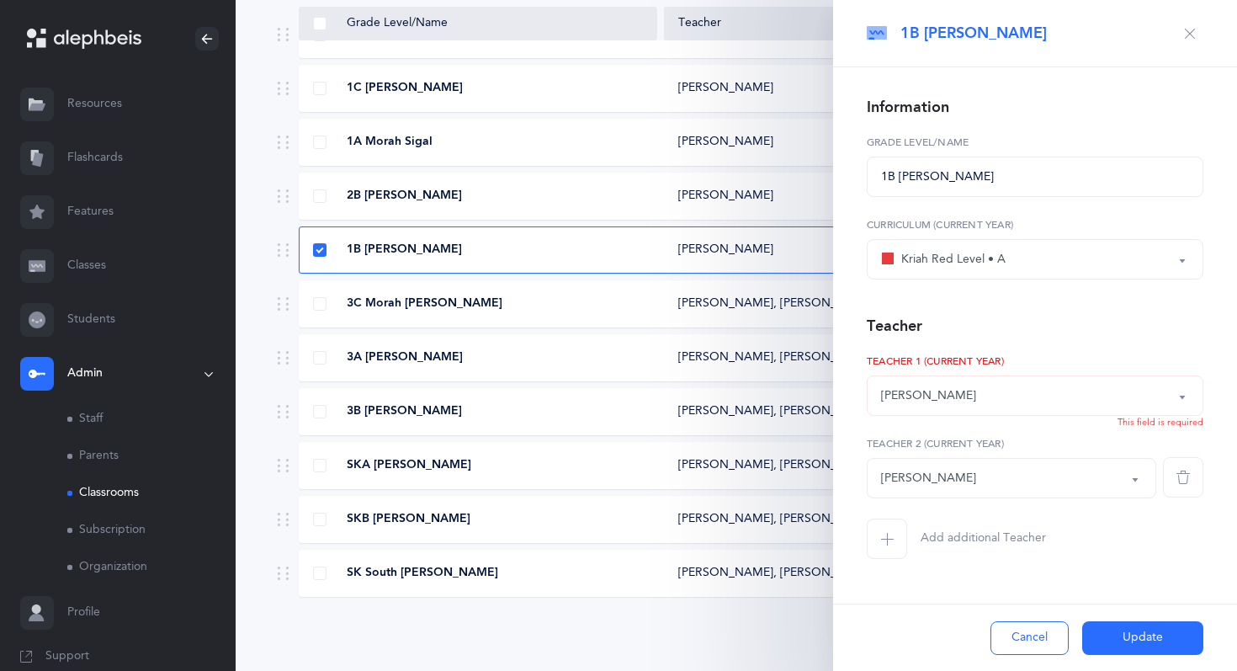
click at [1127, 642] on button "Update" at bounding box center [1142, 638] width 121 height 34
select select
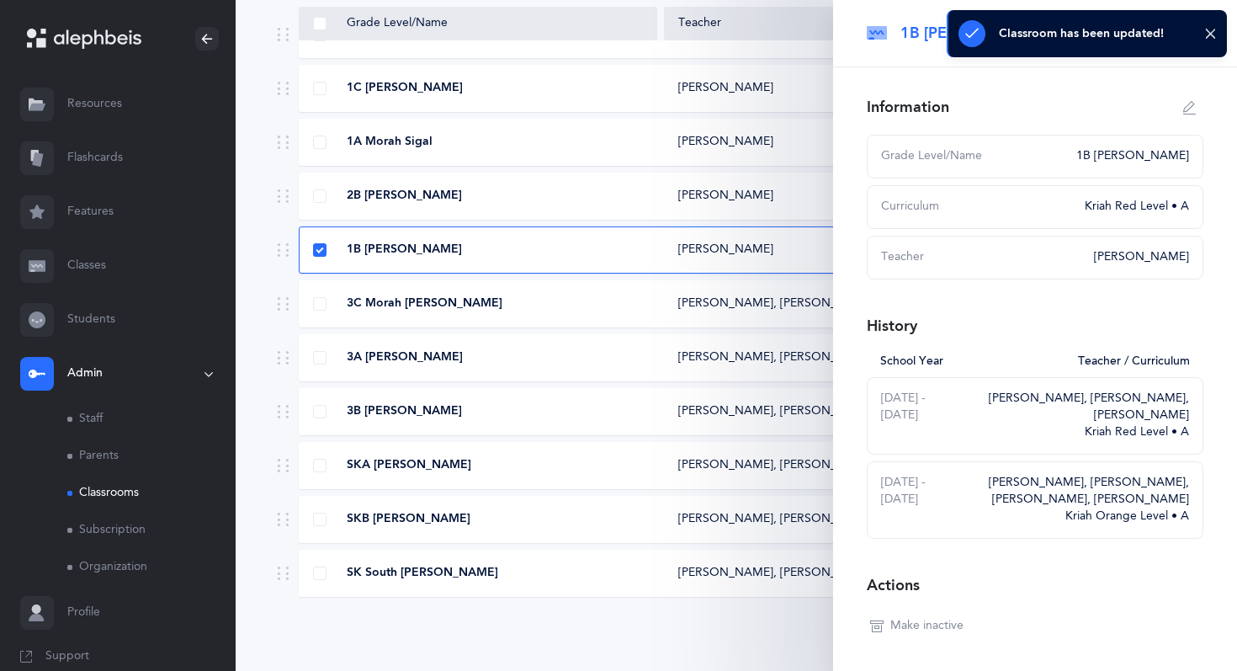
click at [497, 199] on div "2B [PERSON_NAME]" at bounding box center [479, 196] width 358 height 17
select select
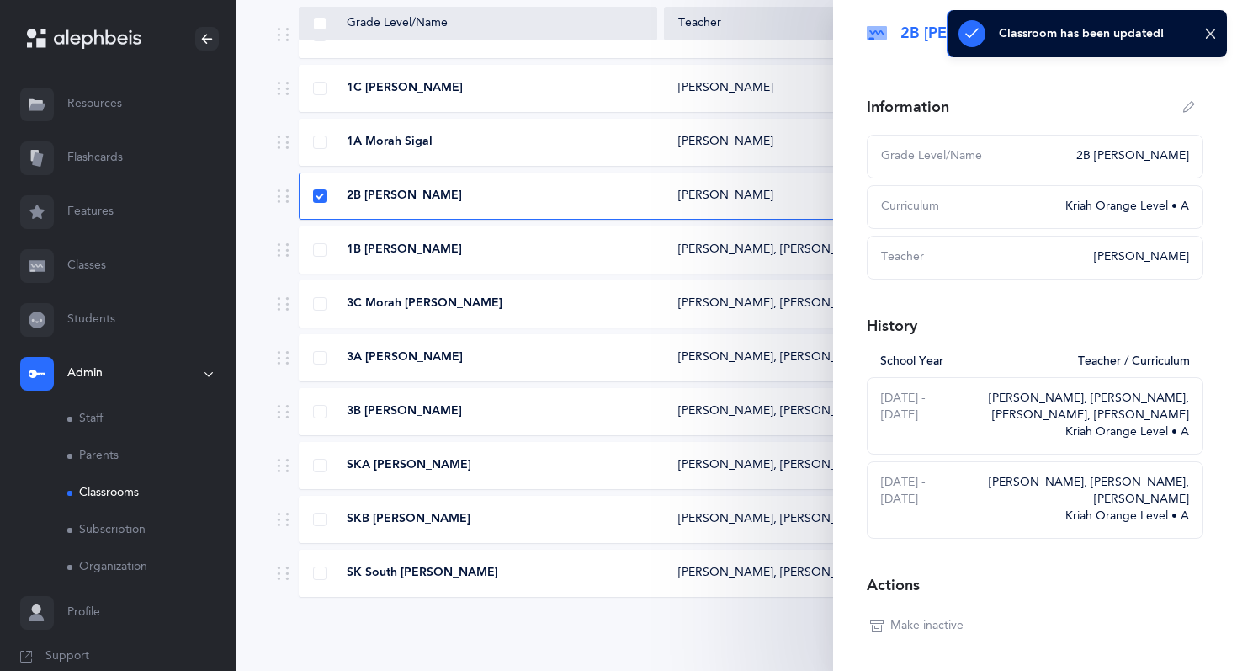
click at [1182, 116] on button "button" at bounding box center [1189, 107] width 27 height 27
type input "2B [PERSON_NAME]"
select select "3"
select select "2695"
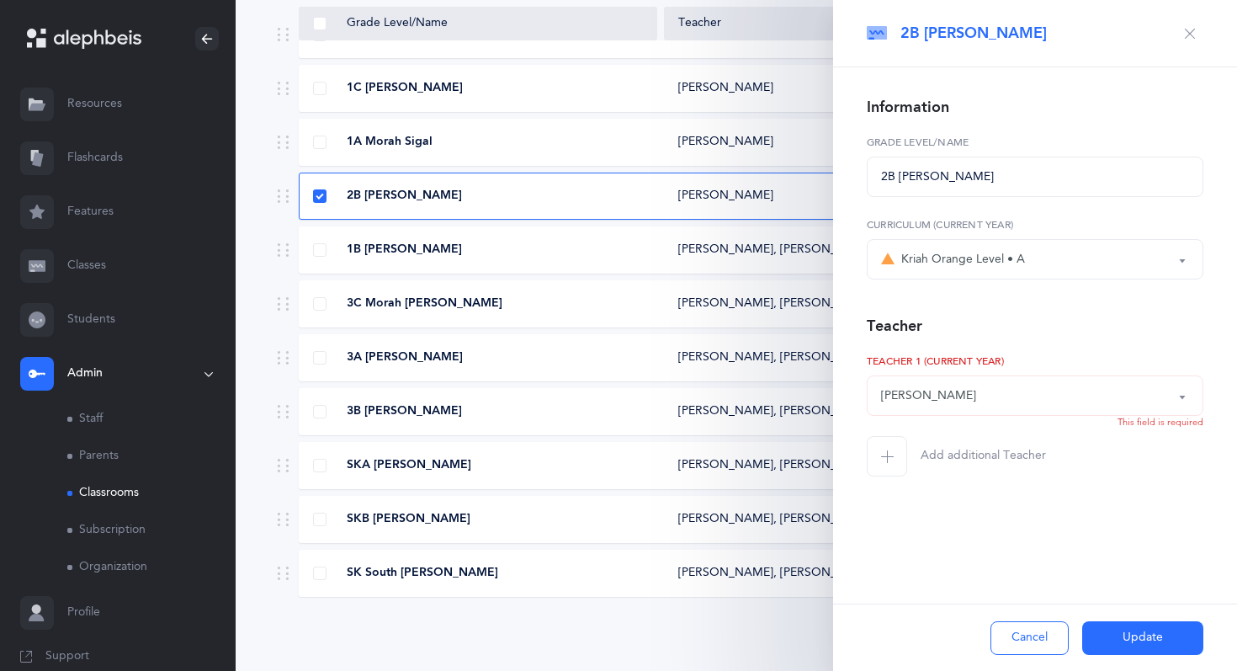
click at [884, 460] on icon "button" at bounding box center [886, 455] width 13 height 13
click at [936, 485] on div "*Choose teacher" at bounding box center [925, 478] width 89 height 18
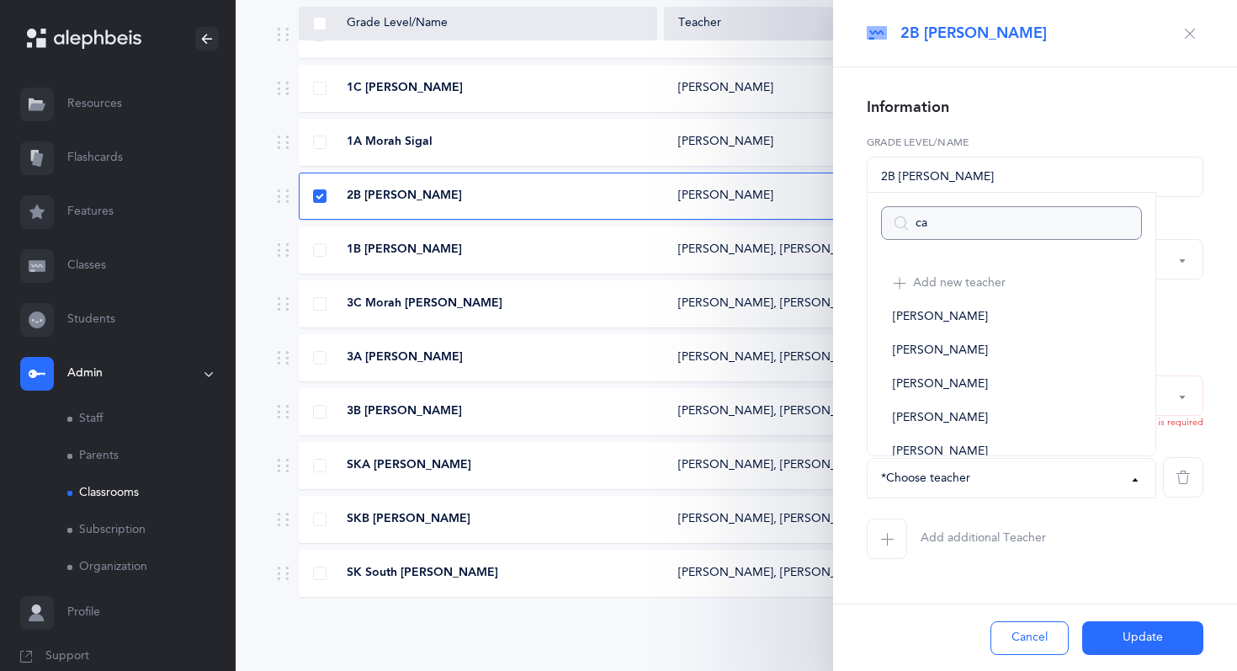
type input "car"
select select
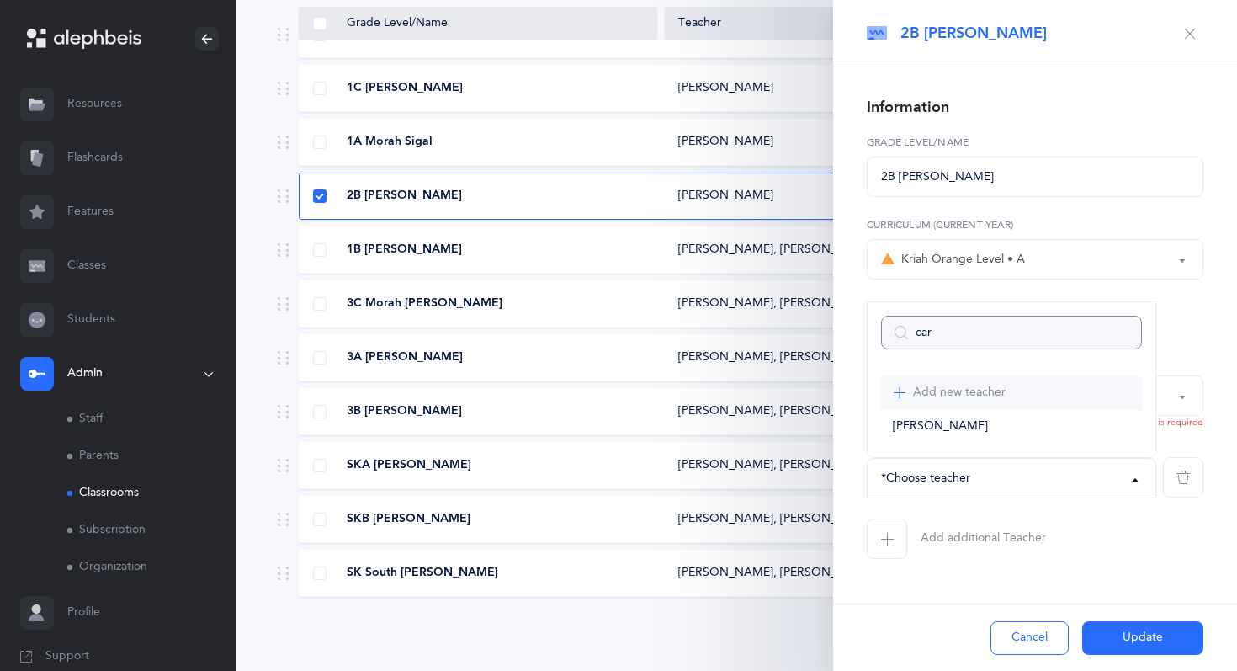
type input "car"
click at [957, 408] on link "Add new teacher" at bounding box center [1011, 393] width 261 height 34
select select "-1"
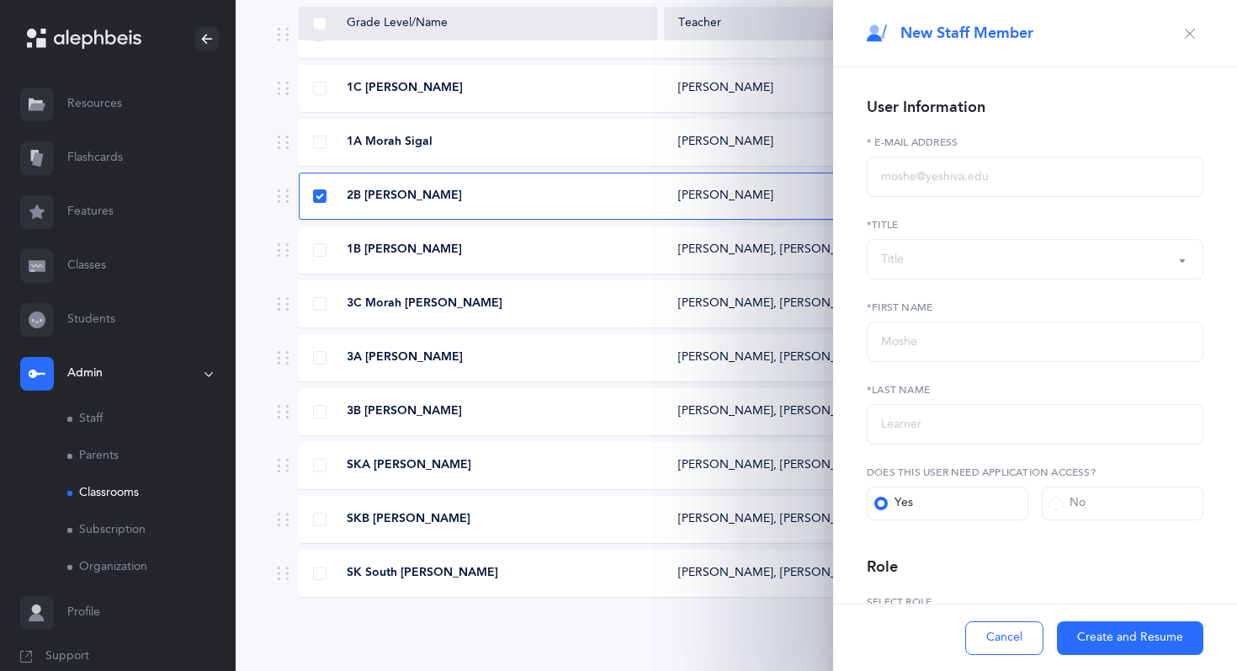
click at [1196, 19] on div "New Staff Member" at bounding box center [1035, 33] width 404 height 67
click at [1191, 29] on icon "button" at bounding box center [1189, 33] width 13 height 13
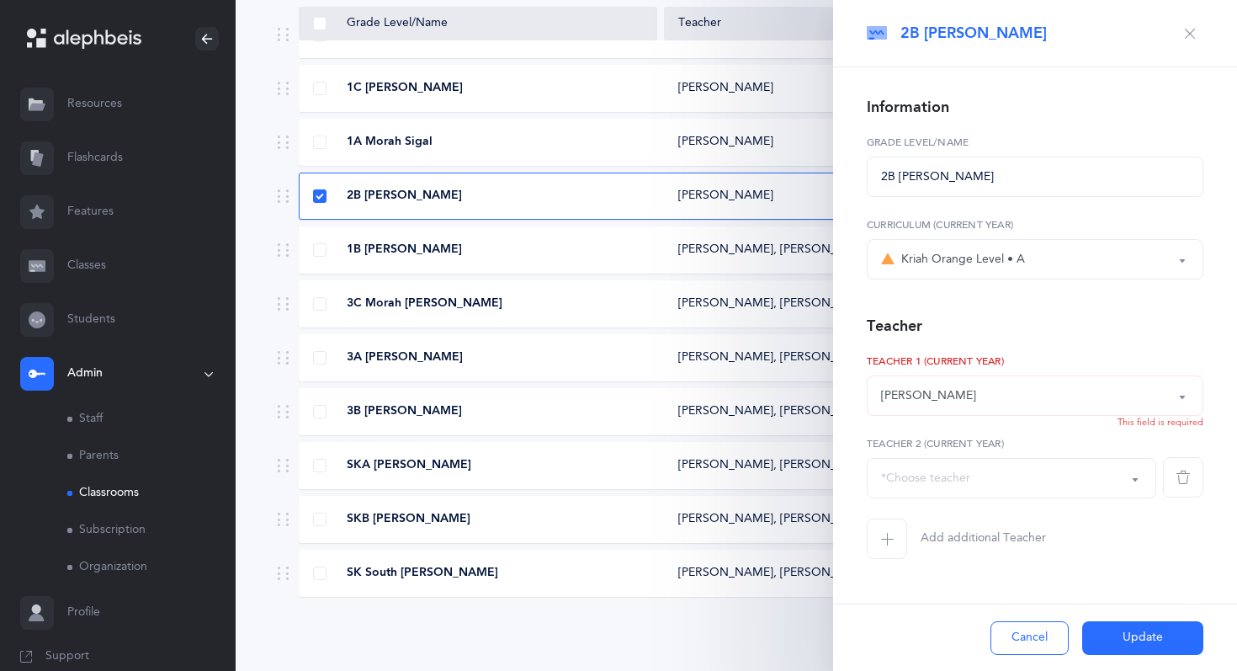
click at [933, 471] on div "*Choose teacher" at bounding box center [925, 478] width 89 height 18
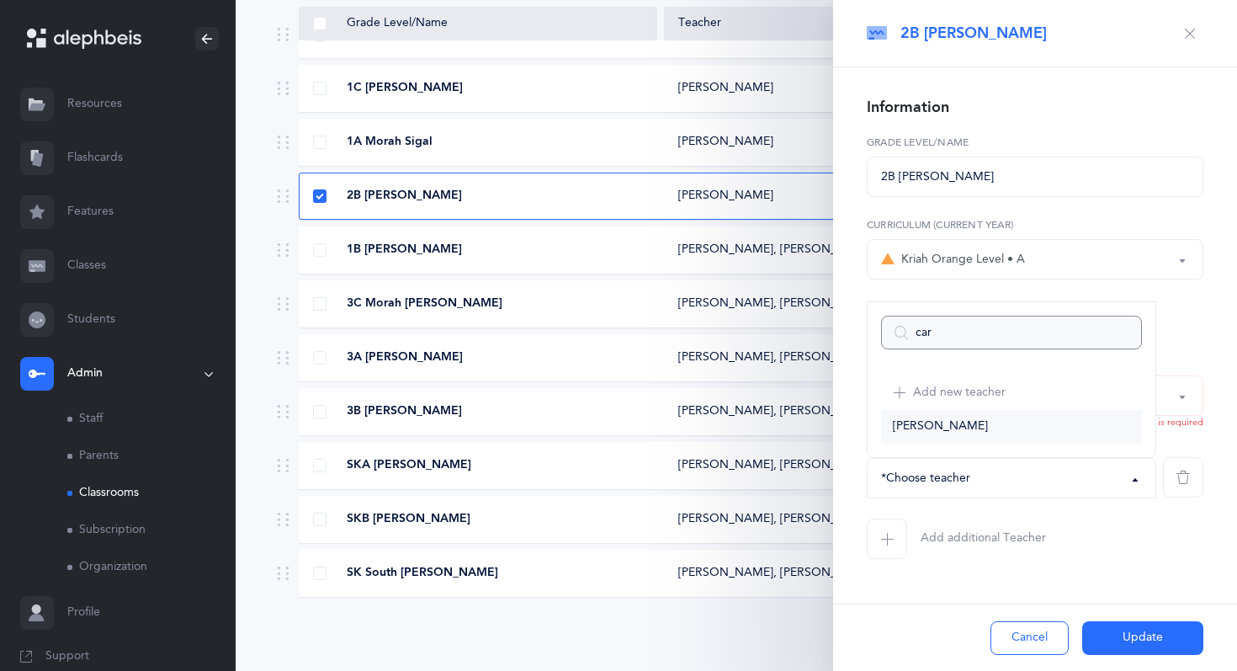
type input "car"
click at [943, 427] on span "[PERSON_NAME]" at bounding box center [940, 426] width 95 height 15
select select "1328"
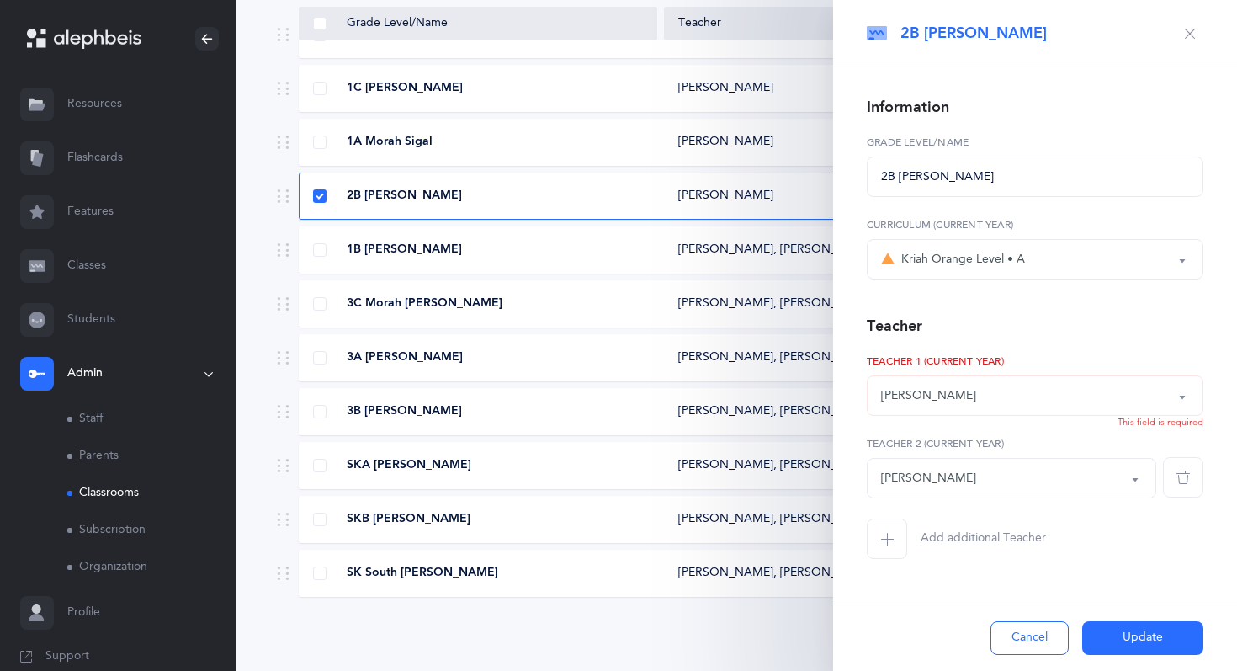
click at [1122, 644] on button "Update" at bounding box center [1142, 638] width 121 height 34
select select
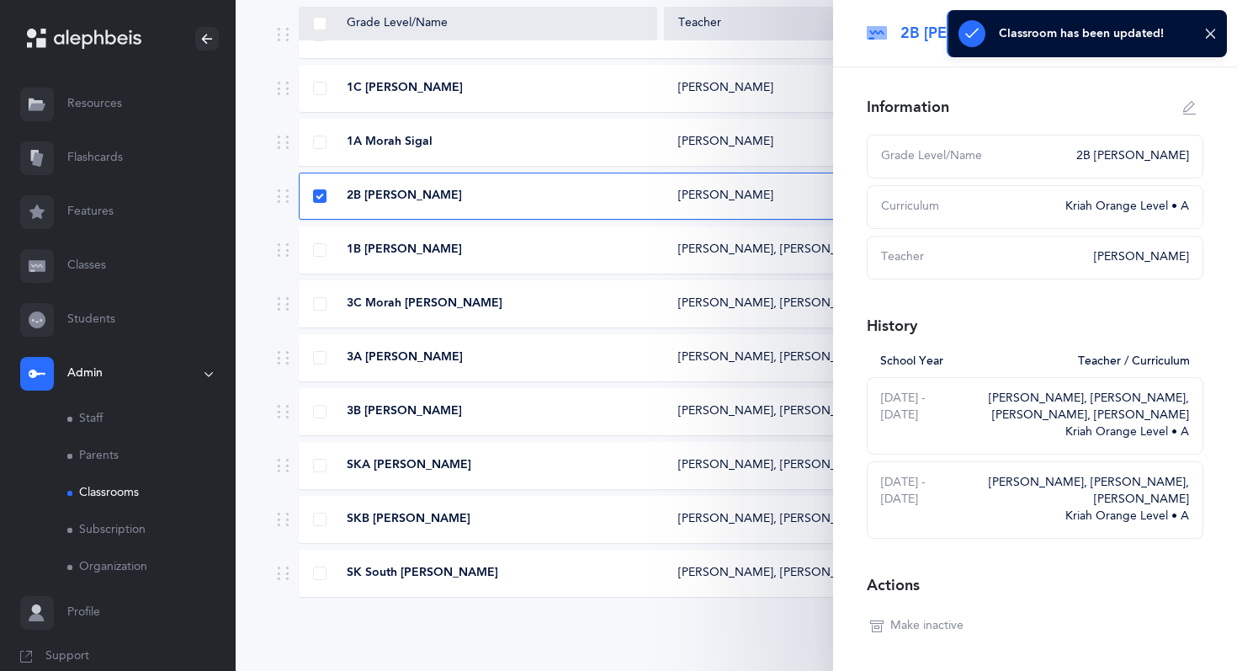
select select
click at [566, 143] on div "1A Morah Sigal" at bounding box center [479, 142] width 358 height 17
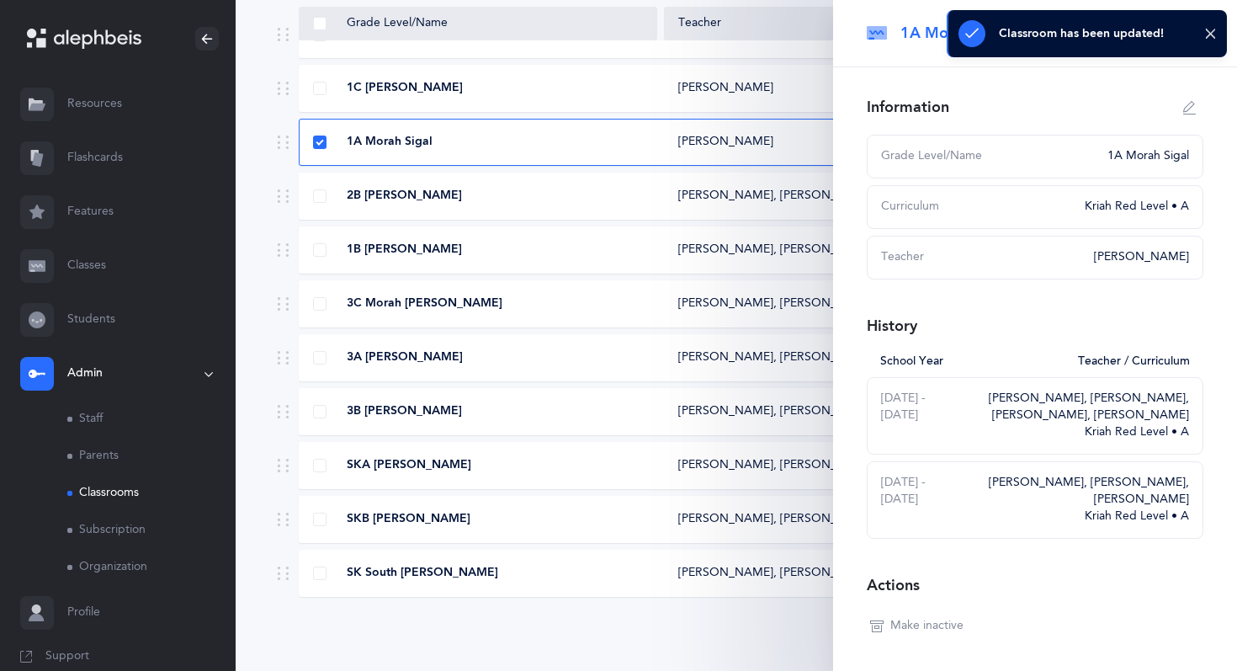
click at [1183, 106] on icon "button" at bounding box center [1189, 107] width 13 height 13
type input "1A Morah Sigal"
select select "2"
select select "1328"
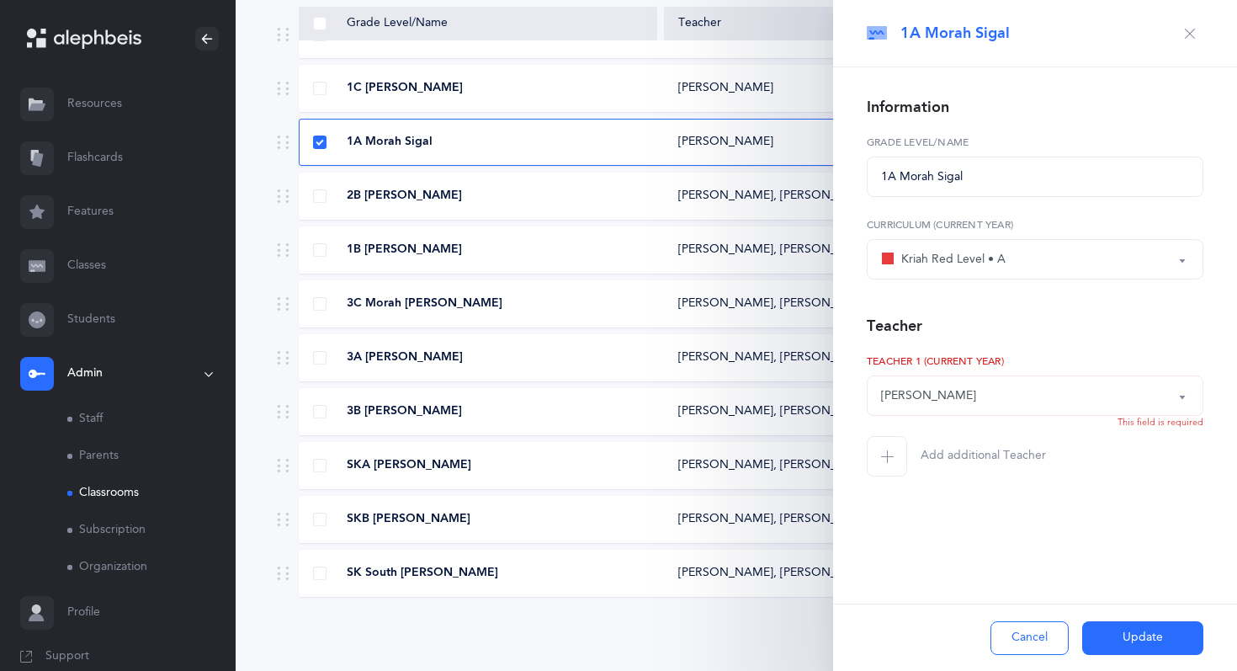
click at [888, 461] on icon "button" at bounding box center [886, 455] width 13 height 13
click at [941, 480] on div "*Choose teacher" at bounding box center [925, 478] width 89 height 18
type input "s"
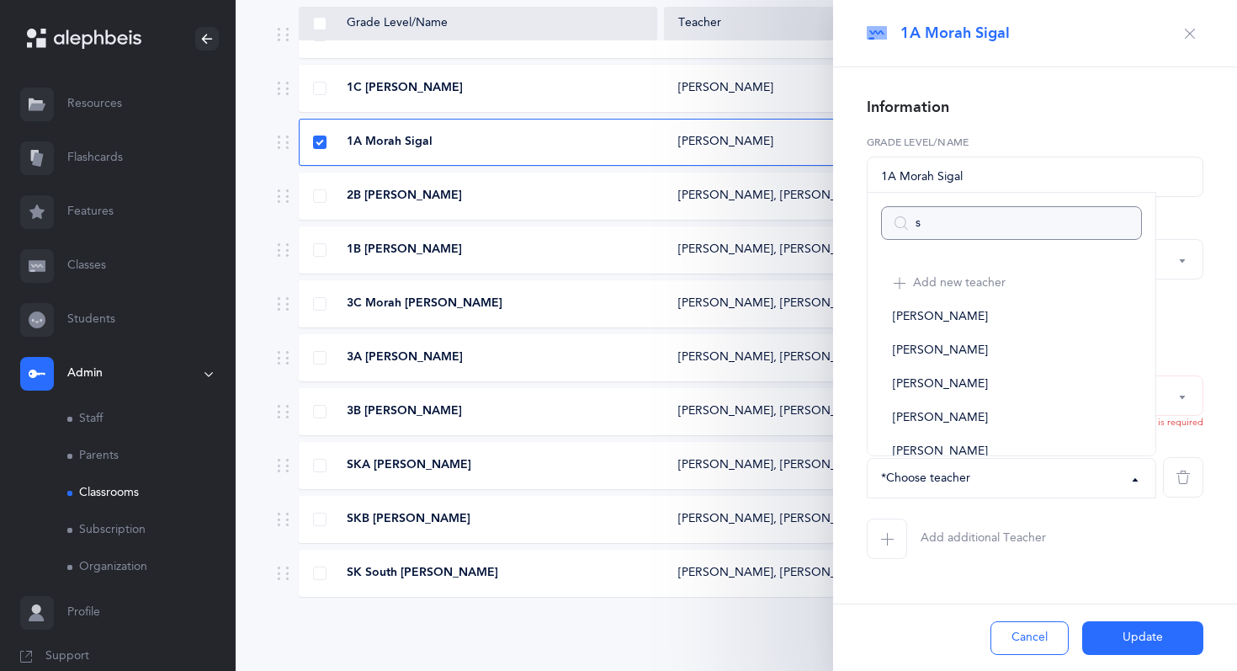
select select
type input "siga"
select select
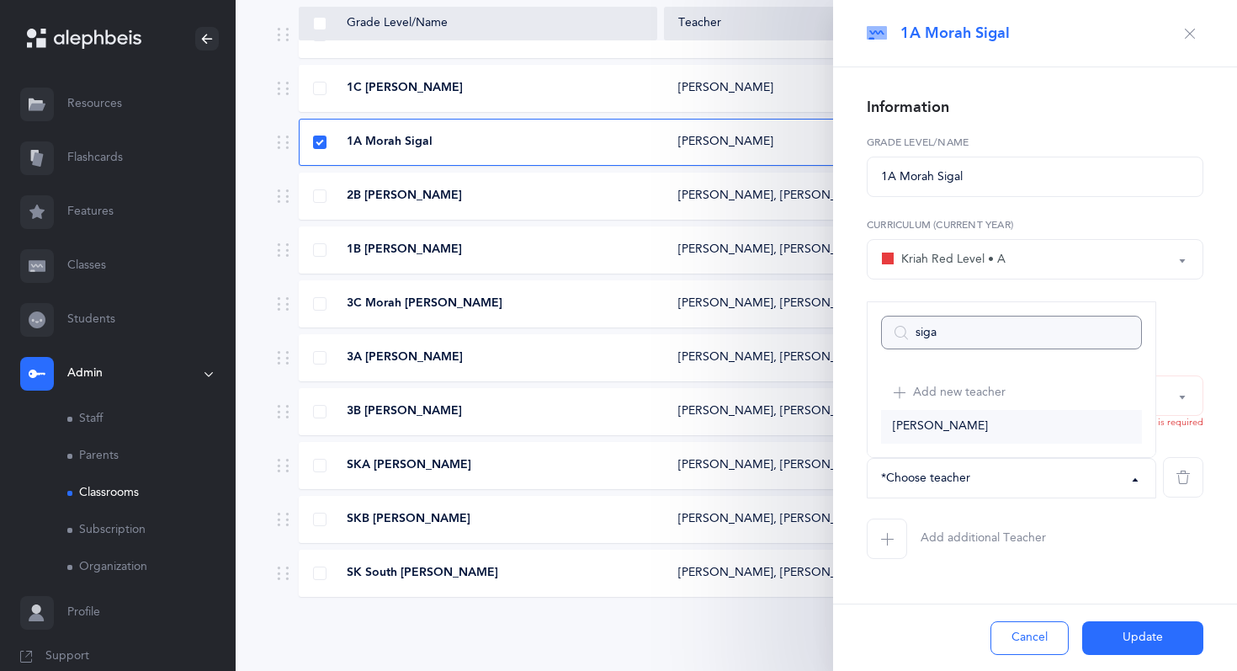
type input "siga"
click at [997, 426] on link "[PERSON_NAME]" at bounding box center [1011, 427] width 261 height 34
select select "1327"
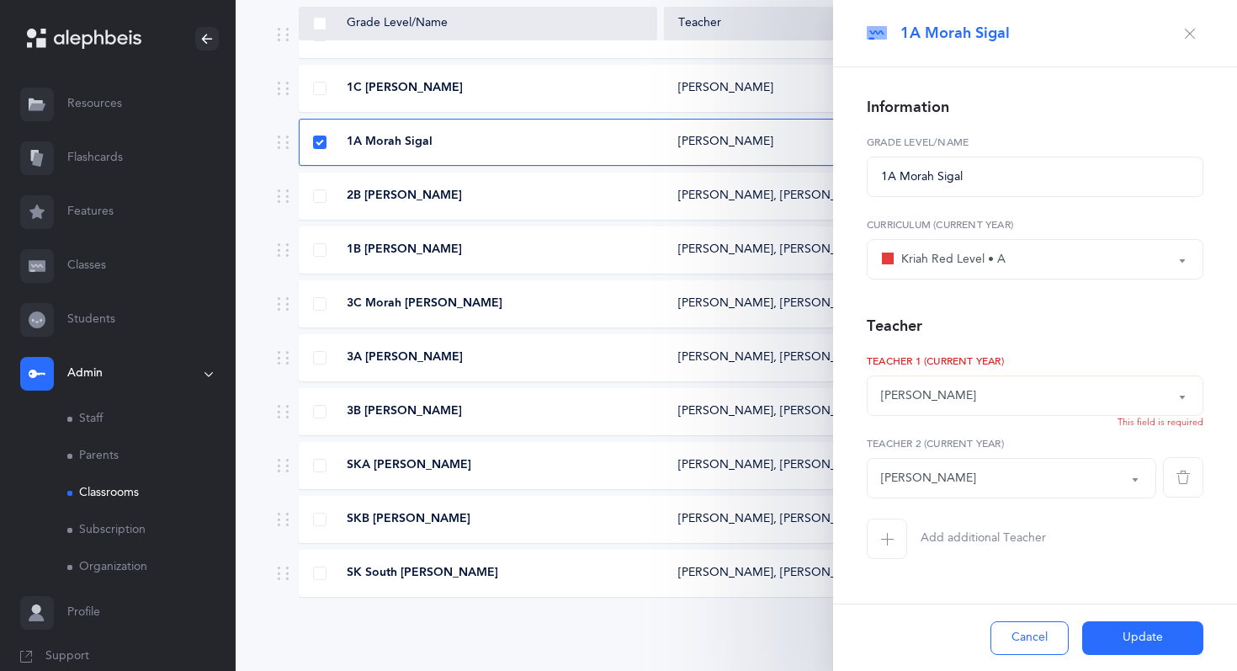
click at [1124, 643] on button "Update" at bounding box center [1142, 638] width 121 height 34
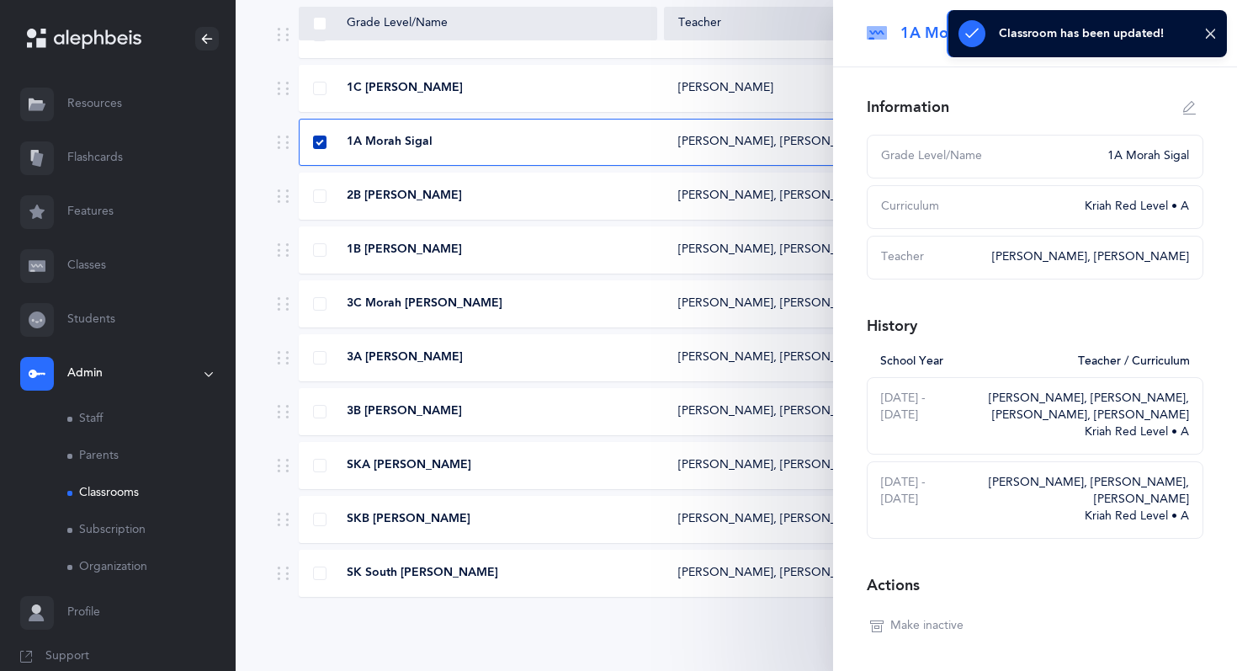
click at [316, 140] on span at bounding box center [319, 141] width 13 height 13
click at [0, 0] on input "checkbox" at bounding box center [0, 0] width 0 height 0
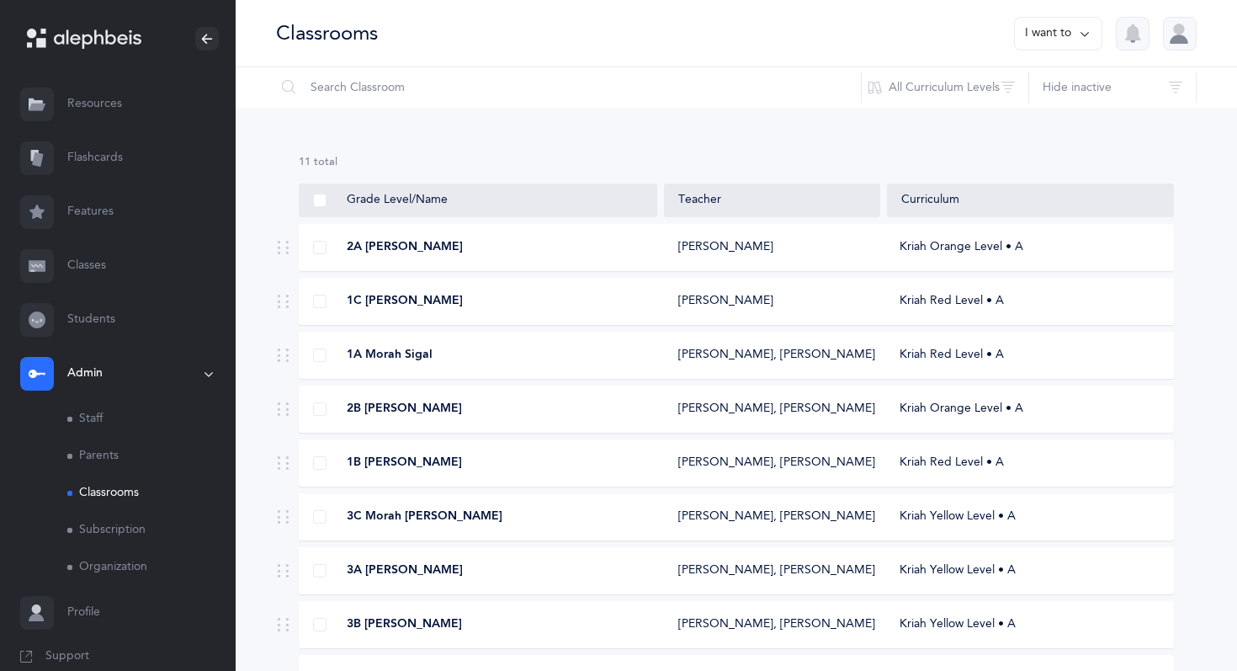
click at [1069, 34] on button "I want to" at bounding box center [1058, 34] width 88 height 34
click at [1009, 109] on div "Add new classroom" at bounding box center [1022, 86] width 160 height 59
click at [1011, 92] on button "Add new classroom" at bounding box center [1022, 87] width 131 height 30
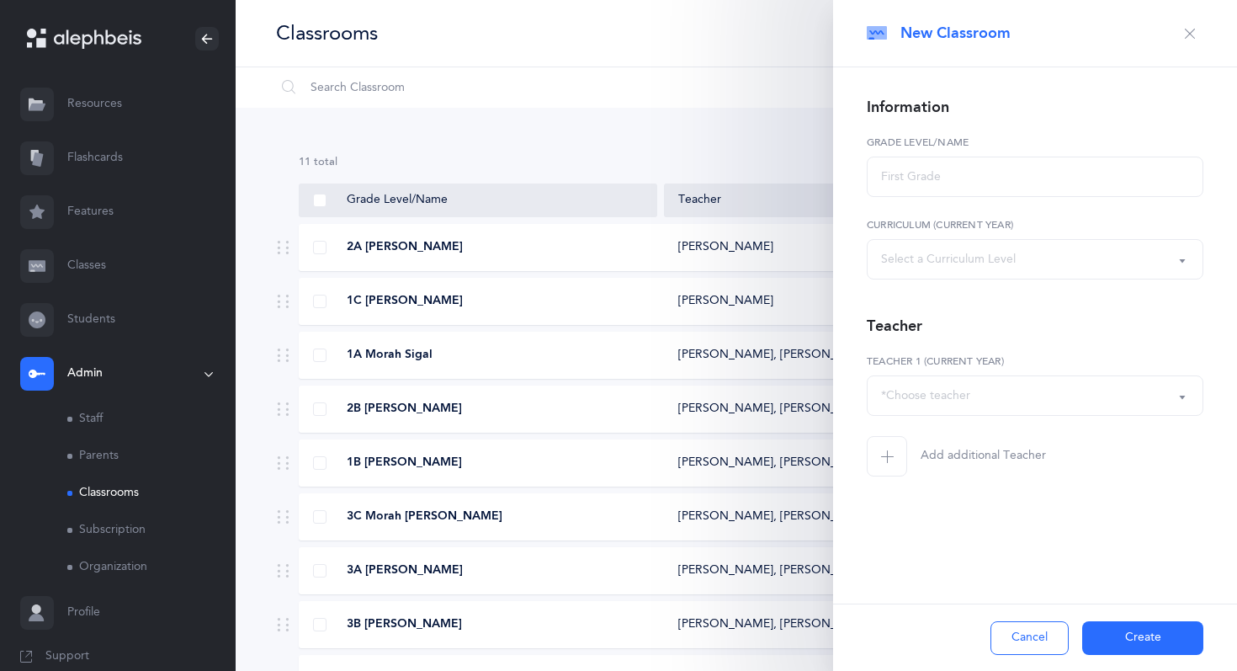
select select
click at [953, 183] on input "text" at bounding box center [1035, 176] width 337 height 40
type input "4A Moreh Chezzy"
click at [946, 248] on div "Select a Curriculum Level" at bounding box center [1035, 259] width 308 height 29
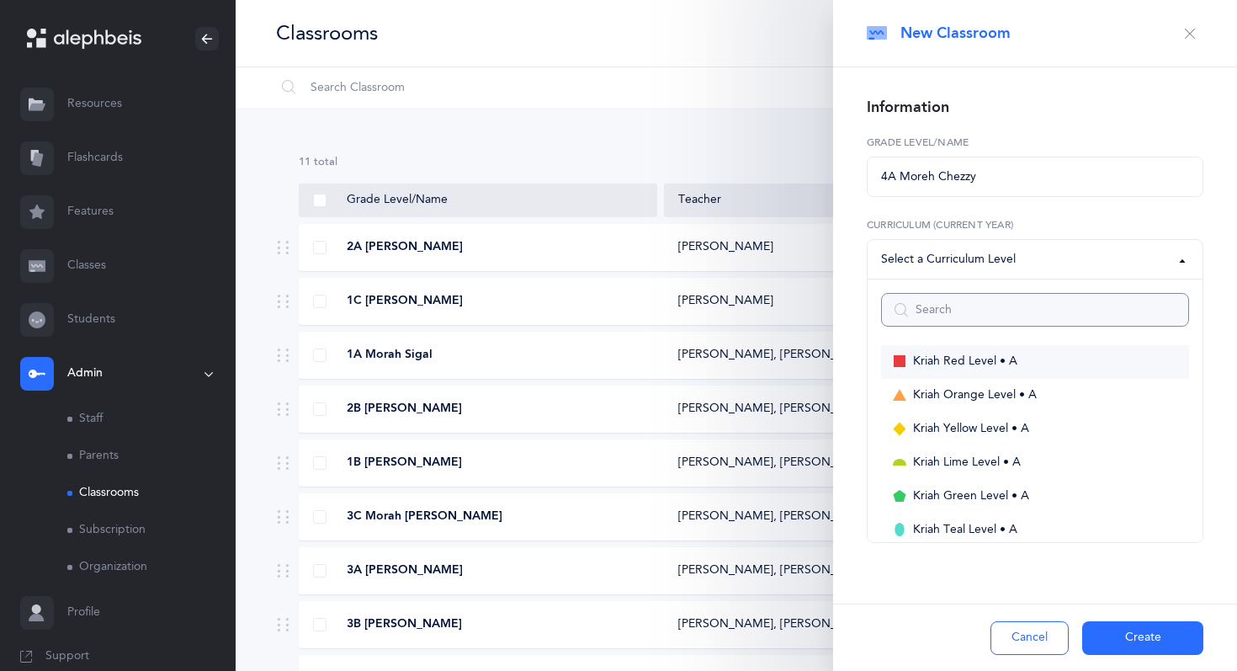
scroll to position [84, 0]
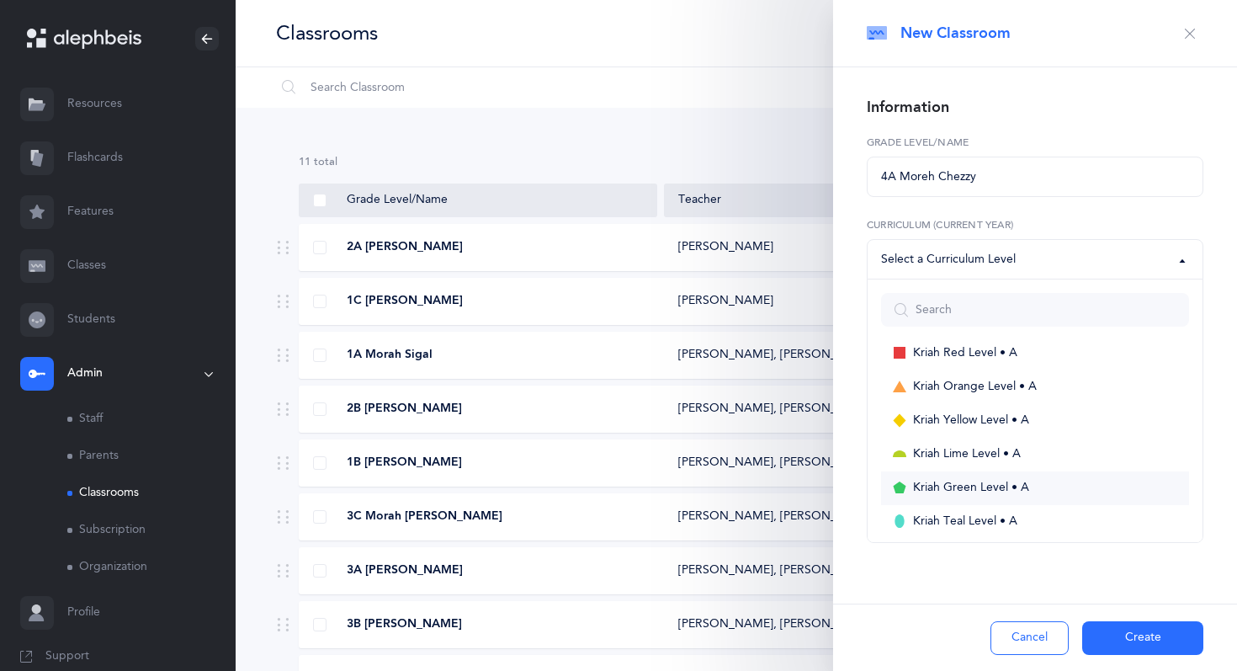
click at [983, 493] on span "Kriah Green Level • A" at bounding box center [971, 487] width 116 height 15
select select "12"
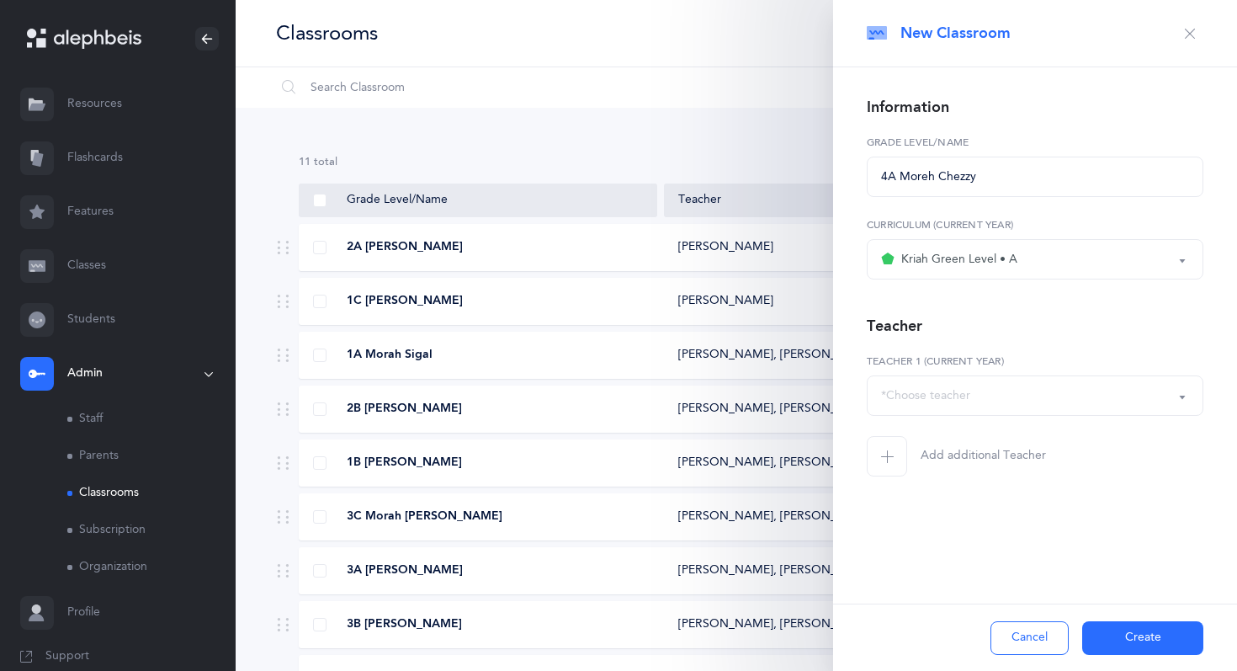
drag, startPoint x: 1137, startPoint y: 638, endPoint x: 1105, endPoint y: 542, distance: 101.1
click at [1105, 543] on div "Information 4A Moreh Chezzy Grade Level/Name Kriah Purple Level Kriah Pink Leve…" at bounding box center [1035, 318] width 404 height 503
click at [1117, 400] on div "*Choose teacher" at bounding box center [1035, 395] width 308 height 29
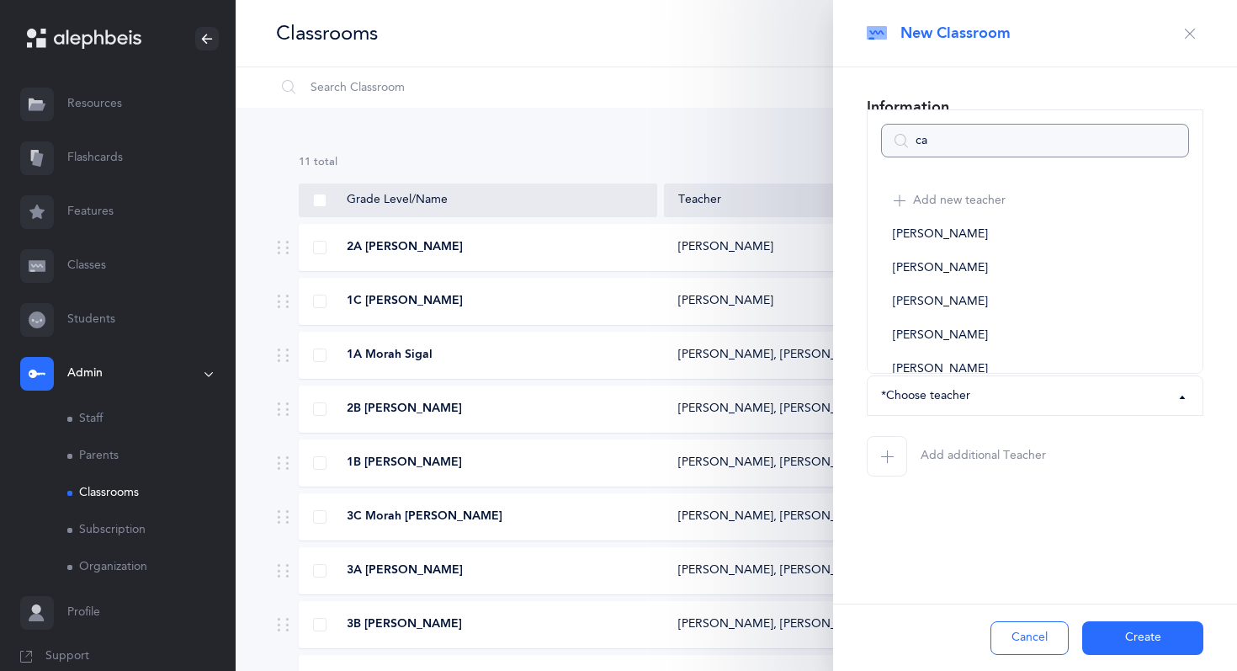
type input "car"
select select
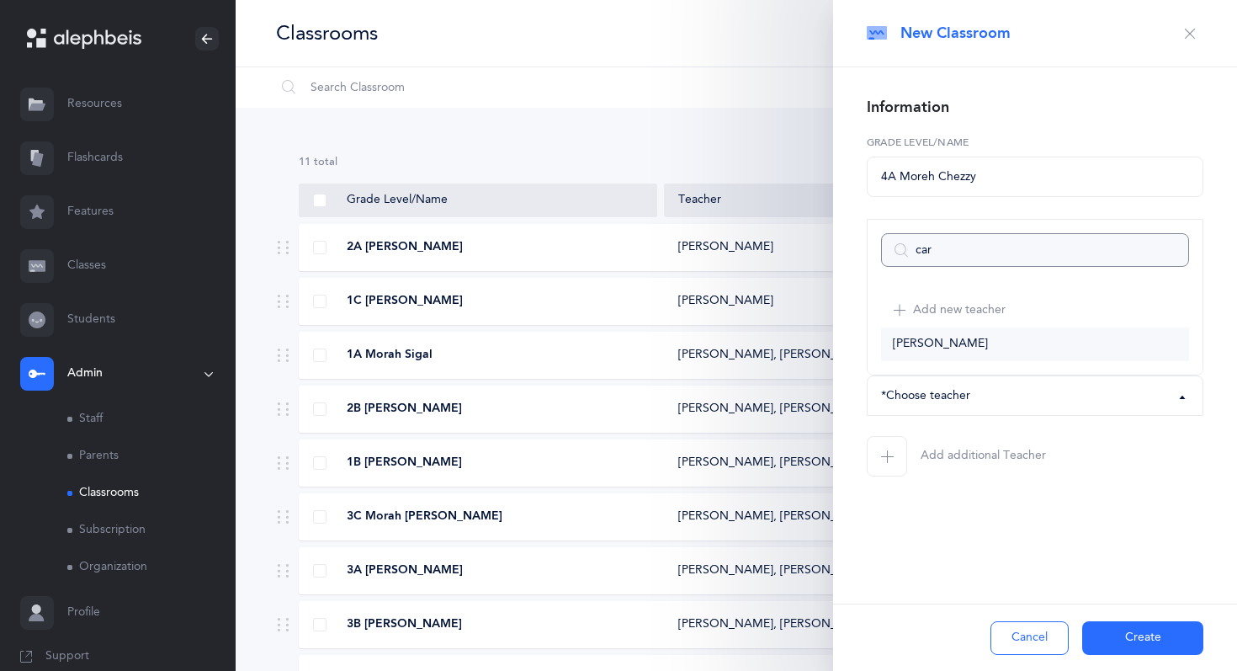
type input "car"
click at [975, 345] on link "[PERSON_NAME]" at bounding box center [1035, 344] width 308 height 34
select select "1328"
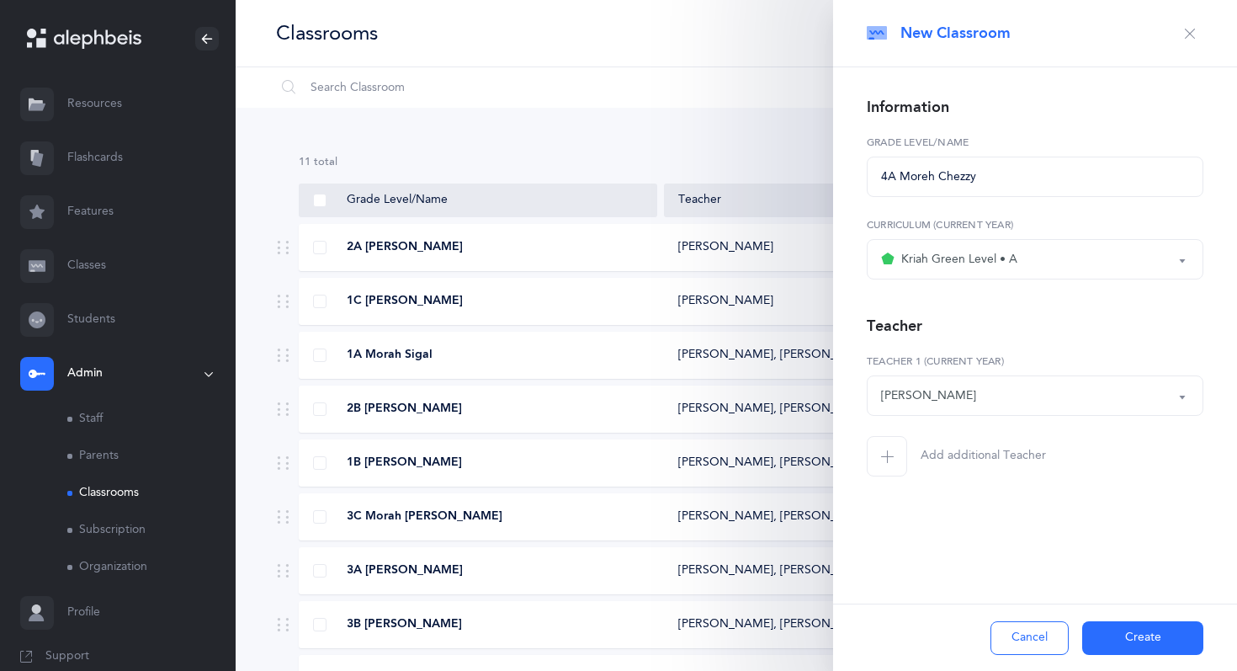
click at [1121, 643] on button "Create" at bounding box center [1142, 638] width 121 height 34
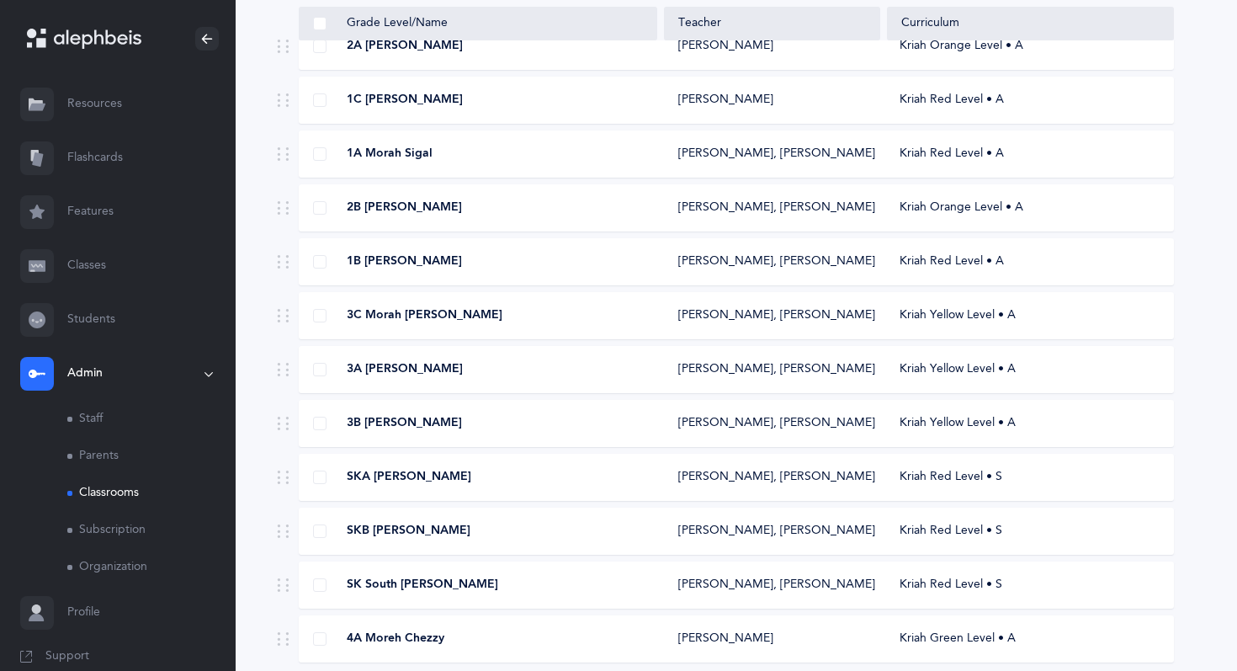
scroll to position [0, 0]
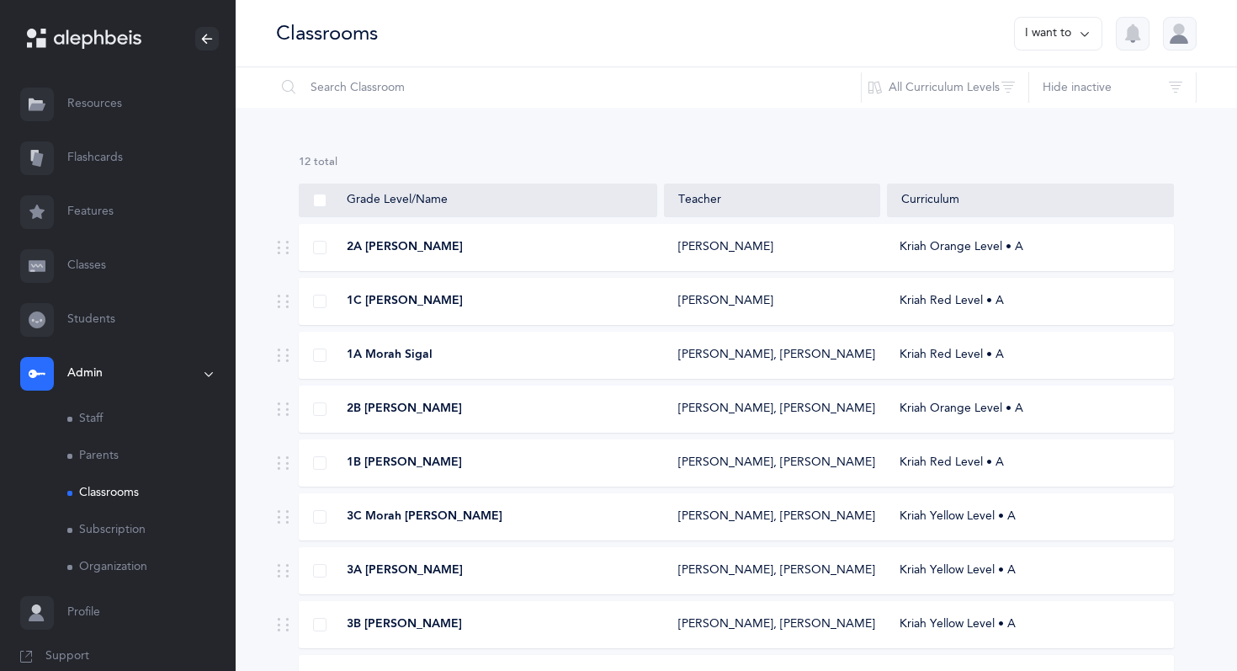
click at [1054, 37] on button "I want to" at bounding box center [1058, 34] width 88 height 34
click at [1032, 77] on button "Add new classroom" at bounding box center [1022, 87] width 131 height 30
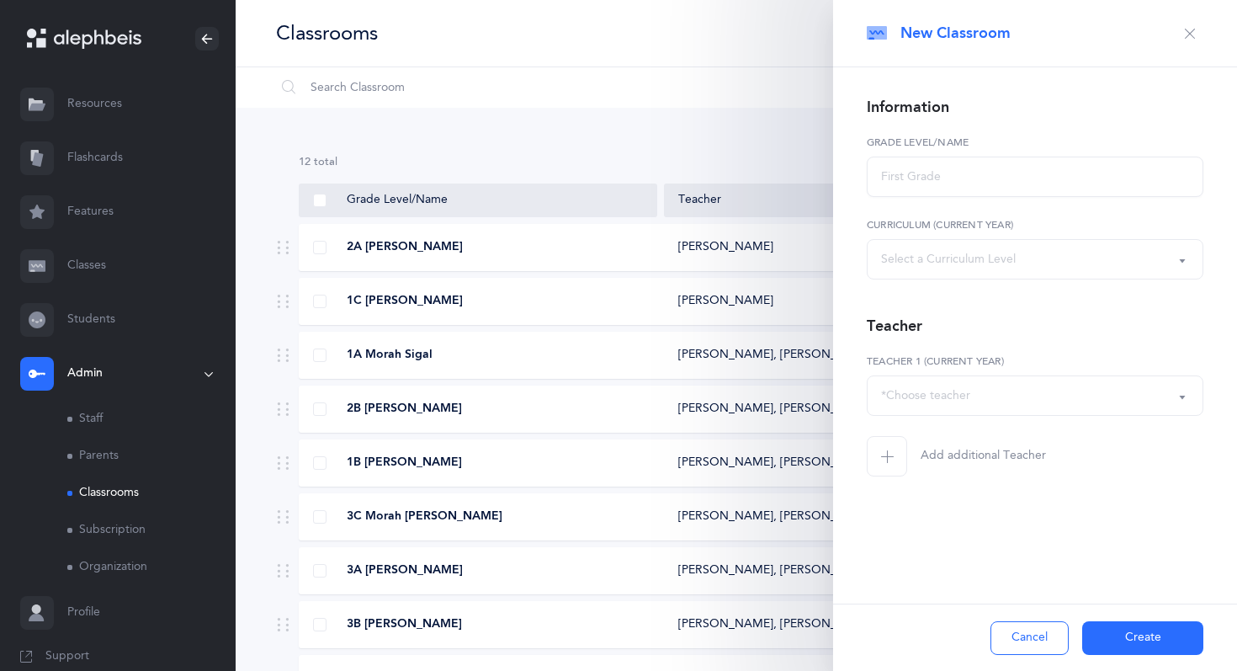
select select
click at [927, 183] on input "text" at bounding box center [1035, 176] width 337 height 40
type input "4B [PERSON_NAME]"
click at [952, 261] on div "Select a Curriculum Level" at bounding box center [948, 260] width 135 height 18
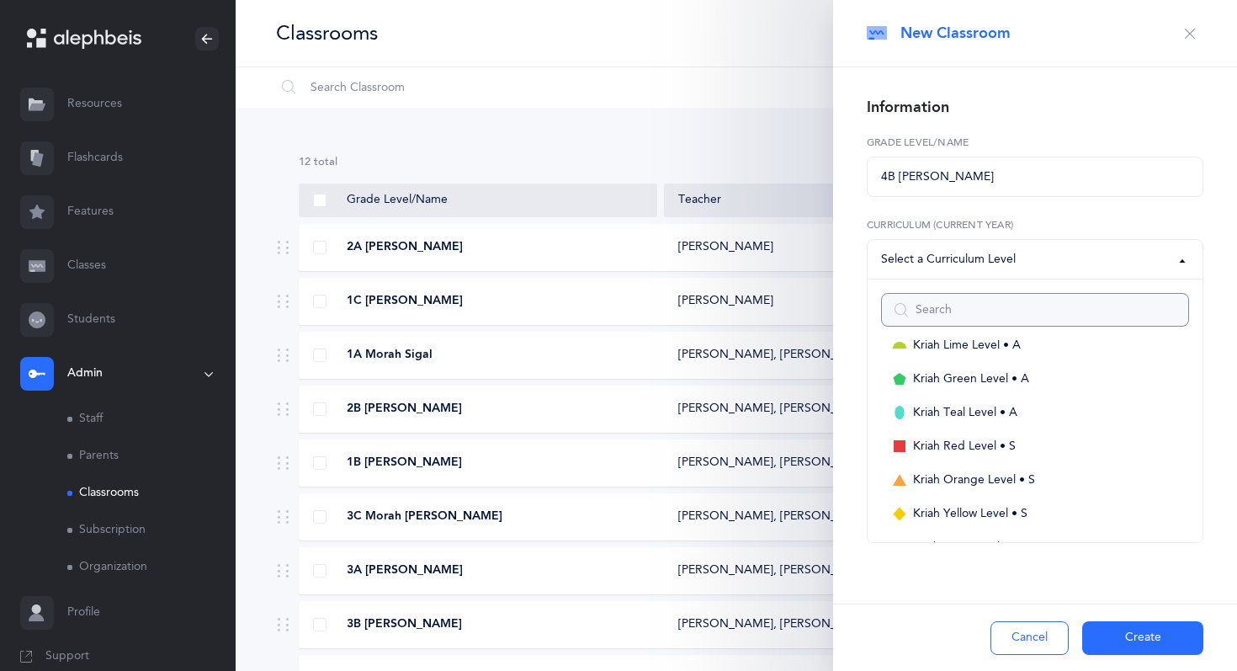
scroll to position [174, 0]
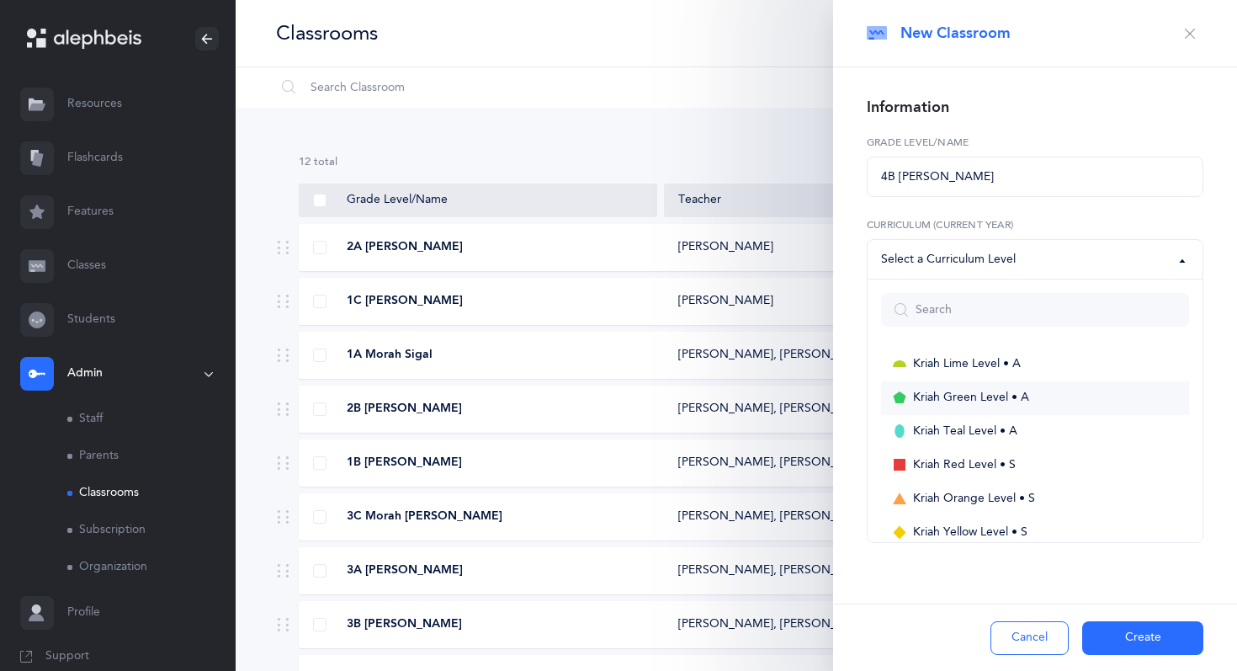
click at [1013, 393] on span "Kriah Green Level • A" at bounding box center [971, 397] width 116 height 15
select select "12"
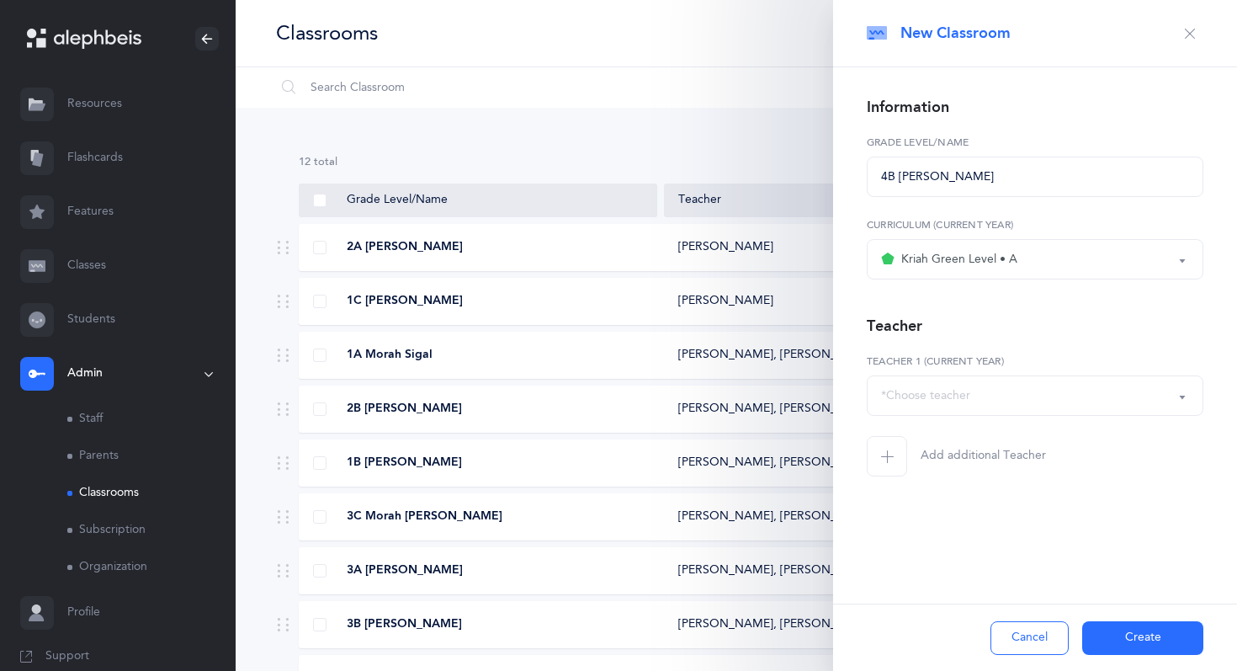
click at [1079, 408] on div "*Choose teacher" at bounding box center [1035, 395] width 308 height 29
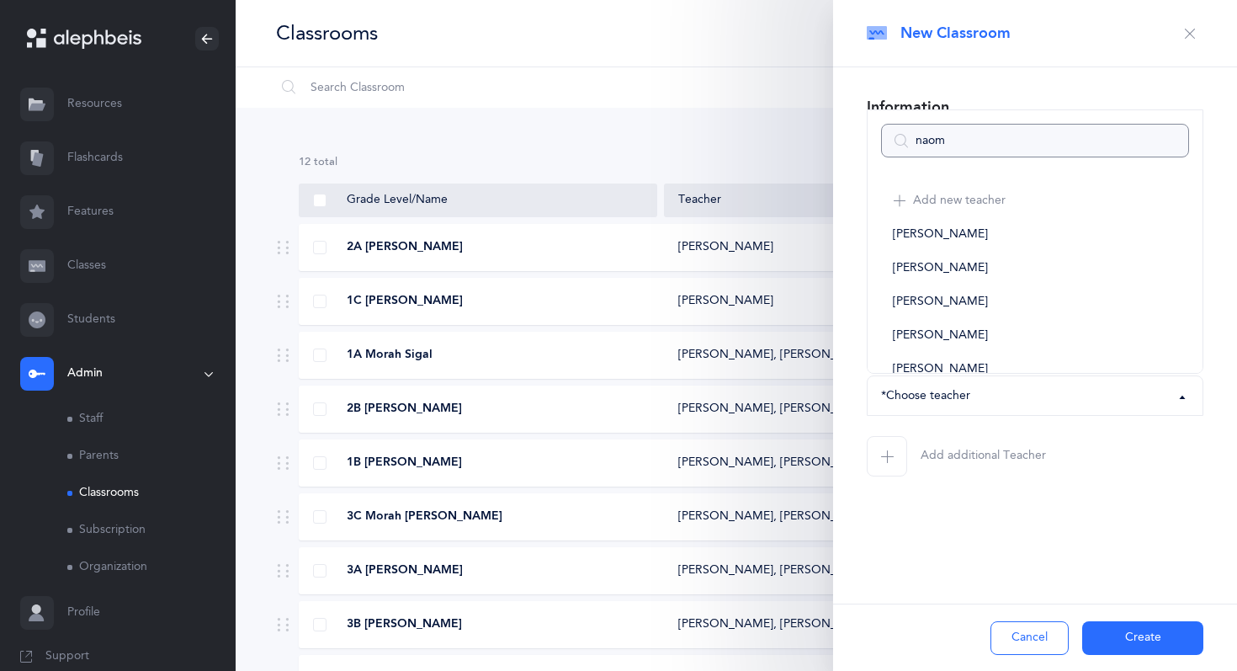
type input "[PERSON_NAME]"
select select
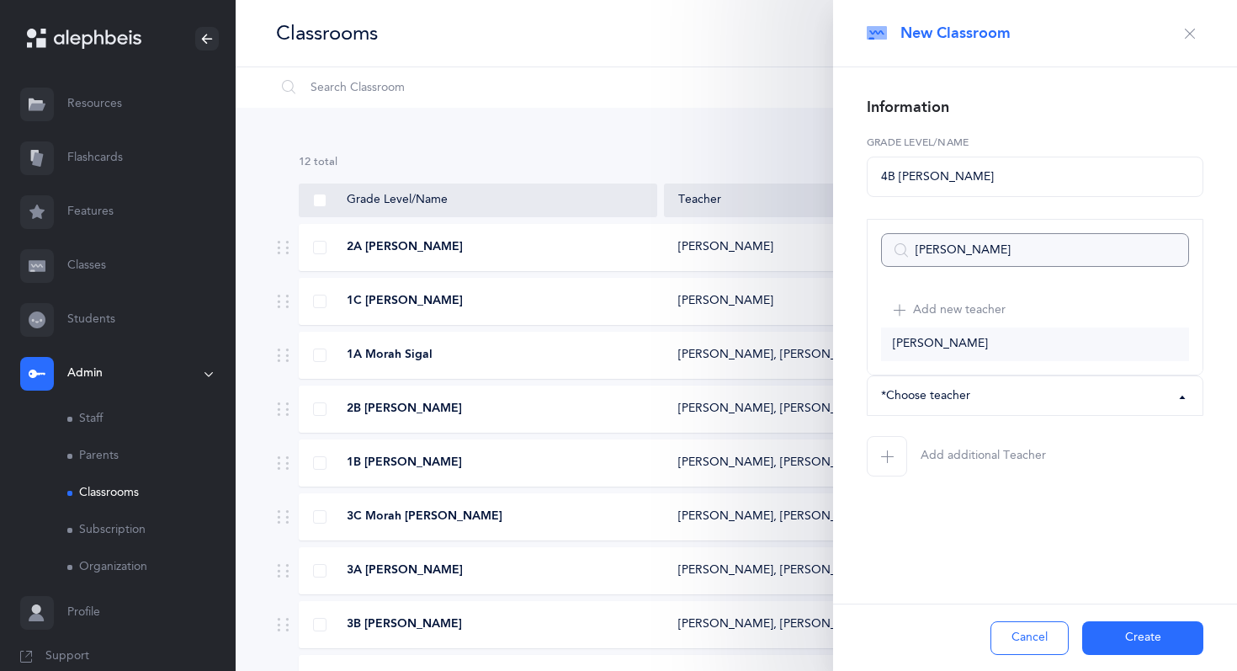
type input "[PERSON_NAME]"
click at [1029, 331] on link "[PERSON_NAME]" at bounding box center [1035, 344] width 308 height 34
select select "1323"
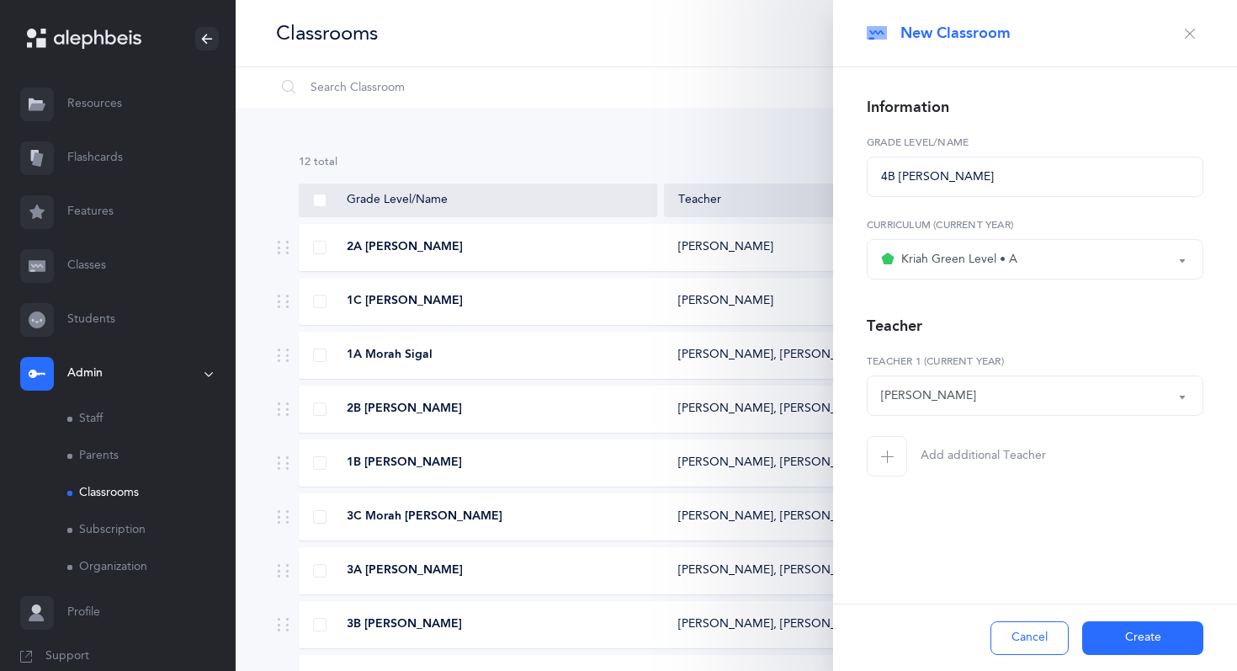
click at [894, 448] on span "button" at bounding box center [887, 456] width 40 height 40
click at [951, 486] on div "*Choose teacher" at bounding box center [925, 478] width 89 height 18
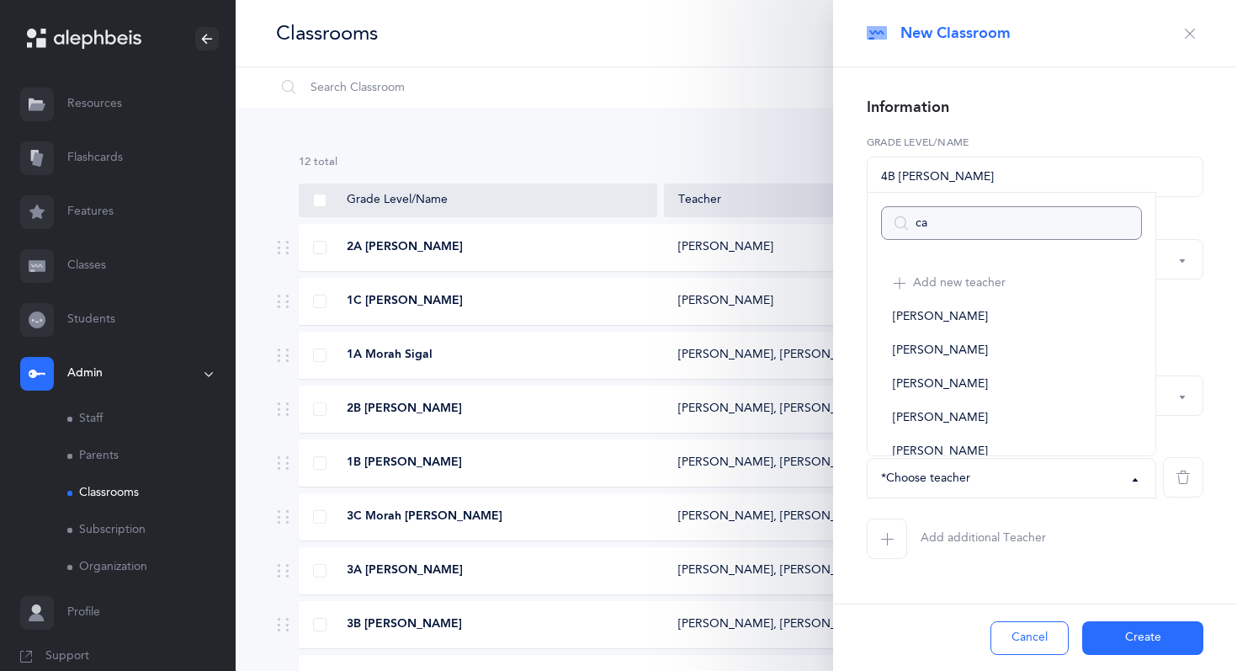
type input "car"
select select
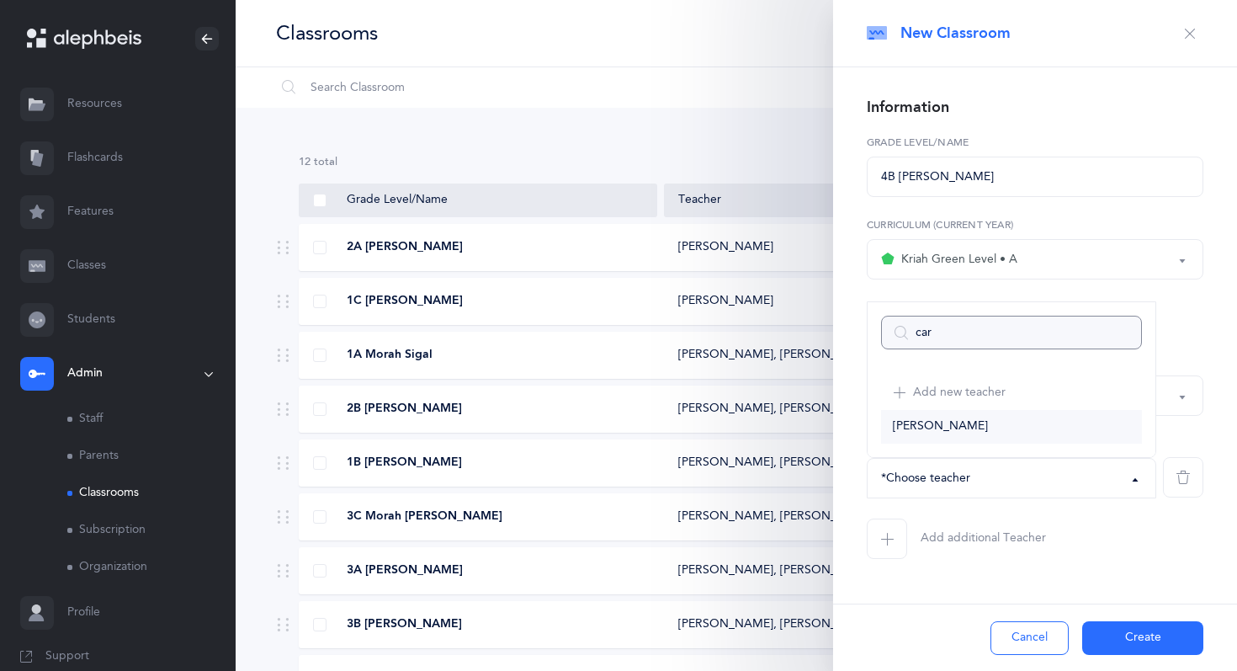
type input "car"
click at [973, 424] on link "[PERSON_NAME]" at bounding box center [1011, 427] width 261 height 34
select select "1328"
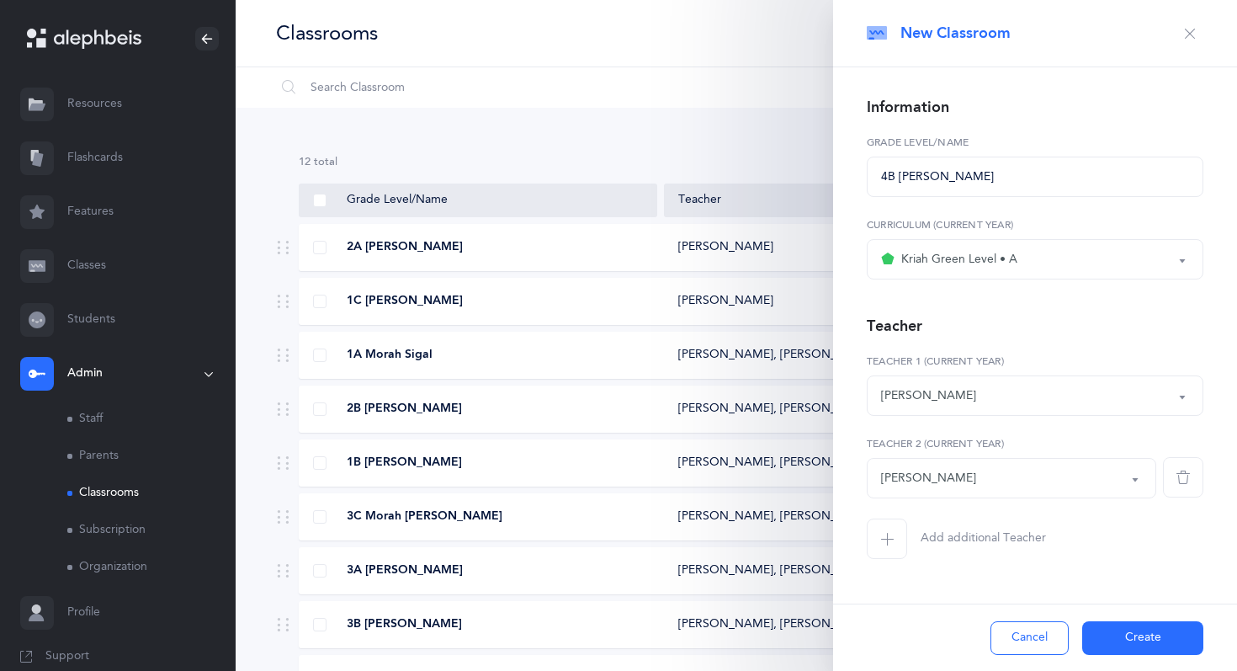
click at [1121, 639] on button "Create" at bounding box center [1142, 638] width 121 height 34
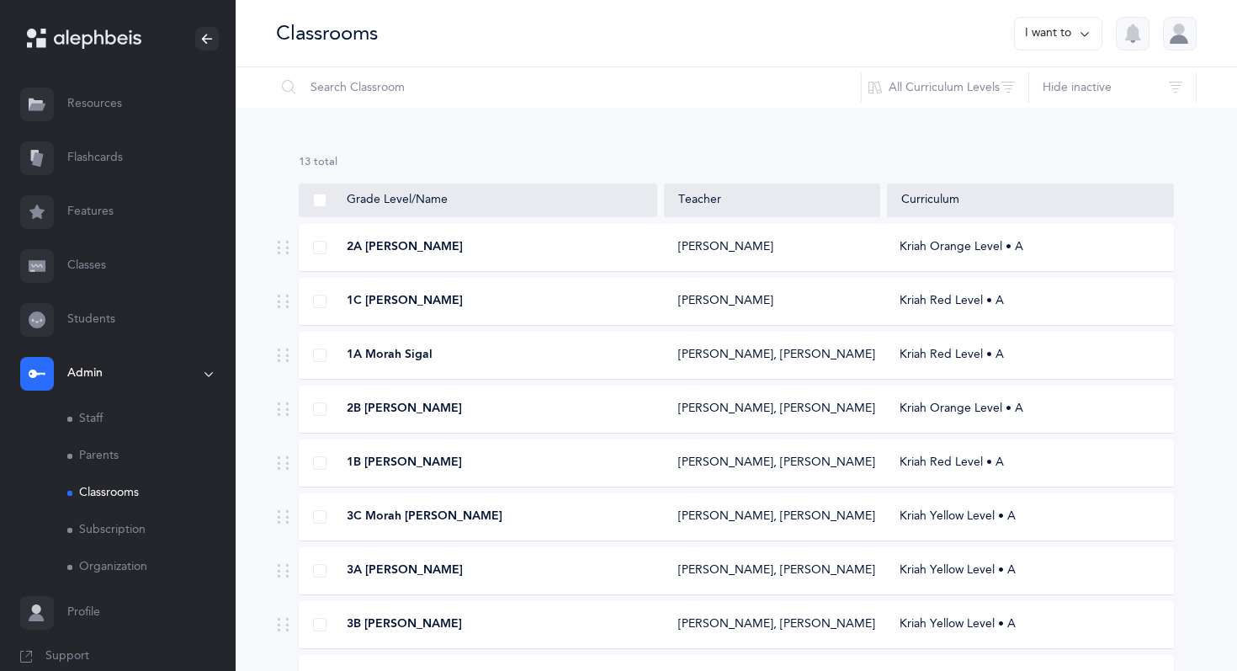
click at [1063, 27] on button "I want to" at bounding box center [1058, 34] width 88 height 34
click at [1026, 80] on button "Add new classroom" at bounding box center [1022, 87] width 131 height 30
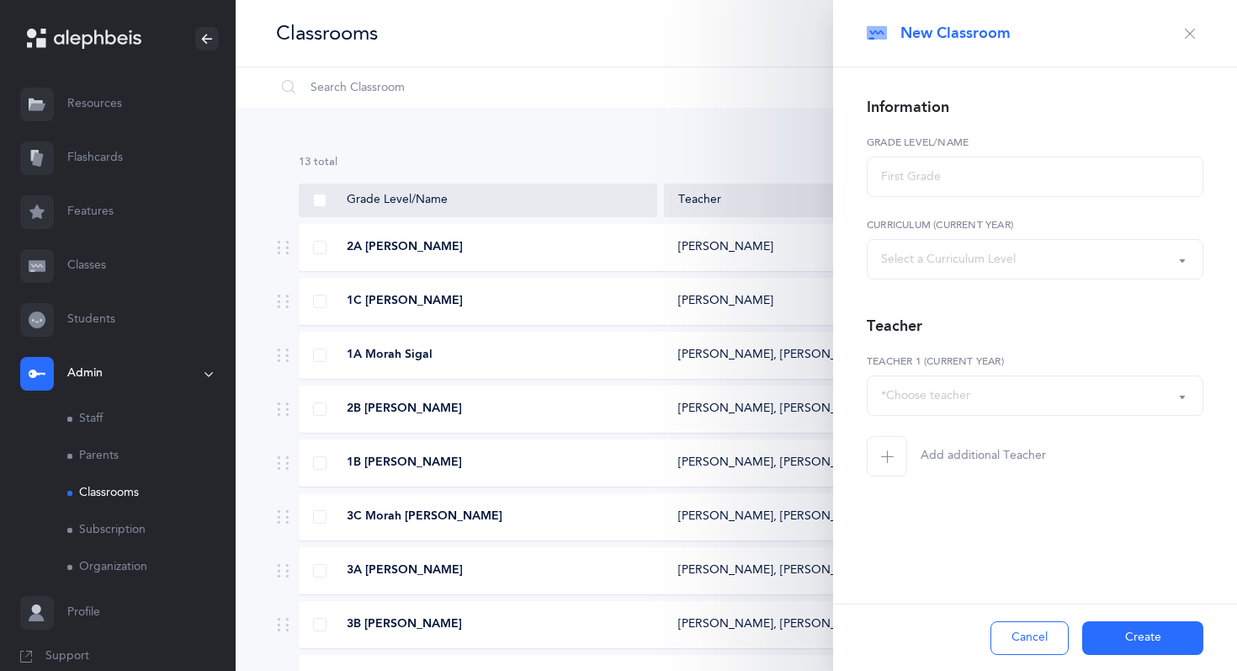
select select
click at [962, 168] on input "text" at bounding box center [1035, 176] width 337 height 40
type input "4C Moreh Chezzy"
click at [1016, 245] on div "Select a Curriculum Level" at bounding box center [1035, 259] width 308 height 29
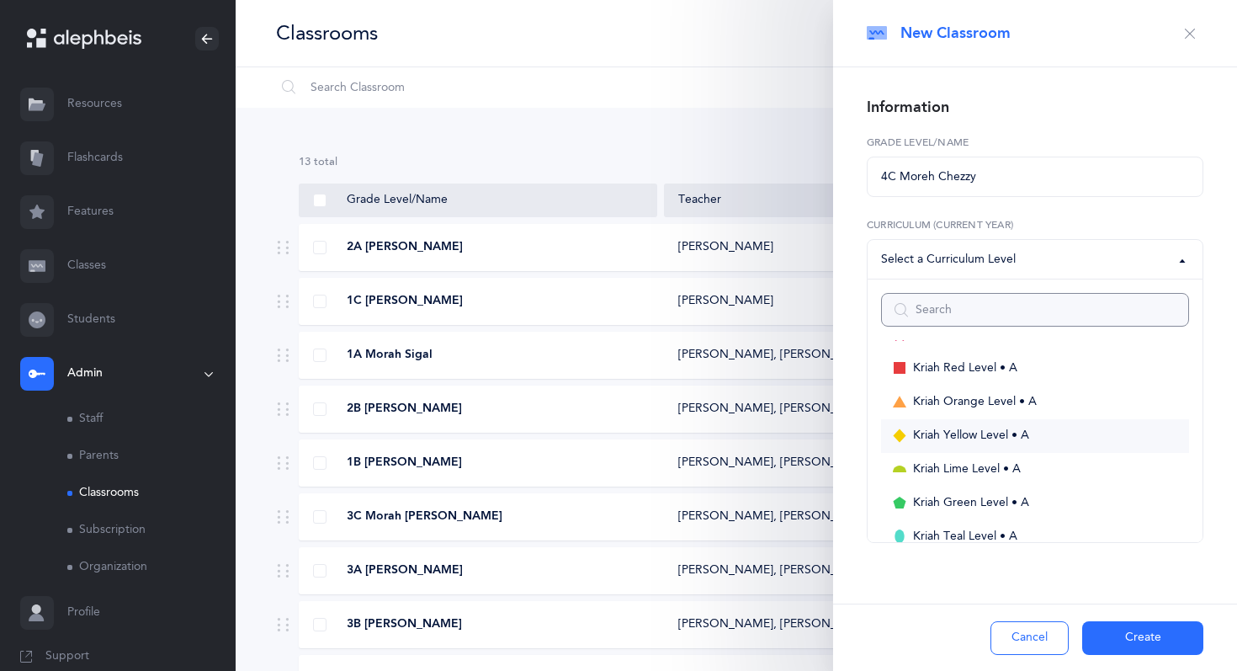
scroll to position [98, 0]
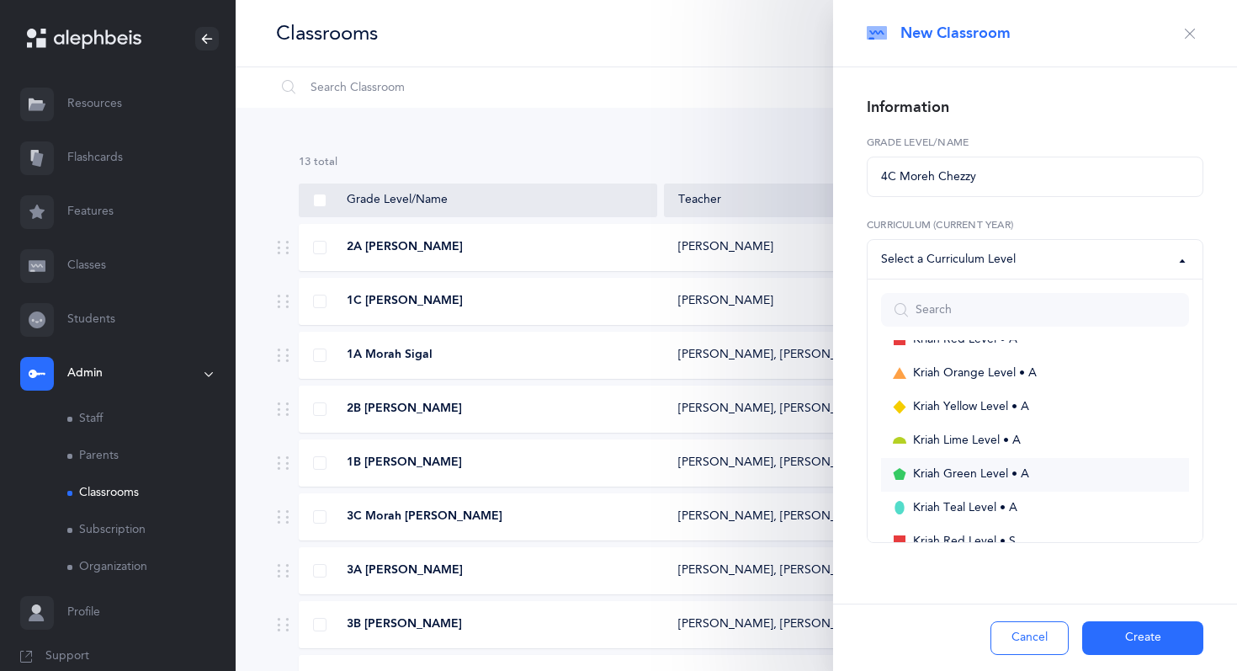
click at [999, 476] on span "Kriah Green Level • A" at bounding box center [971, 474] width 116 height 15
select select "12"
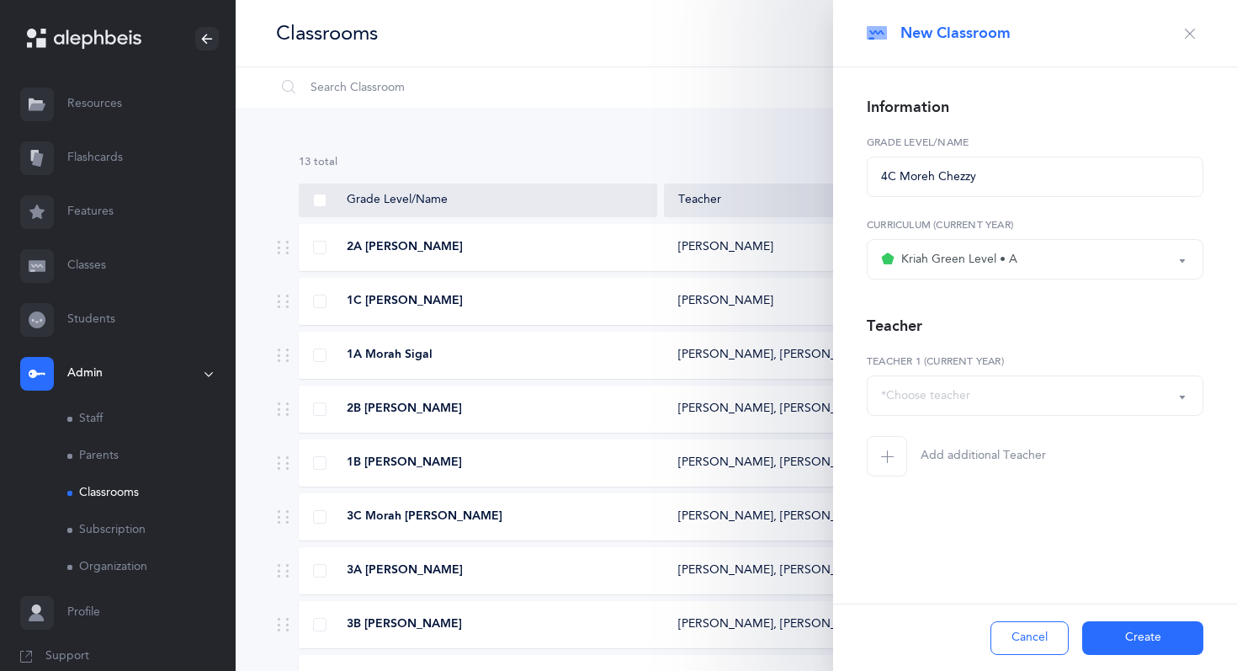
click at [978, 408] on div "*Choose teacher" at bounding box center [1035, 395] width 308 height 29
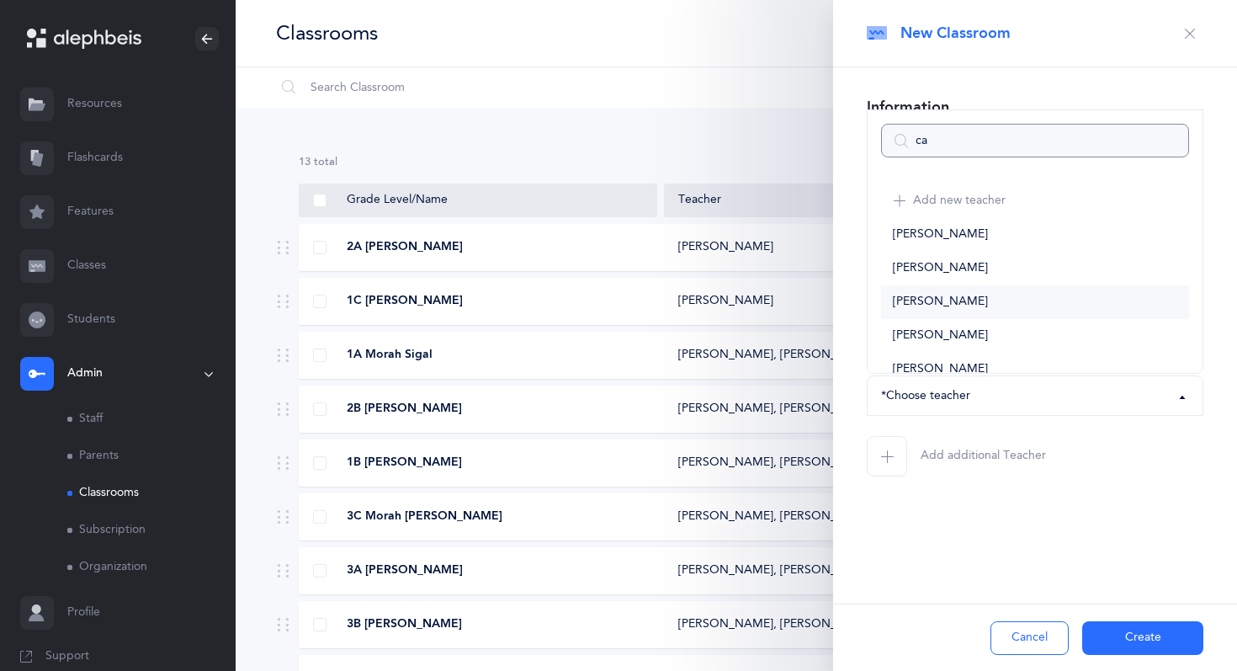
type input "car"
select select
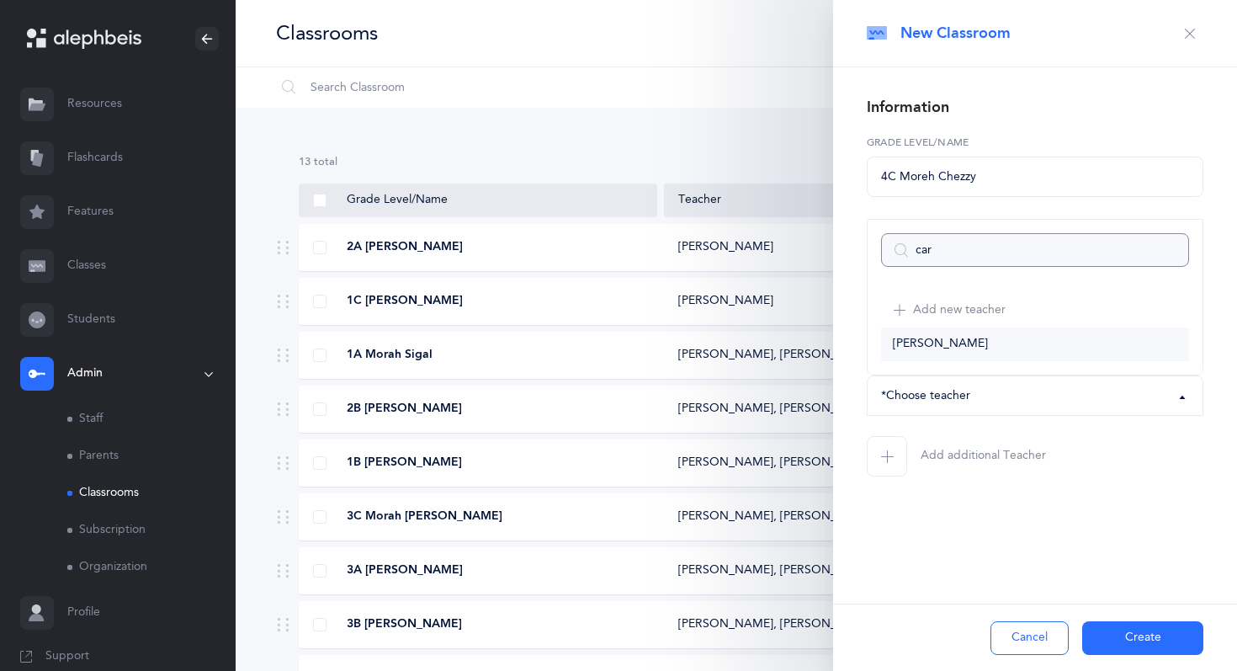
type input "car"
click at [987, 336] on link "[PERSON_NAME]" at bounding box center [1035, 344] width 308 height 34
select select "1328"
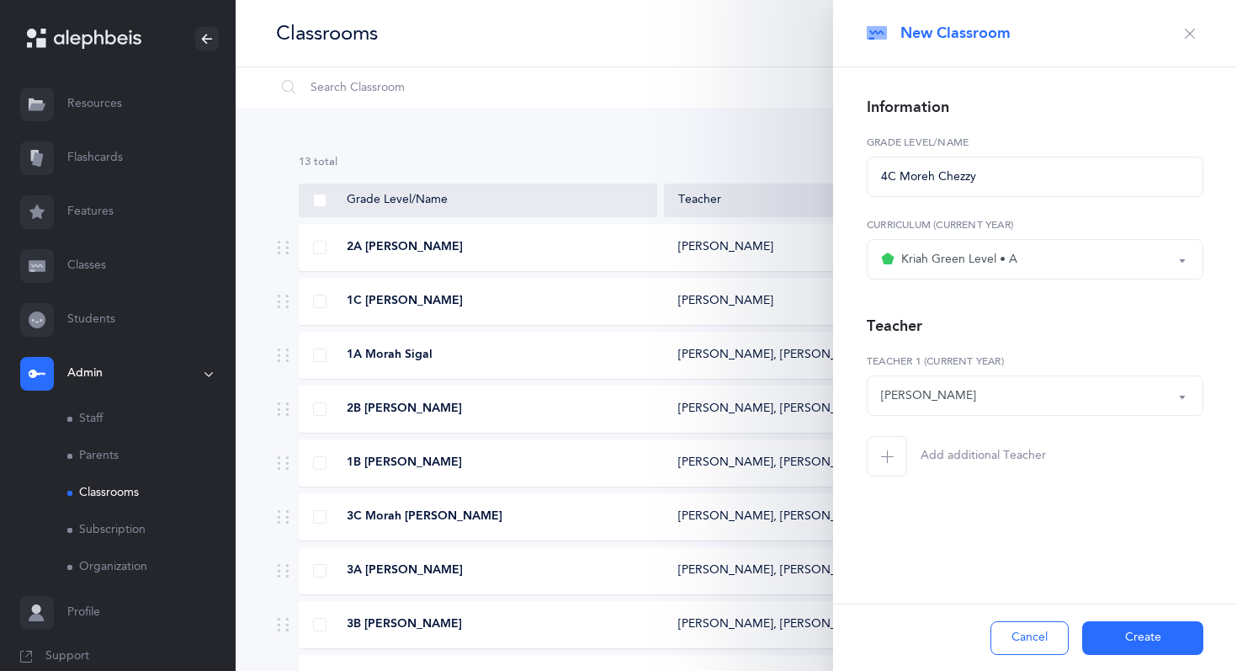
click at [1120, 633] on button "Create" at bounding box center [1142, 638] width 121 height 34
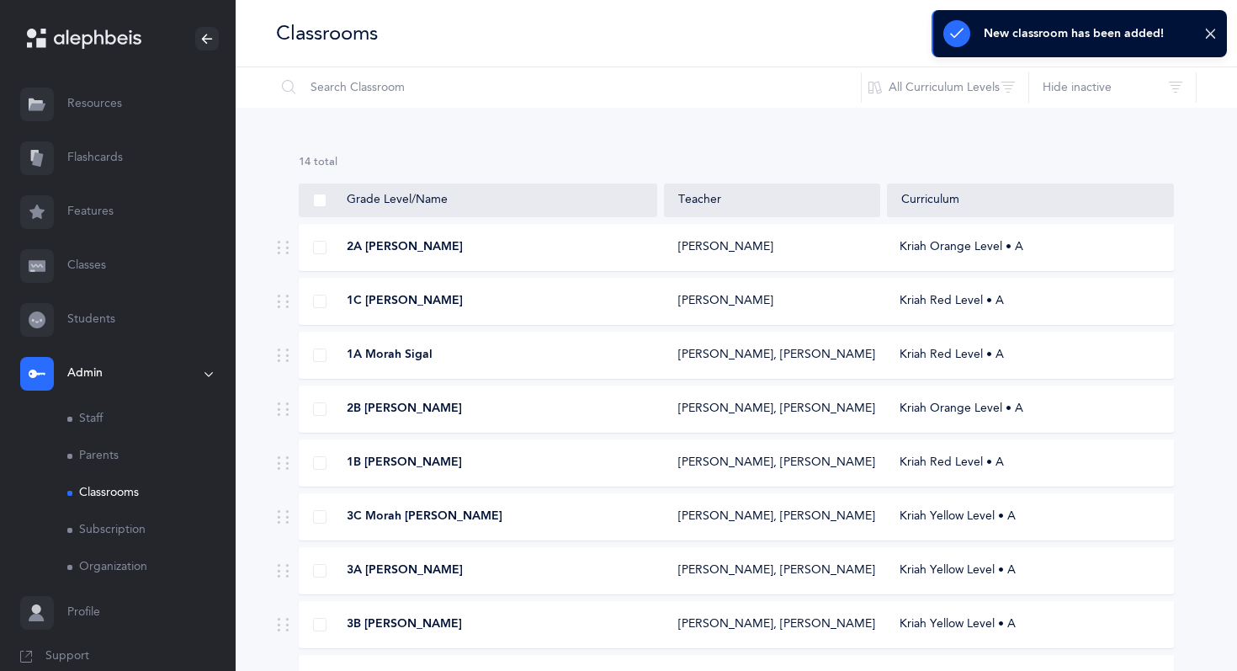
click at [108, 419] on link "Staff" at bounding box center [151, 418] width 168 height 37
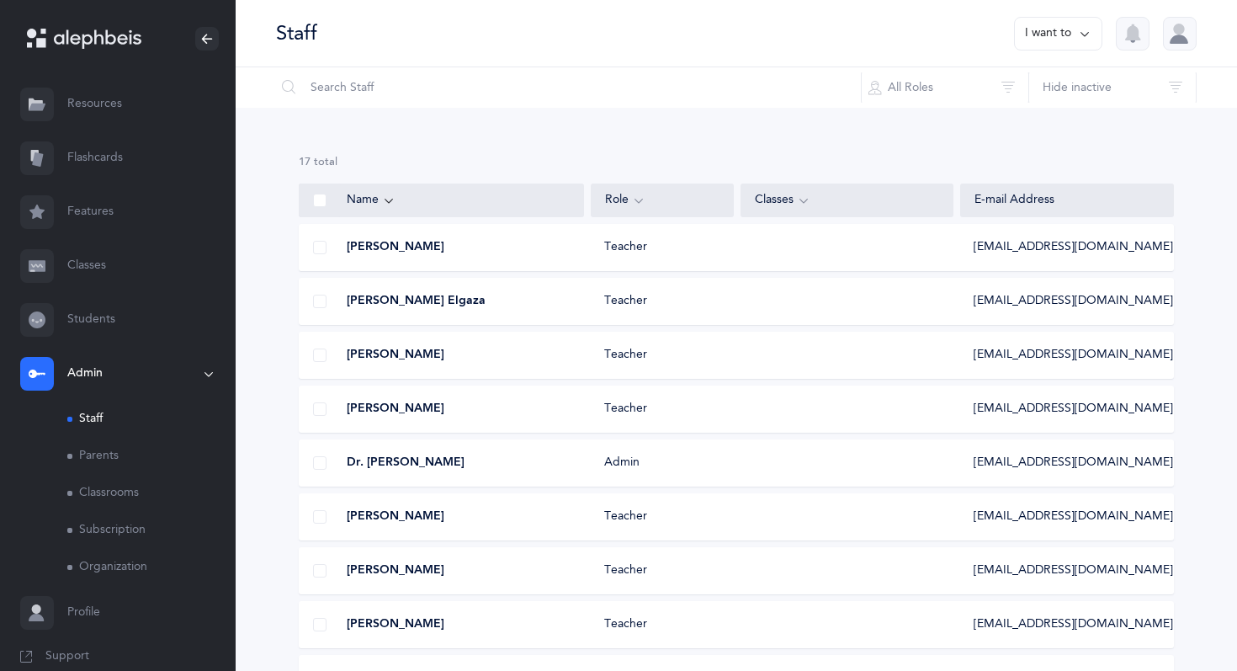
click at [1074, 32] on button "I want to" at bounding box center [1058, 34] width 88 height 34
click at [1055, 84] on button "Add staff member" at bounding box center [1025, 87] width 125 height 30
select select
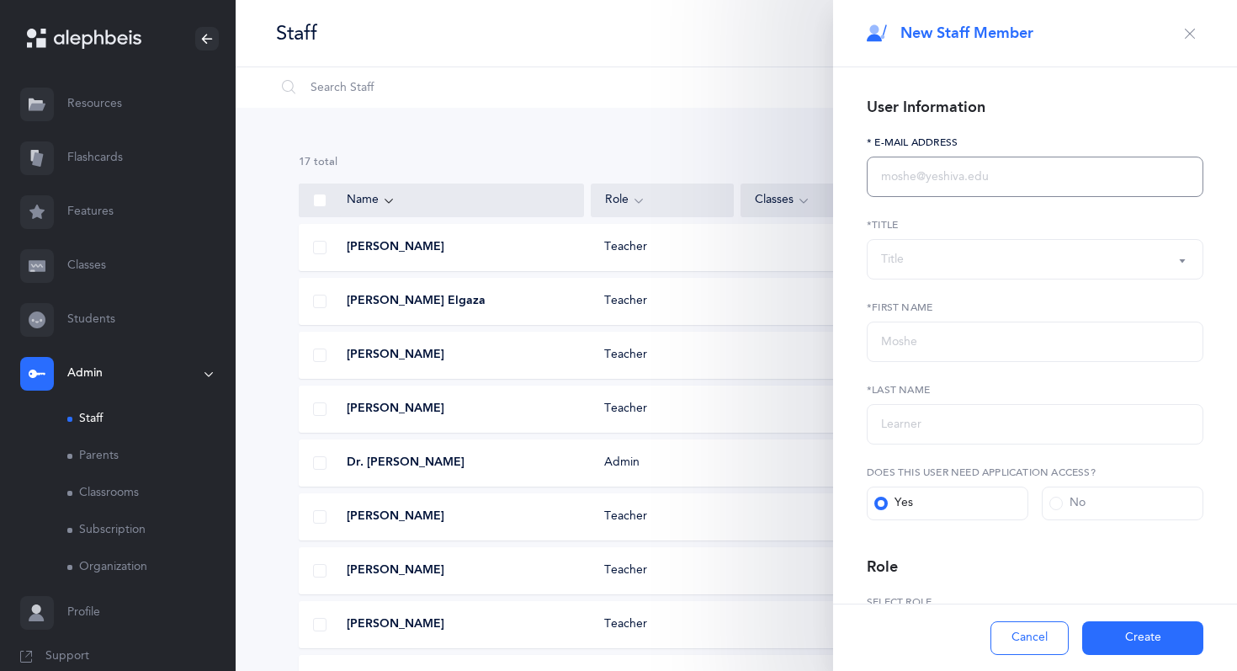
click at [937, 181] on input "text" at bounding box center [1035, 176] width 337 height 40
type input "[EMAIL_ADDRESS][DOMAIN_NAME]"
click at [1023, 261] on div "Title" at bounding box center [1035, 259] width 308 height 29
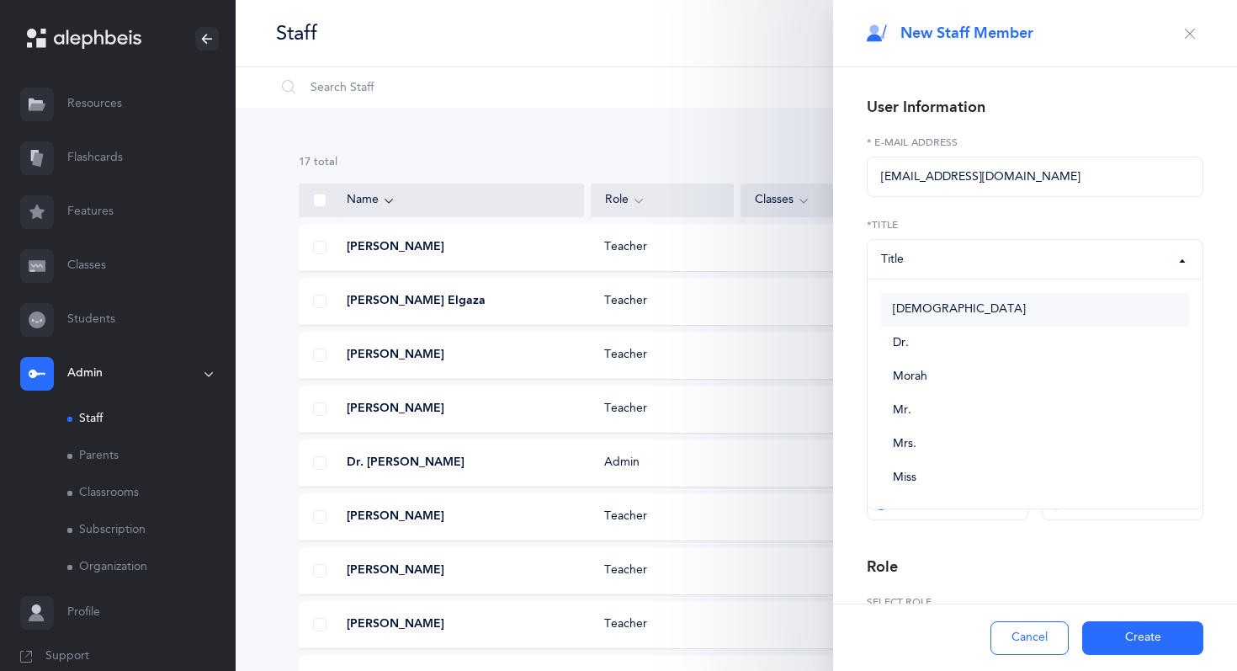
click at [1000, 310] on link "[DEMOGRAPHIC_DATA]" at bounding box center [1035, 310] width 308 height 34
select select "1"
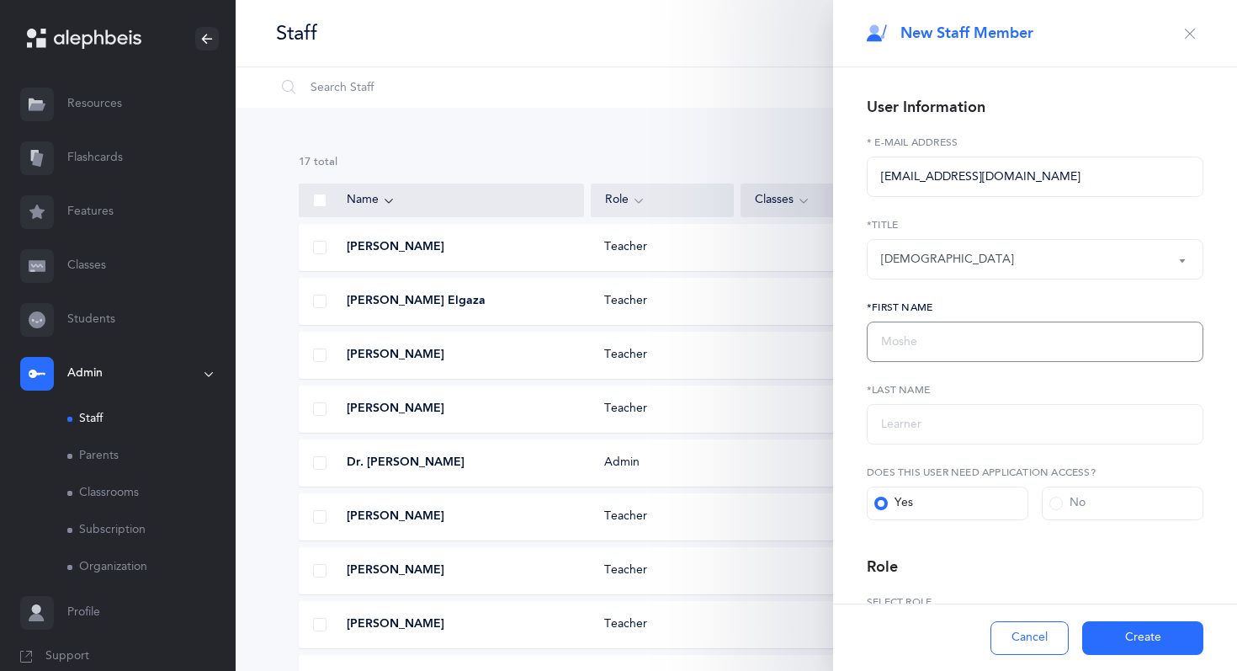
click at [977, 342] on input "text" at bounding box center [1035, 341] width 337 height 40
type input "Chezzy"
click at [952, 424] on input "text" at bounding box center [1035, 424] width 337 height 40
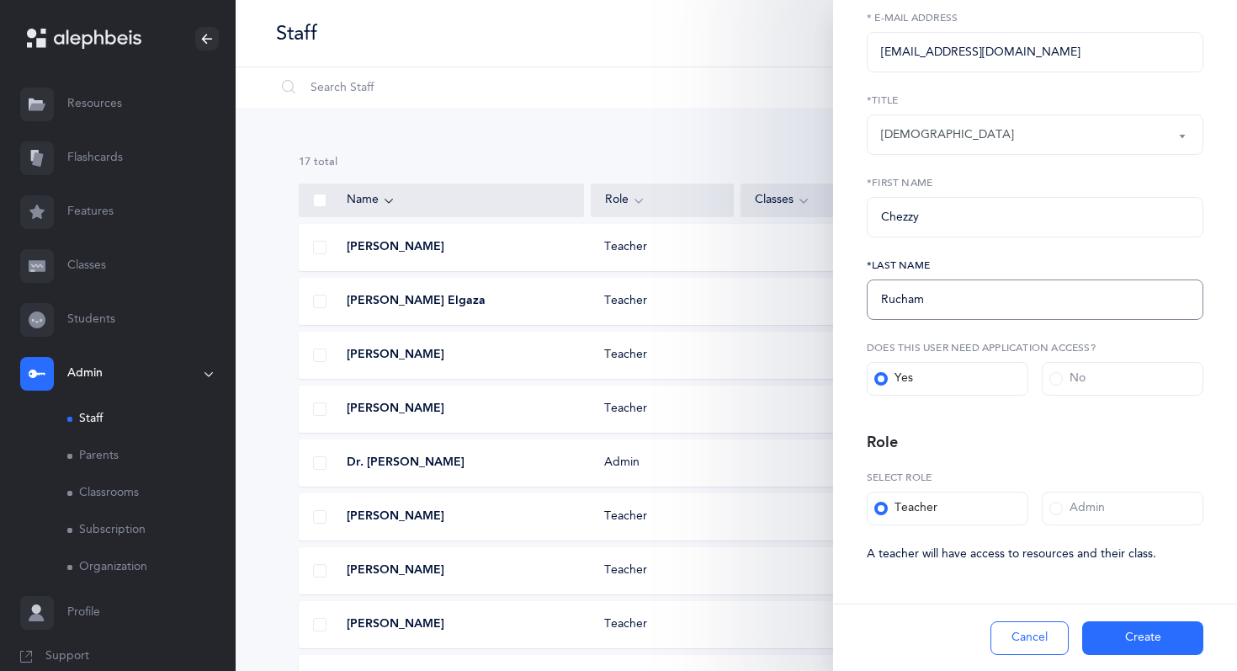
type input "Rucham"
click at [1116, 631] on button "Create" at bounding box center [1142, 638] width 121 height 34
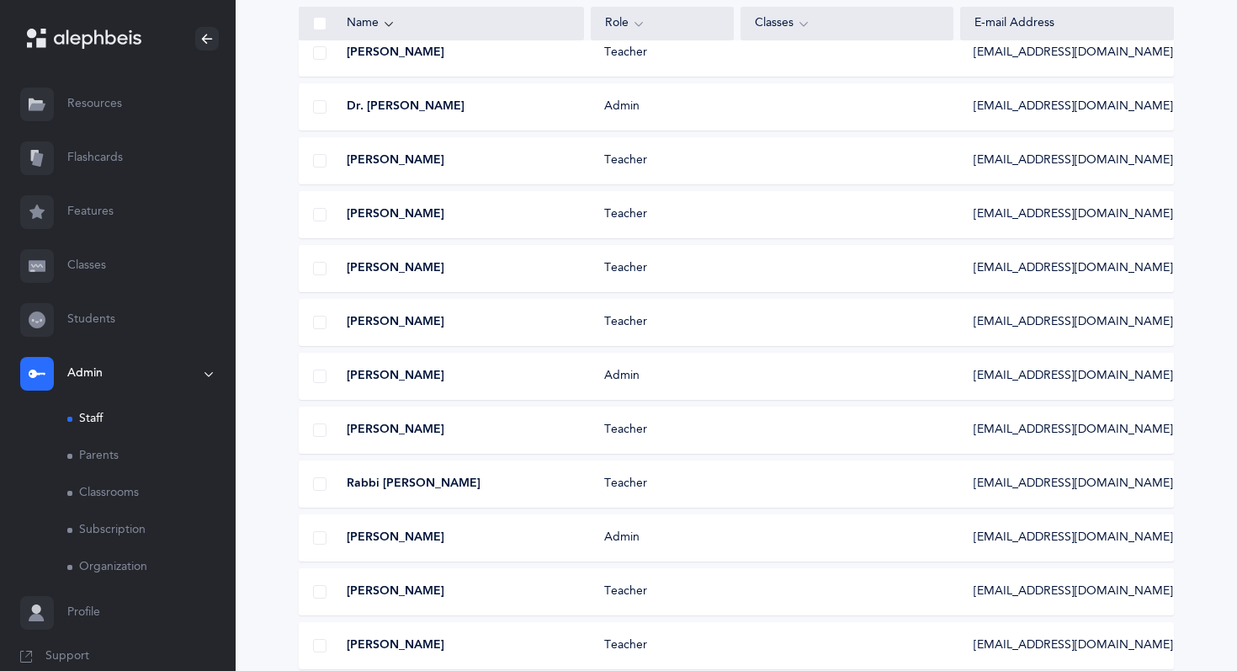
scroll to position [290, 0]
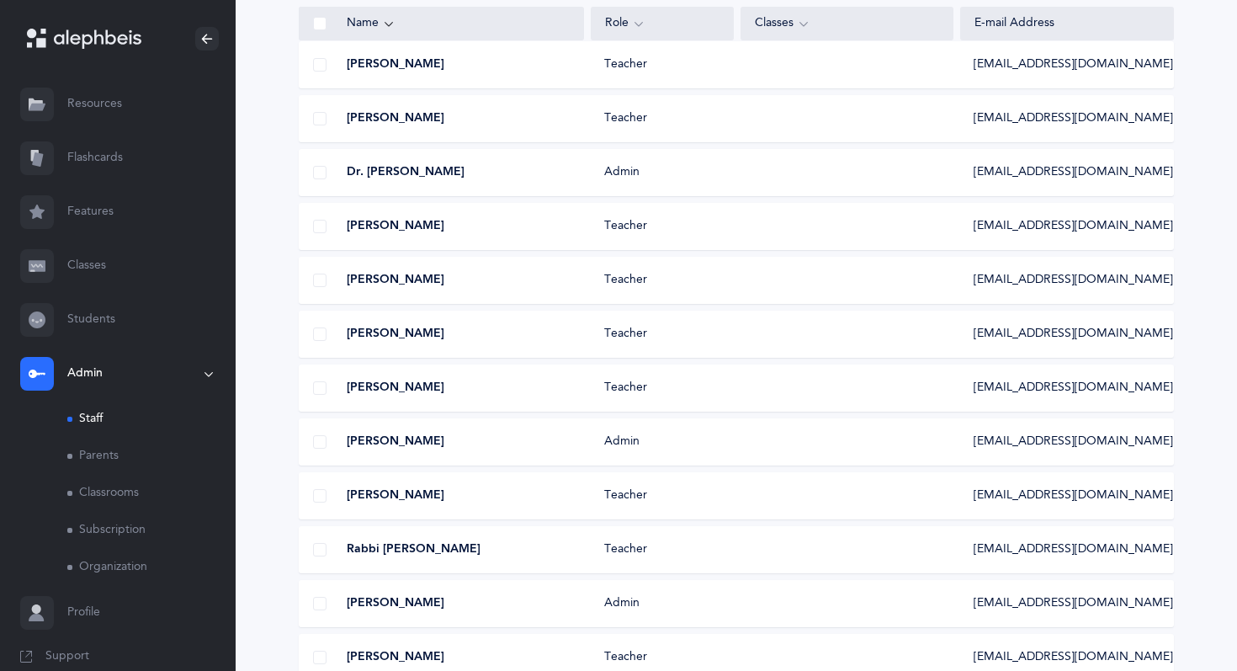
click at [124, 492] on link "Classrooms" at bounding box center [151, 492] width 168 height 37
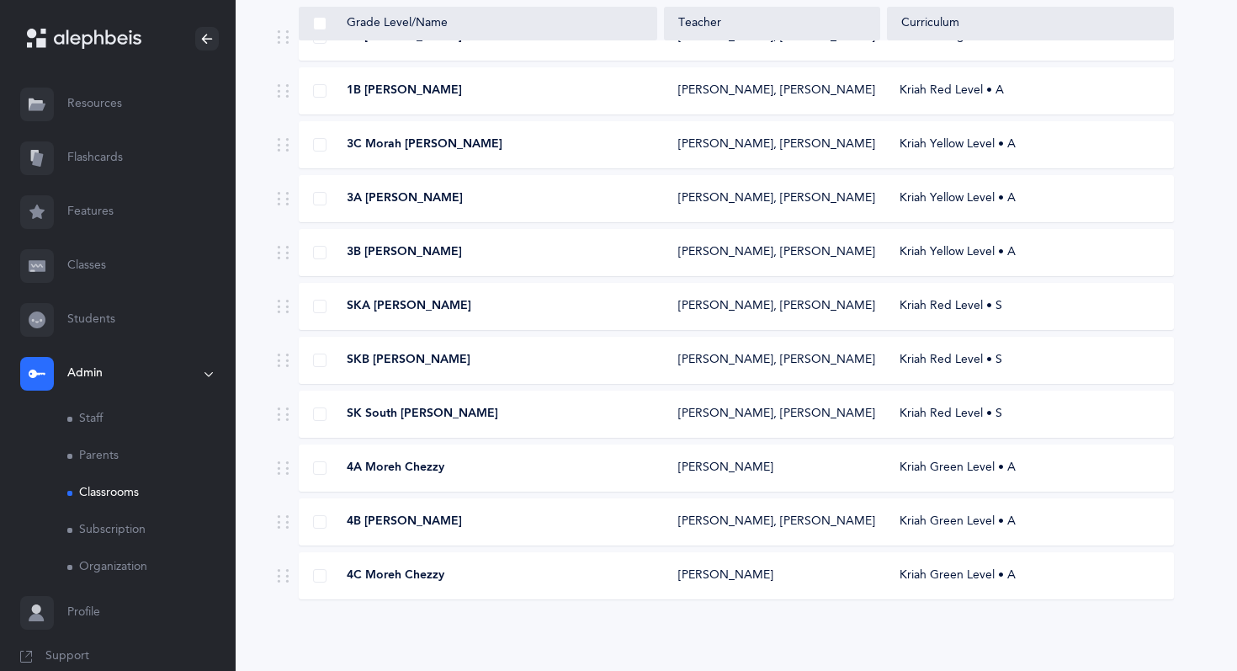
scroll to position [374, 0]
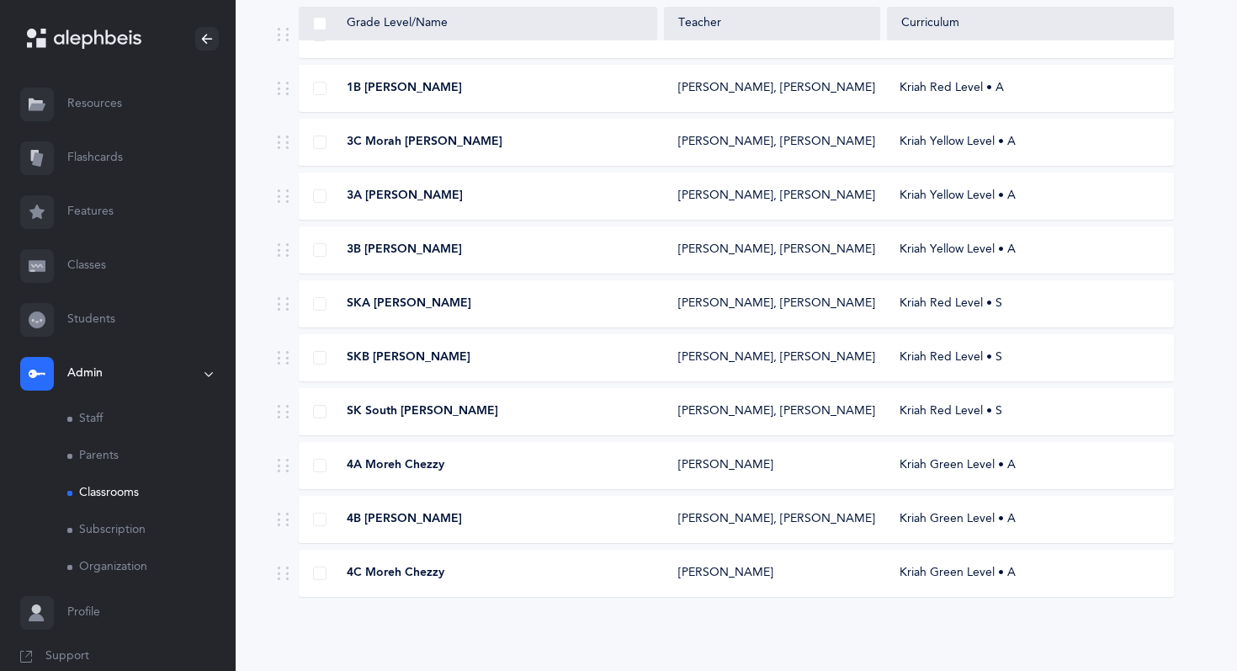
click at [416, 479] on div "4A Moreh Chezzy [PERSON_NAME] Kriah Green Level • A" at bounding box center [736, 465] width 875 height 47
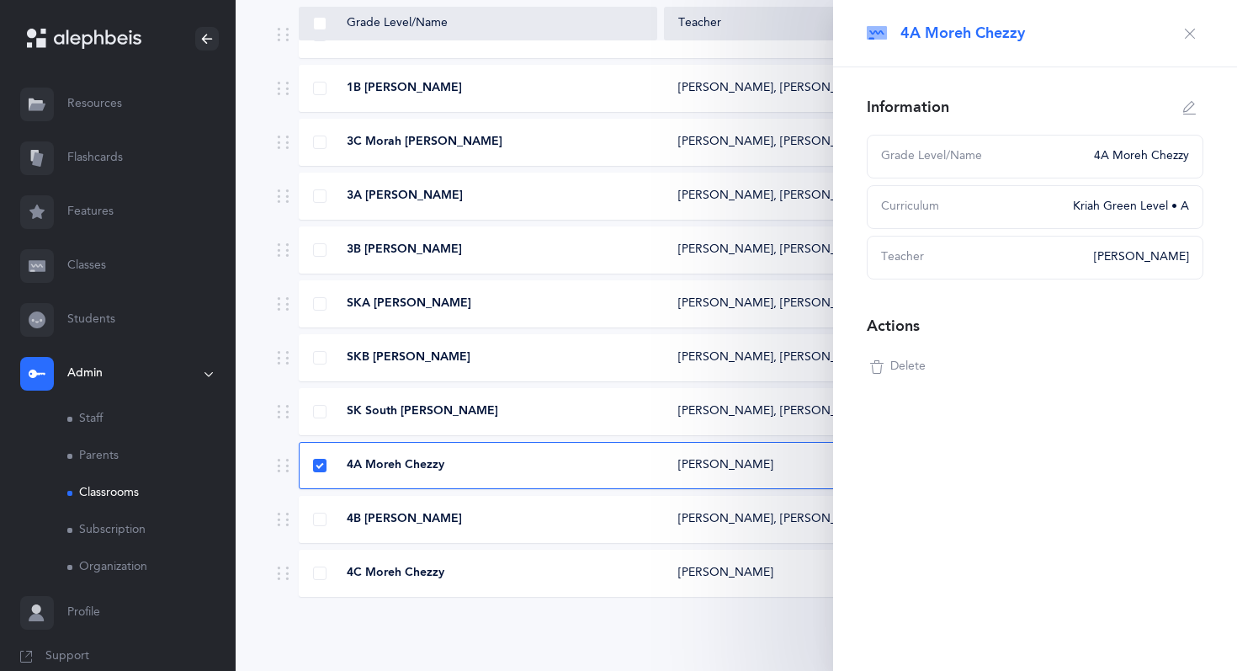
click at [1186, 99] on button "button" at bounding box center [1189, 107] width 27 height 27
type input "4A Moreh Chezzy"
select select "12"
select select "1328"
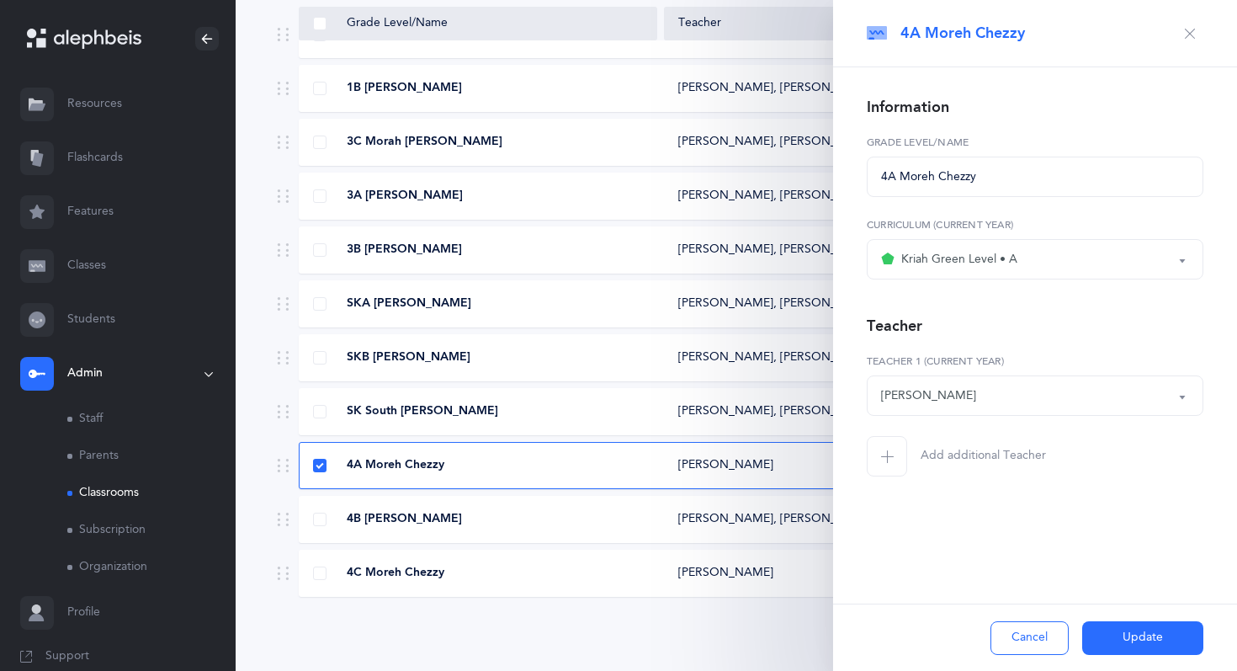
click at [890, 459] on icon "button" at bounding box center [886, 455] width 13 height 13
click at [925, 482] on div "*Choose teacher" at bounding box center [925, 478] width 89 height 18
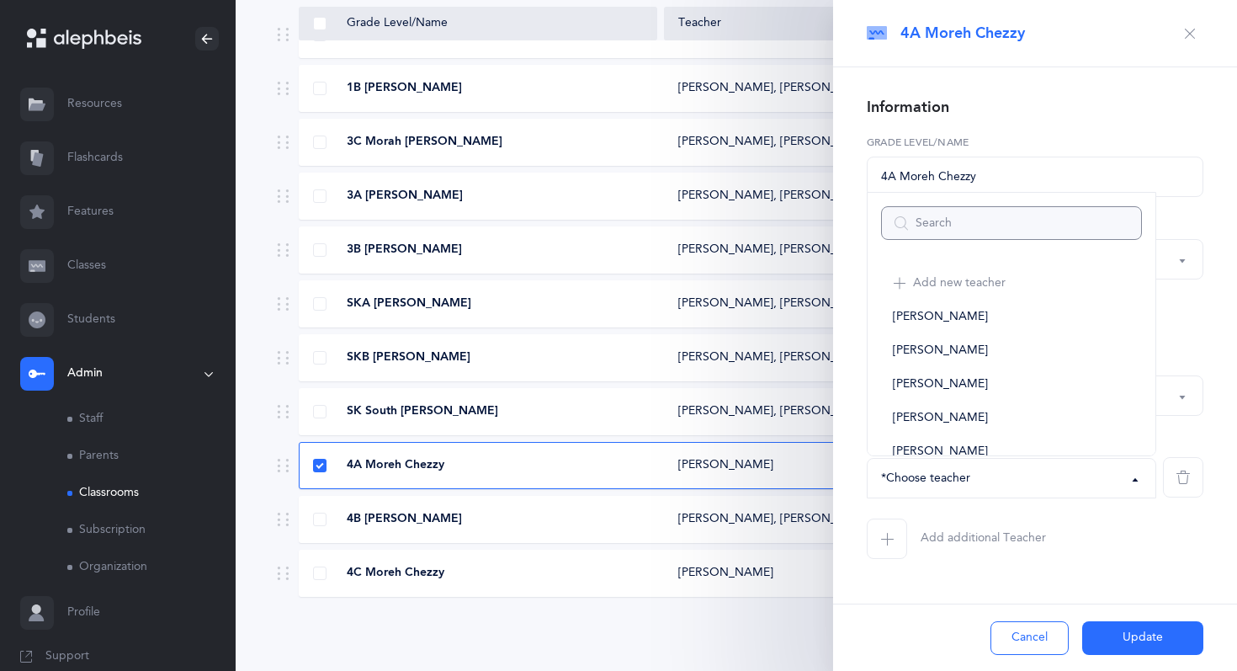
type input "c"
select select
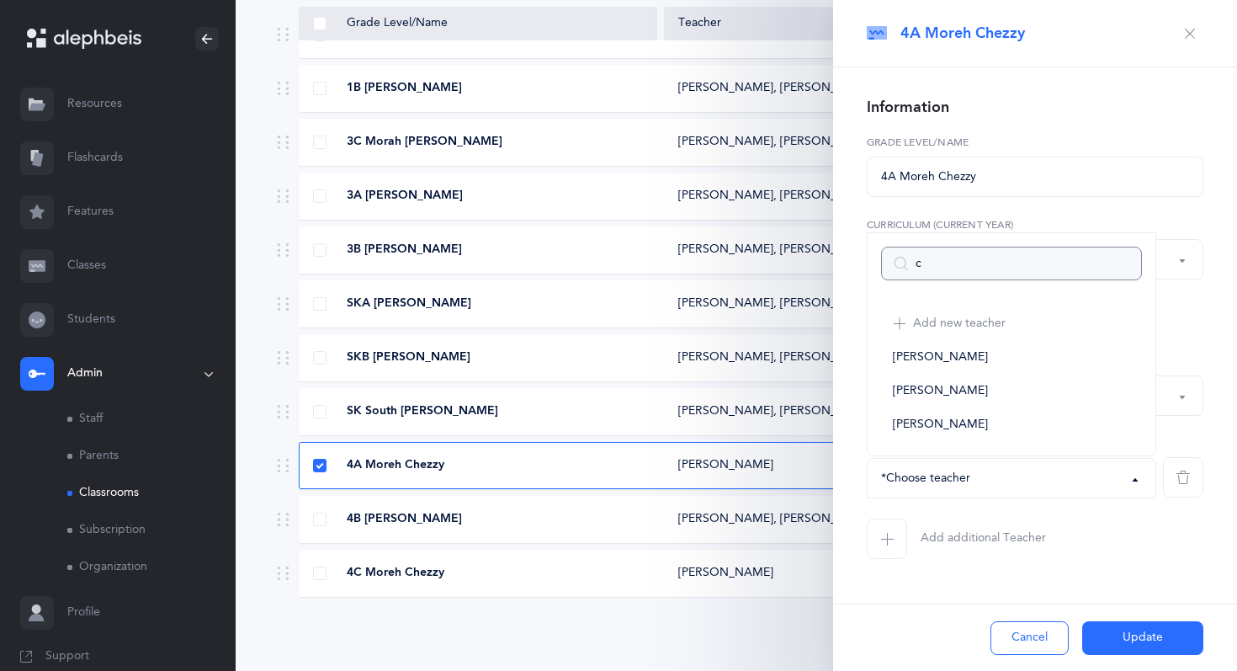
type input "ce"
select select
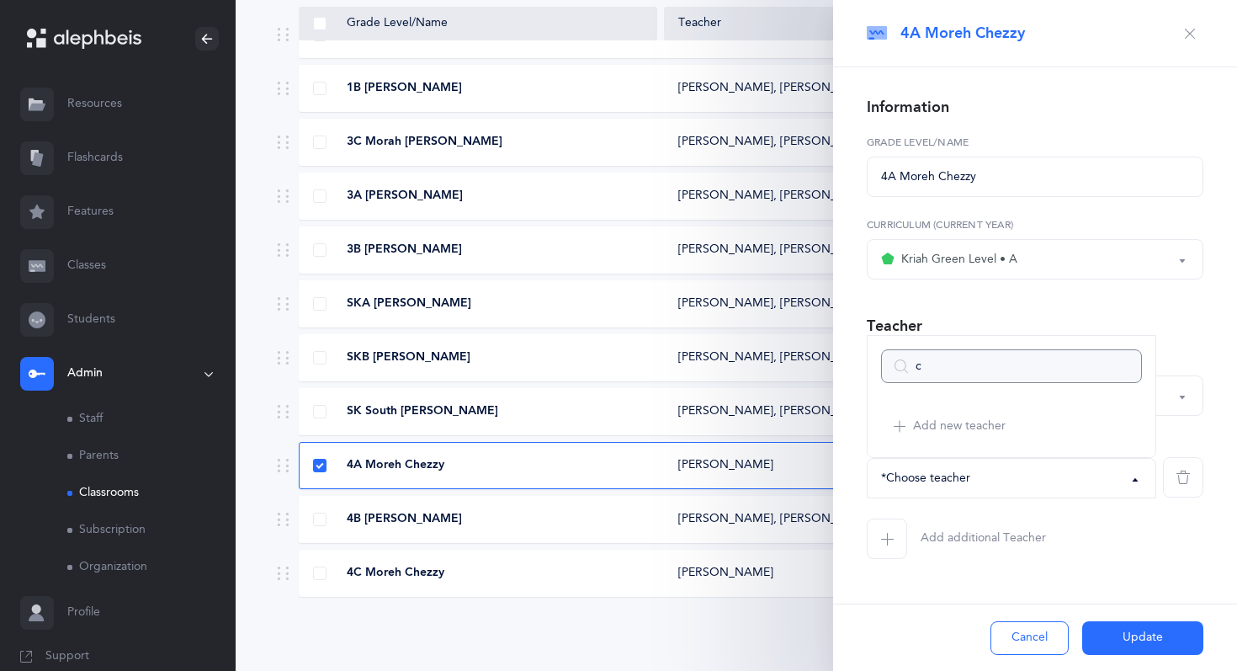
type input "ch"
select select
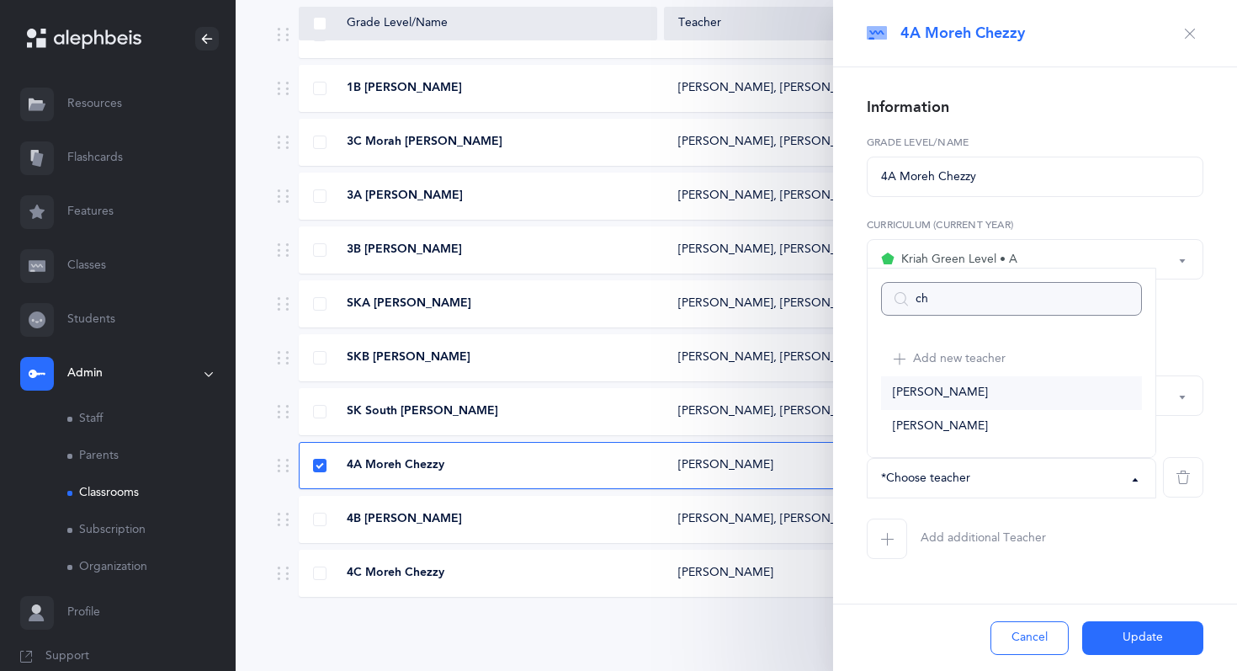
type input "ch"
click at [1010, 390] on link "[PERSON_NAME]" at bounding box center [1011, 393] width 261 height 34
select select "2696"
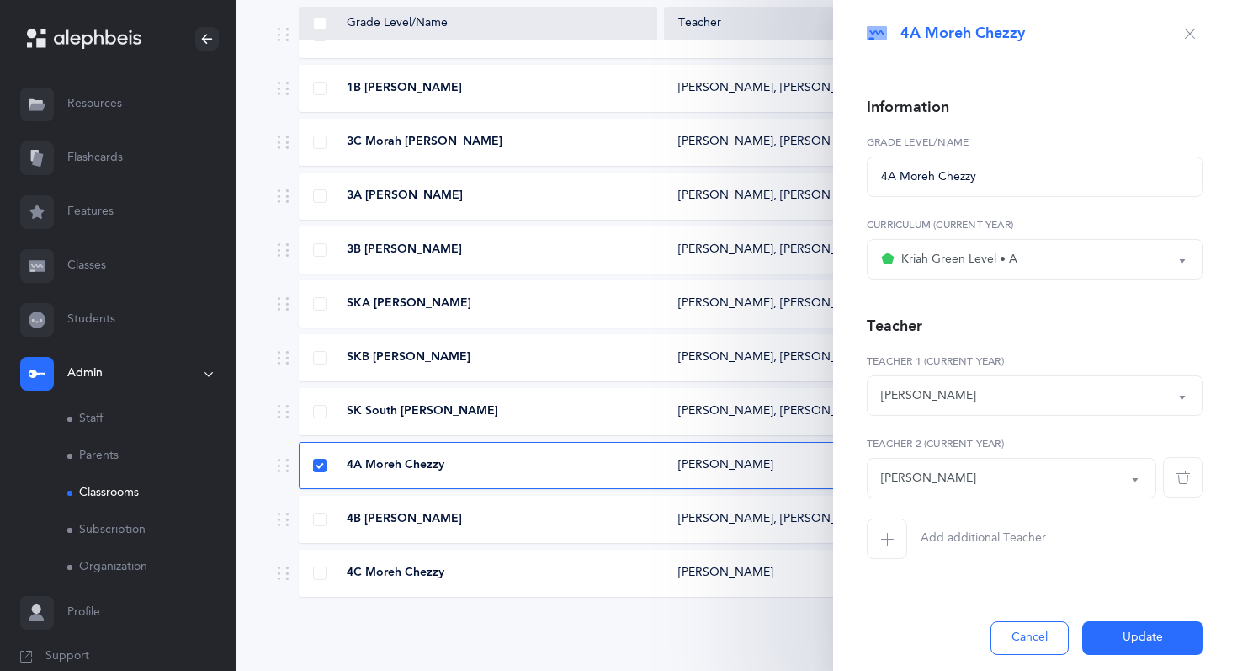
click at [1114, 634] on button "Update" at bounding box center [1142, 638] width 121 height 34
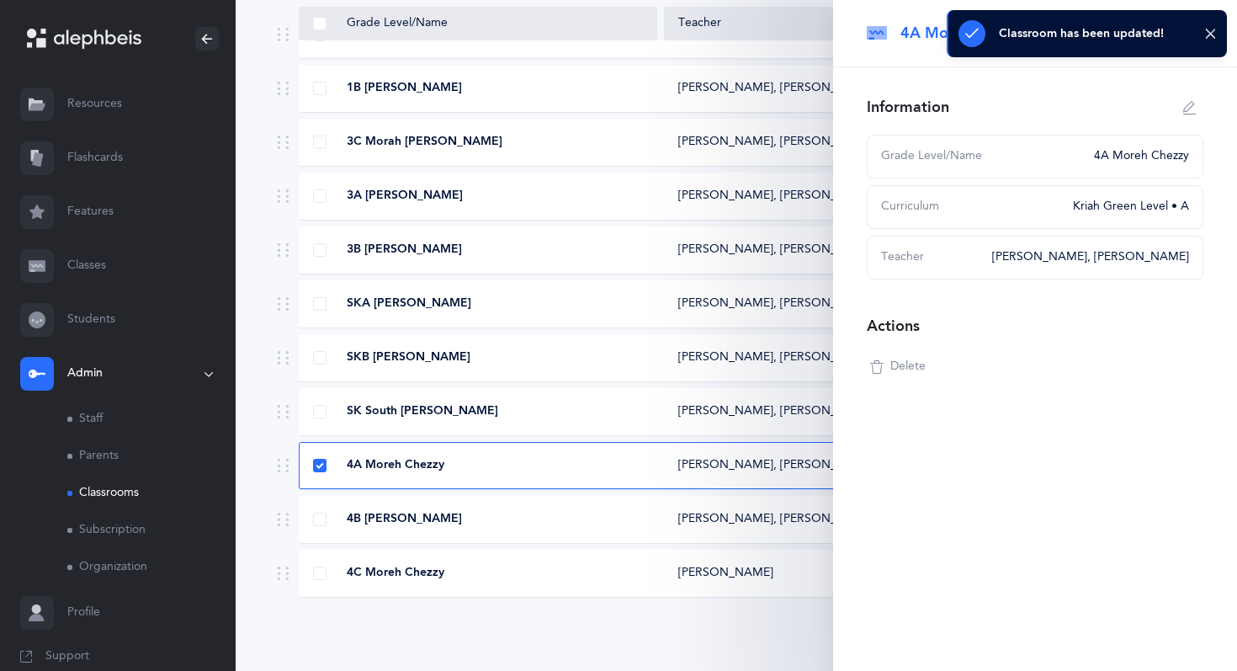
click at [498, 571] on div "4C Moreh Chezzy" at bounding box center [479, 573] width 358 height 17
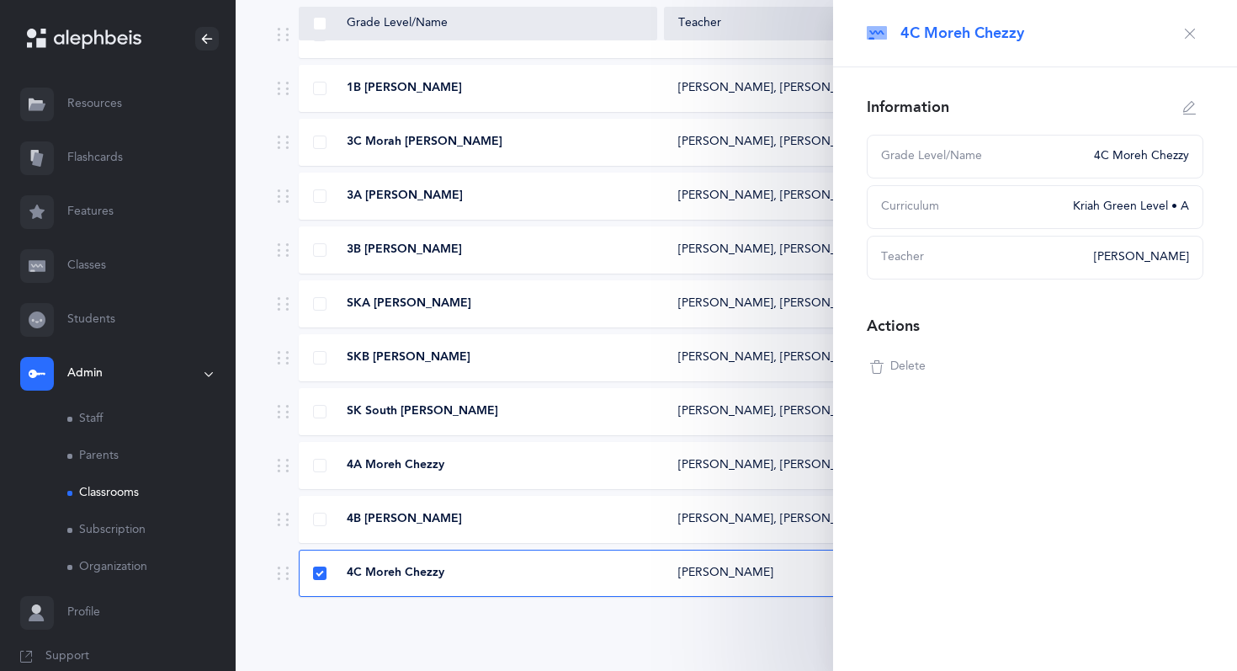
scroll to position [367, 0]
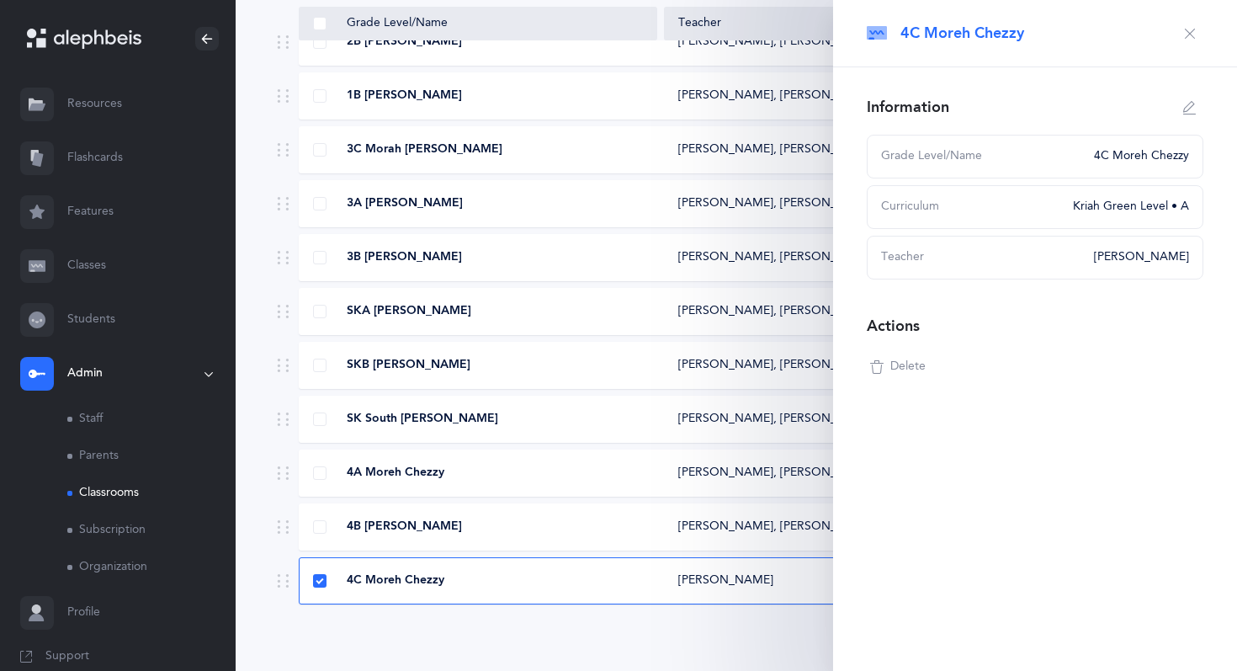
click at [1185, 102] on icon "button" at bounding box center [1189, 107] width 13 height 13
type input "4C Moreh Chezzy"
select select "12"
select select "1328"
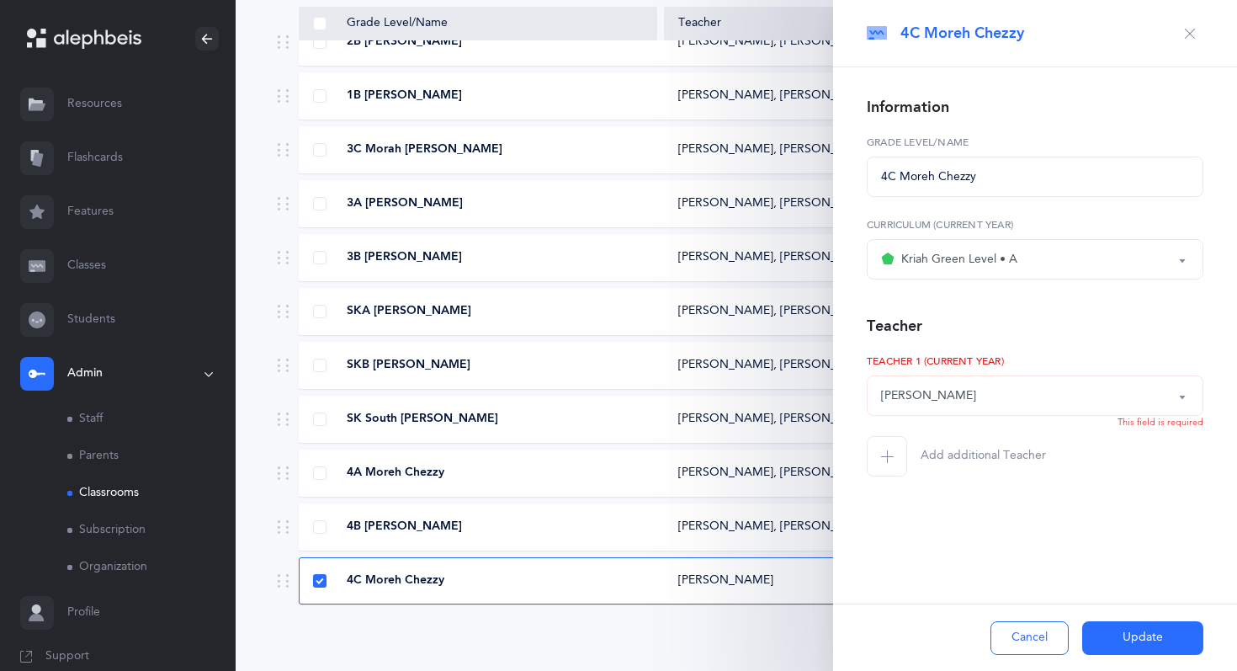
click at [887, 463] on span "button" at bounding box center [887, 456] width 40 height 40
click at [940, 479] on div "*Choose teacher" at bounding box center [925, 478] width 89 height 18
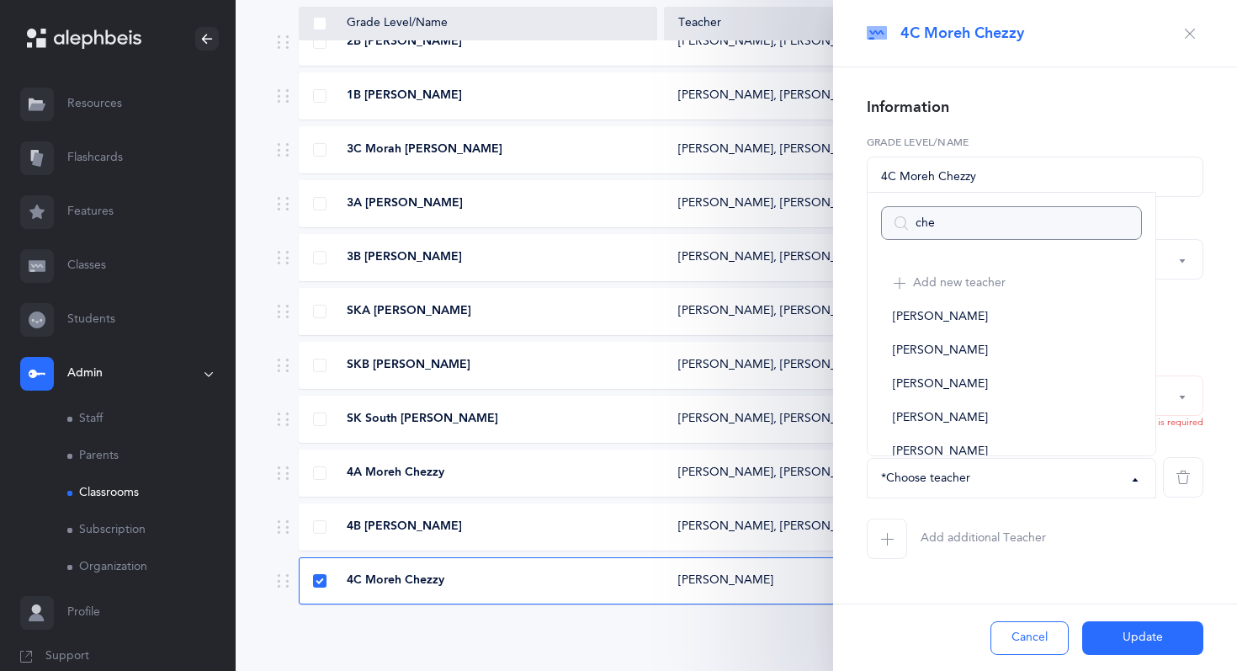
type input "ches"
select select
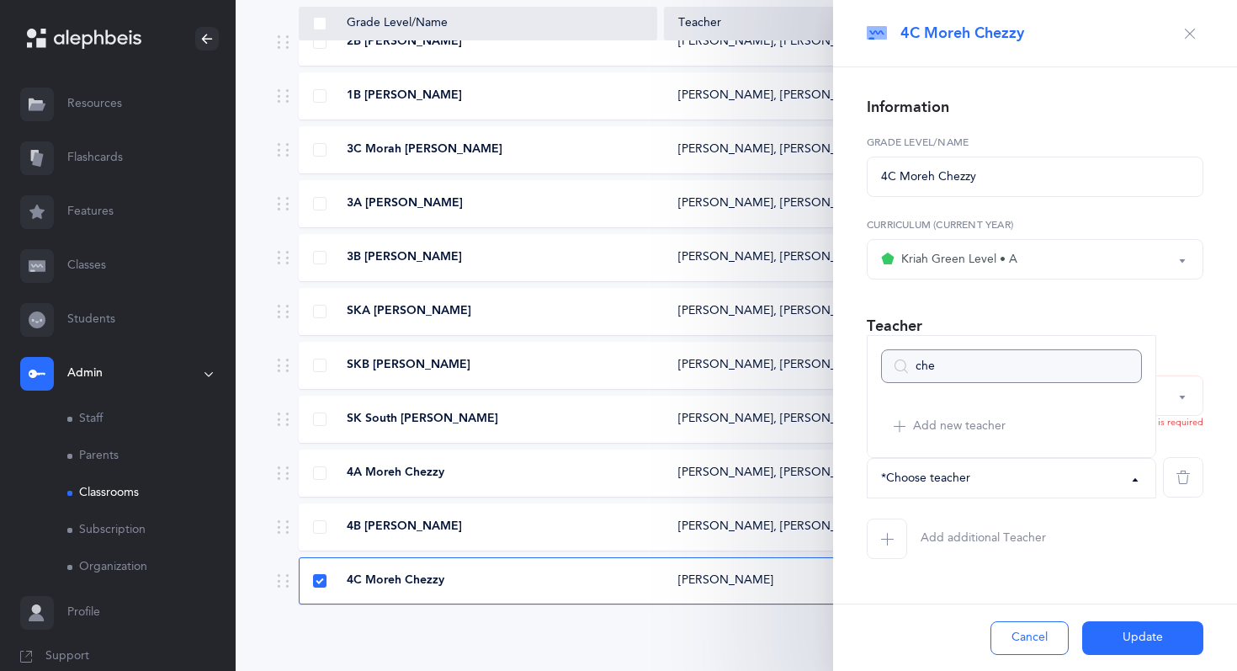
type input "chez"
select select
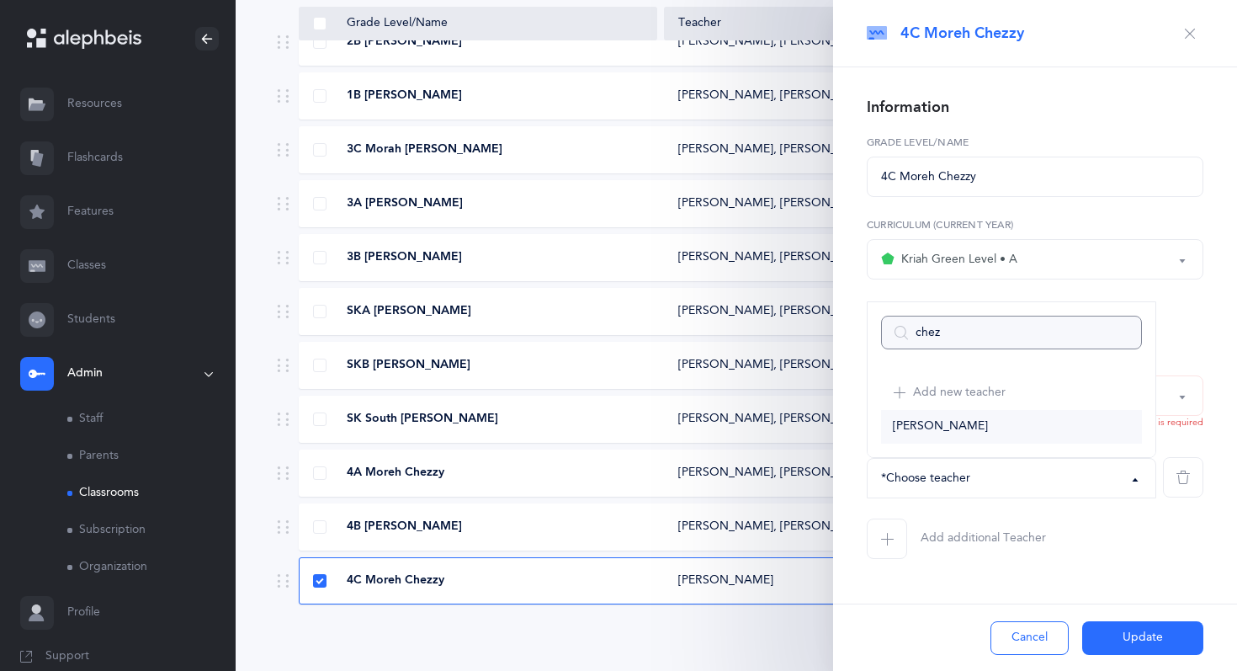
type input "chez"
click at [994, 428] on link "[PERSON_NAME]" at bounding box center [1011, 427] width 261 height 34
select select "2696"
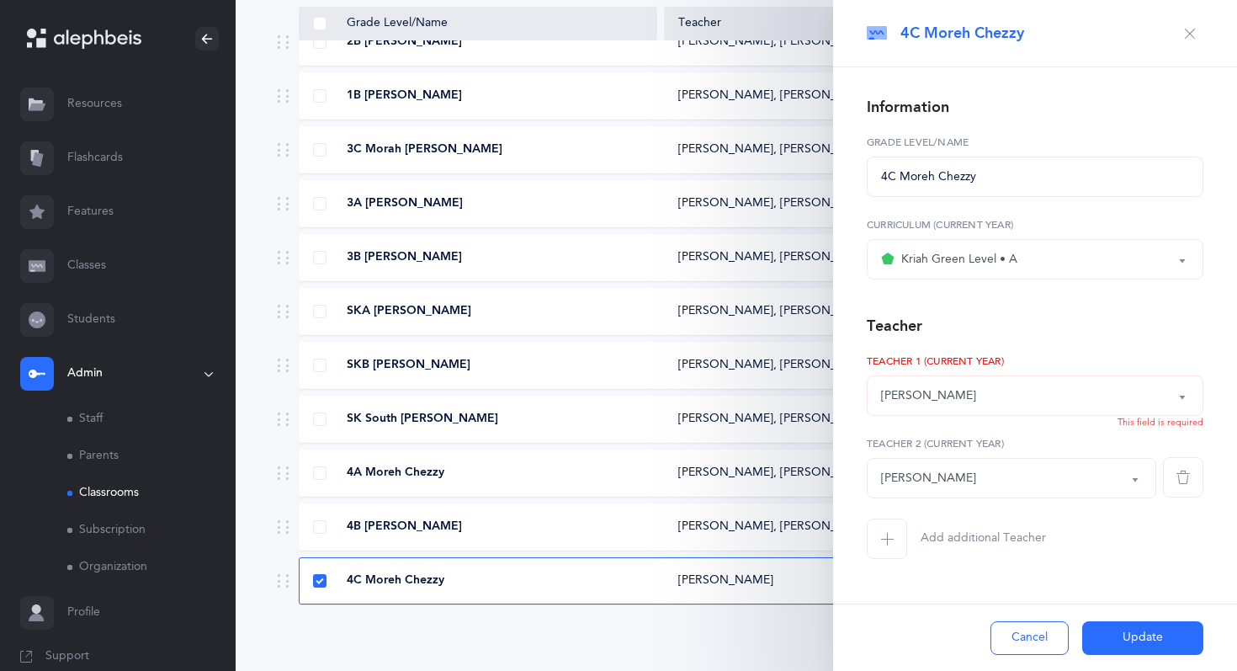
click at [1128, 644] on button "Update" at bounding box center [1142, 638] width 121 height 34
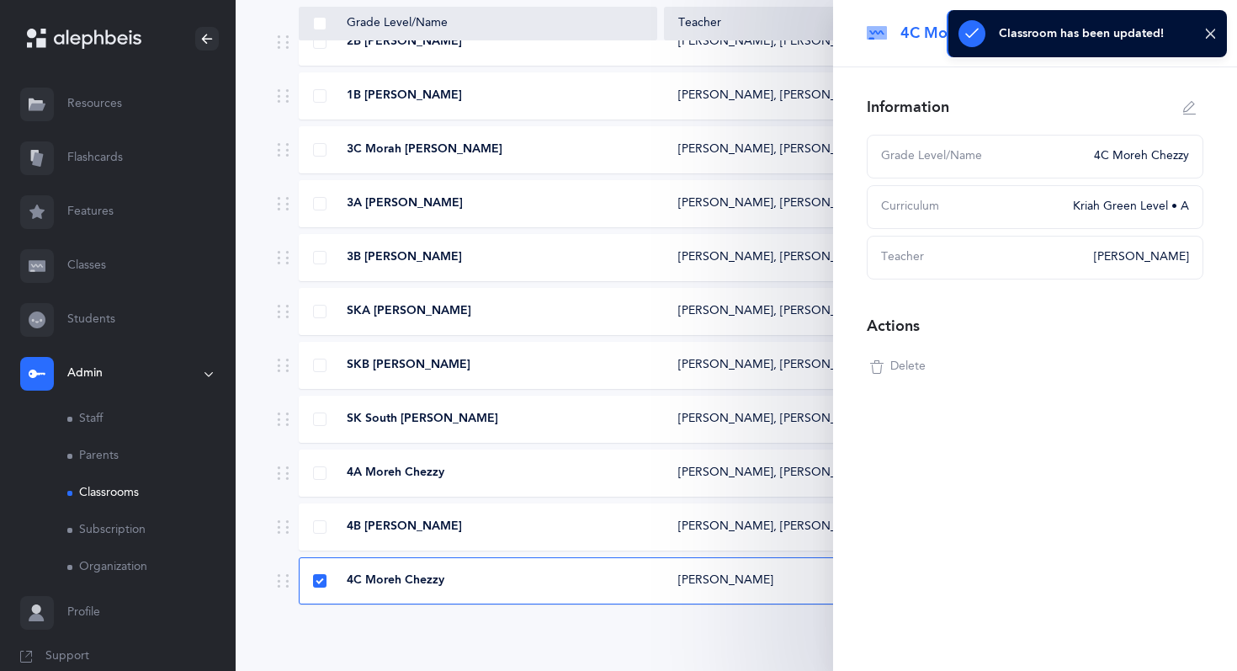
scroll to position [374, 0]
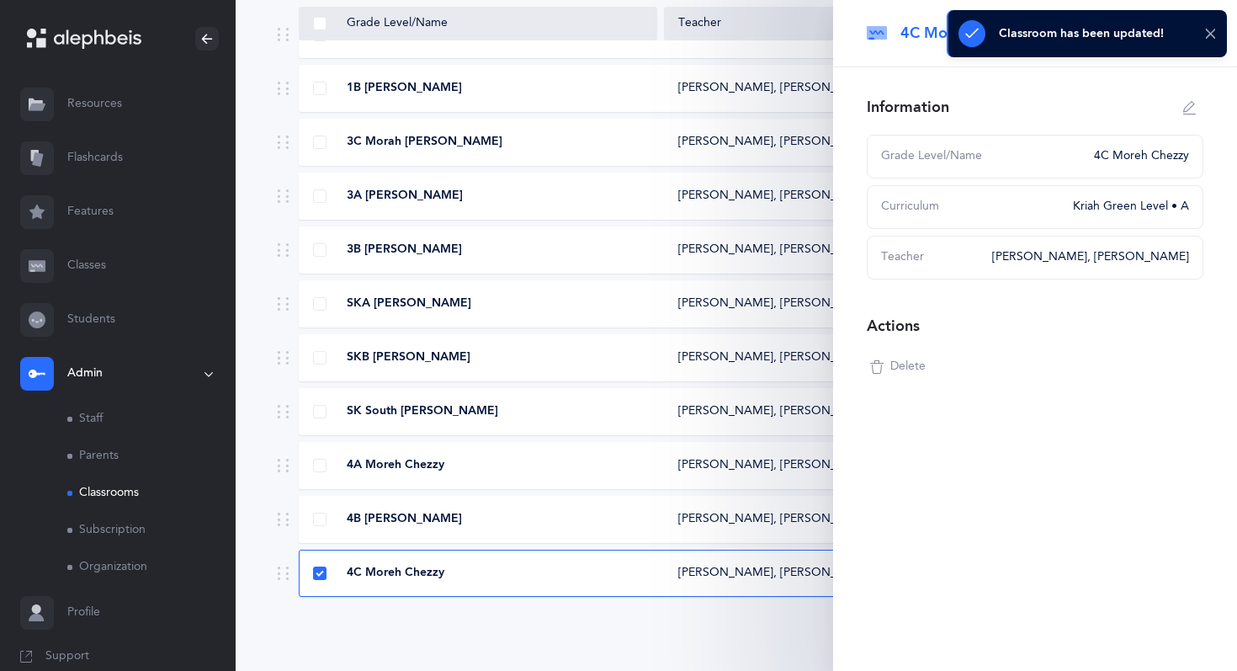
click at [1206, 37] on icon at bounding box center [1210, 34] width 13 height 14
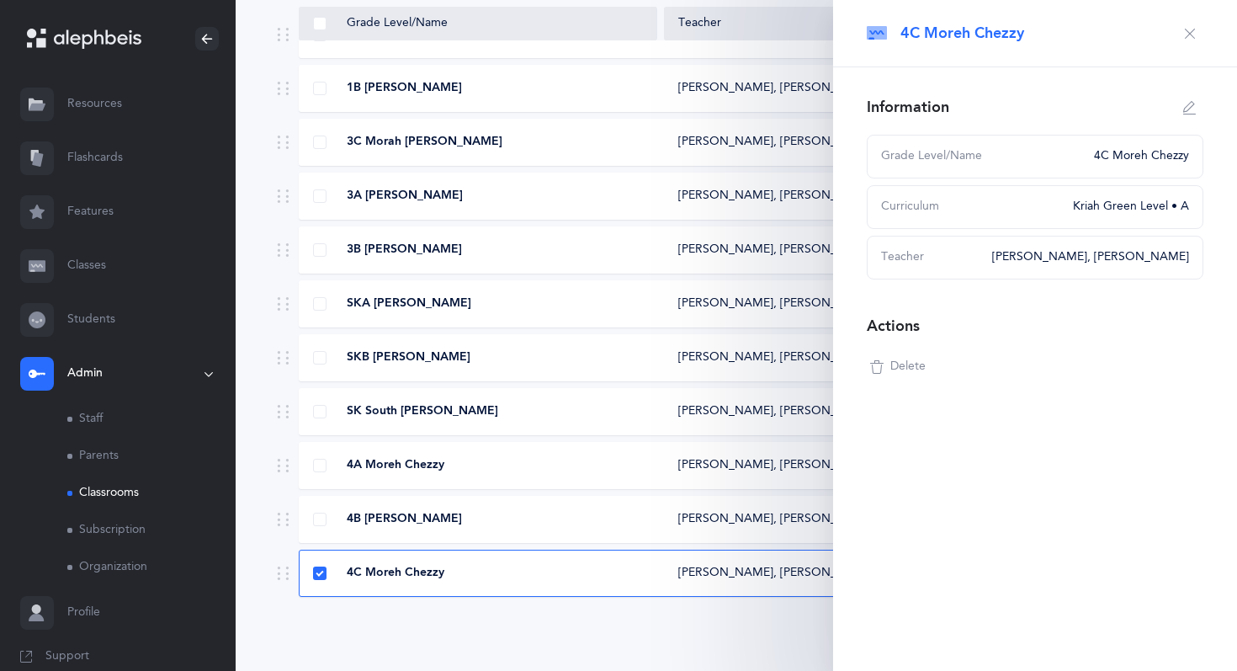
click at [1185, 23] on button "button" at bounding box center [1189, 33] width 27 height 27
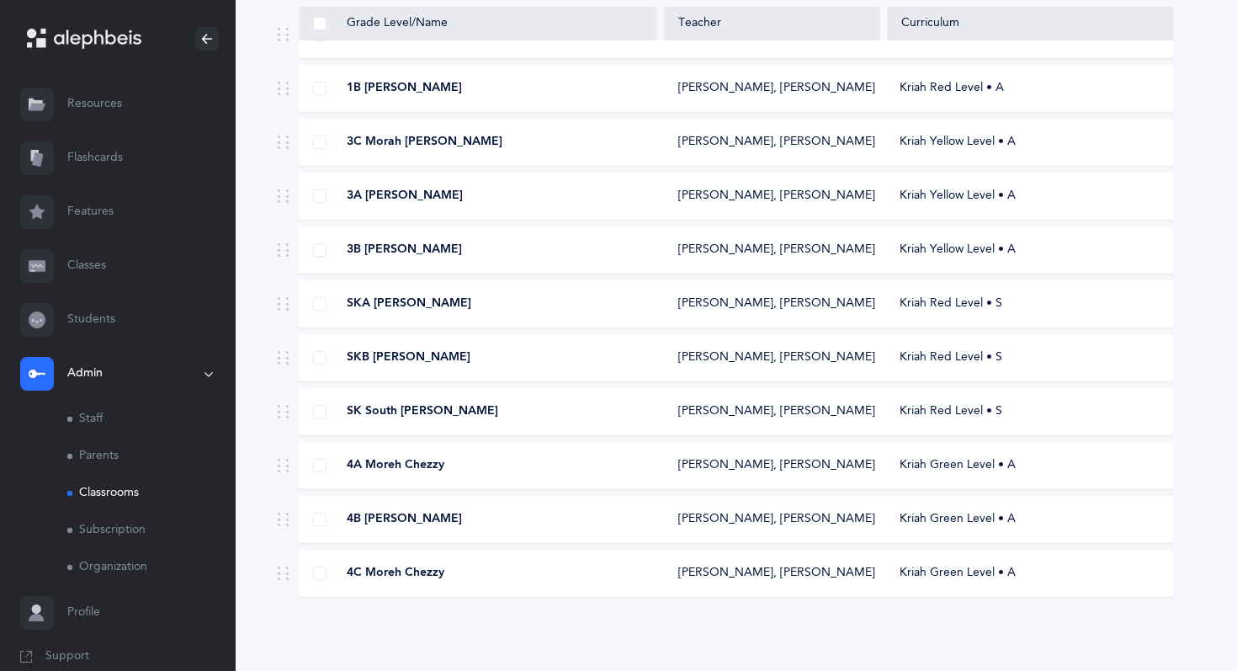
click at [99, 315] on link "Students" at bounding box center [118, 320] width 236 height 54
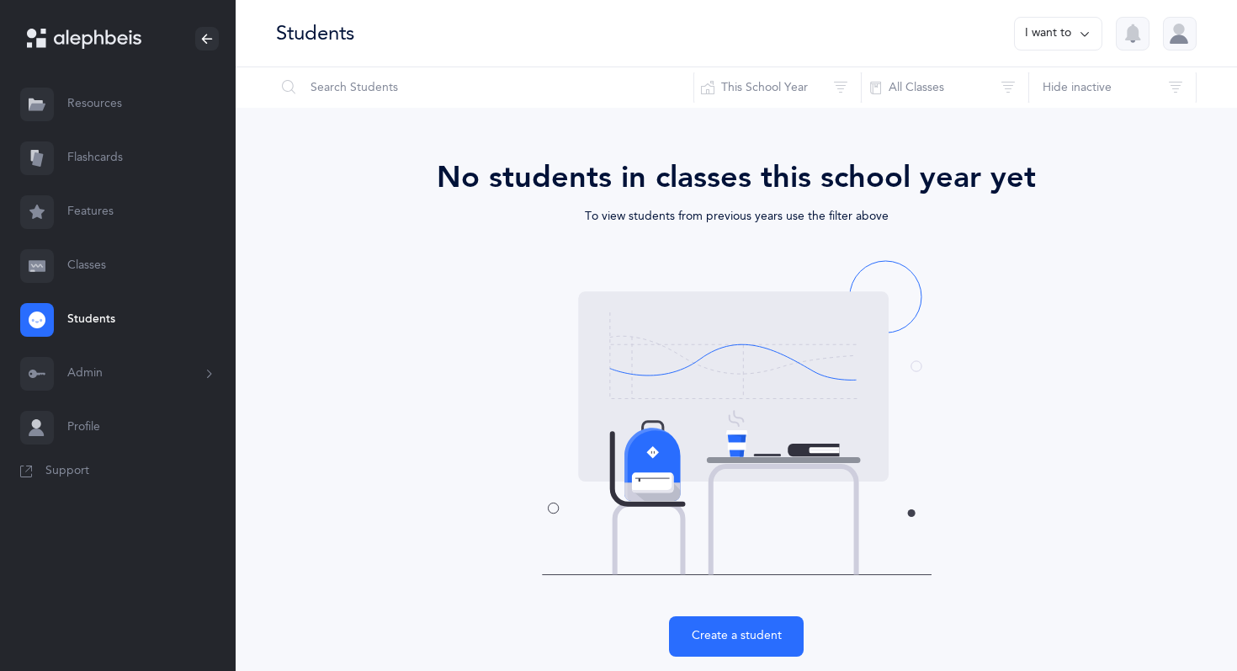
click at [1059, 36] on button "I want to" at bounding box center [1058, 34] width 88 height 34
click at [1013, 119] on button "Add student" at bounding box center [1040, 116] width 95 height 30
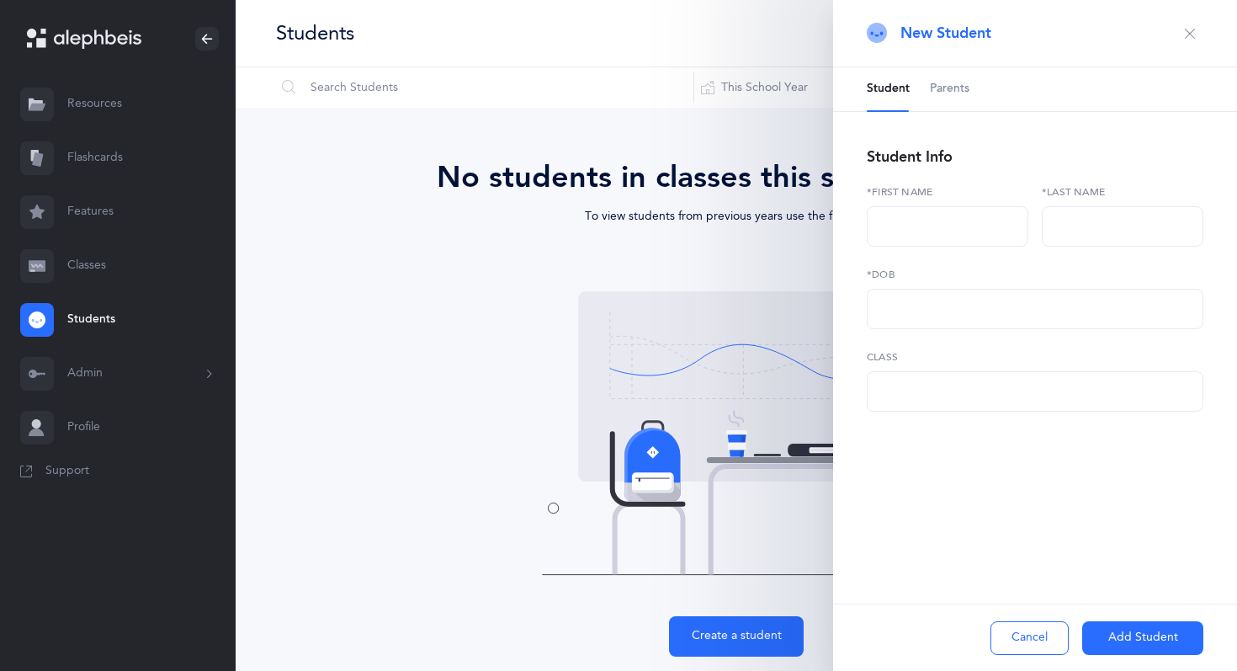
select select
click at [1195, 32] on icon "button" at bounding box center [1189, 33] width 13 height 13
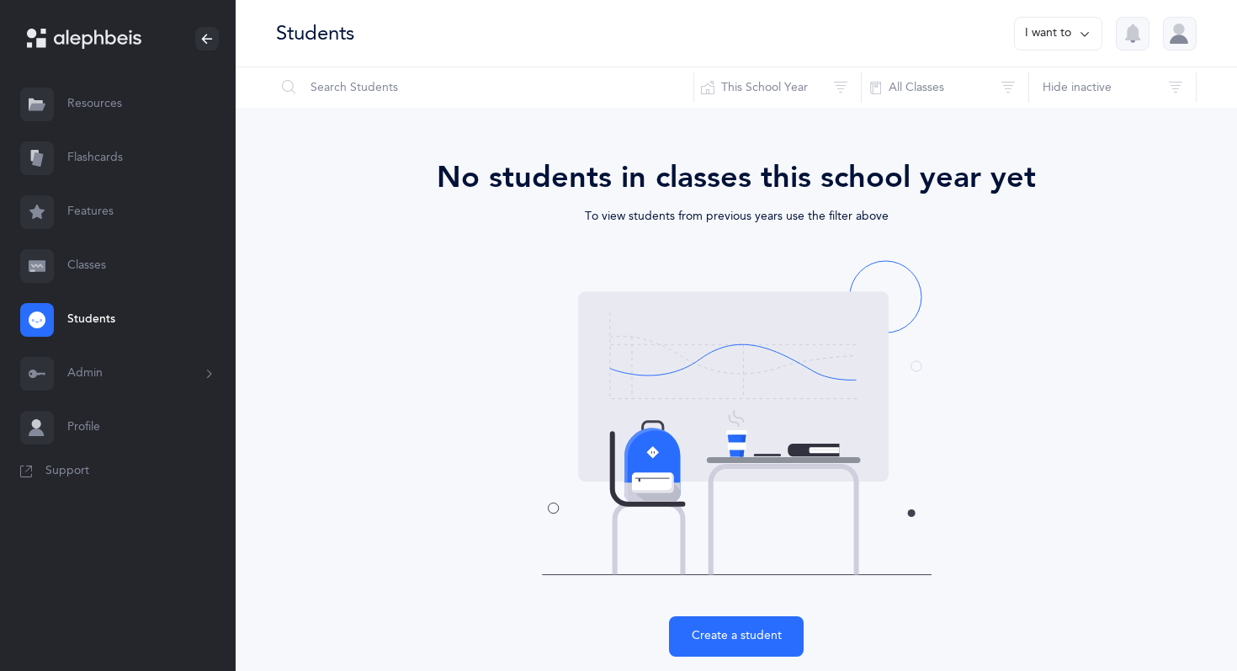
click at [73, 368] on button "Admin" at bounding box center [118, 374] width 236 height 54
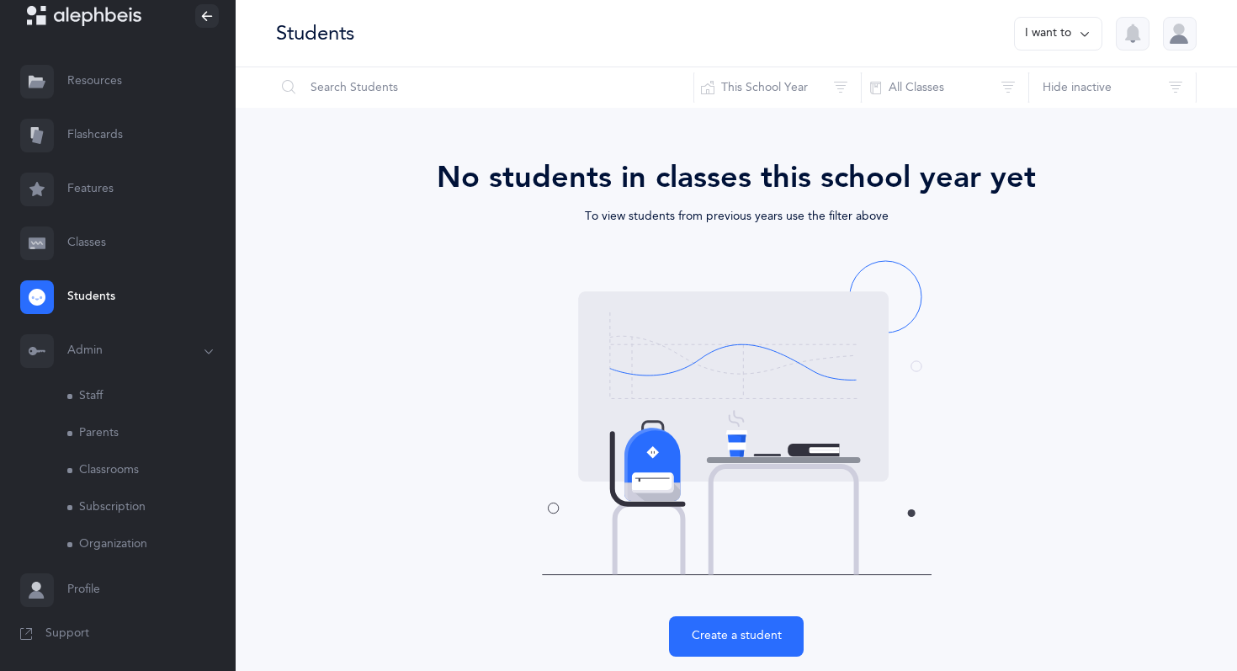
click at [129, 466] on link "Classrooms" at bounding box center [151, 470] width 168 height 37
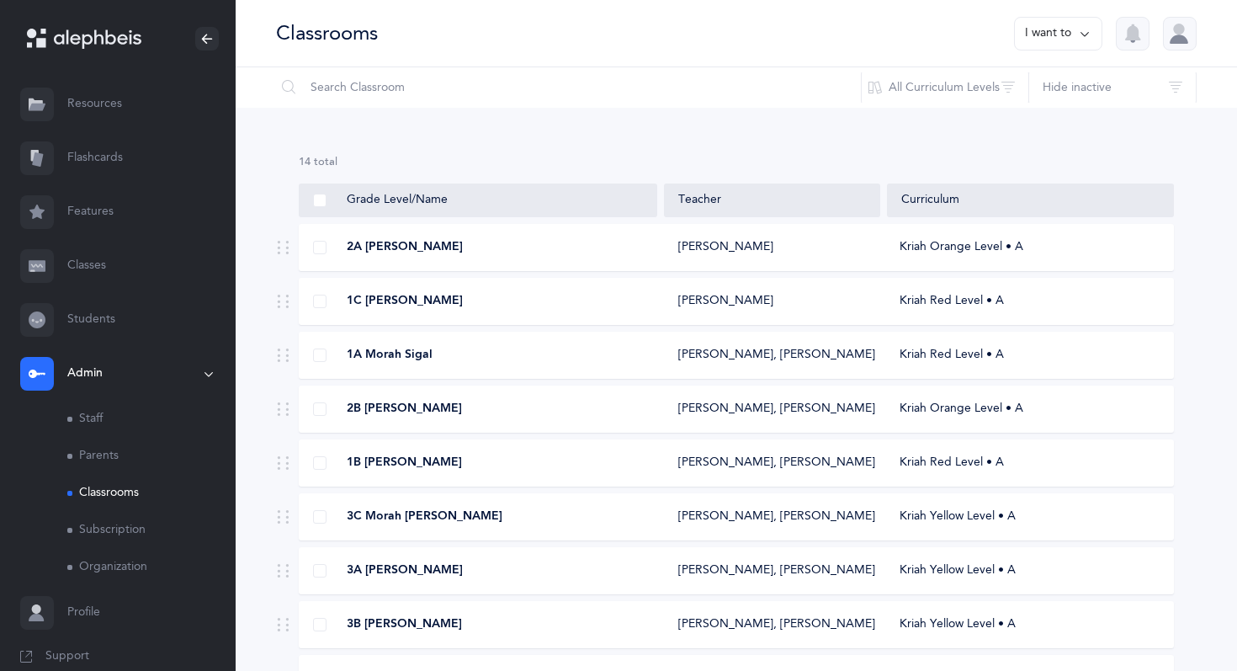
click at [434, 244] on div "2A [PERSON_NAME]" at bounding box center [479, 247] width 358 height 17
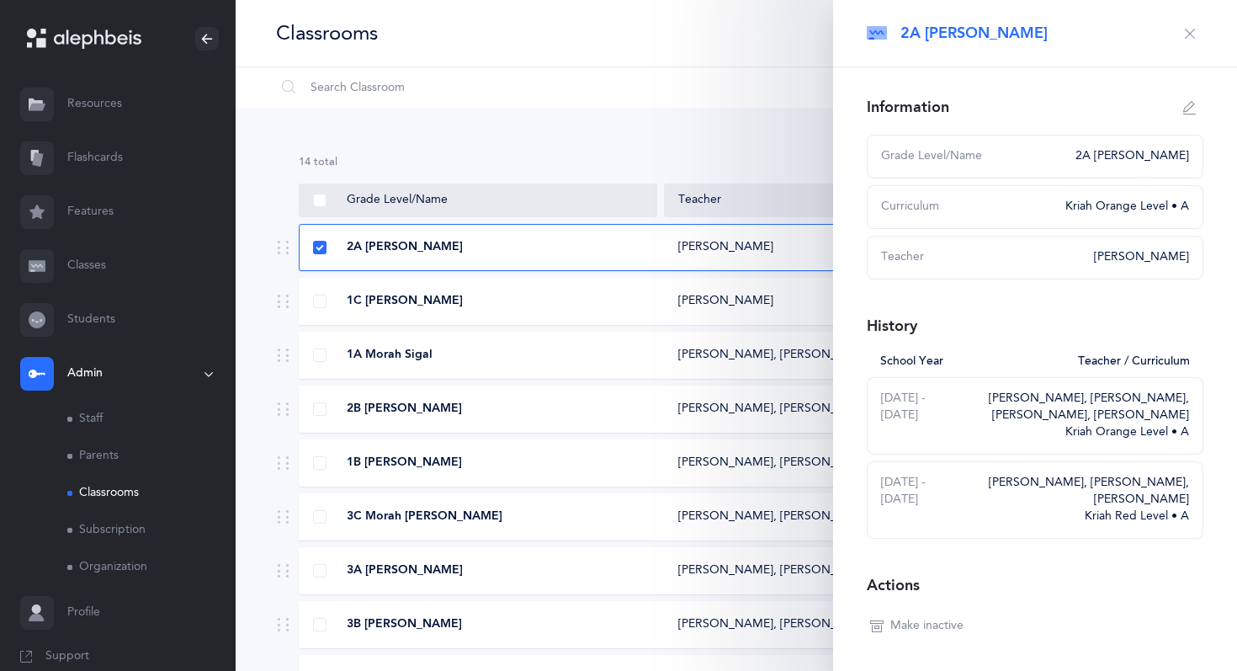
click at [1185, 33] on icon "button" at bounding box center [1189, 33] width 13 height 13
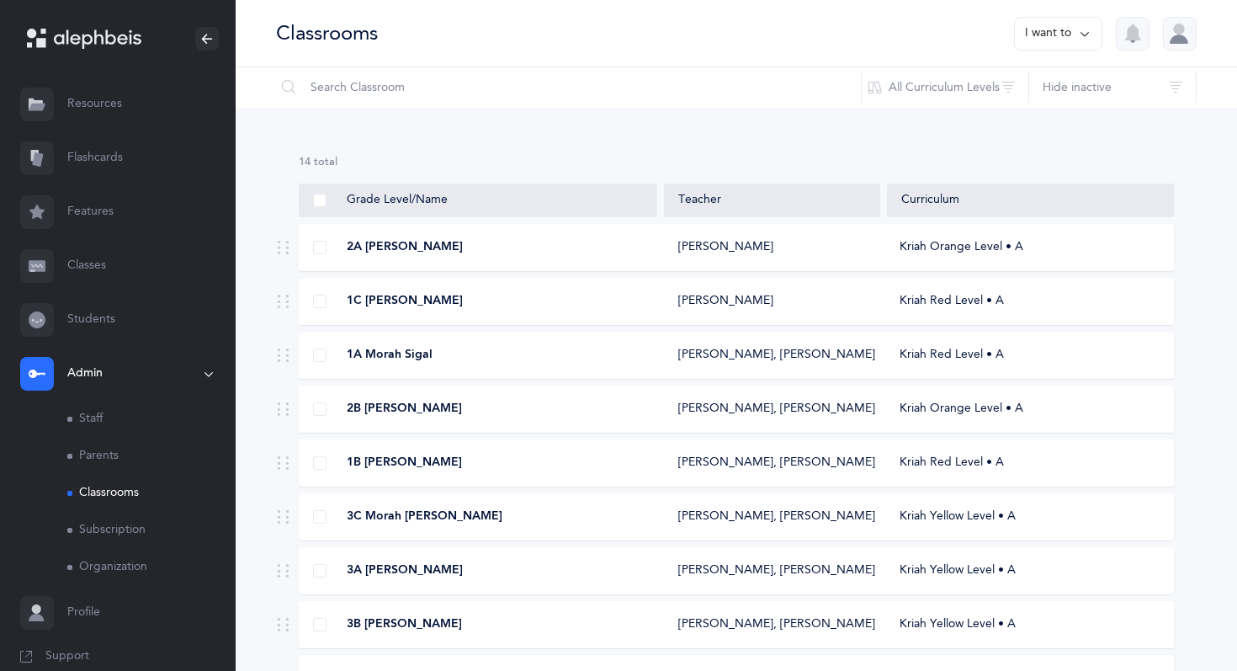
click at [1058, 35] on button "I want to" at bounding box center [1058, 34] width 88 height 34
click at [819, 31] on div "Classrooms I want to Add new classroom" at bounding box center [736, 33] width 1001 height 67
click at [107, 100] on link "Resources" at bounding box center [118, 104] width 236 height 54
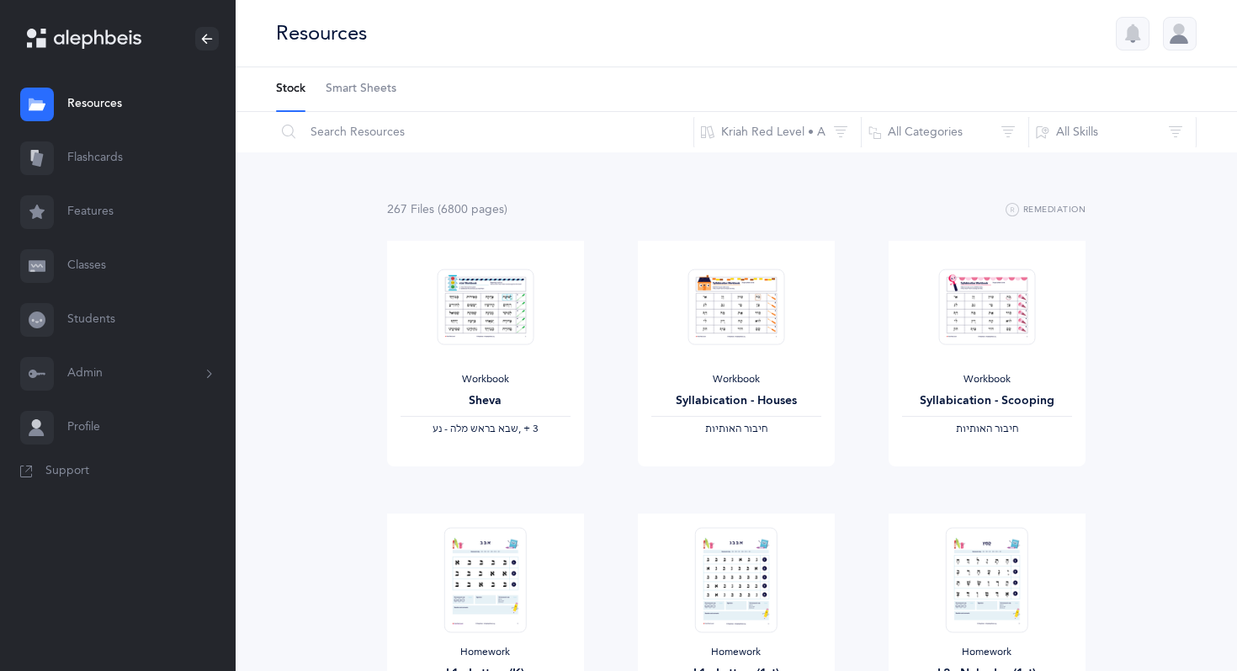
click at [93, 173] on link "Flashcards" at bounding box center [118, 158] width 236 height 54
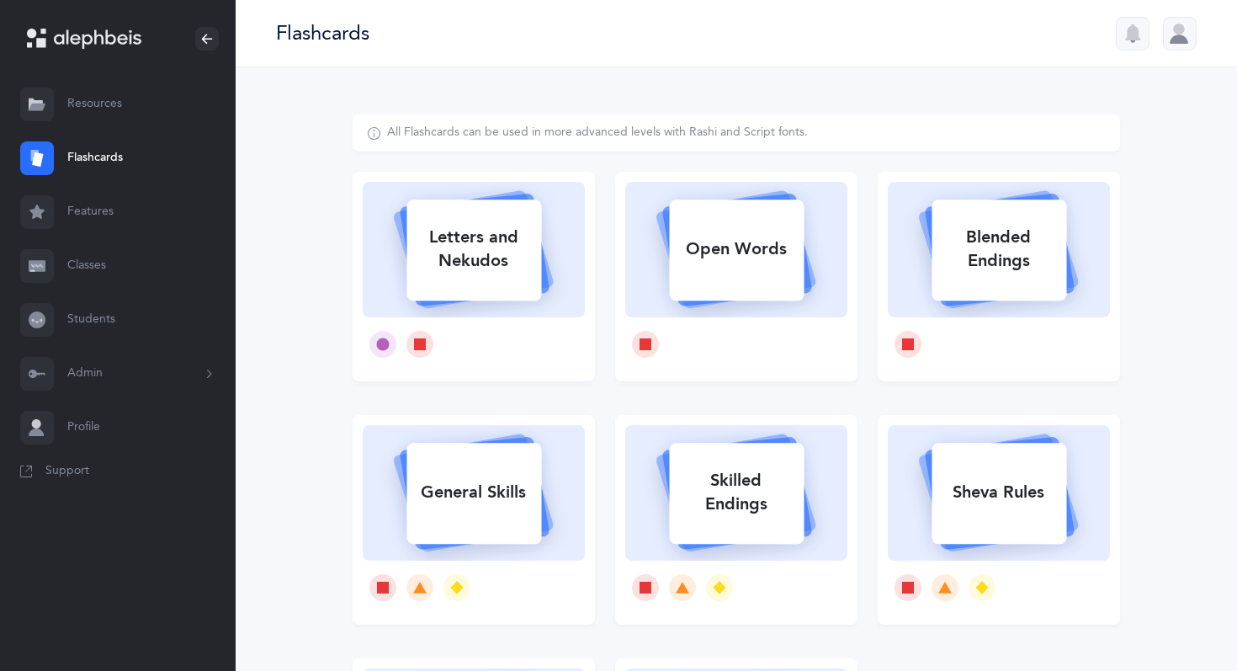
click at [93, 261] on link "Classes" at bounding box center [118, 266] width 236 height 54
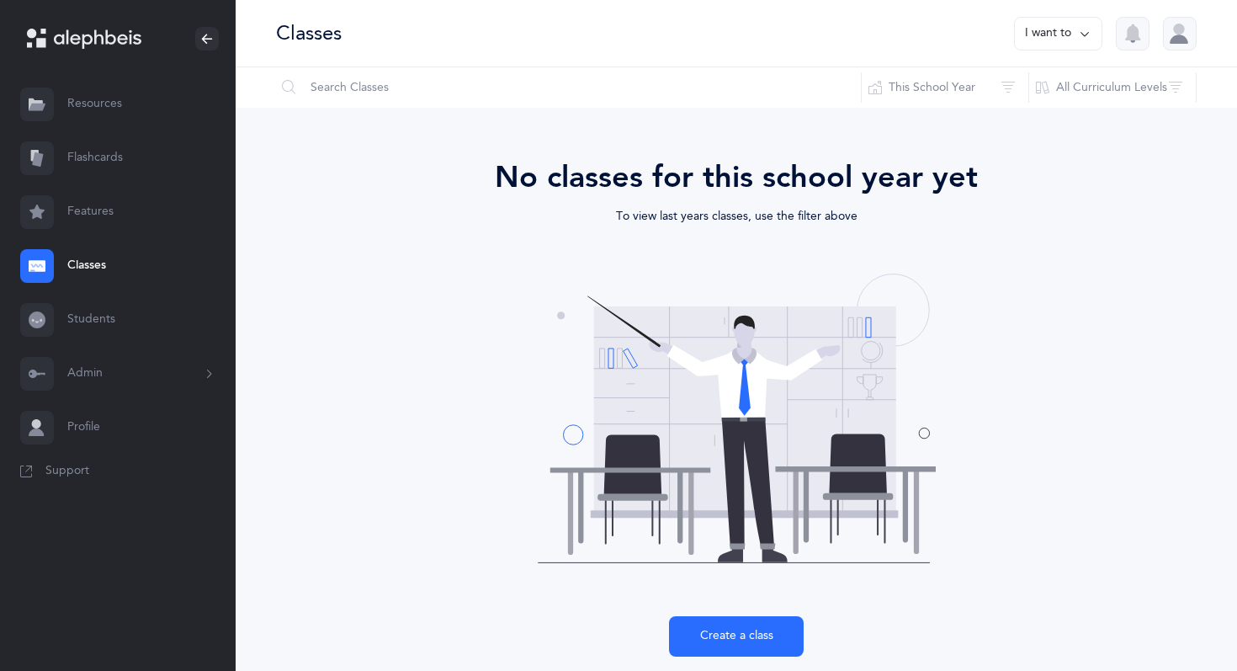
click at [122, 317] on link "Students" at bounding box center [118, 320] width 236 height 54
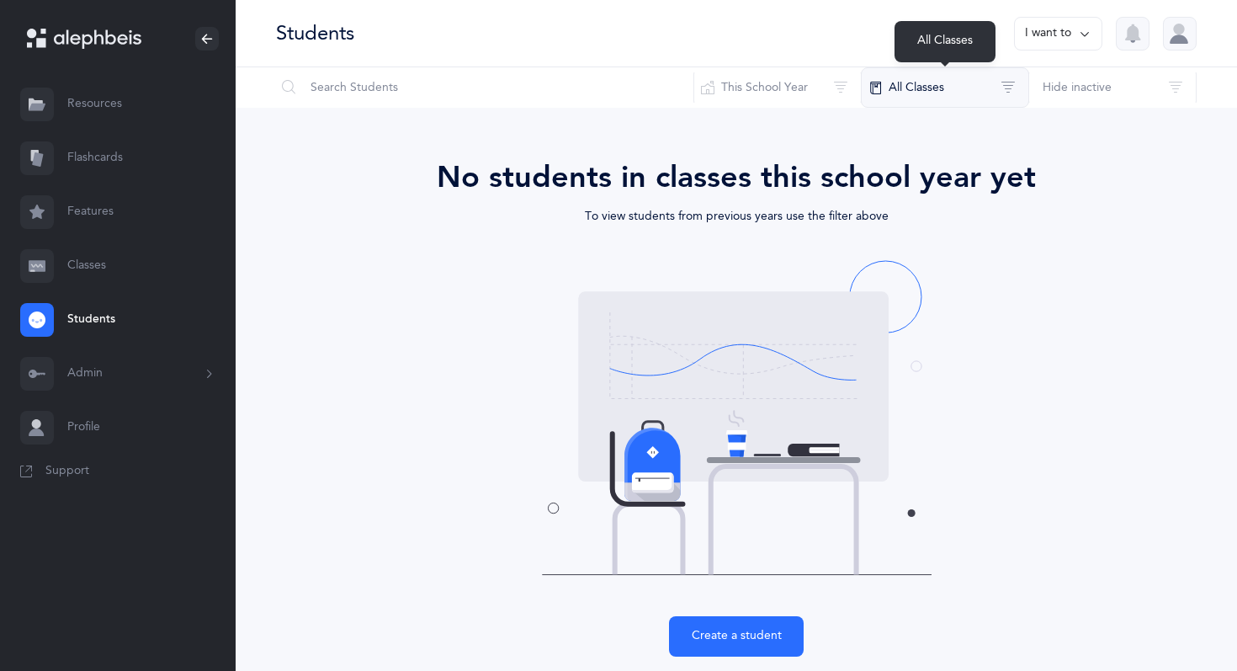
click at [964, 93] on button "All Classes" at bounding box center [945, 87] width 168 height 40
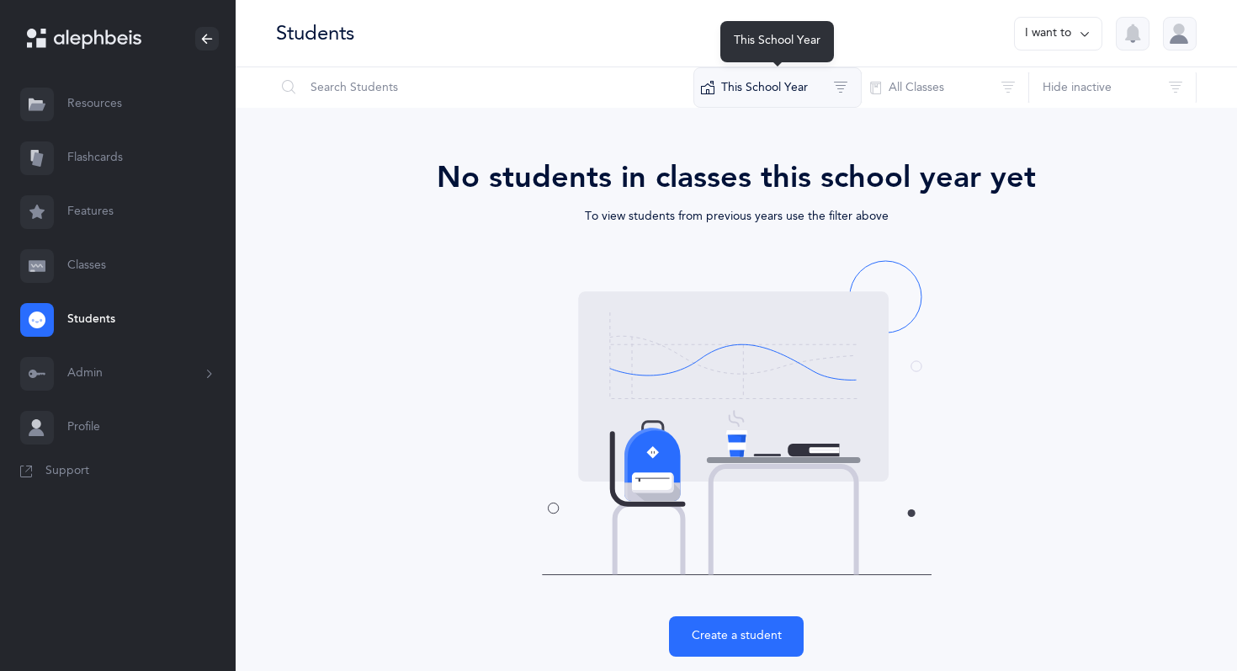
click at [824, 82] on button "This School Year" at bounding box center [777, 87] width 168 height 40
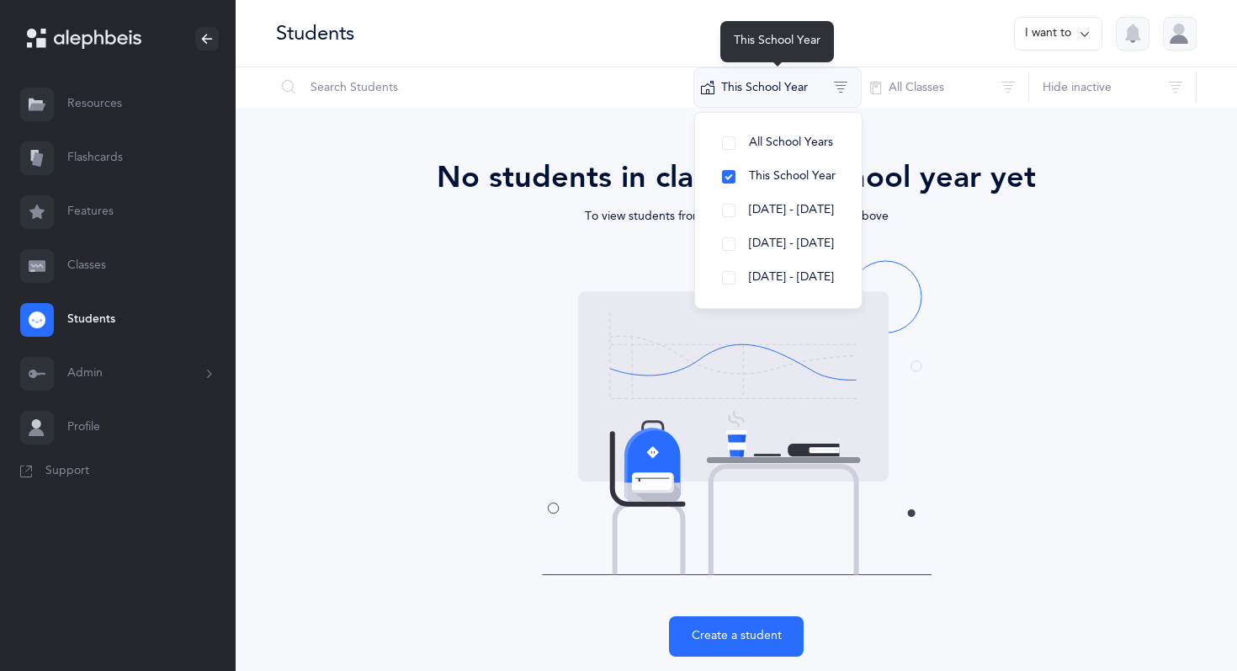
click at [824, 82] on button "This School Year" at bounding box center [777, 87] width 168 height 40
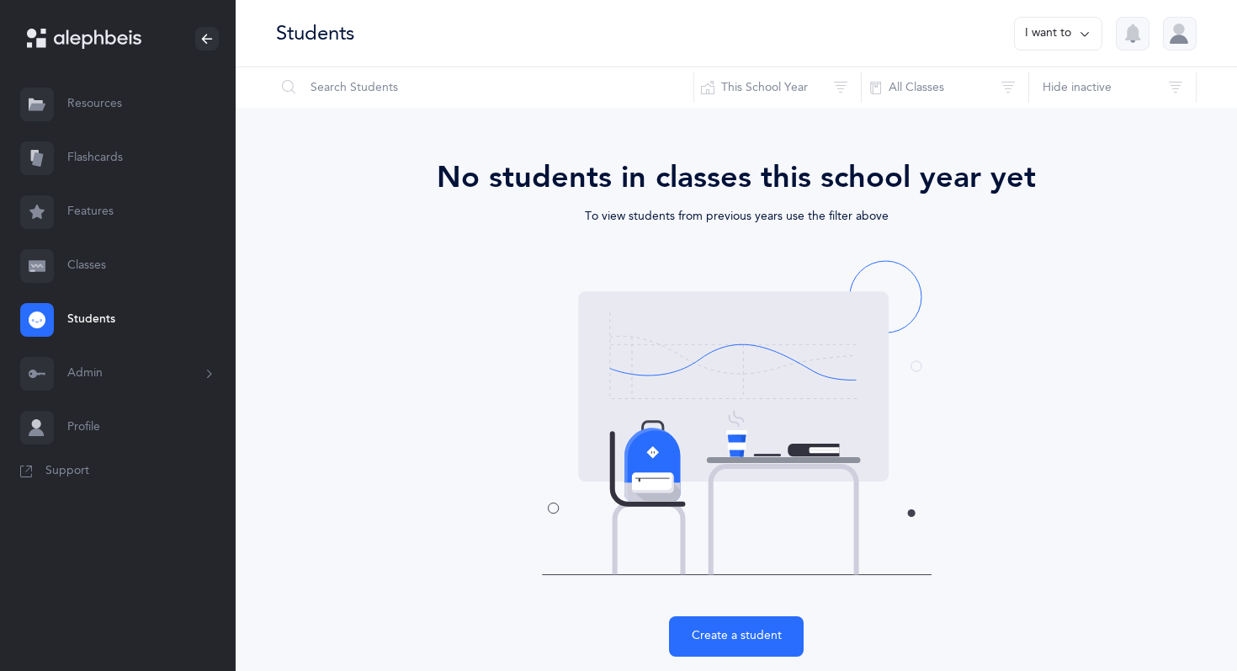
click at [125, 94] on link "Resources" at bounding box center [118, 104] width 236 height 54
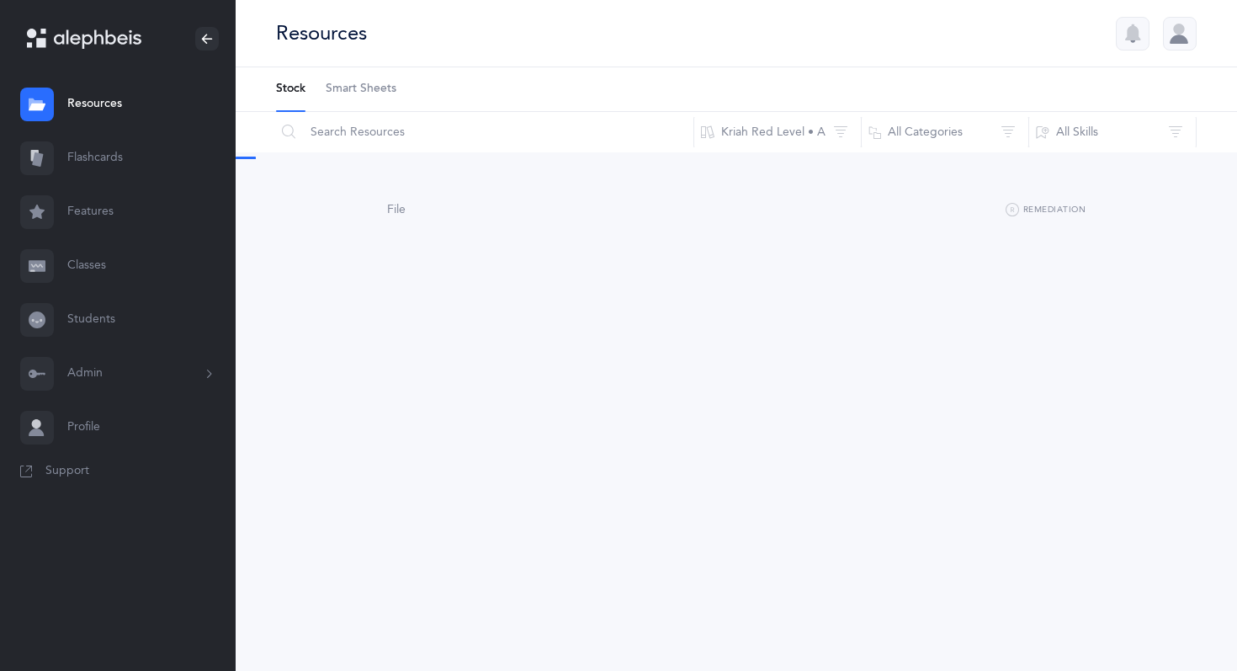
click at [71, 476] on span "Support" at bounding box center [67, 471] width 44 height 17
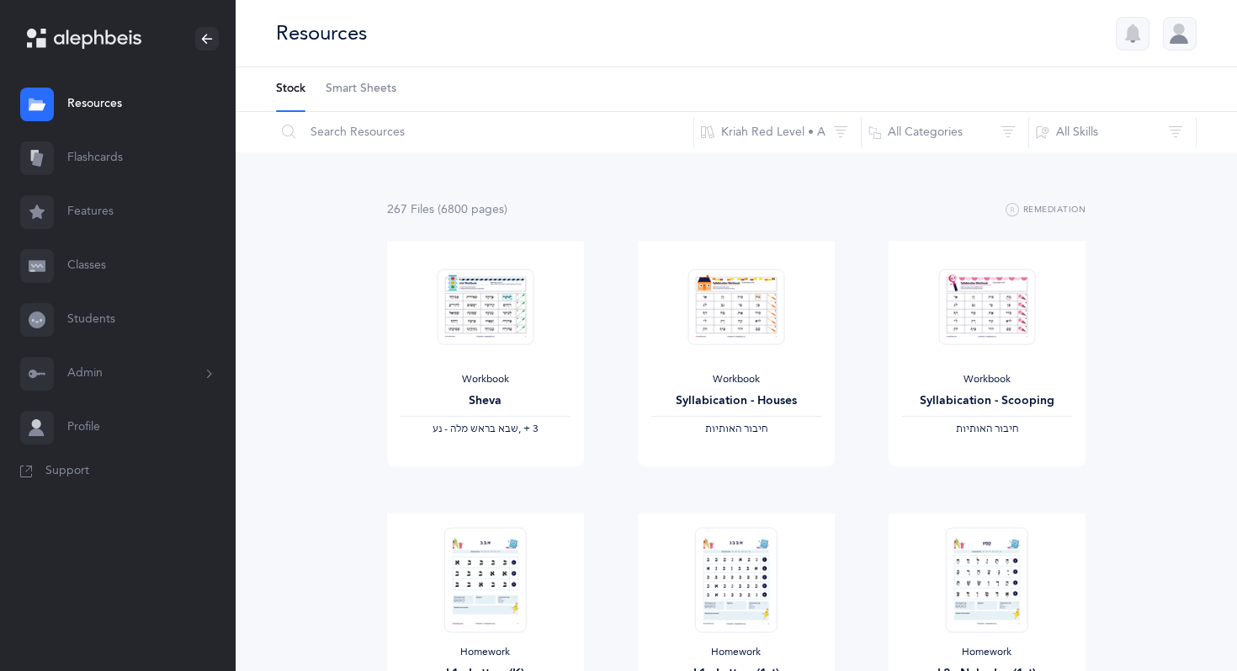
click at [89, 194] on link "Features" at bounding box center [118, 212] width 236 height 54
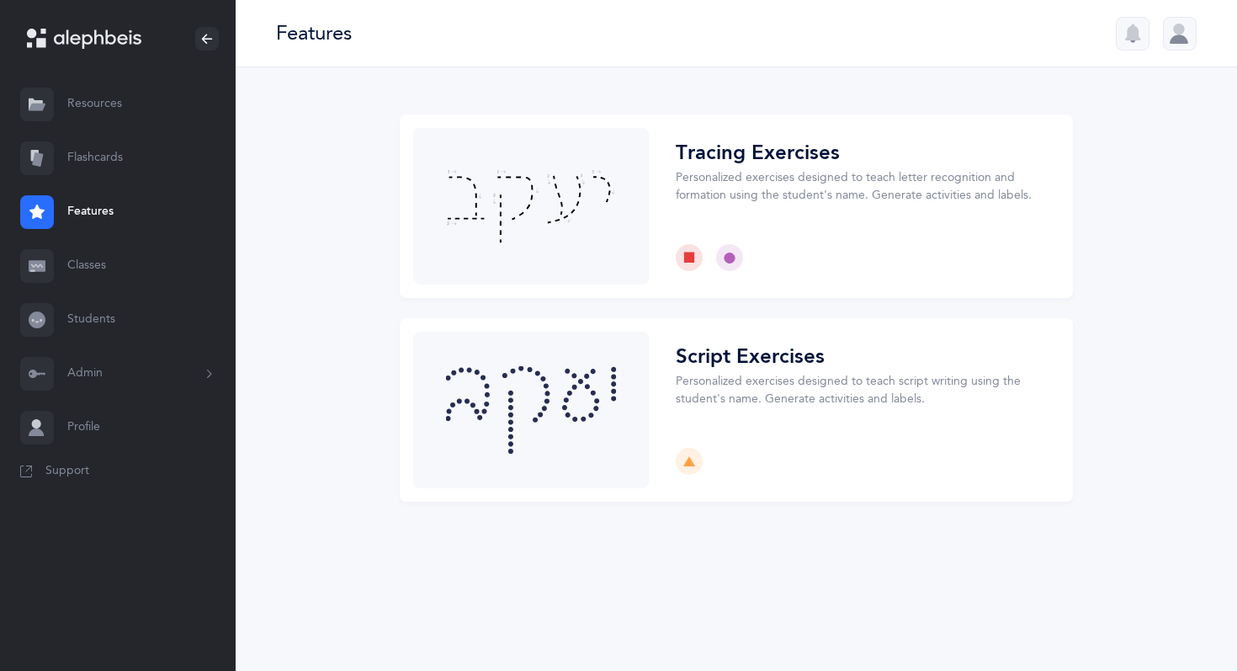
click at [94, 256] on link "Classes" at bounding box center [118, 266] width 236 height 54
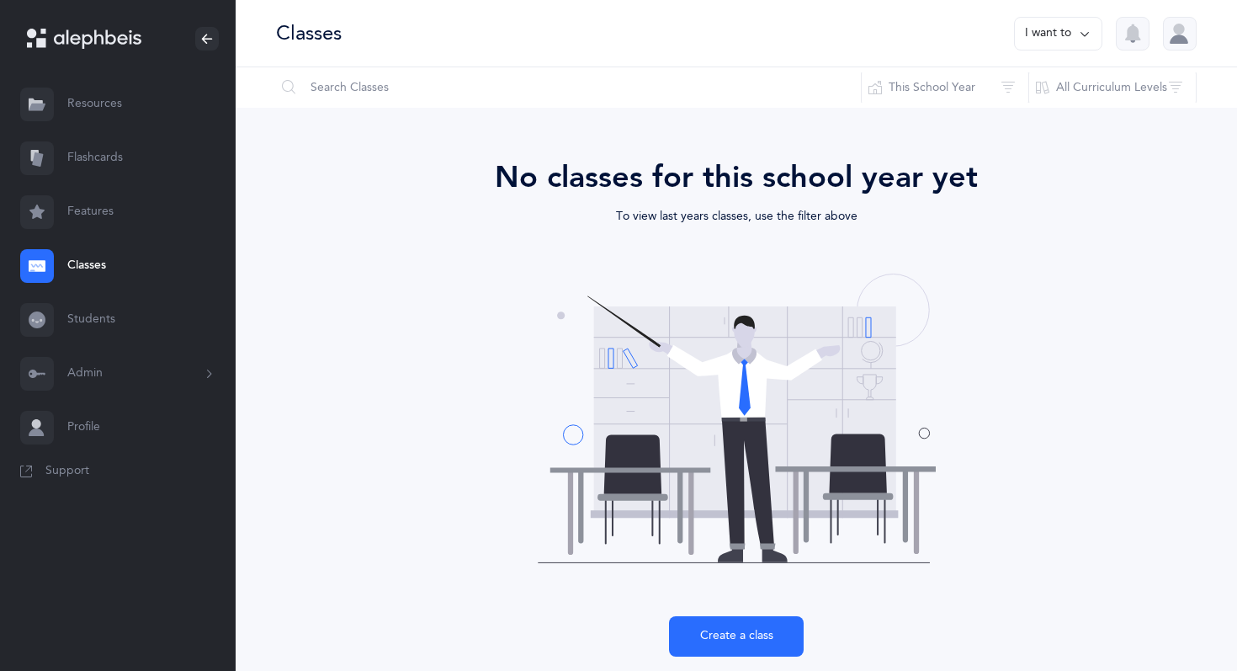
click at [87, 312] on link "Students" at bounding box center [118, 320] width 236 height 54
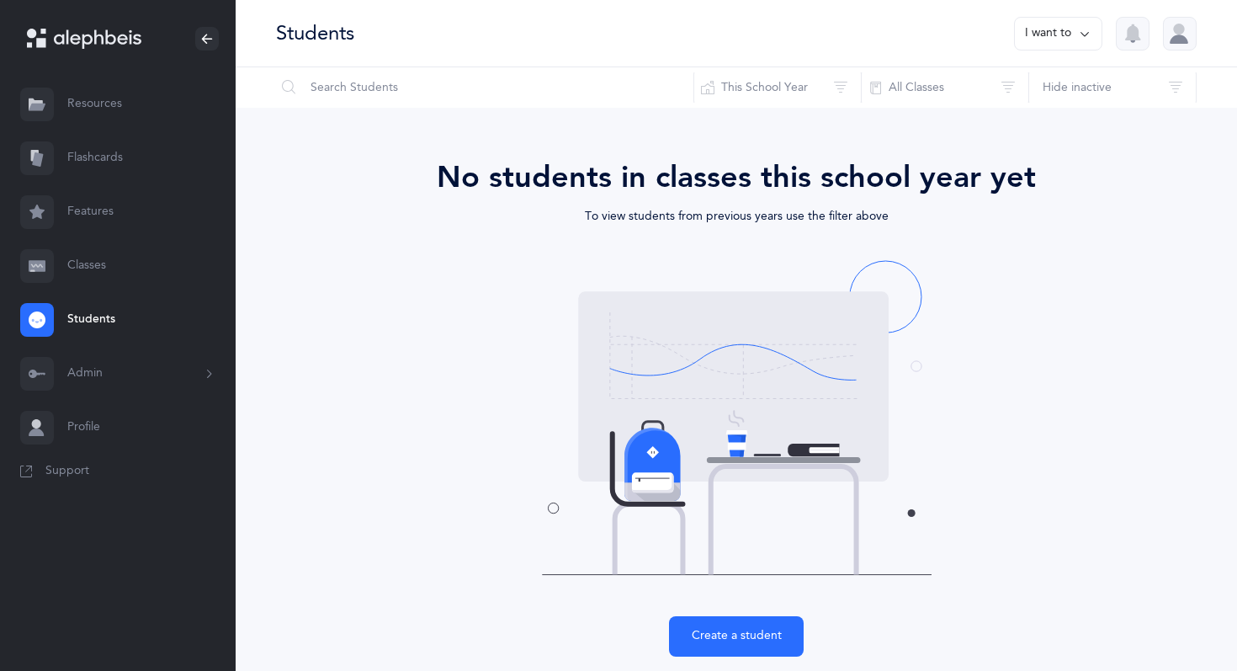
click at [110, 266] on link "Classes" at bounding box center [118, 266] width 236 height 54
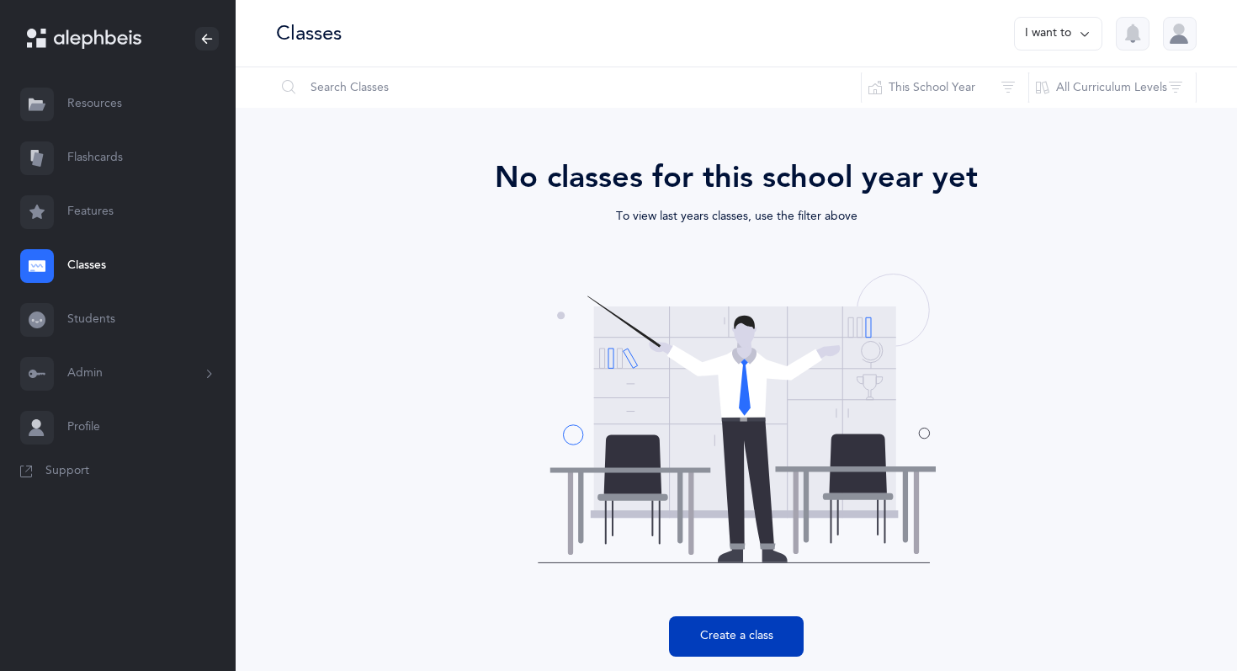
click at [759, 643] on button "Create a class" at bounding box center [736, 636] width 135 height 40
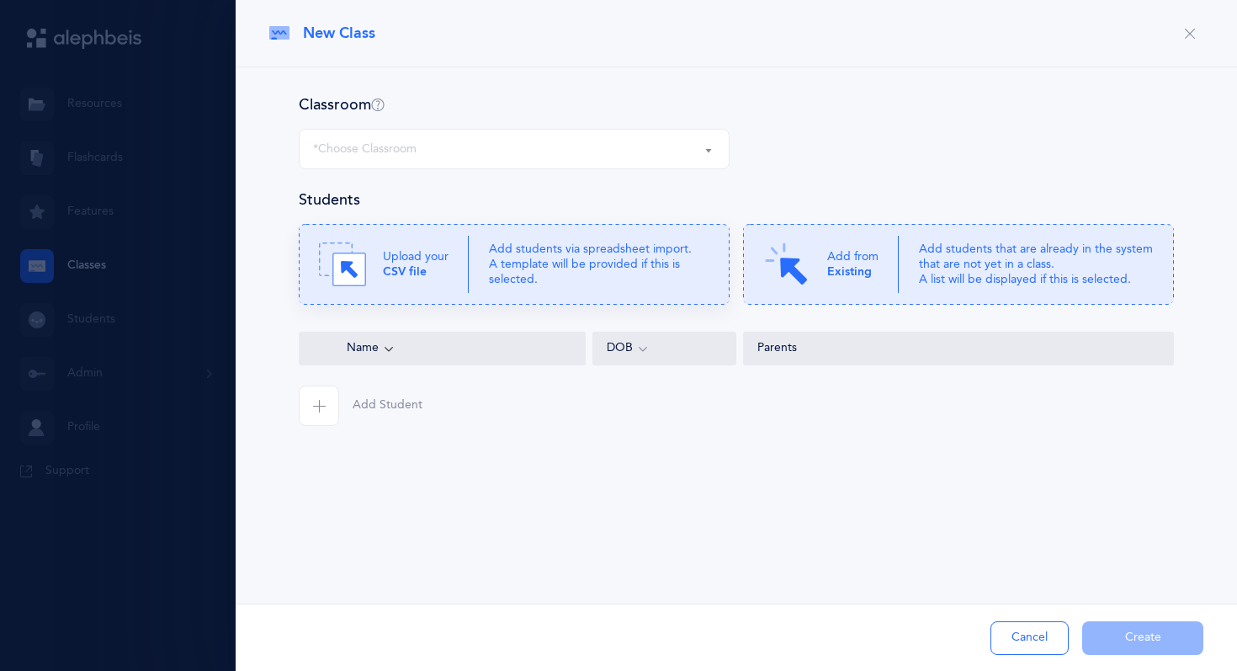
click at [629, 269] on p "Add students via spreadsheet import. A template will be provided if this is sel…" at bounding box center [599, 264] width 220 height 46
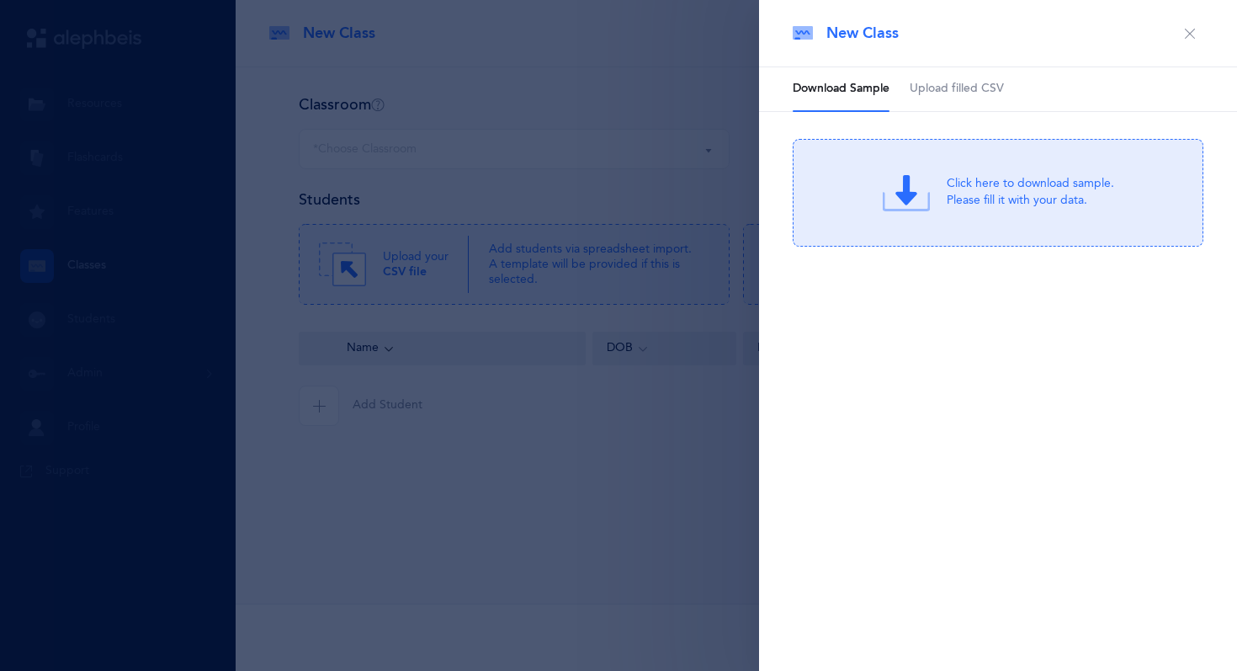
click at [1019, 198] on div "Click here to download sample. Please fill it with your data." at bounding box center [1029, 193] width 167 height 34
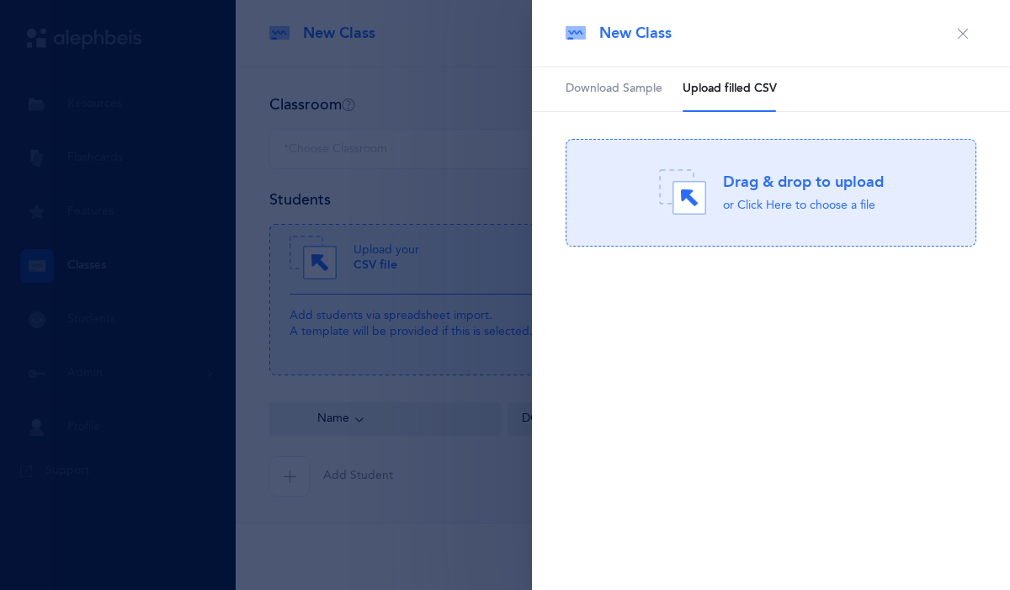
click at [756, 185] on div "Drag & drop to upload" at bounding box center [803, 182] width 161 height 21
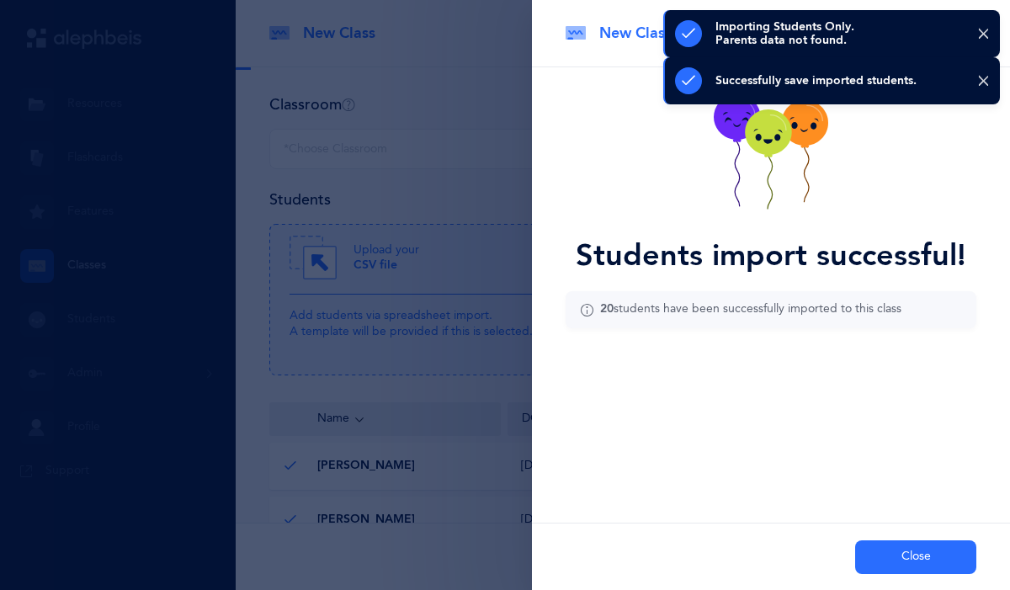
click at [886, 559] on button "Close" at bounding box center [915, 557] width 121 height 34
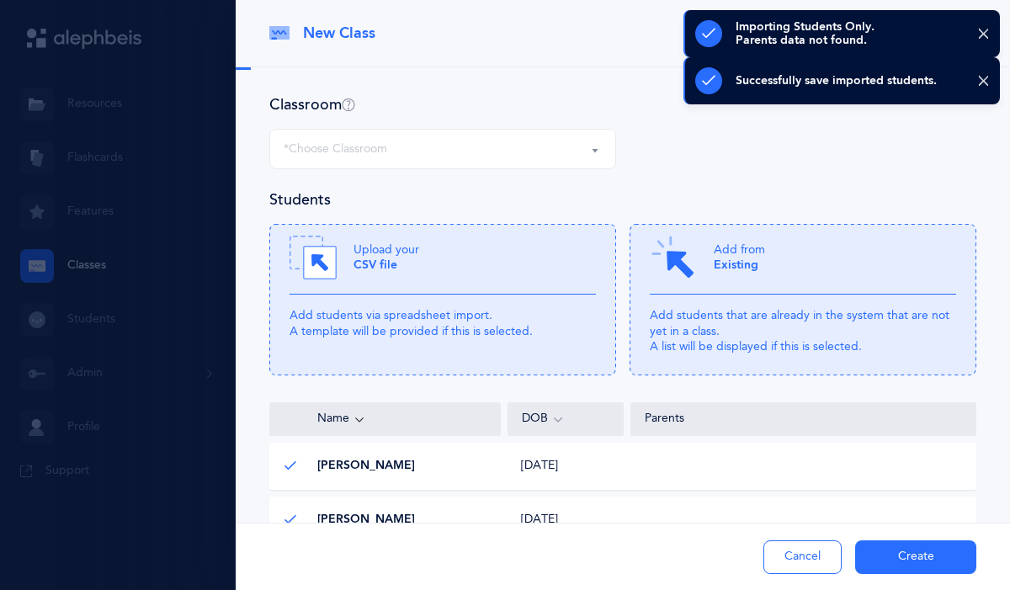
click at [555, 151] on div "*Choose Classroom" at bounding box center [443, 149] width 318 height 29
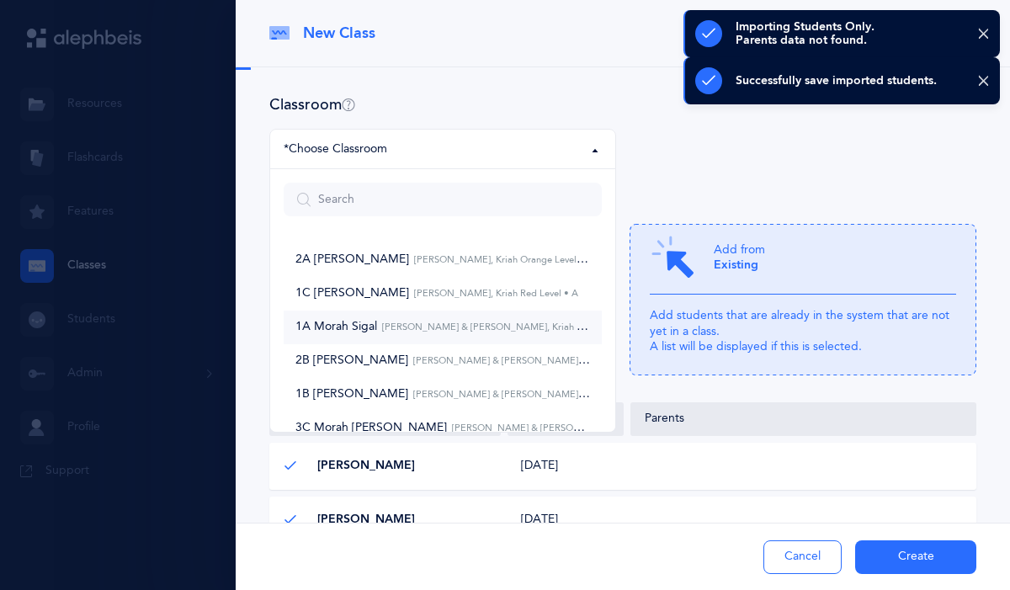
click at [444, 325] on small "[PERSON_NAME] & [PERSON_NAME], Kriah Red Level • A" at bounding box center [505, 326] width 257 height 11
select select "853"
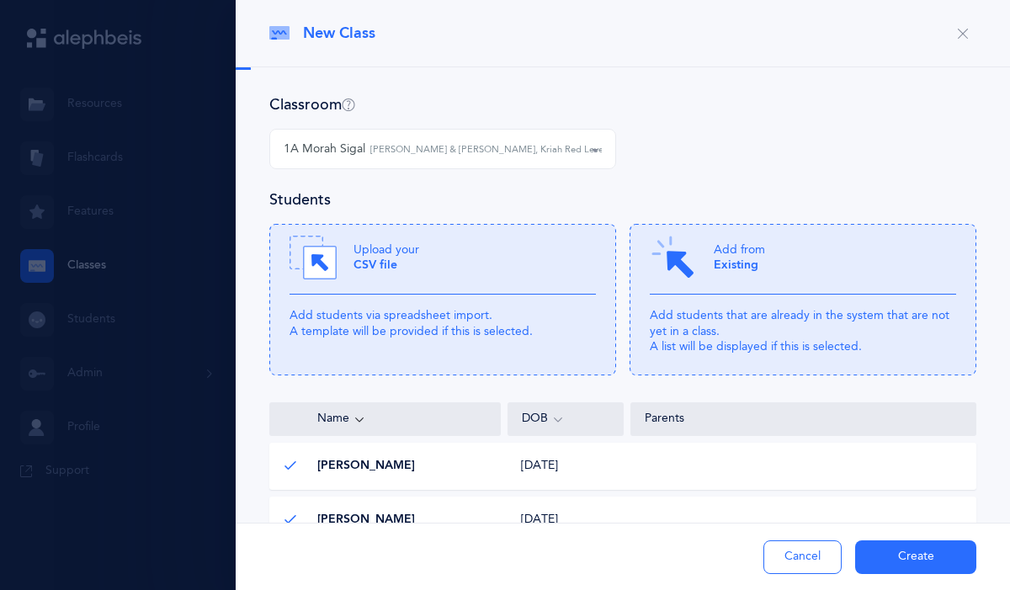
click at [911, 559] on button "Create" at bounding box center [915, 557] width 121 height 34
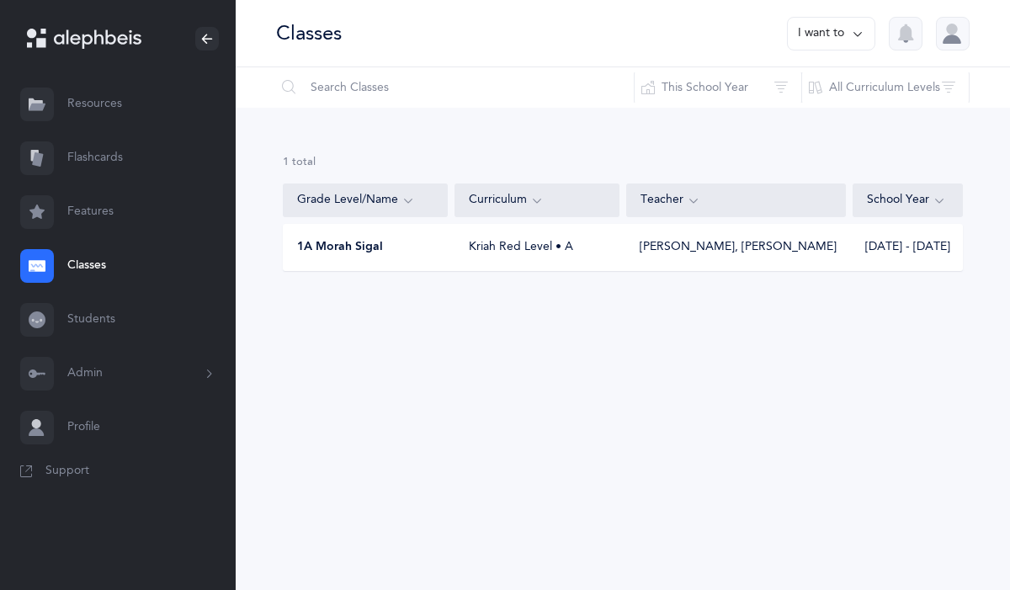
click at [841, 34] on button "I want to" at bounding box center [831, 34] width 88 height 34
click at [780, 111] on button "Add new" at bounding box center [813, 116] width 93 height 30
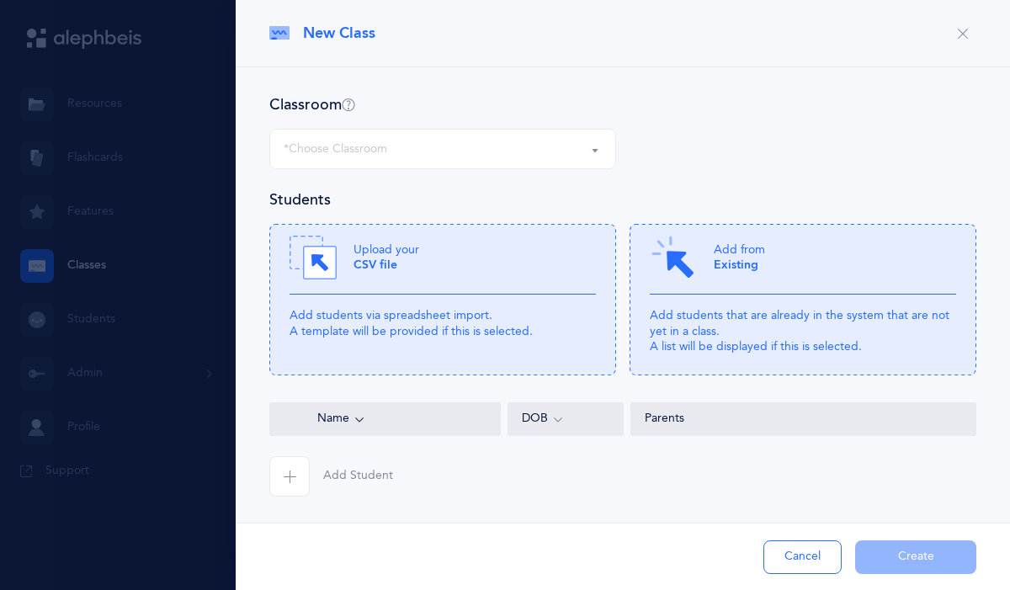
click at [554, 139] on div "*Choose Classroom" at bounding box center [443, 149] width 318 height 29
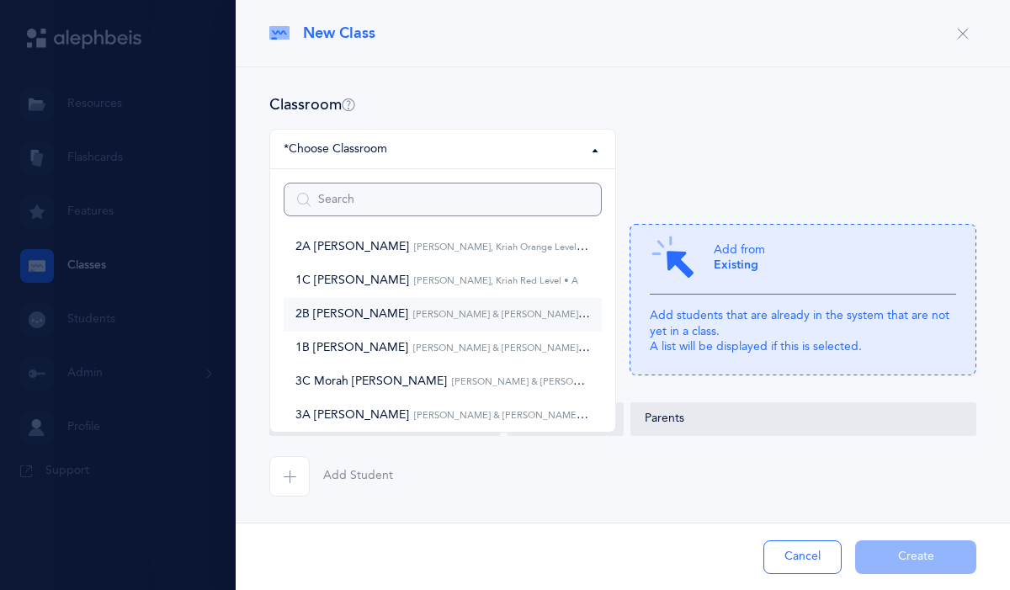
scroll to position [19, 0]
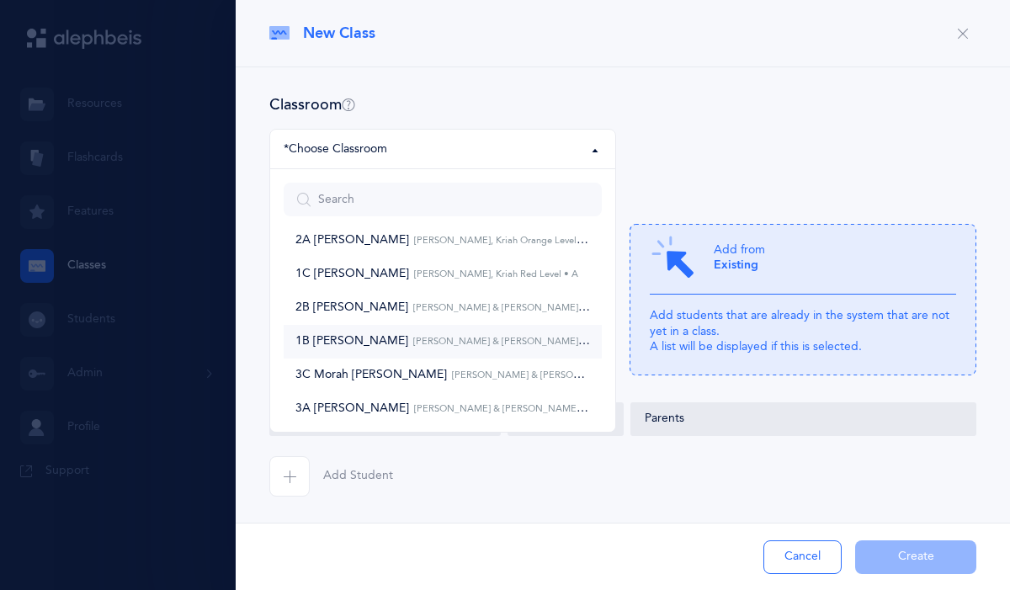
click at [434, 346] on small "[PERSON_NAME] & [PERSON_NAME], Kriah Red Level • A" at bounding box center [536, 341] width 257 height 11
select select "855"
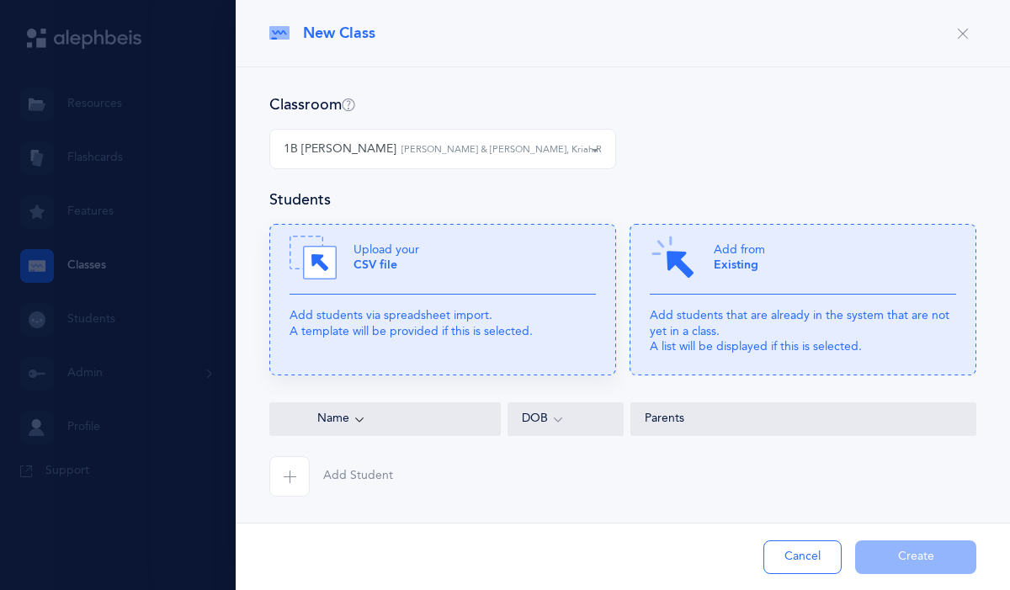
click at [448, 288] on div "Upload your CSV file" at bounding box center [442, 264] width 306 height 61
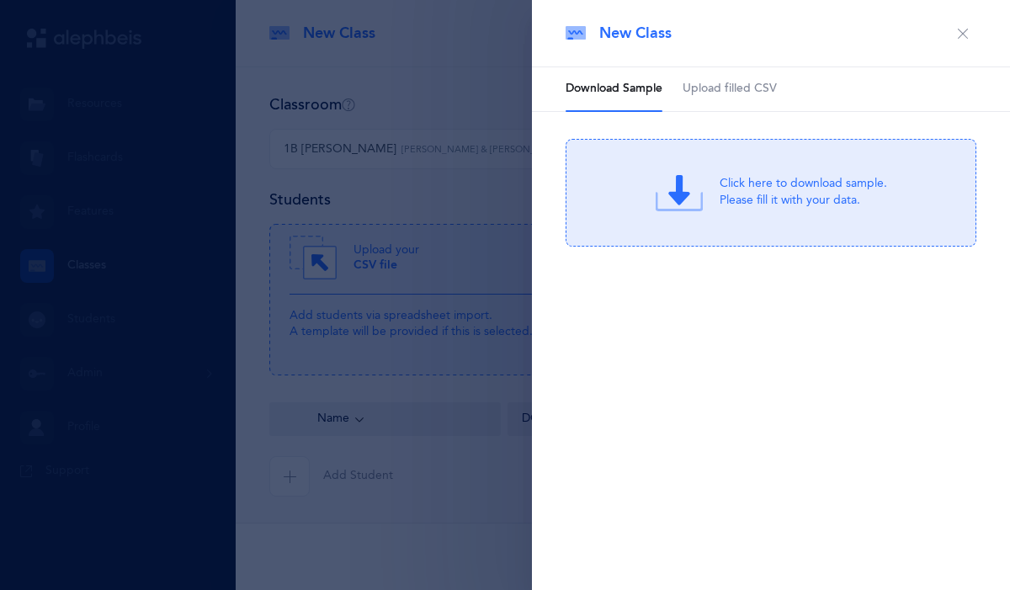
click at [743, 205] on div "Click here to download sample. Please fill it with your data." at bounding box center [802, 193] width 167 height 34
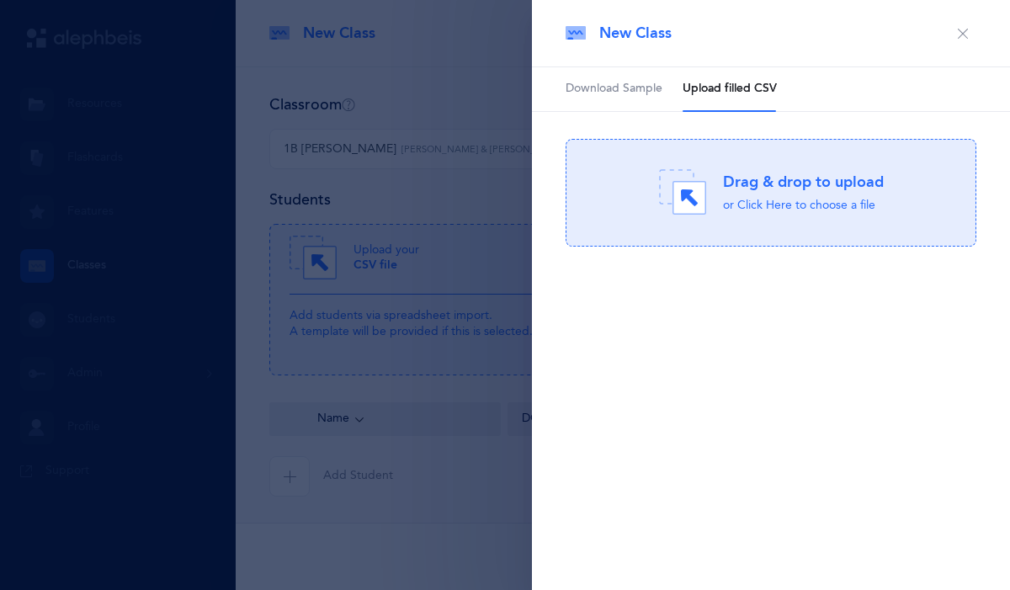
click at [868, 109] on ul "Download Sample Upload filled CSV" at bounding box center [771, 89] width 478 height 45
click at [724, 190] on div "Drag & drop to upload" at bounding box center [803, 182] width 161 height 21
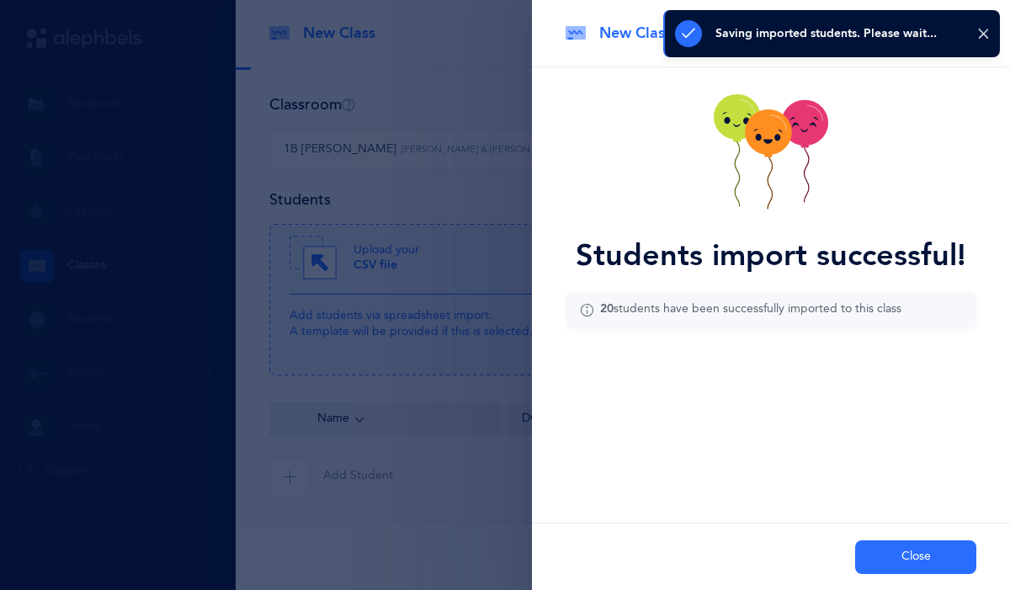
click at [911, 559] on button "Close" at bounding box center [915, 557] width 121 height 34
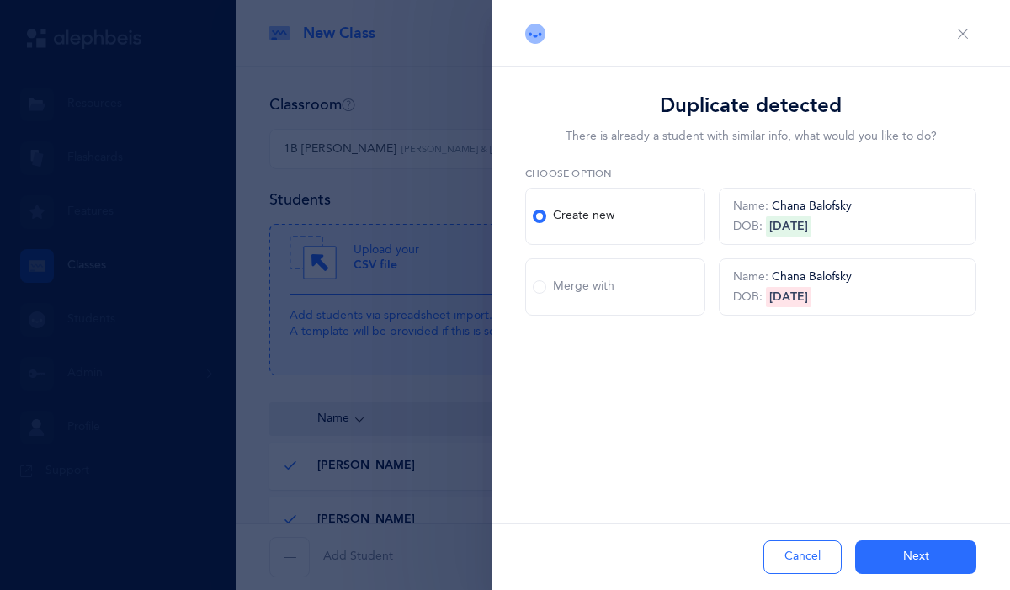
click at [561, 283] on div "Merge with" at bounding box center [574, 286] width 82 height 17
click at [0, 0] on input "Merge with" at bounding box center [0, 0] width 0 height 0
click at [909, 565] on button "Next" at bounding box center [915, 557] width 121 height 34
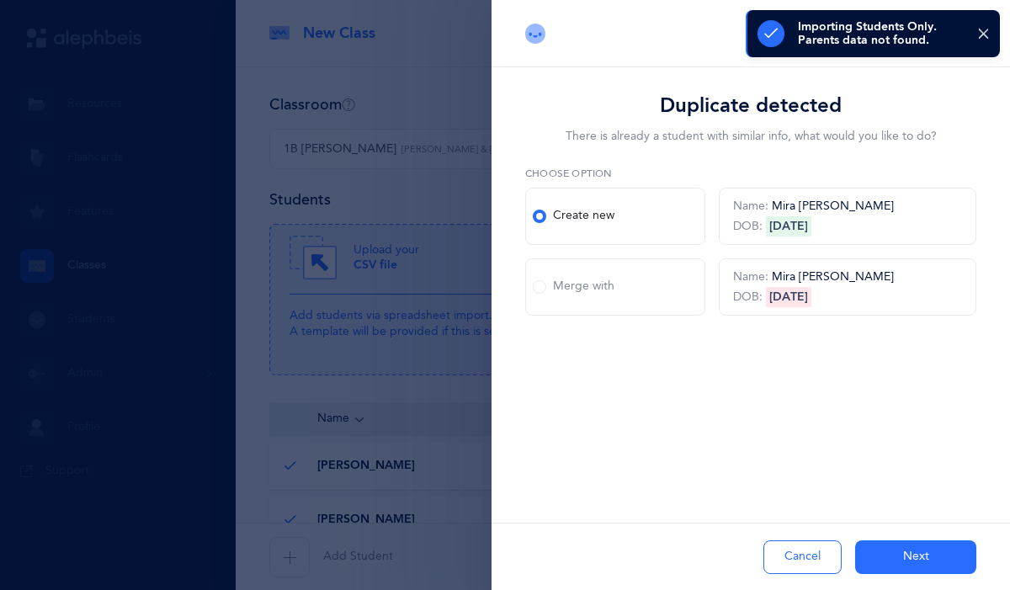
click at [593, 286] on div "Merge with" at bounding box center [574, 286] width 82 height 17
click at [0, 0] on input "Merge with" at bounding box center [0, 0] width 0 height 0
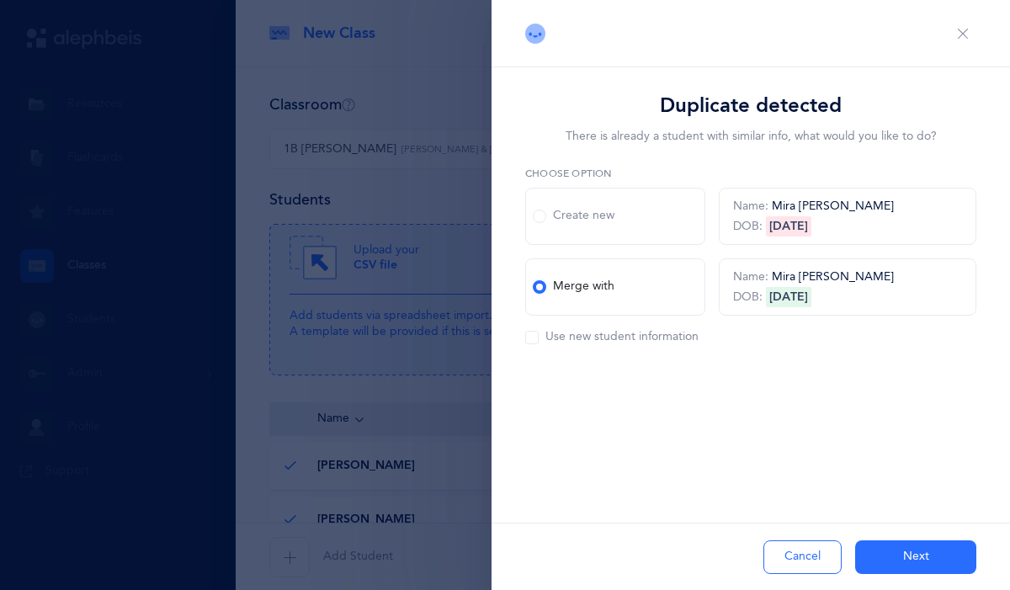
click at [900, 556] on button "Next" at bounding box center [915, 557] width 121 height 34
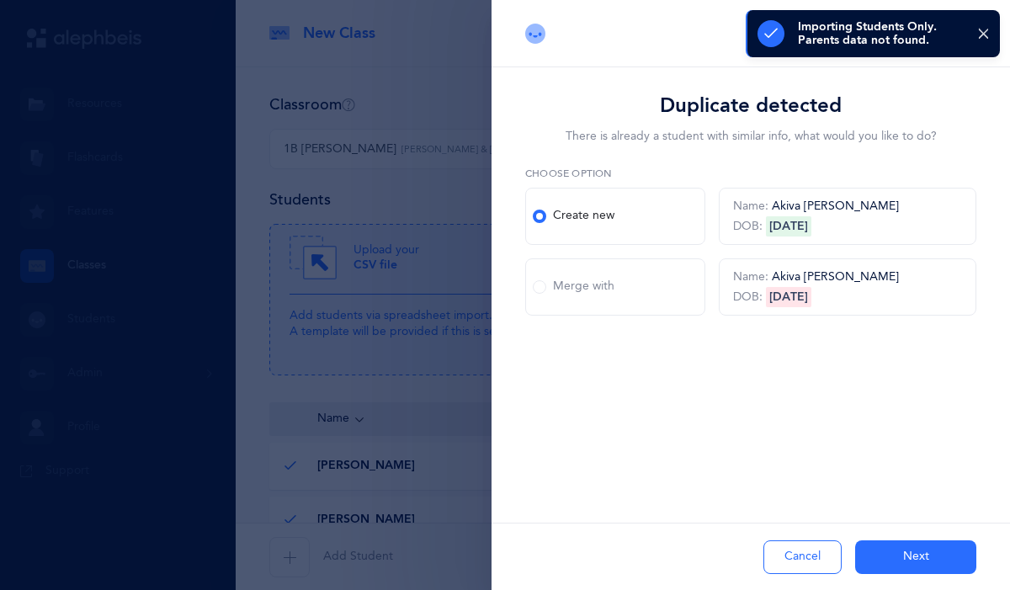
click at [601, 291] on div "Merge with" at bounding box center [574, 286] width 82 height 17
click at [0, 0] on input "Merge with" at bounding box center [0, 0] width 0 height 0
click at [913, 556] on button "Next" at bounding box center [915, 557] width 121 height 34
click at [650, 288] on label "Merge with" at bounding box center [615, 286] width 180 height 57
click at [0, 0] on input "Merge with" at bounding box center [0, 0] width 0 height 0
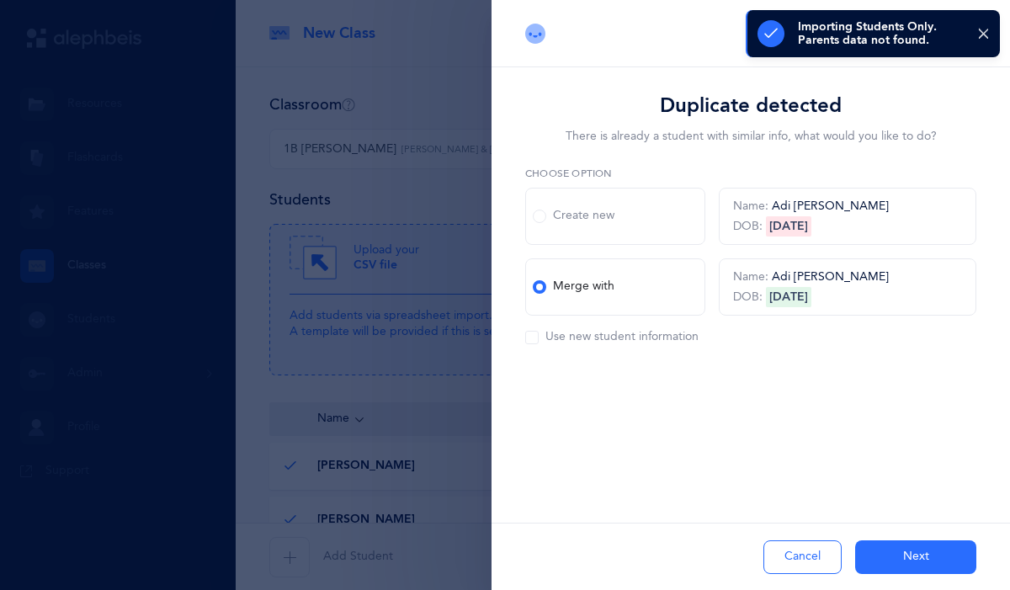
click at [911, 560] on button "Next" at bounding box center [915, 557] width 121 height 34
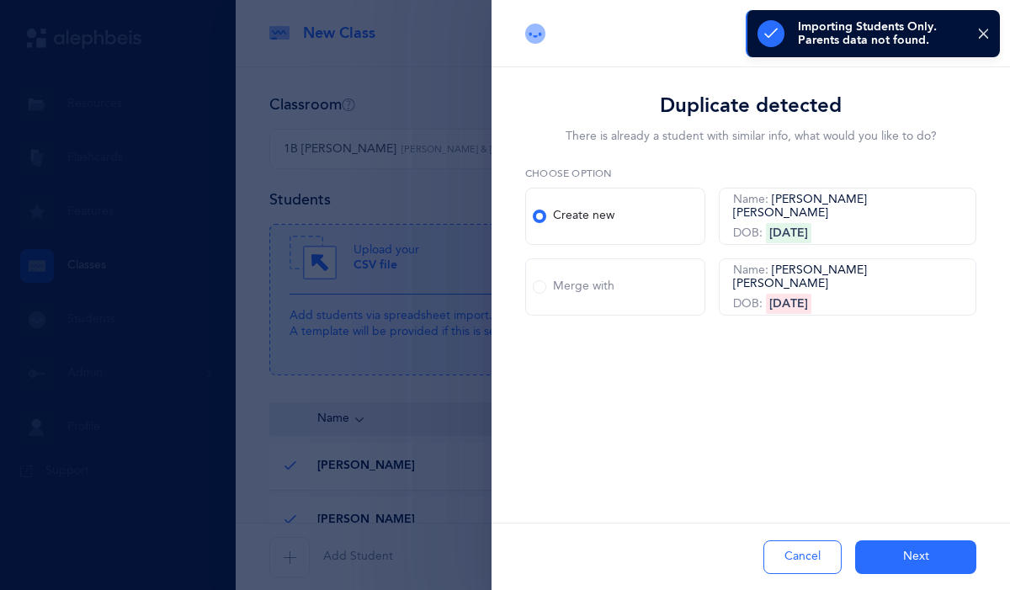
click at [634, 289] on label "Merge with" at bounding box center [615, 286] width 180 height 57
click at [0, 0] on input "Merge with" at bounding box center [0, 0] width 0 height 0
click at [904, 572] on button "Next" at bounding box center [915, 557] width 121 height 34
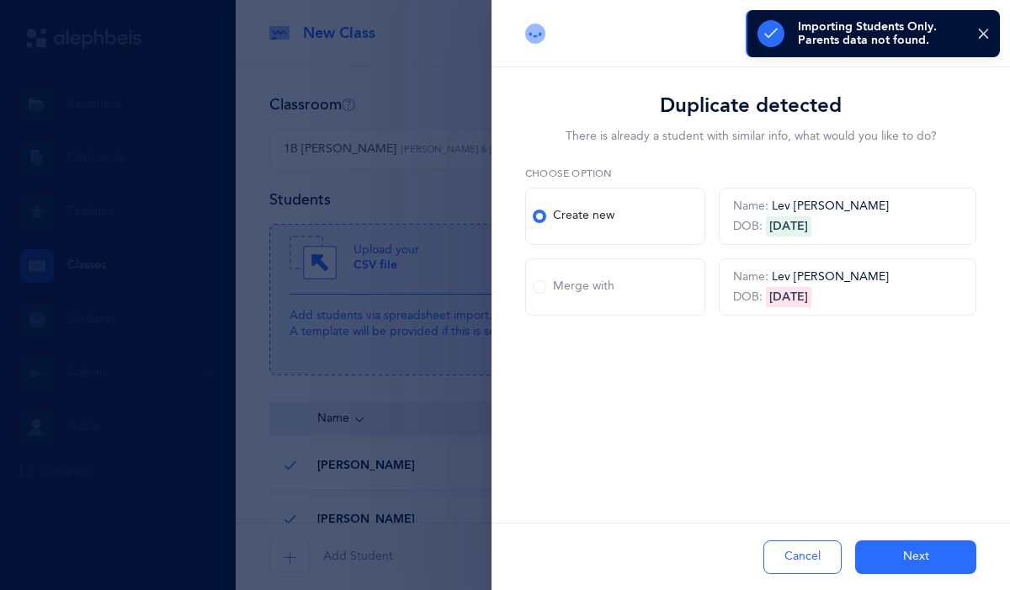
click at [665, 304] on label "Merge with" at bounding box center [615, 286] width 180 height 57
click at [0, 0] on input "Merge with" at bounding box center [0, 0] width 0 height 0
click at [893, 550] on button "Next" at bounding box center [915, 557] width 121 height 34
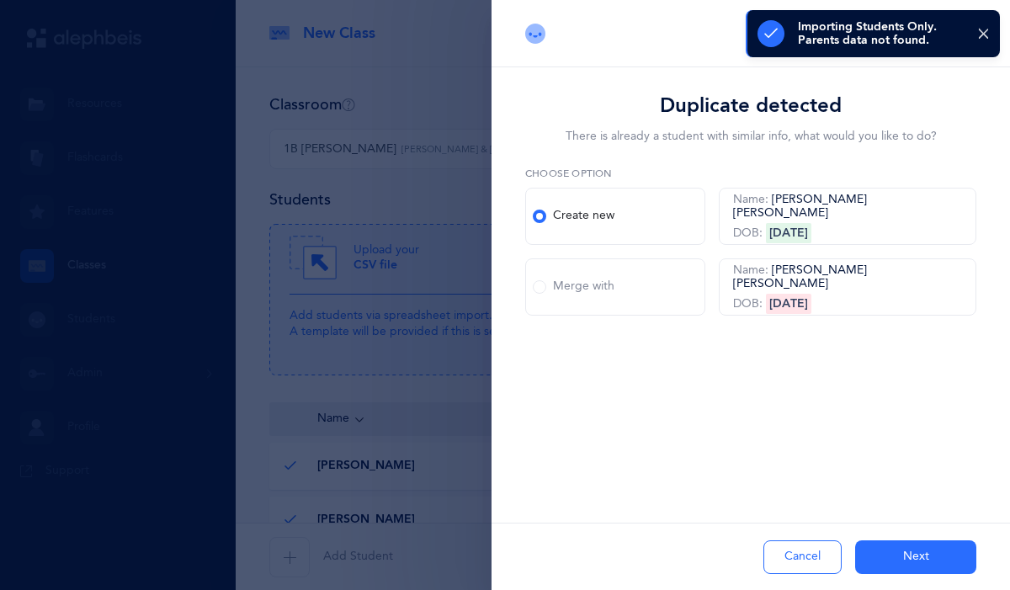
click at [658, 285] on label "Merge with" at bounding box center [615, 286] width 180 height 57
click at [0, 0] on input "Merge with" at bounding box center [0, 0] width 0 height 0
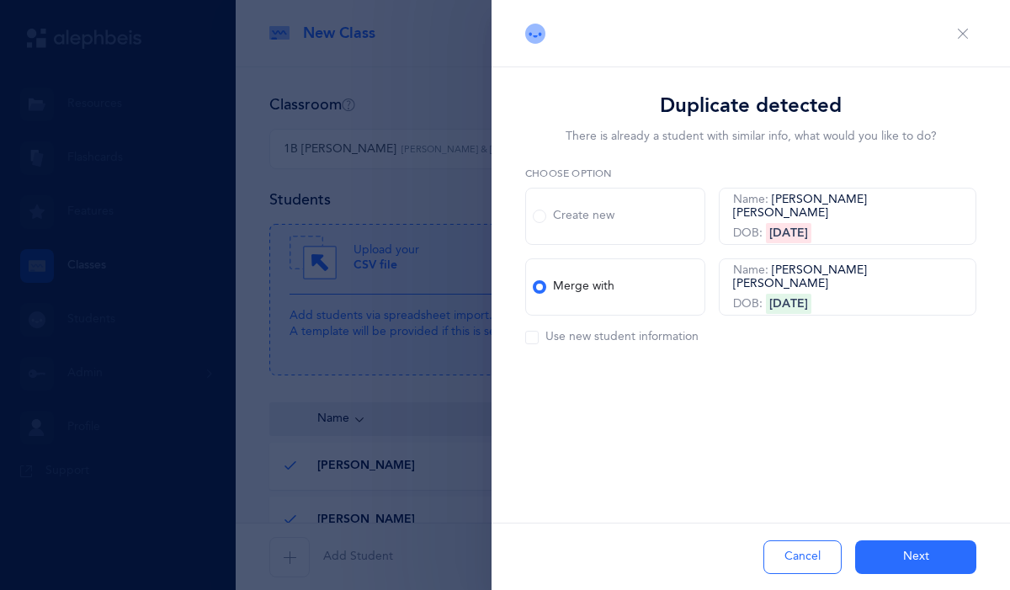
click at [897, 562] on button "Next" at bounding box center [915, 557] width 121 height 34
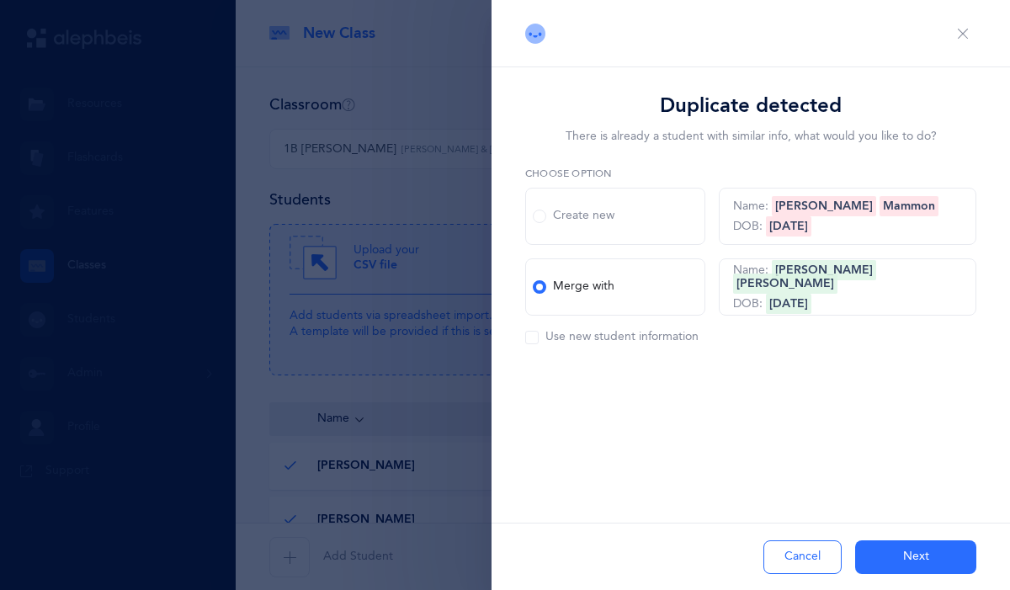
click at [672, 294] on label "Merge with" at bounding box center [615, 286] width 180 height 57
click at [0, 0] on input "Merge with" at bounding box center [0, 0] width 0 height 0
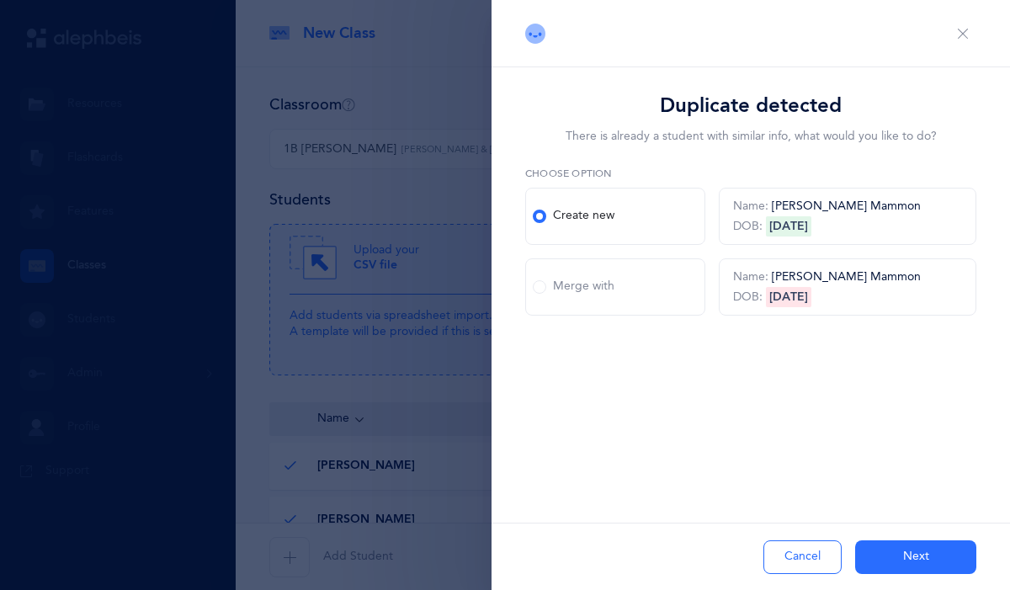
click at [575, 284] on div "Merge with" at bounding box center [574, 286] width 82 height 17
click at [0, 0] on input "Merge with" at bounding box center [0, 0] width 0 height 0
click at [887, 561] on button "Next" at bounding box center [915, 557] width 121 height 34
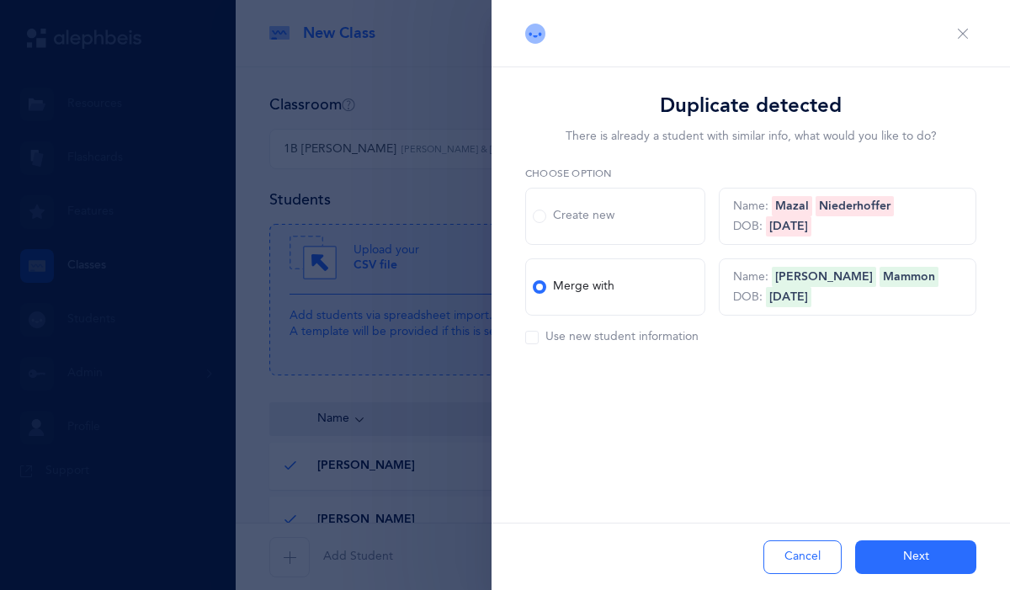
click at [584, 304] on label "Merge with" at bounding box center [615, 286] width 180 height 57
click at [0, 0] on input "Merge with" at bounding box center [0, 0] width 0 height 0
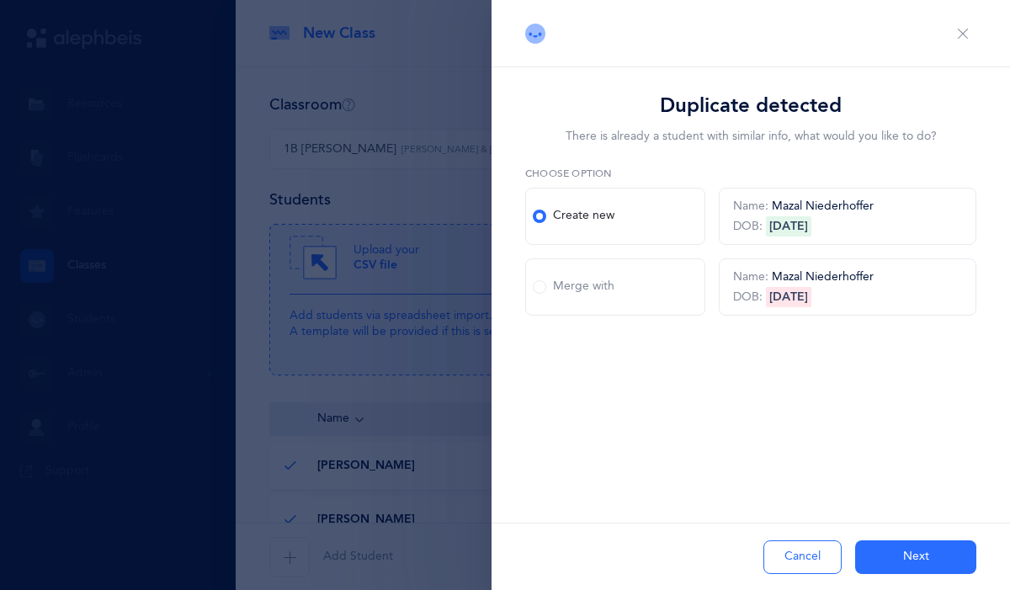
click at [659, 289] on label "Merge with" at bounding box center [615, 286] width 180 height 57
click at [0, 0] on input "Merge with" at bounding box center [0, 0] width 0 height 0
click at [919, 546] on button "Next" at bounding box center [915, 557] width 121 height 34
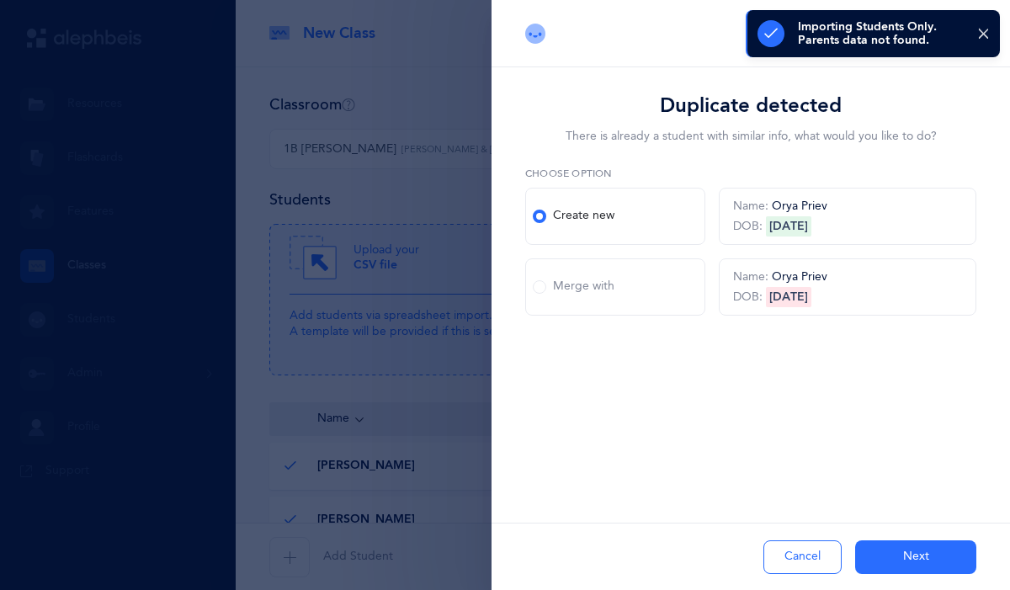
click at [669, 303] on label "Merge with" at bounding box center [615, 286] width 180 height 57
click at [0, 0] on input "Merge with" at bounding box center [0, 0] width 0 height 0
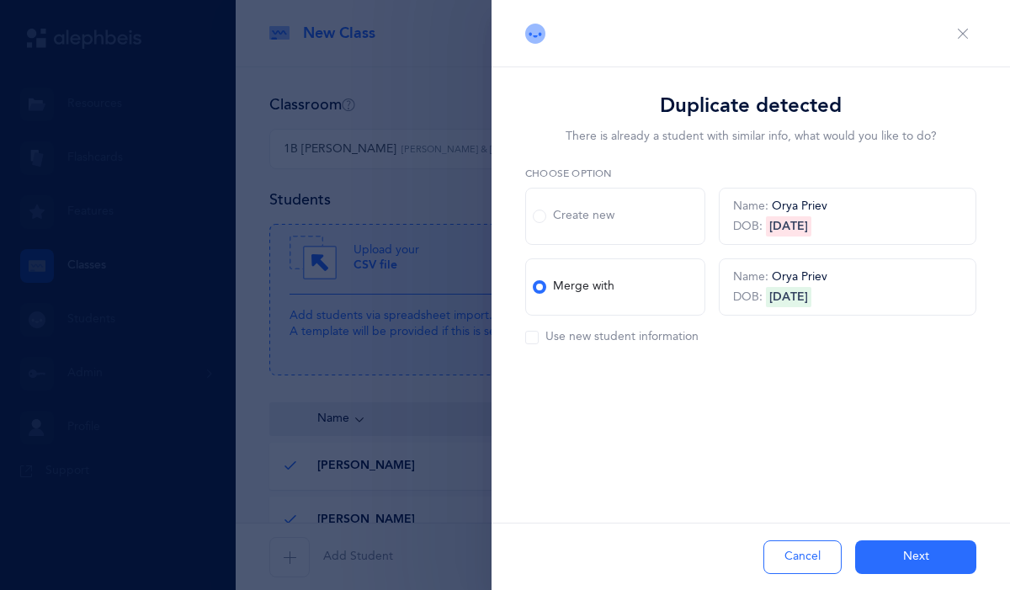
click at [895, 549] on button "Next" at bounding box center [915, 557] width 121 height 34
click at [646, 296] on label "Merge with" at bounding box center [615, 286] width 180 height 57
click at [0, 0] on input "Merge with" at bounding box center [0, 0] width 0 height 0
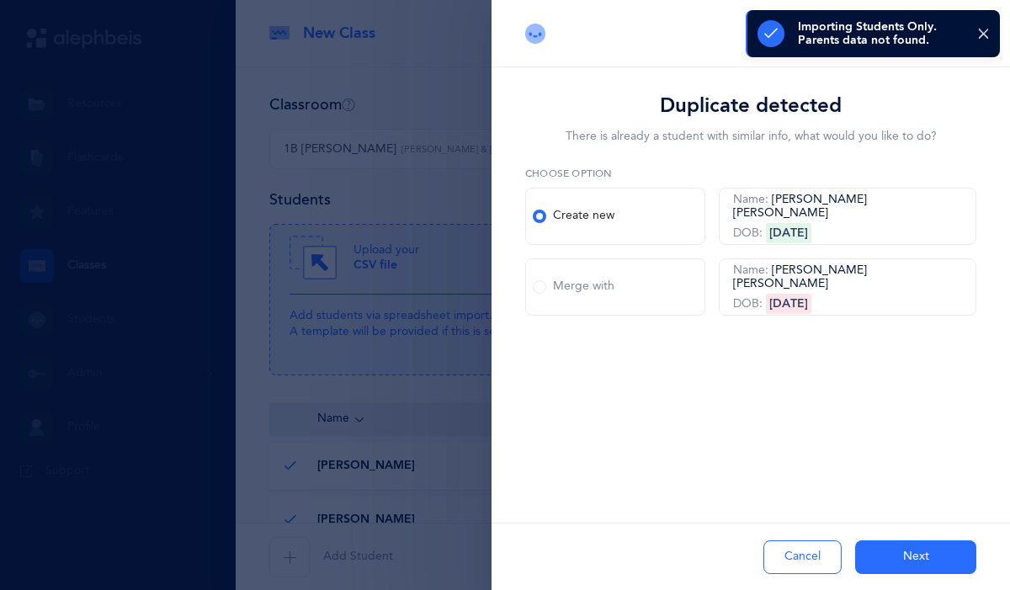
click at [875, 559] on button "Next" at bounding box center [915, 557] width 121 height 34
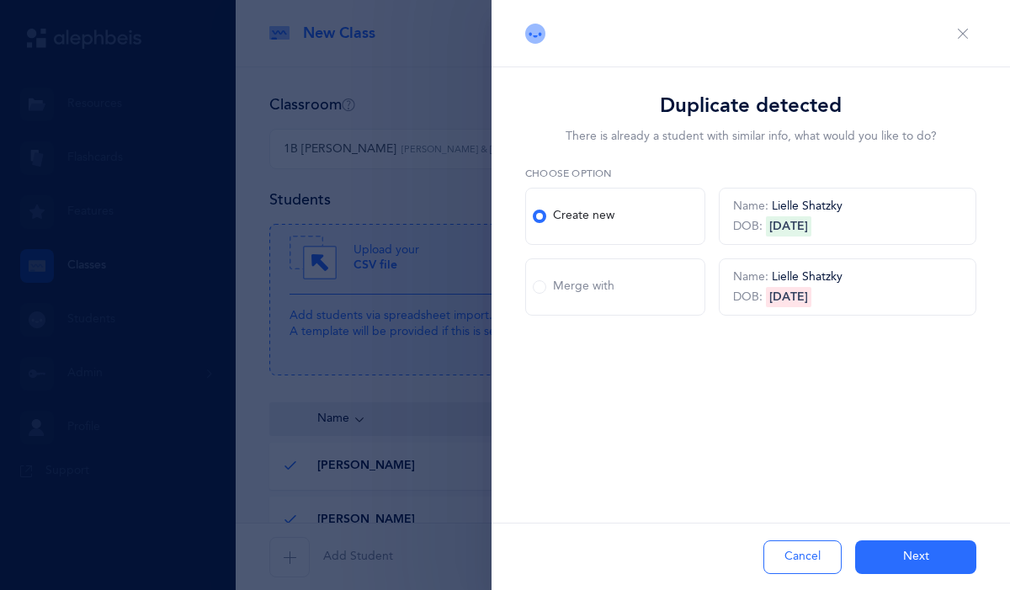
click at [633, 284] on label "Merge with" at bounding box center [615, 286] width 180 height 57
click at [0, 0] on input "Merge with" at bounding box center [0, 0] width 0 height 0
click at [907, 556] on button "Next" at bounding box center [915, 557] width 121 height 34
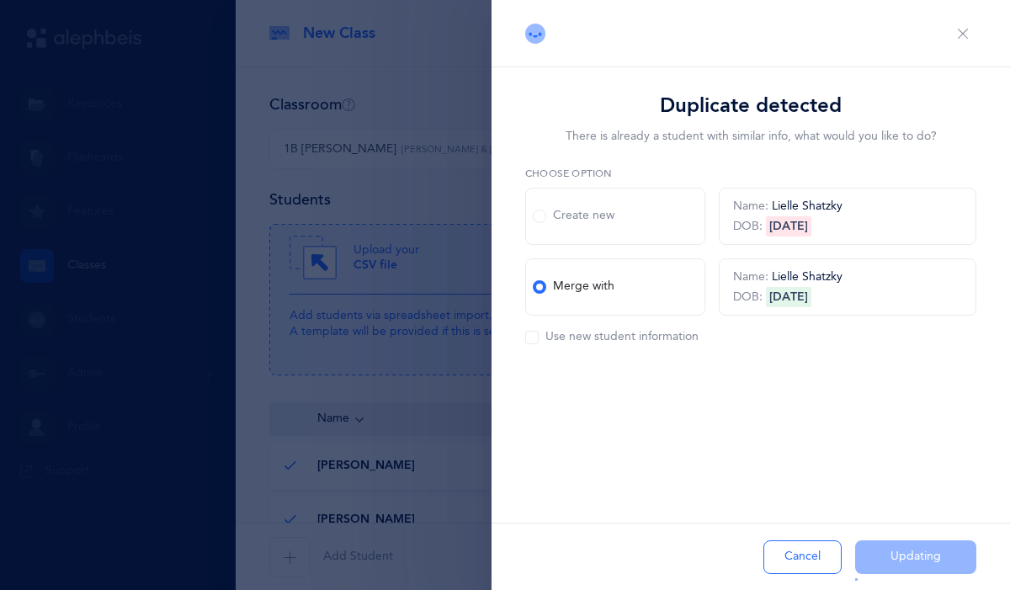
click at [560, 294] on div "Merge with" at bounding box center [574, 286] width 82 height 17
click at [0, 0] on input "Merge with" at bounding box center [0, 0] width 0 height 0
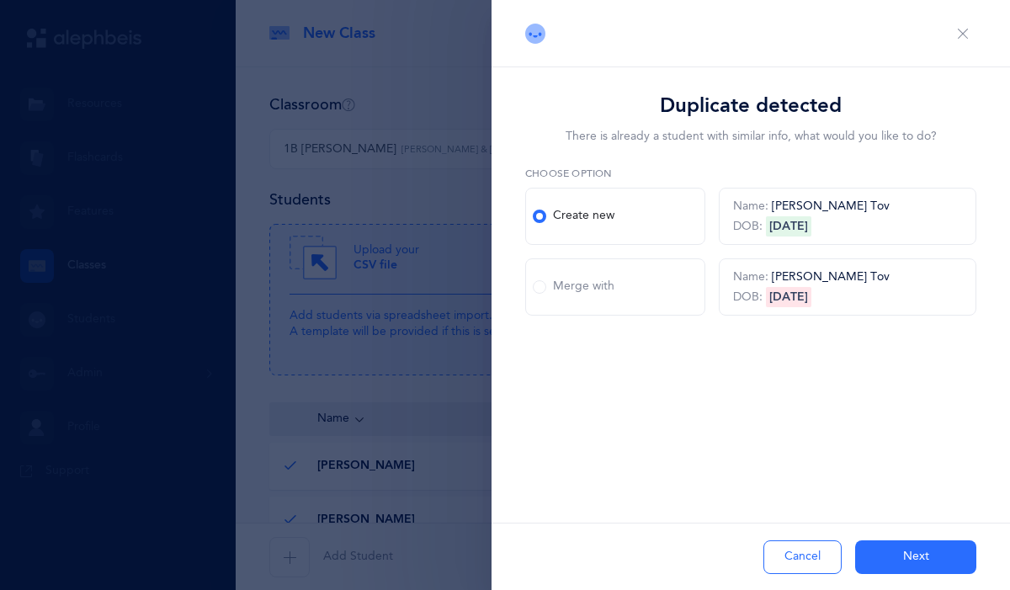
click at [674, 286] on label "Merge with" at bounding box center [615, 286] width 180 height 57
click at [0, 0] on input "Merge with" at bounding box center [0, 0] width 0 height 0
click at [901, 546] on button "Next" at bounding box center [915, 557] width 121 height 34
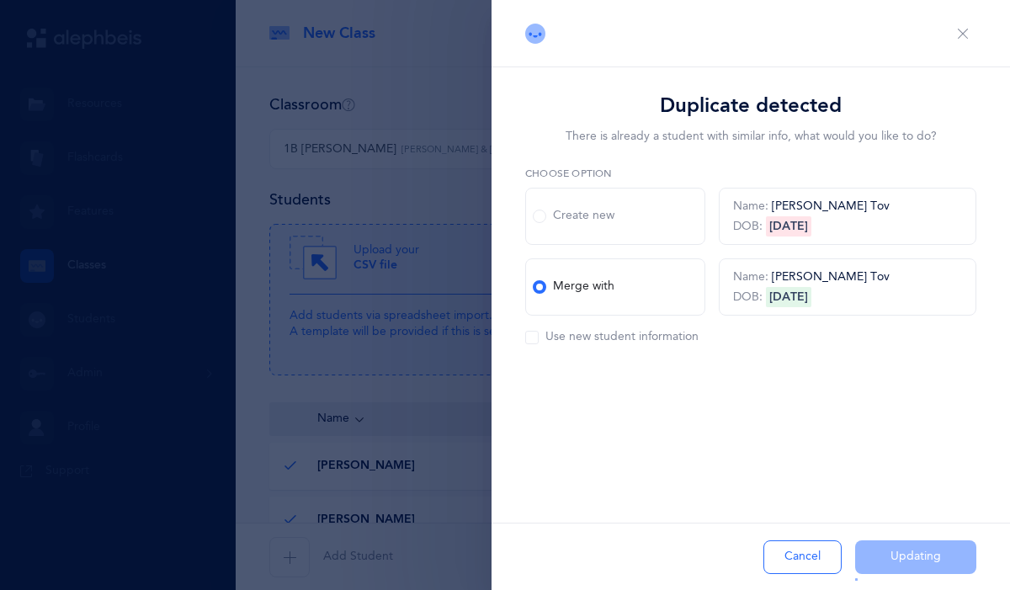
click at [616, 300] on label "Merge with" at bounding box center [615, 286] width 180 height 57
click at [0, 0] on input "Merge with" at bounding box center [0, 0] width 0 height 0
click at [903, 569] on button "Updating" at bounding box center [915, 557] width 121 height 34
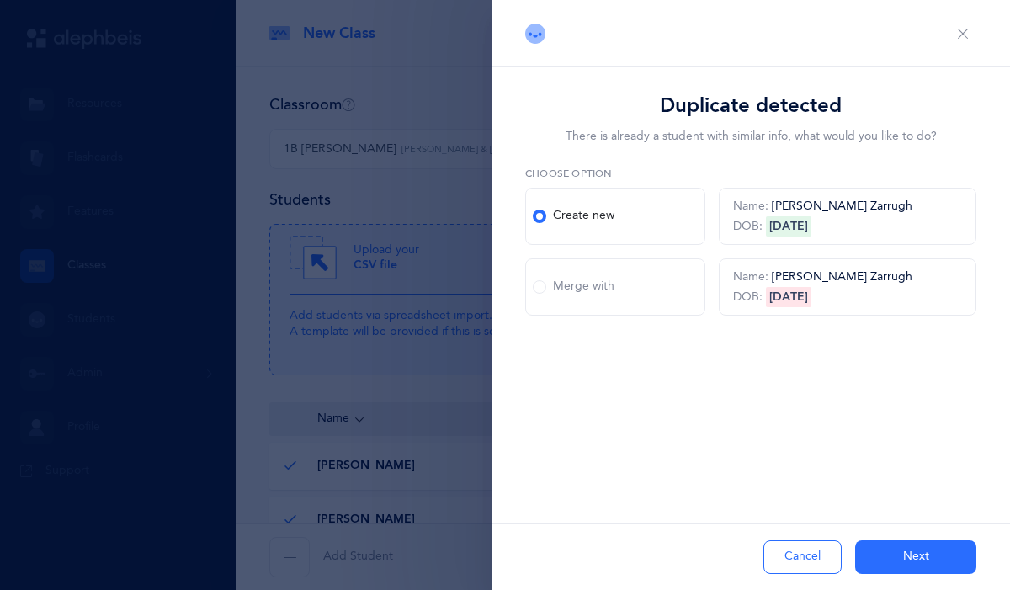
click at [620, 302] on label "Merge with" at bounding box center [615, 286] width 180 height 57
click at [0, 0] on input "Merge with" at bounding box center [0, 0] width 0 height 0
click at [919, 559] on button "Next" at bounding box center [915, 557] width 121 height 34
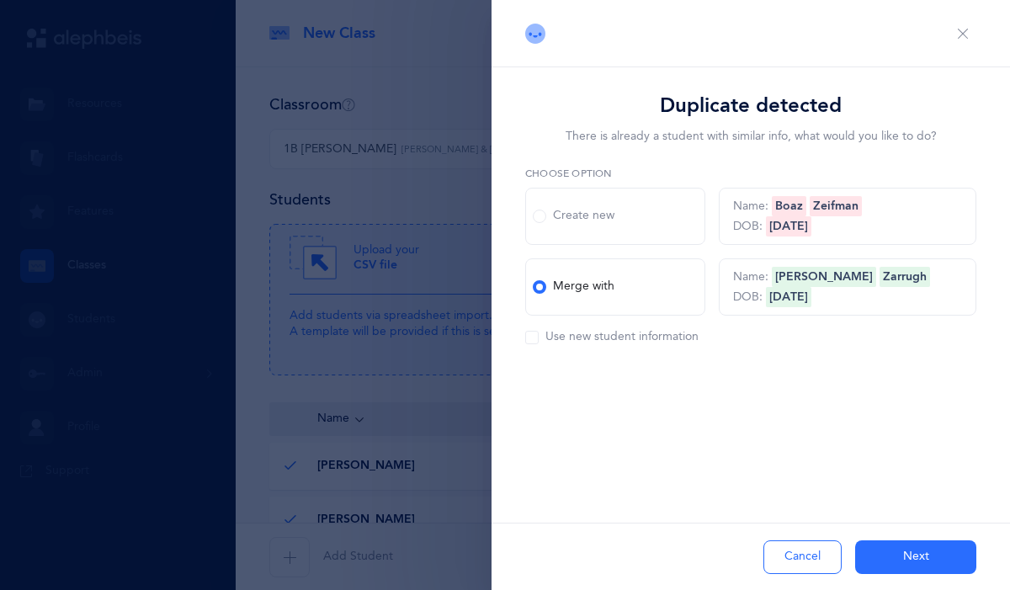
click at [602, 289] on div "Merge with" at bounding box center [574, 286] width 82 height 17
click at [0, 0] on input "Merge with" at bounding box center [0, 0] width 0 height 0
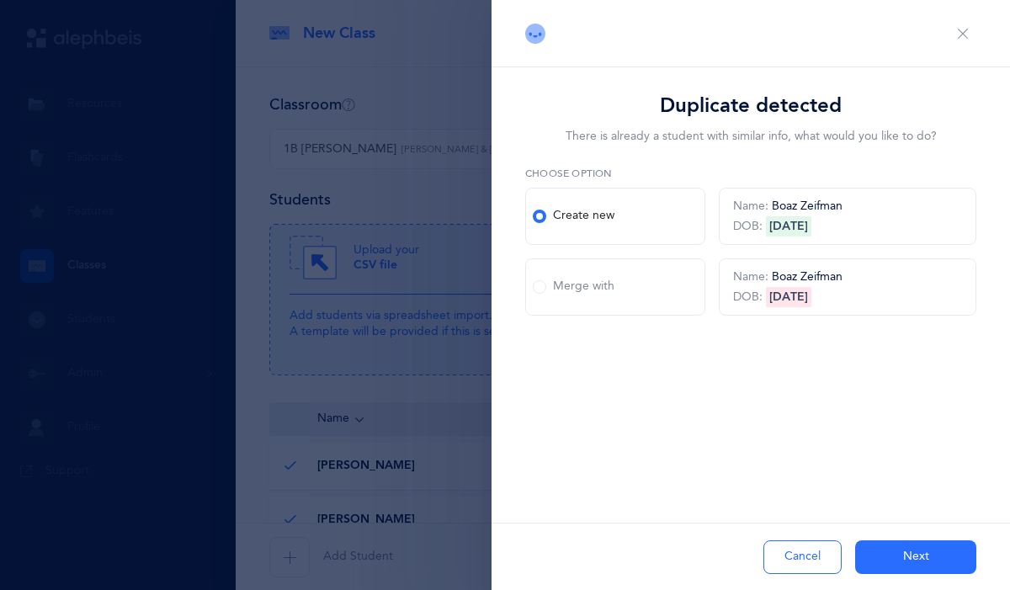
click at [892, 554] on button "Next" at bounding box center [915, 557] width 121 height 34
click at [640, 281] on label "Merge with" at bounding box center [615, 286] width 180 height 57
click at [0, 0] on input "Merge with" at bounding box center [0, 0] width 0 height 0
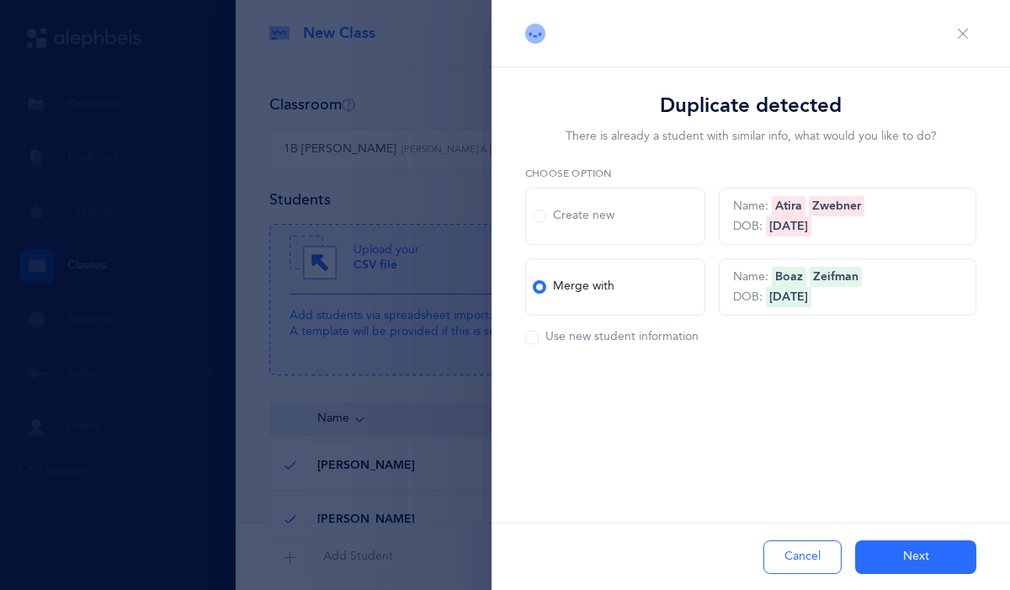
click at [614, 292] on label "Merge with" at bounding box center [615, 286] width 180 height 57
click at [0, 0] on input "Merge with" at bounding box center [0, 0] width 0 height 0
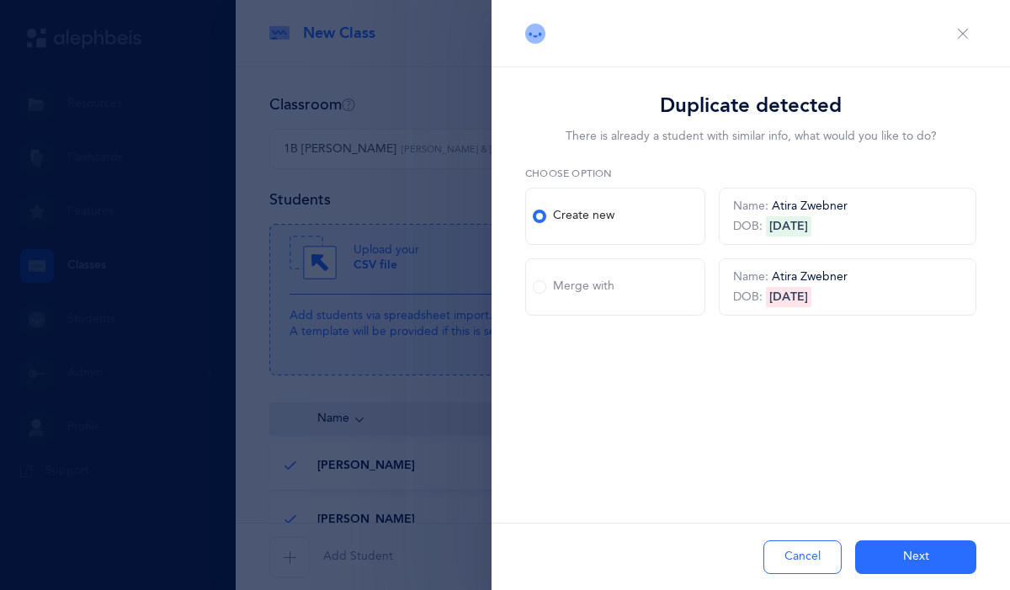
click at [624, 228] on label "Create new" at bounding box center [615, 216] width 180 height 57
click at [0, 0] on input "Create new" at bounding box center [0, 0] width 0 height 0
click at [894, 543] on button "Next" at bounding box center [915, 557] width 121 height 34
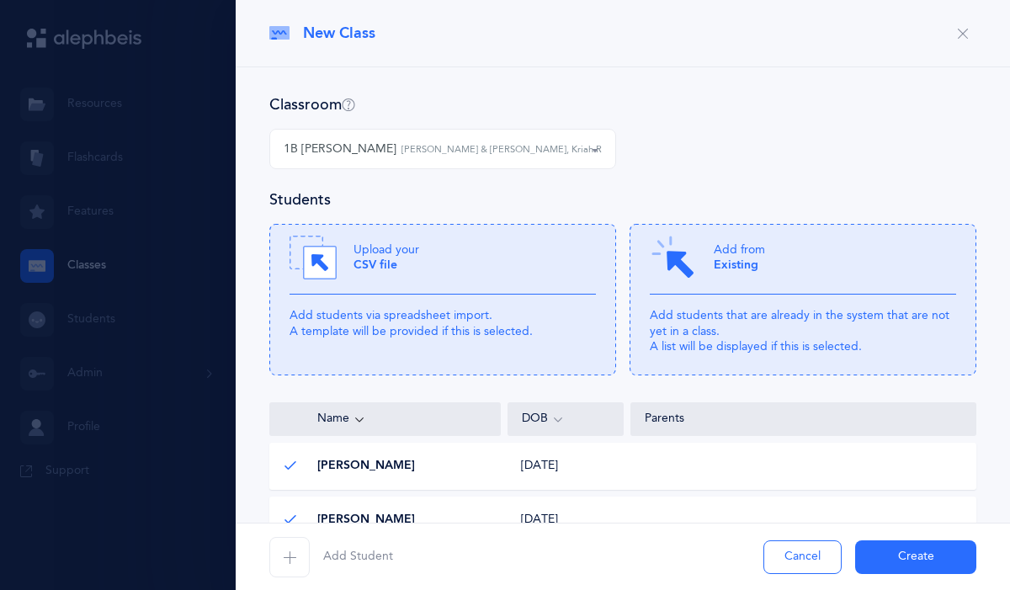
click at [963, 29] on icon "button" at bounding box center [962, 33] width 13 height 13
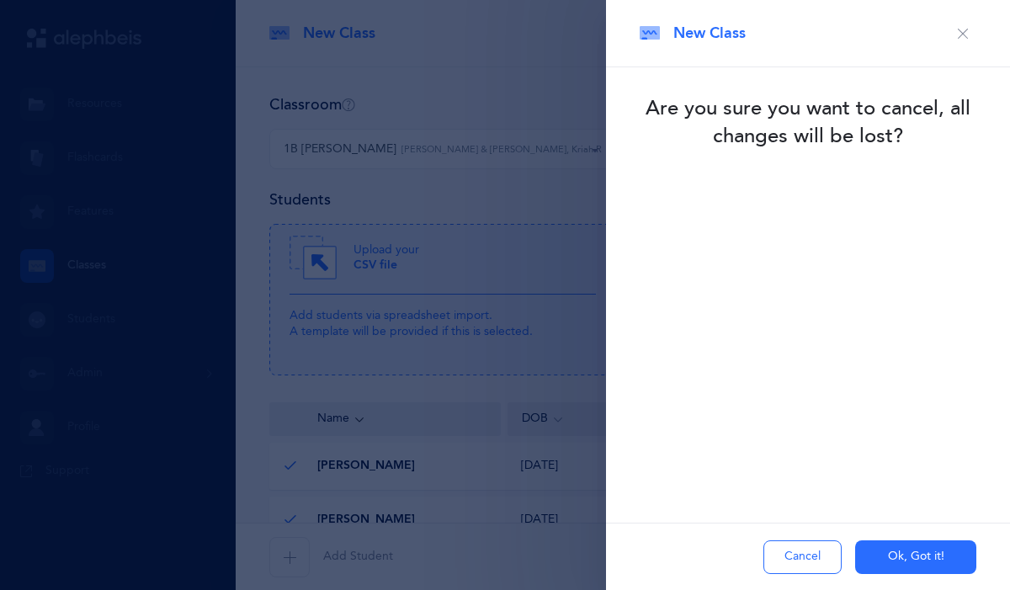
click at [881, 564] on button "Ok, Got it!" at bounding box center [915, 557] width 121 height 34
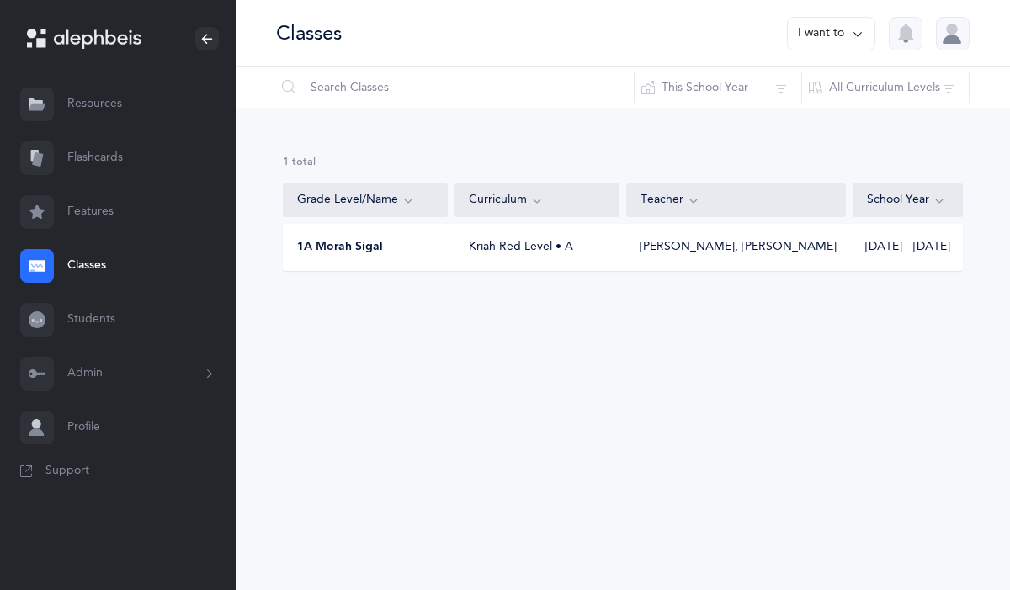
click at [395, 247] on div "1A Morah Sigal" at bounding box center [366, 247] width 165 height 17
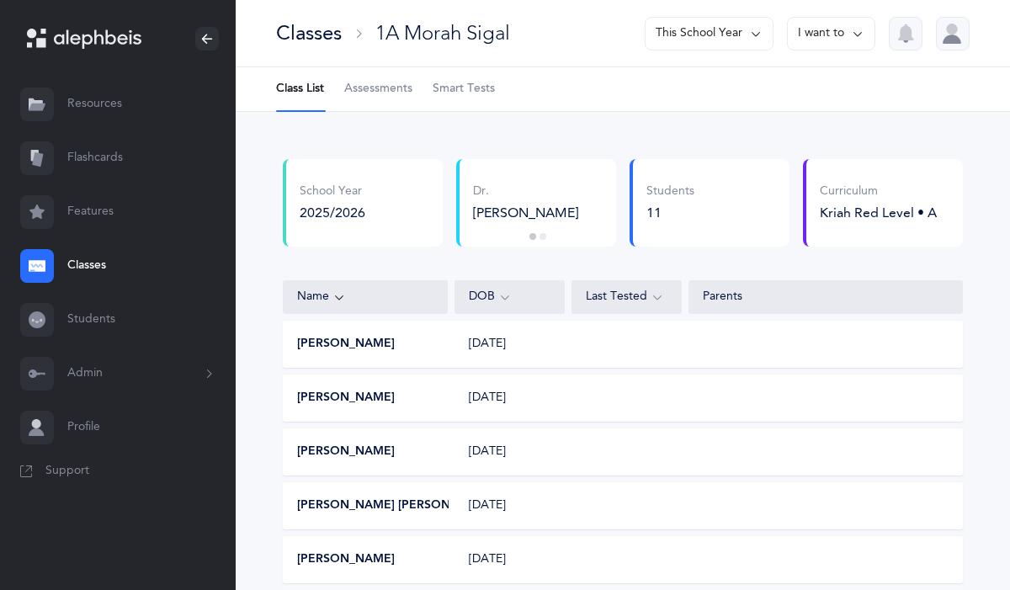
click at [96, 266] on link "Classes" at bounding box center [118, 266] width 236 height 54
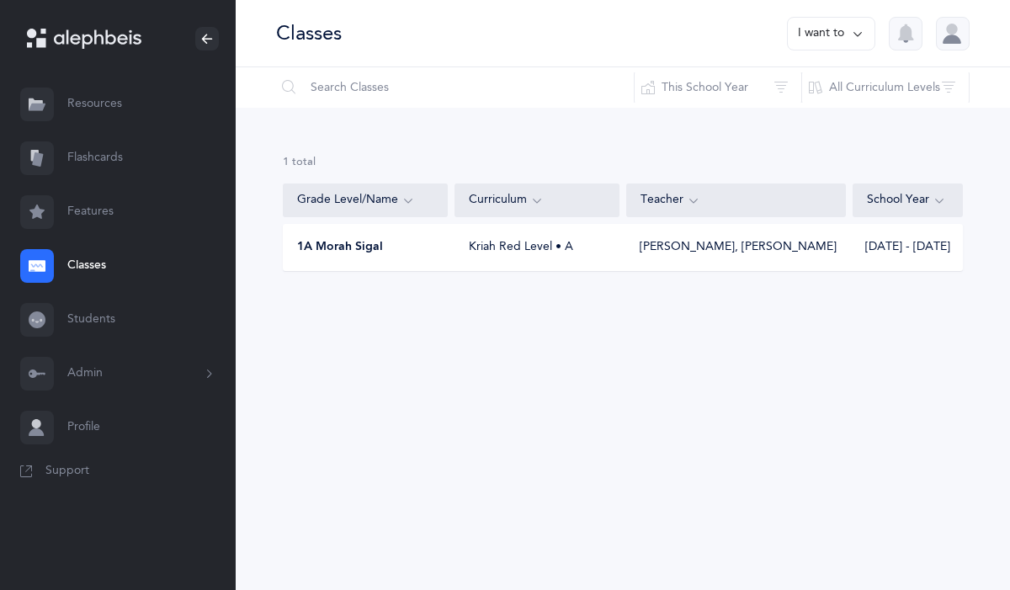
click at [840, 30] on button "I want to" at bounding box center [831, 34] width 88 height 34
click at [816, 114] on button "Add new" at bounding box center [813, 116] width 93 height 30
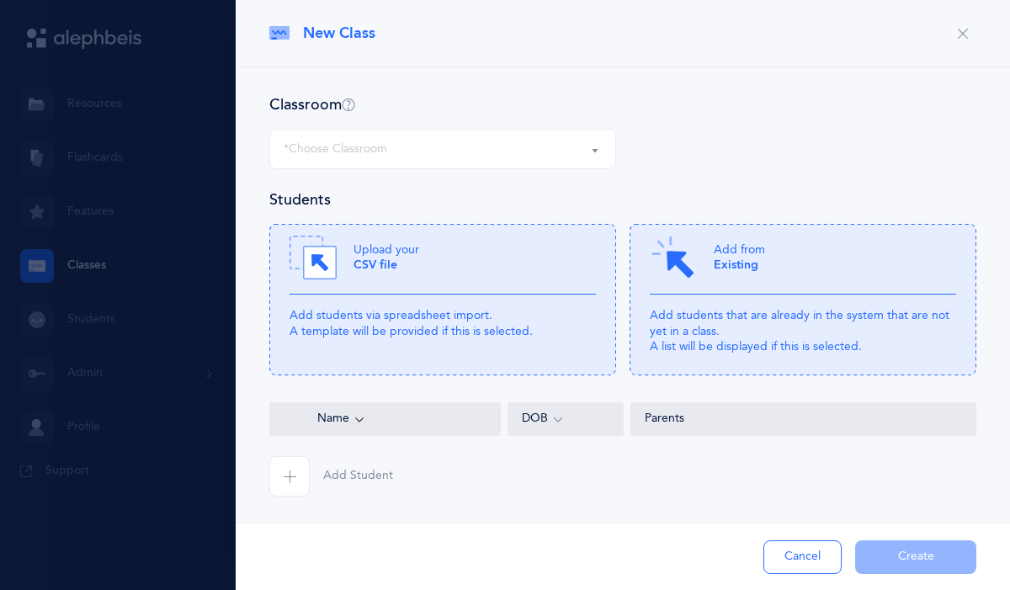
click at [523, 148] on div "*Choose Classroom" at bounding box center [443, 149] width 318 height 29
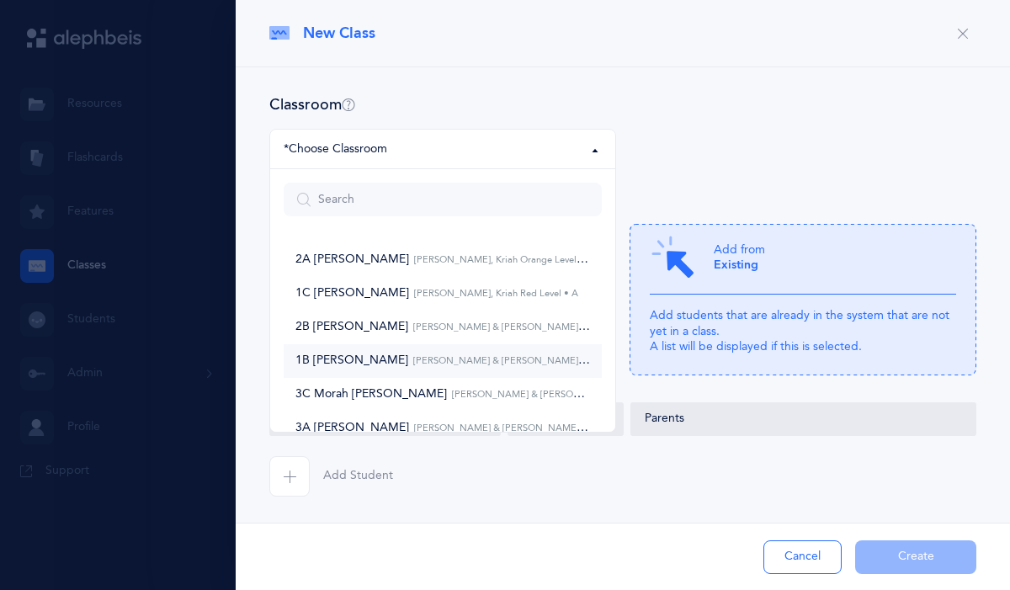
click at [380, 354] on span "1B [PERSON_NAME] [PERSON_NAME] & [PERSON_NAME], Kriah Red Level • A" at bounding box center [442, 360] width 294 height 15
select select "855"
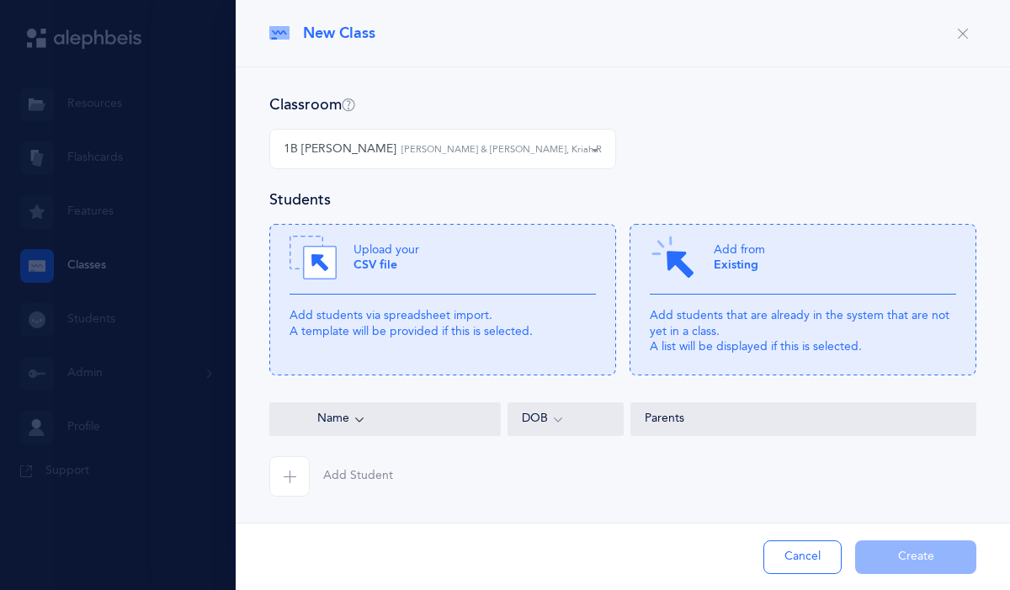
scroll to position [1, 0]
click at [484, 318] on p "Add students via spreadsheet import. A template will be provided if this is sel…" at bounding box center [442, 322] width 306 height 30
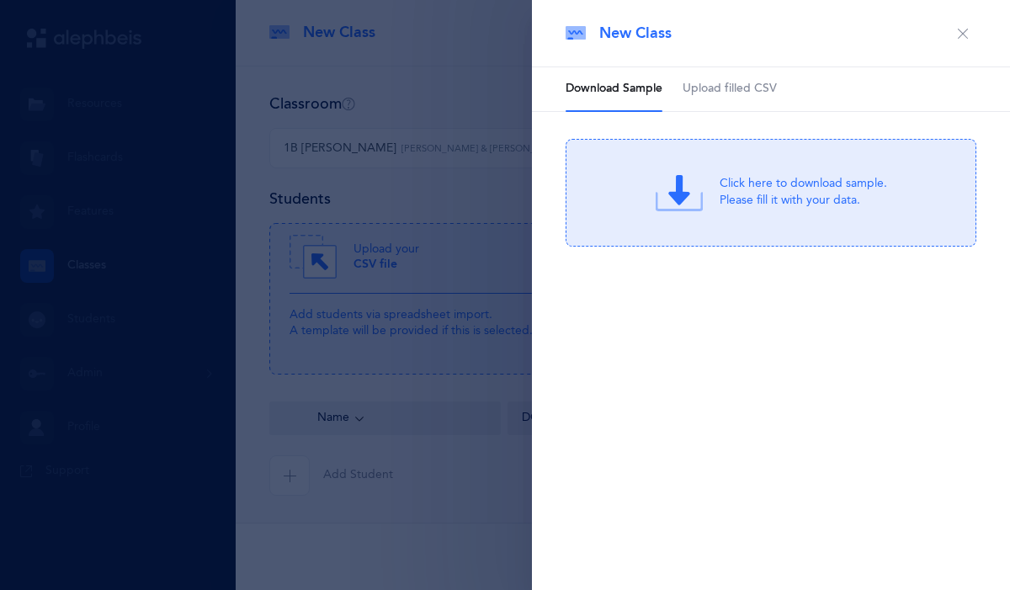
click at [729, 66] on div "New Class" at bounding box center [771, 33] width 478 height 67
click at [731, 85] on span "Upload filled CSV" at bounding box center [729, 89] width 94 height 17
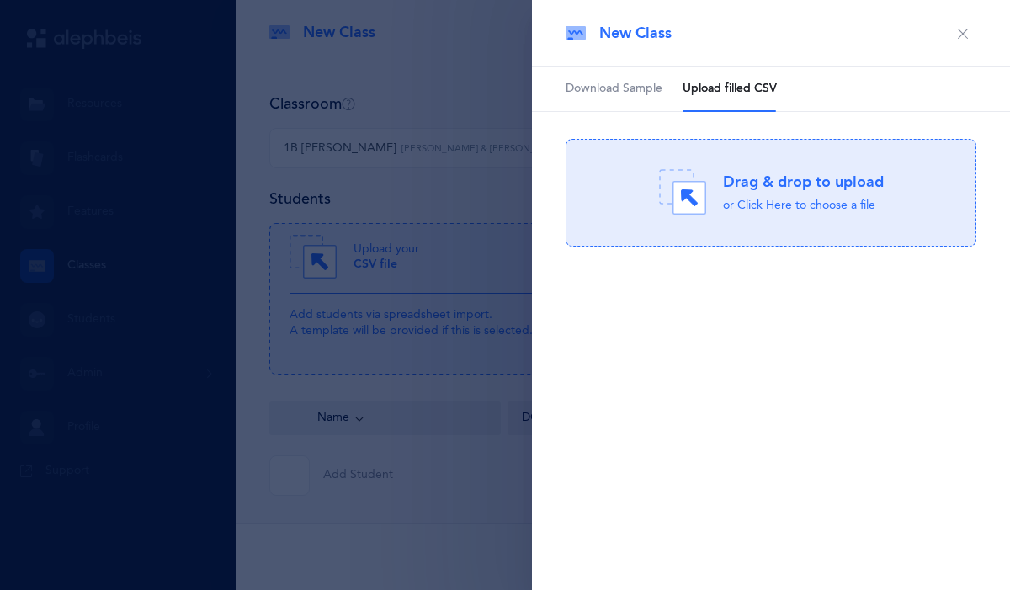
click at [743, 201] on div "or Click Here to choose a file" at bounding box center [803, 206] width 161 height 17
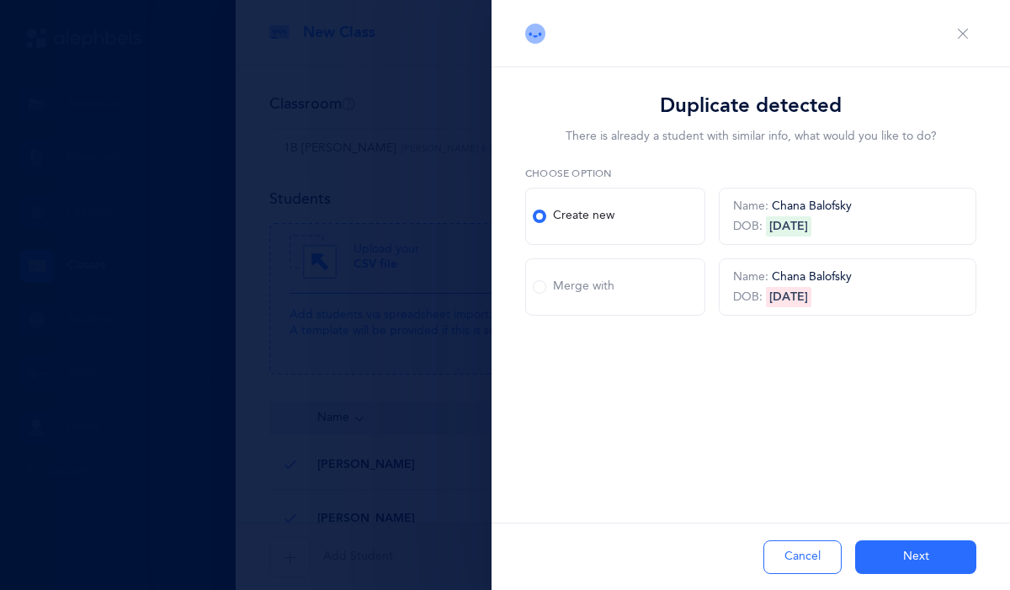
click at [801, 549] on button "Cancel" at bounding box center [802, 557] width 78 height 34
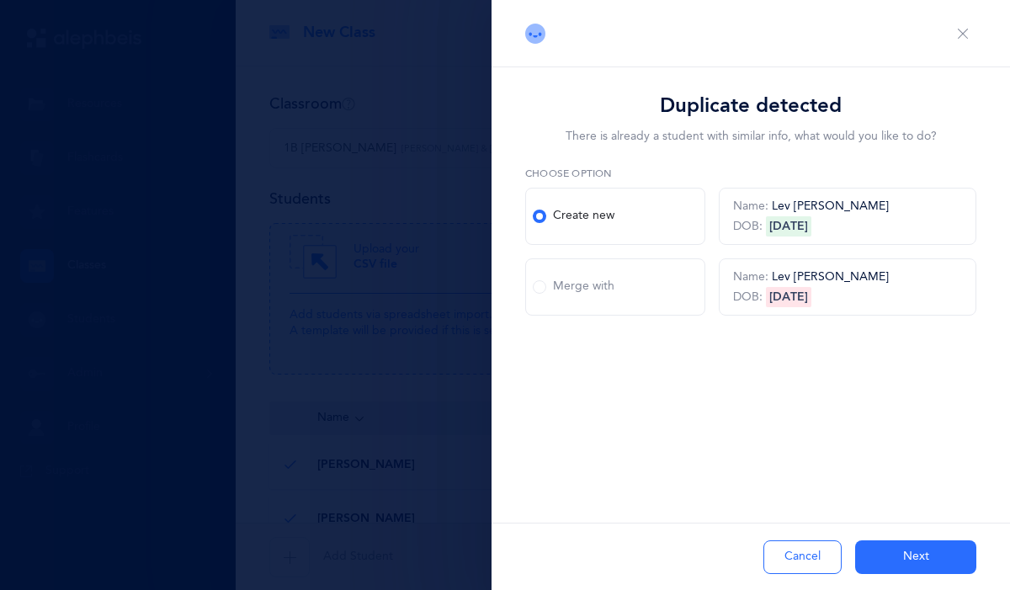
click at [801, 549] on button "Cancel" at bounding box center [802, 557] width 78 height 34
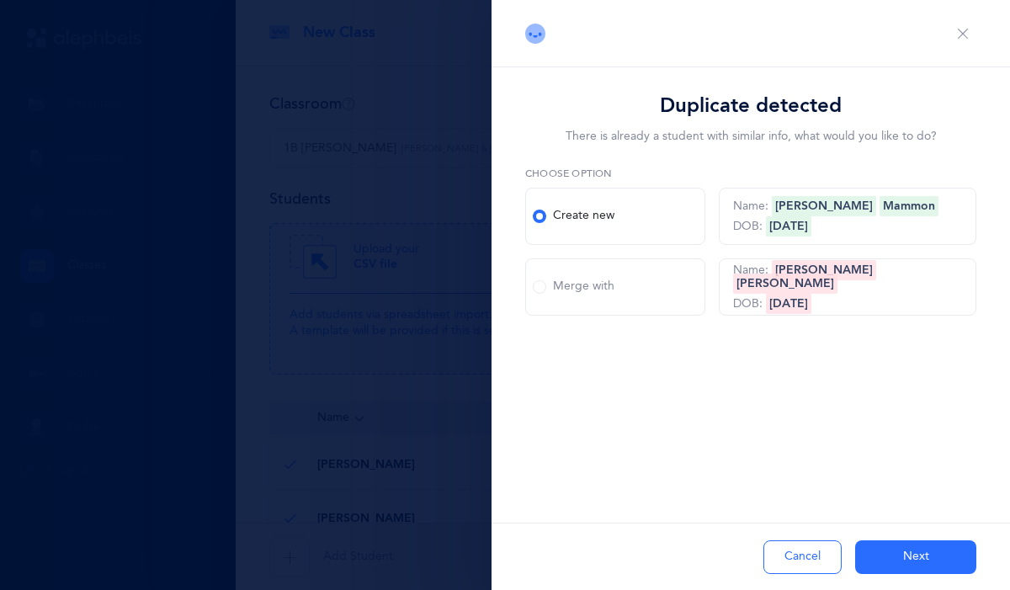
click at [801, 549] on button "Cancel" at bounding box center [802, 557] width 78 height 34
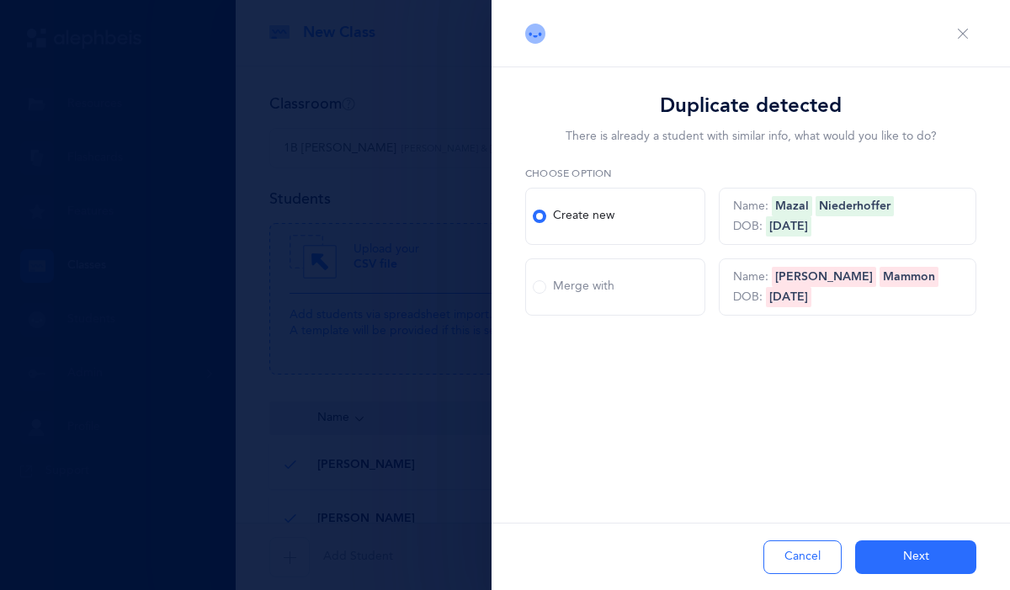
click at [801, 549] on button "Cancel" at bounding box center [802, 557] width 78 height 34
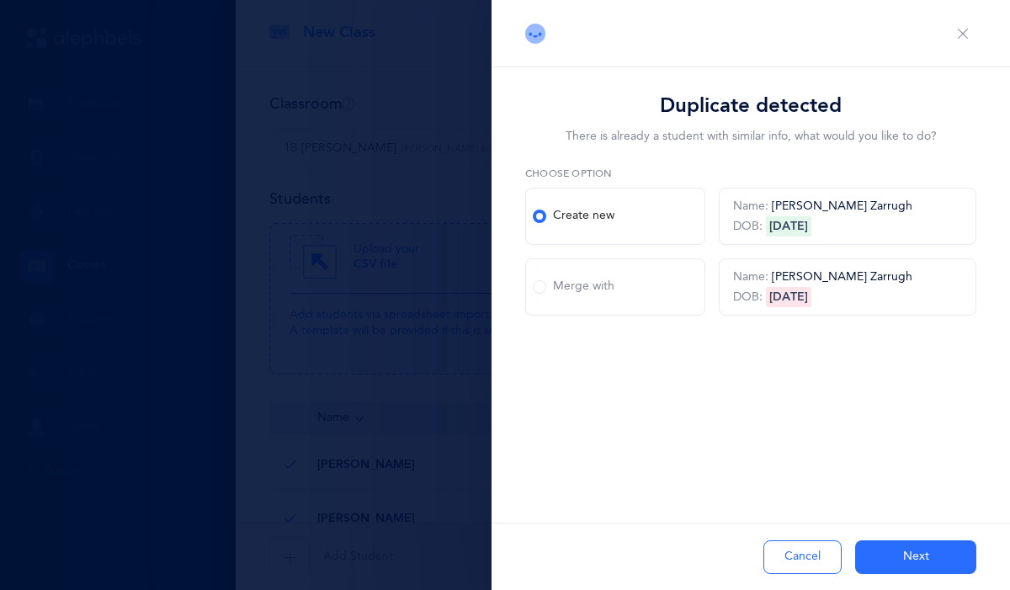
click at [801, 549] on button "Cancel" at bounding box center [802, 557] width 78 height 34
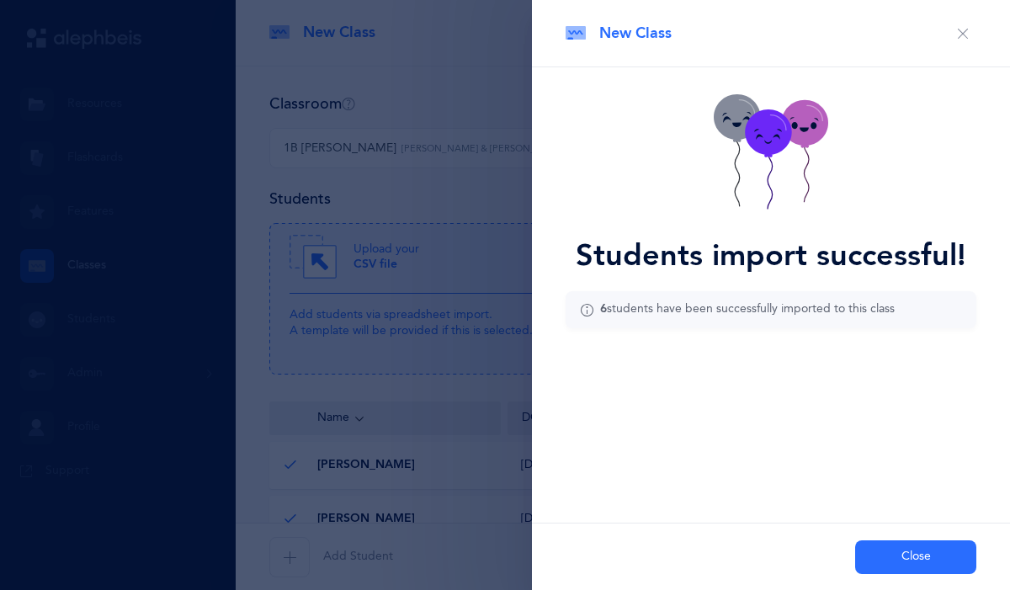
click at [801, 549] on div "Close" at bounding box center [771, 555] width 478 height 67
click at [885, 556] on button "Close" at bounding box center [915, 557] width 121 height 34
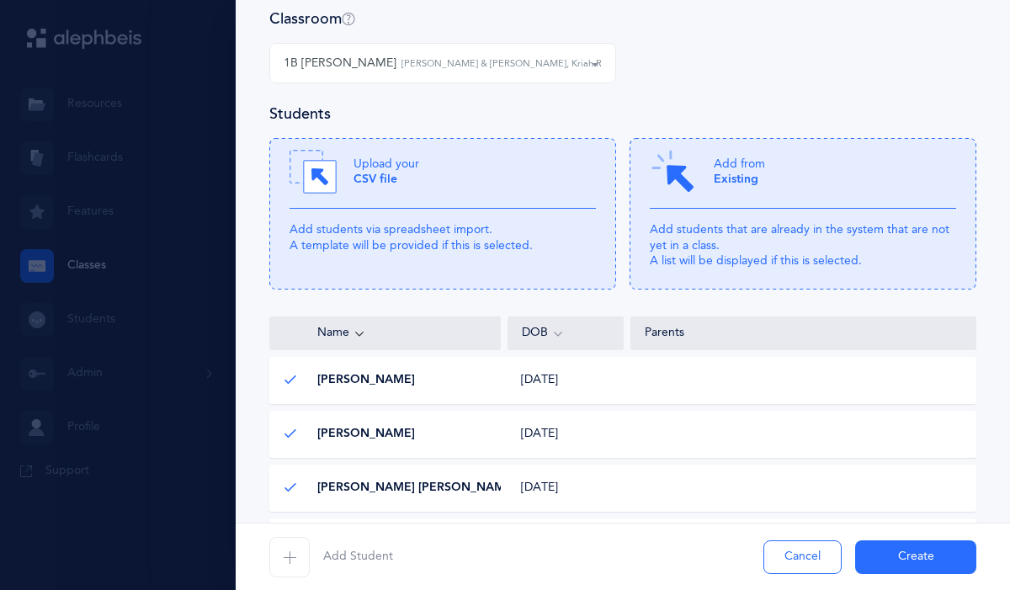
scroll to position [0, 0]
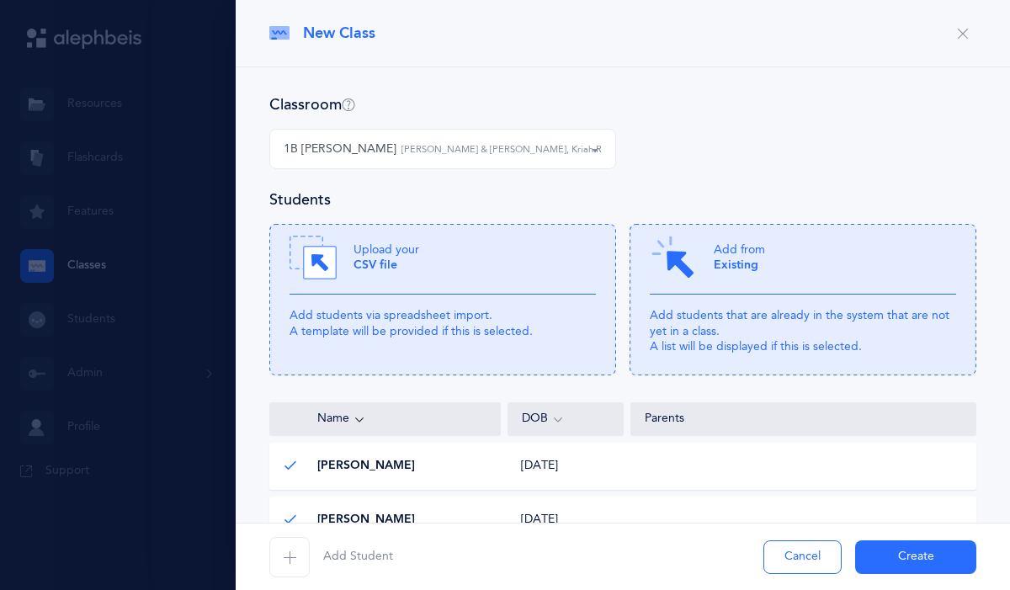
click at [105, 250] on div at bounding box center [505, 295] width 1010 height 590
click at [817, 560] on button "Cancel" at bounding box center [802, 557] width 78 height 34
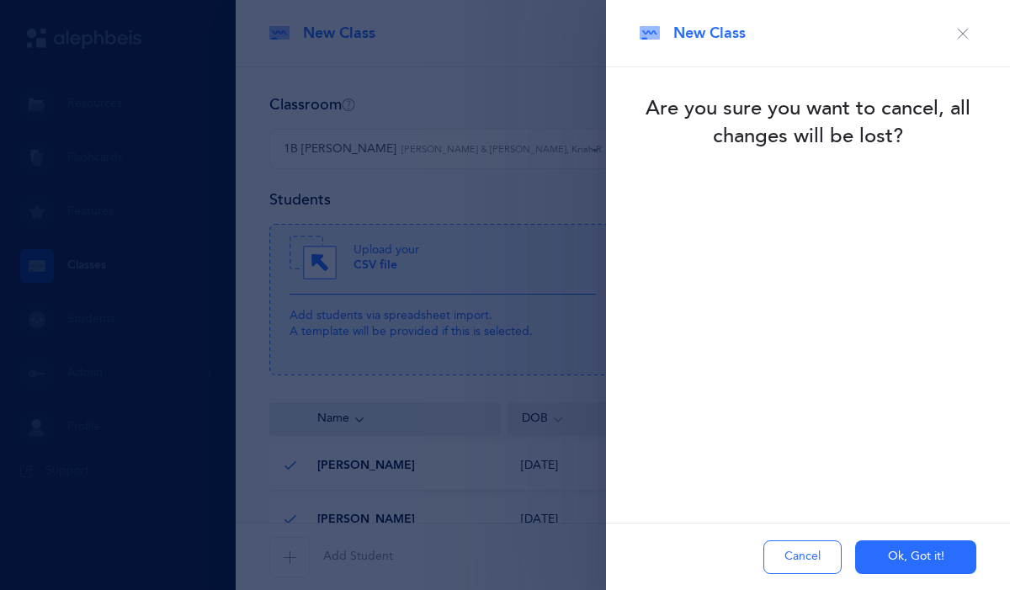
click at [817, 560] on button "Cancel" at bounding box center [802, 557] width 78 height 34
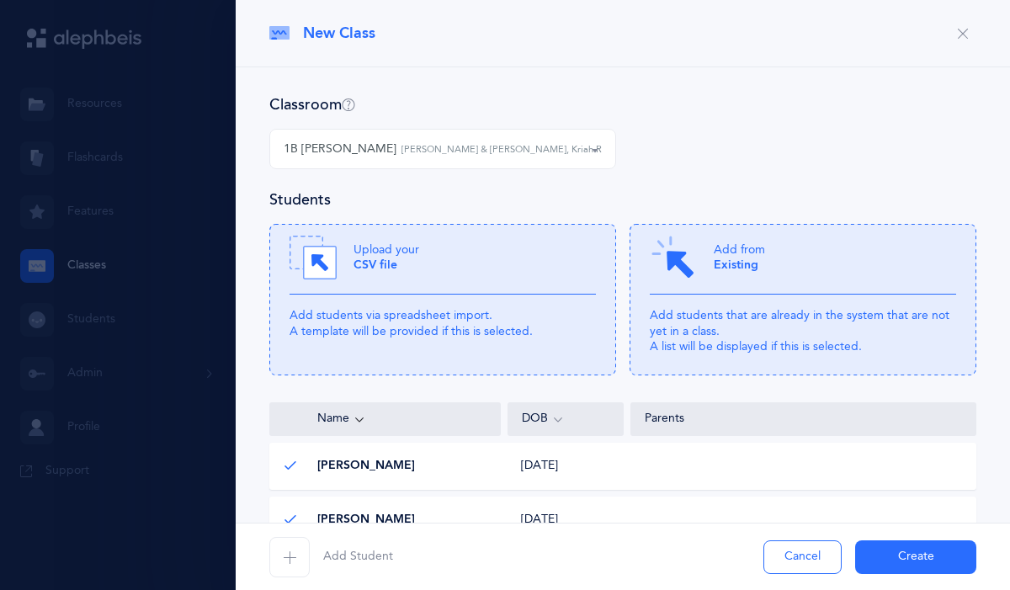
click at [817, 560] on button "Cancel" at bounding box center [802, 557] width 78 height 34
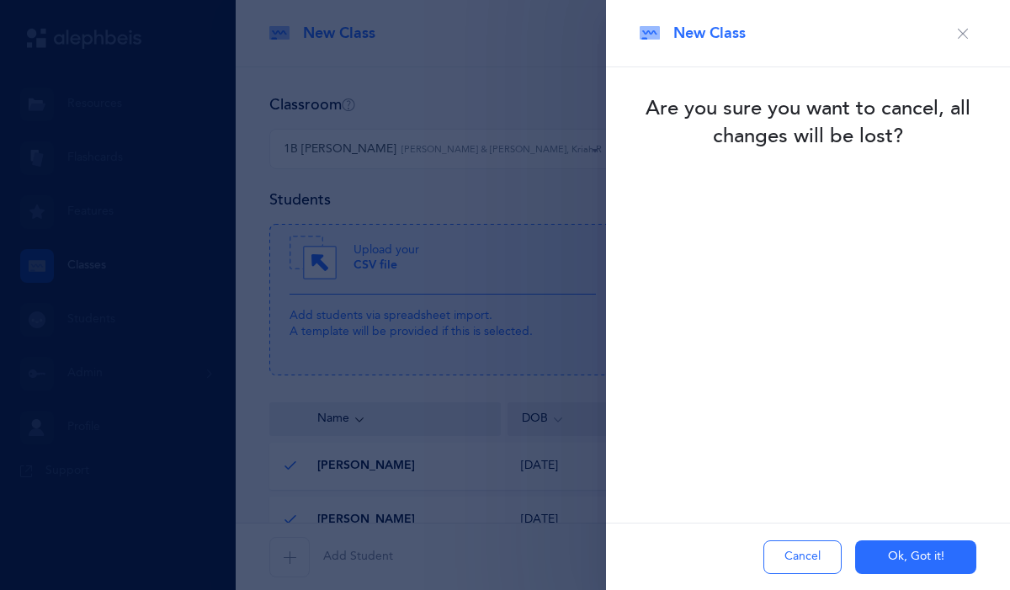
click at [855, 557] on button "Ok, Got it!" at bounding box center [915, 557] width 121 height 34
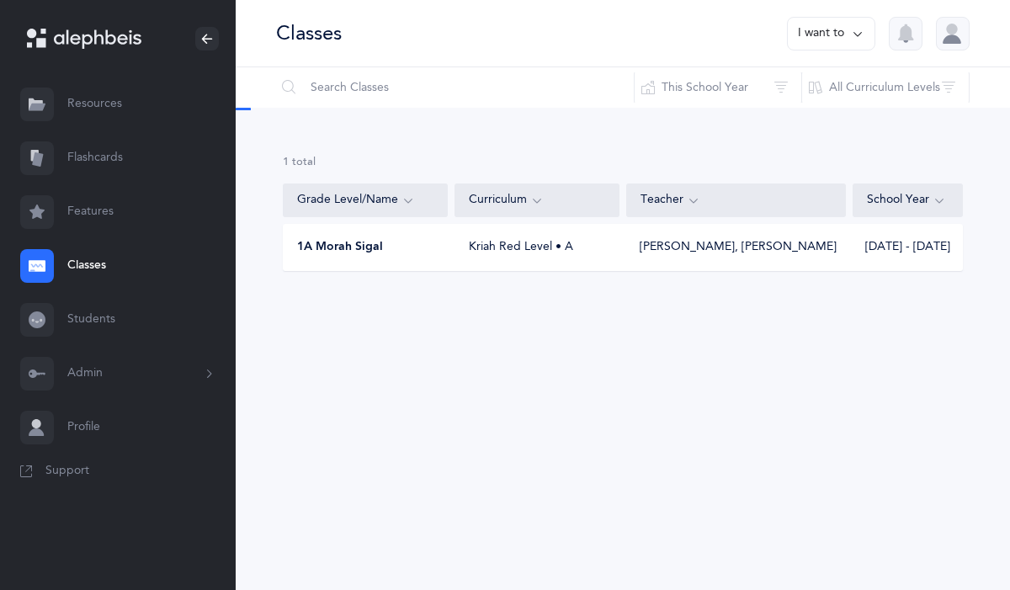
click at [825, 557] on div "Classes I want to Reset Filter This School Year All School Years This School Ye…" at bounding box center [623, 295] width 774 height 590
click at [363, 231] on div "1A [PERSON_NAME] Kriah Red Level • A [PERSON_NAME], [PERSON_NAME] Elgaza [DATE]…" at bounding box center [623, 247] width 680 height 47
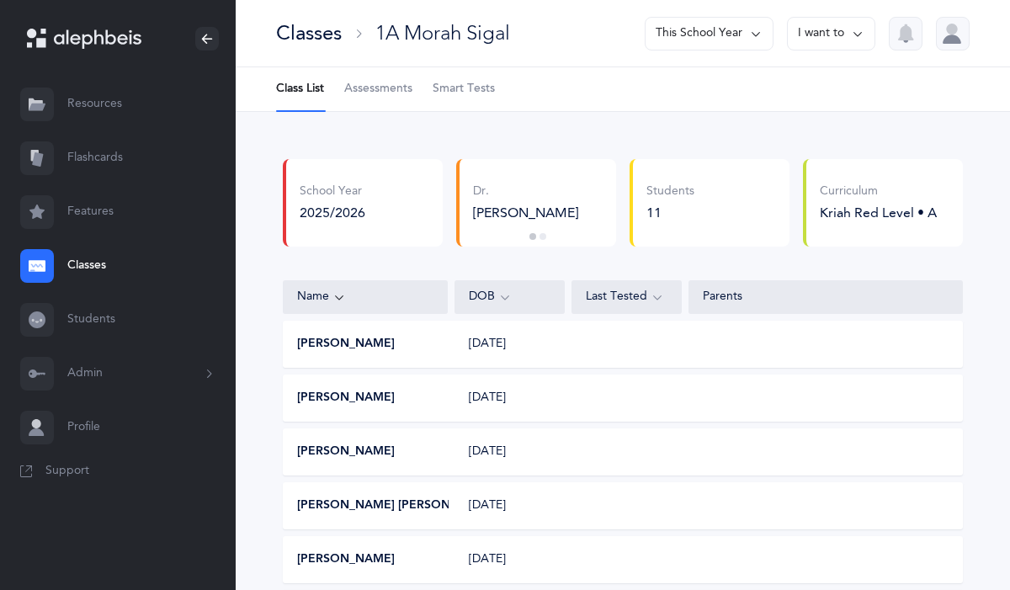
click at [854, 34] on icon at bounding box center [857, 33] width 13 height 19
click at [800, 86] on button "Edit class" at bounding box center [800, 87] width 120 height 30
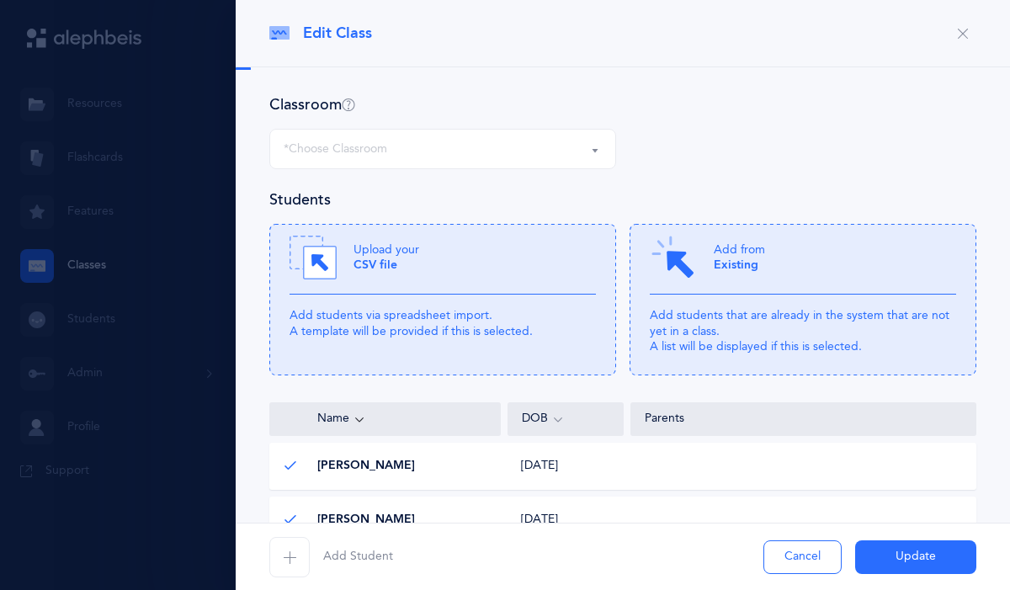
select select "853"
click at [459, 273] on div "Upload your CSV file" at bounding box center [442, 264] width 306 height 61
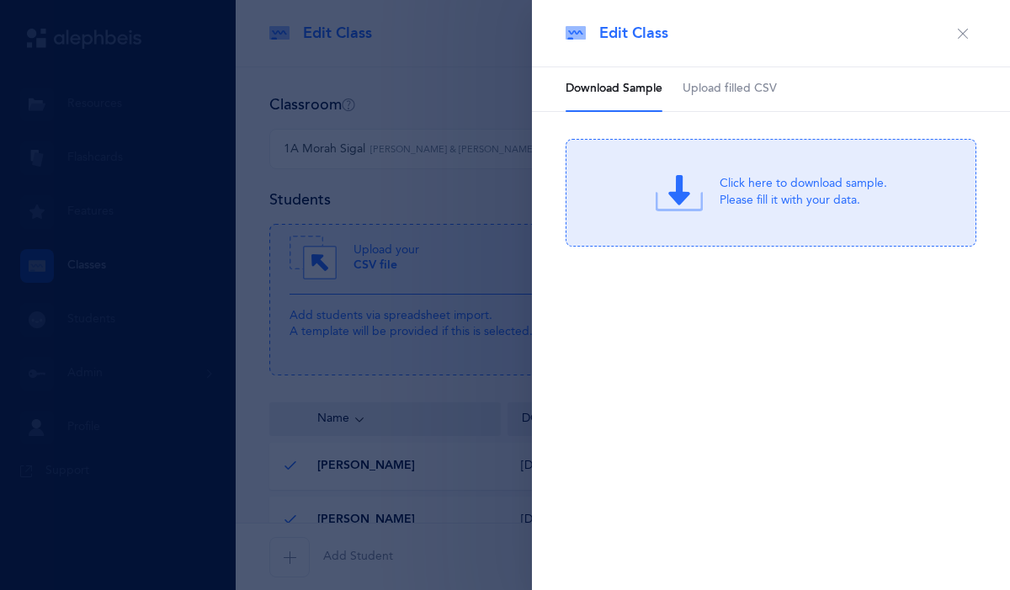
click at [755, 97] on span "Upload filled CSV" at bounding box center [729, 89] width 94 height 17
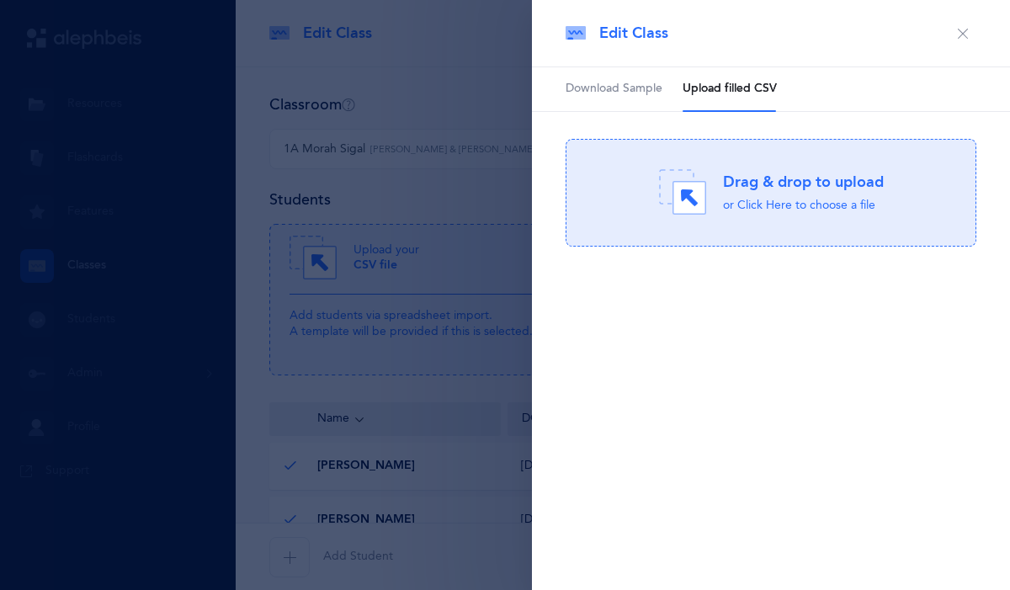
click at [722, 167] on div "Drag & drop to upload or Click Here to choose a file Drag & drop to upload Proc…" at bounding box center [770, 193] width 411 height 108
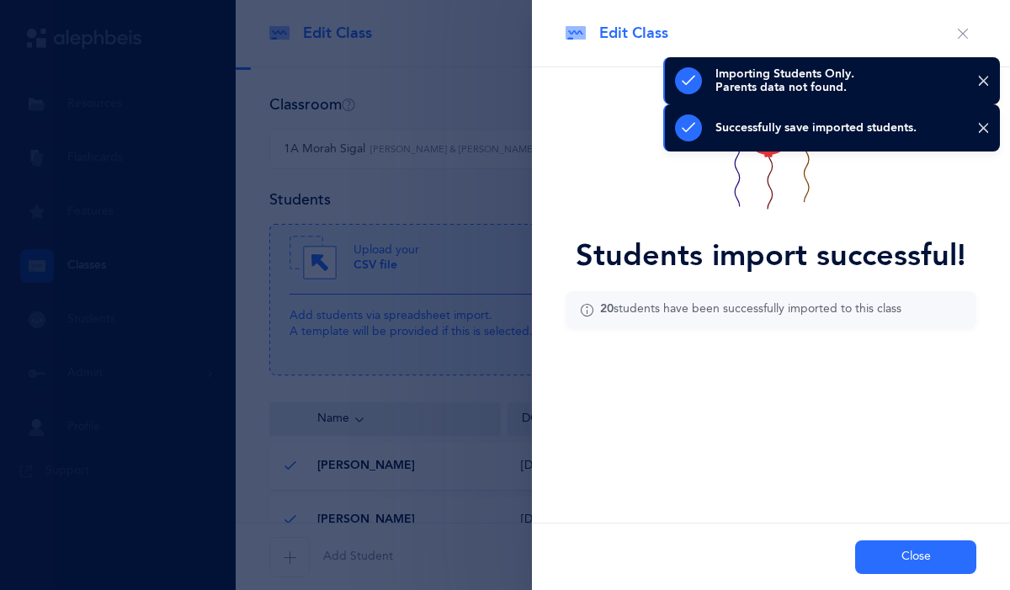
click at [900, 562] on button "Close" at bounding box center [915, 557] width 121 height 34
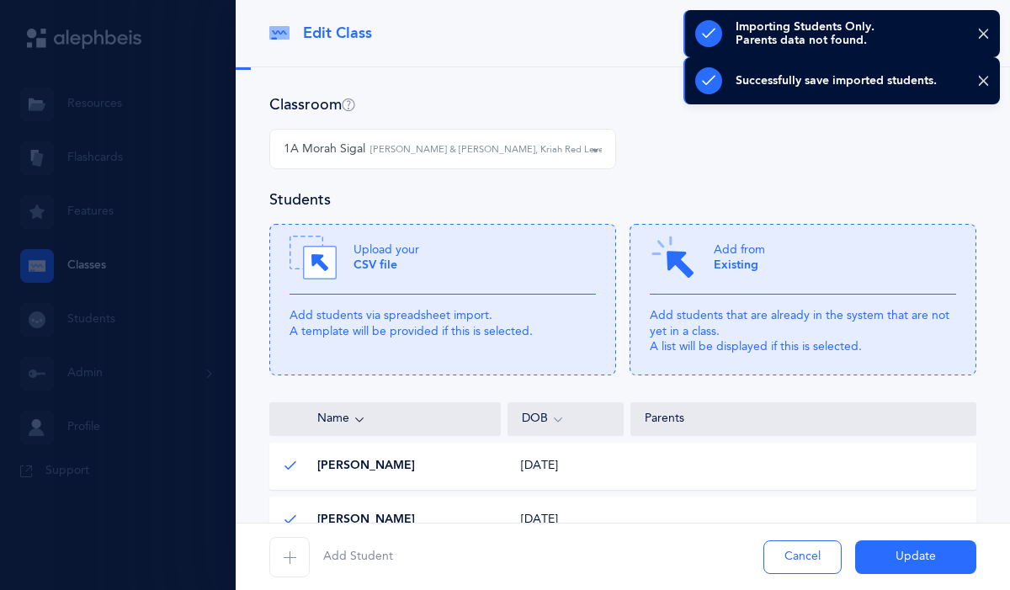
click at [900, 562] on button "Update" at bounding box center [915, 557] width 121 height 34
